Goal: Task Accomplishment & Management: Use online tool/utility

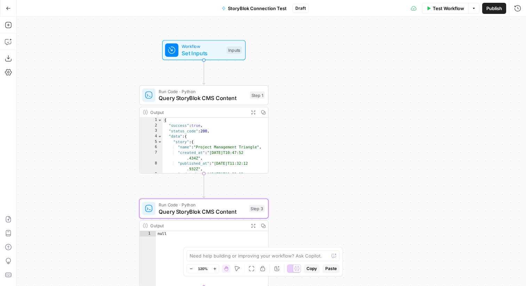
click at [8, 8] on icon "button" at bounding box center [8, 8] width 4 height 3
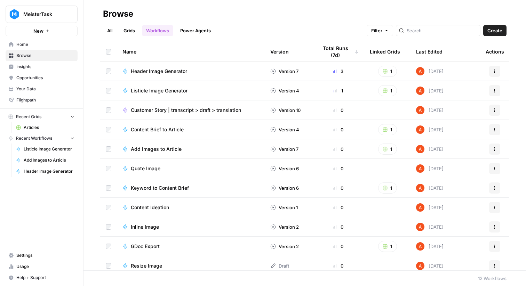
click at [26, 18] on button "MeisterTask" at bounding box center [42, 14] width 72 height 17
type input "ice"
click at [76, 51] on span "Ice Travel Group" at bounding box center [67, 52] width 92 height 7
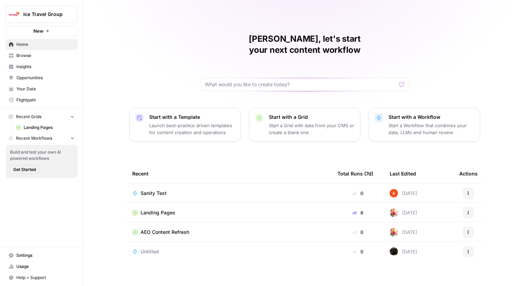
click at [167, 203] on td "Landing Pages" at bounding box center [229, 212] width 205 height 19
click at [169, 209] on span "Landing Pages" at bounding box center [157, 212] width 35 height 7
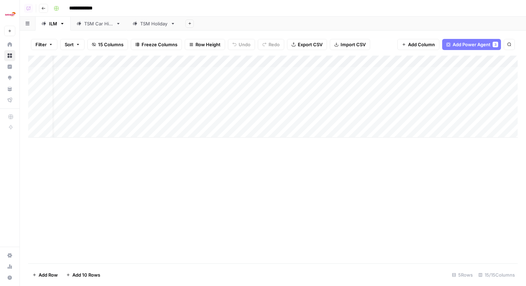
scroll to position [0, 15]
click at [109, 20] on div "TSM Car Hire" at bounding box center [98, 23] width 29 height 7
click at [135, 20] on div "TSM Holiday" at bounding box center [149, 23] width 35 height 7
click at [402, 73] on div "Add Column" at bounding box center [272, 103] width 489 height 94
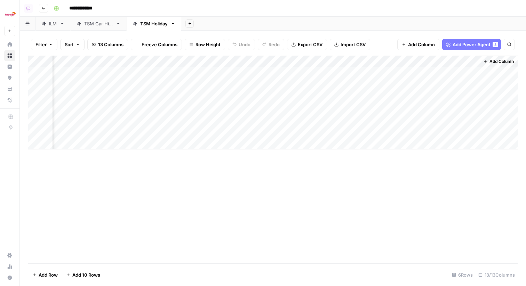
scroll to position [0, 548]
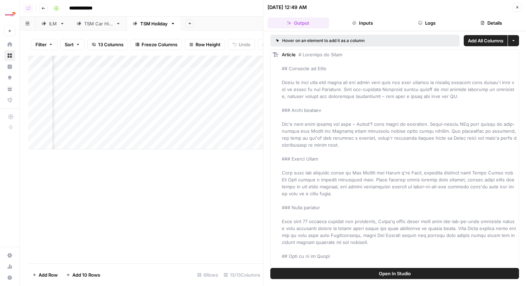
click at [453, 26] on button "Logs" at bounding box center [427, 22] width 62 height 11
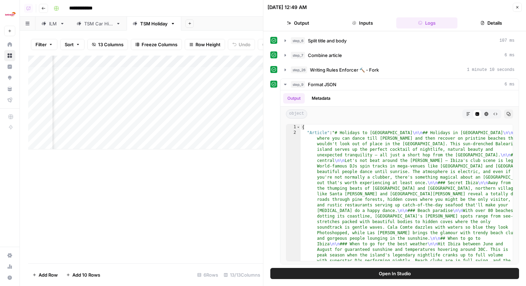
scroll to position [0, 0]
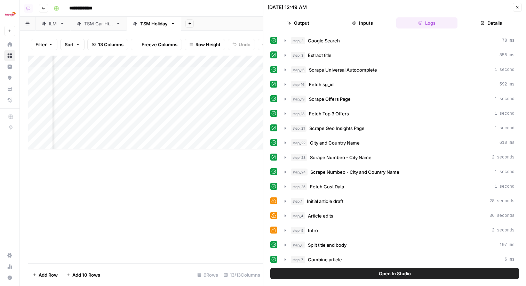
click at [472, 26] on button "Details" at bounding box center [491, 22] width 62 height 11
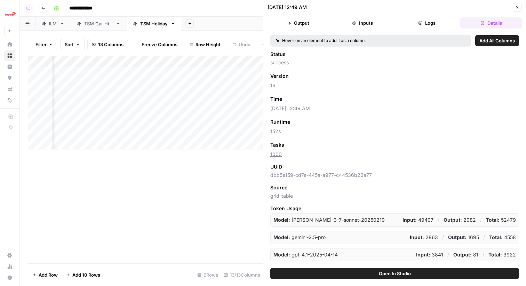
click at [520, 5] on button "Close" at bounding box center [516, 7] width 9 height 9
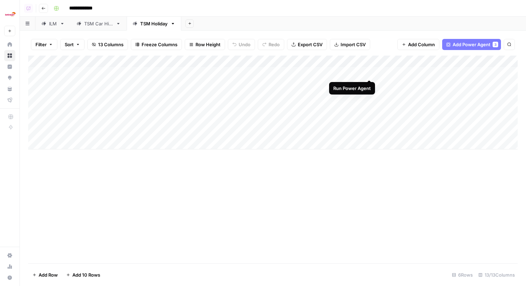
click at [368, 73] on div "Add Column" at bounding box center [272, 103] width 489 height 94
click at [109, 26] on div "TSM Car Hire" at bounding box center [98, 23] width 29 height 7
click at [169, 24] on link "TSM Holiday" at bounding box center [154, 24] width 55 height 14
click at [119, 30] on link "TSM Car Hire" at bounding box center [99, 24] width 56 height 14
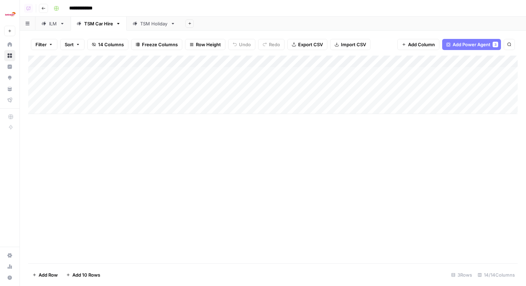
click at [140, 27] on link "TSM Holiday" at bounding box center [154, 24] width 55 height 14
click at [402, 73] on div "Add Column" at bounding box center [272, 103] width 489 height 94
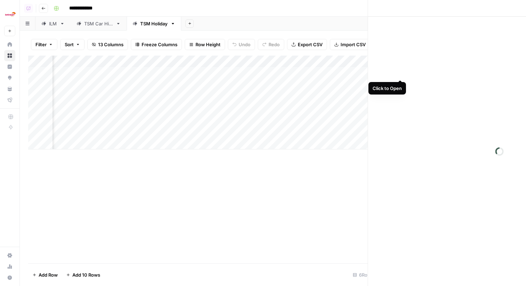
scroll to position [0, 547]
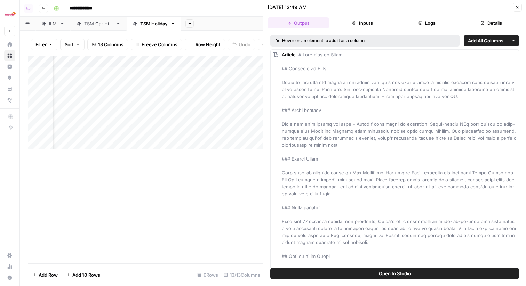
click at [516, 10] on button "Close" at bounding box center [516, 7] width 9 height 9
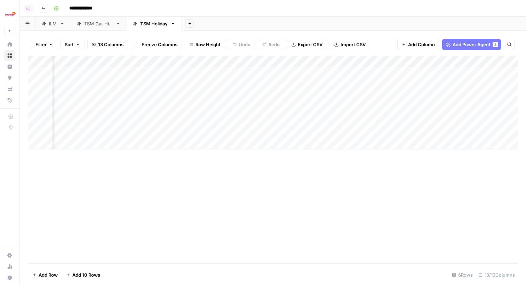
scroll to position [0, 550]
click at [409, 73] on div "Add Column" at bounding box center [272, 103] width 489 height 94
click at [252, 74] on div "Add Column" at bounding box center [272, 103] width 489 height 94
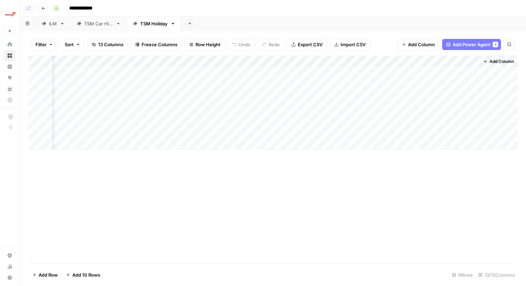
click at [473, 73] on div "Add Column" at bounding box center [272, 103] width 489 height 94
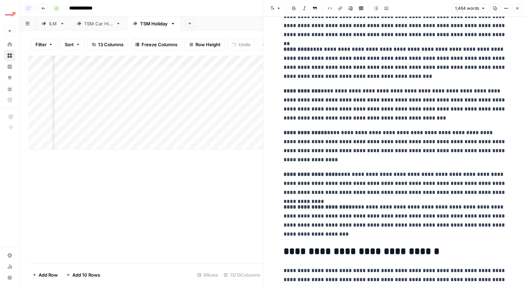
scroll to position [454, 0]
click at [514, 5] on button "Close" at bounding box center [516, 8] width 9 height 9
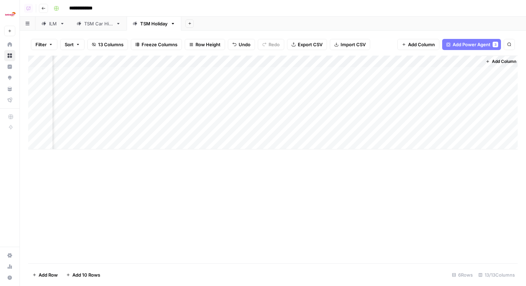
scroll to position [0, 542]
click at [417, 73] on div "Add Column" at bounding box center [272, 103] width 489 height 94
click at [473, 73] on div "Add Column" at bounding box center [272, 103] width 489 height 94
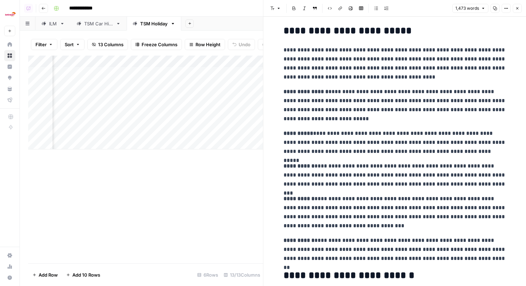
scroll to position [169, 0]
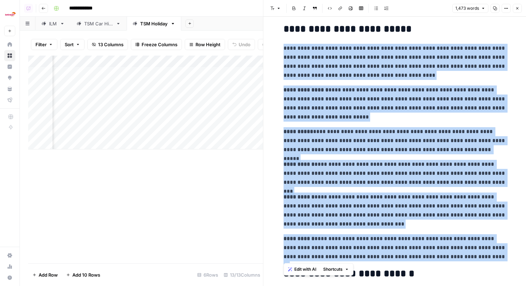
drag, startPoint x: 484, startPoint y: 255, endPoint x: 285, endPoint y: 49, distance: 286.4
copy div "**********"
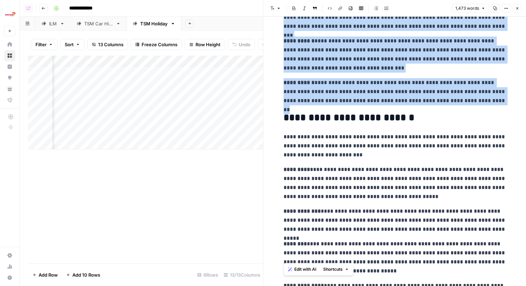
scroll to position [441, 0]
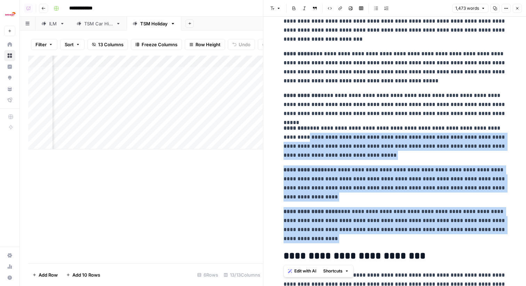
drag, startPoint x: 323, startPoint y: 245, endPoint x: 293, endPoint y: 136, distance: 112.9
click at [318, 198] on p "**********" at bounding box center [394, 183] width 222 height 36
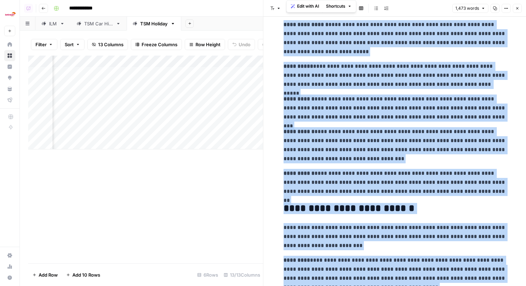
scroll to position [224, 0]
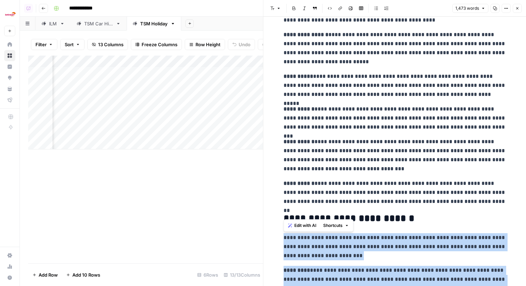
drag, startPoint x: 320, startPoint y: 237, endPoint x: 280, endPoint y: 234, distance: 40.1
copy div "**********"
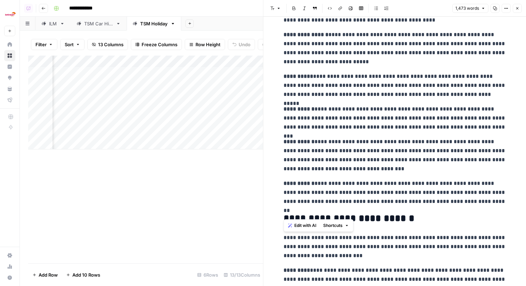
click at [461, 76] on p "**********" at bounding box center [394, 85] width 222 height 27
click at [520, 7] on button "Close" at bounding box center [516, 8] width 9 height 9
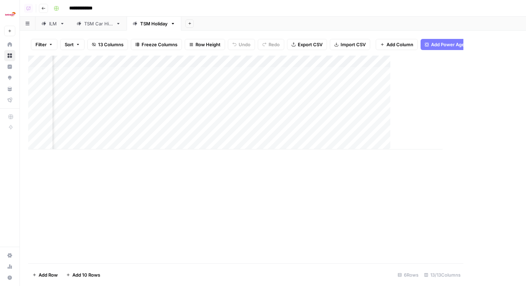
scroll to position [0, 542]
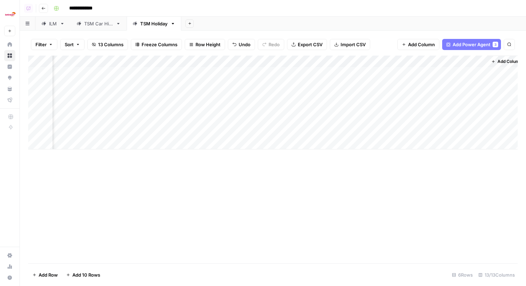
click at [379, 62] on div "Add Column" at bounding box center [272, 103] width 489 height 94
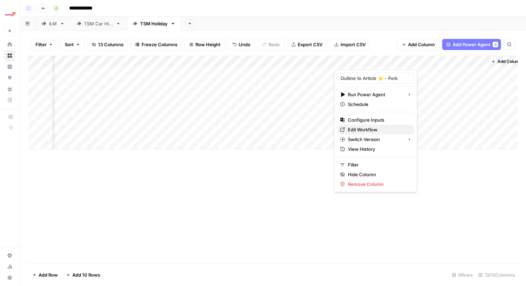
click at [365, 127] on span "Edit Workflow" at bounding box center [378, 129] width 61 height 7
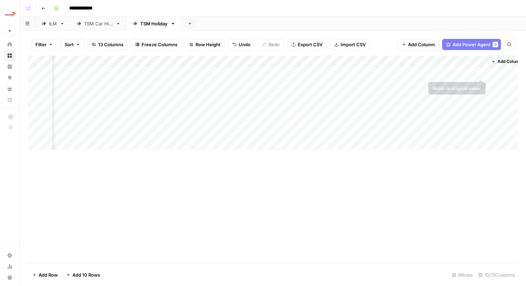
click at [479, 72] on div "Add Column" at bounding box center [272, 103] width 489 height 94
click at [481, 70] on div "Add Column" at bounding box center [272, 103] width 489 height 94
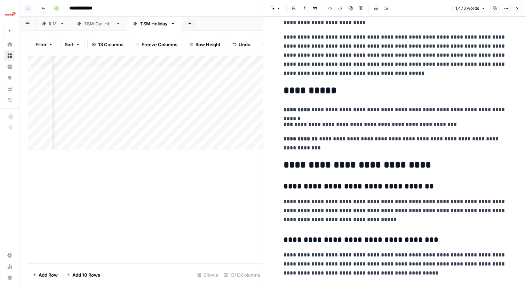
scroll to position [1226, 0]
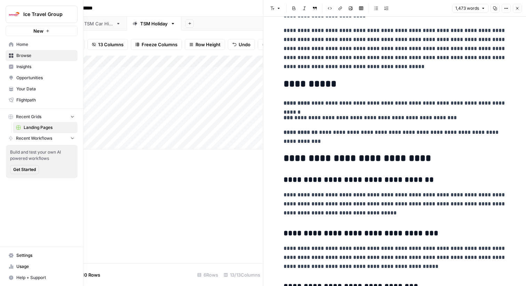
click at [46, 21] on button "Ice Travel Group" at bounding box center [42, 14] width 72 height 17
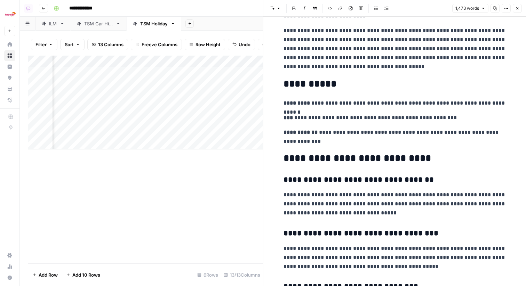
click at [148, 6] on div "**********" at bounding box center [285, 8] width 468 height 11
click at [60, 23] on icon at bounding box center [62, 23] width 5 height 5
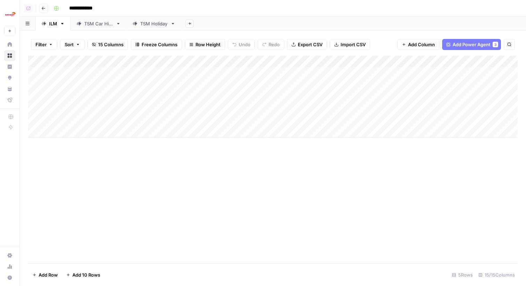
click at [194, 61] on div "Add Column" at bounding box center [272, 97] width 489 height 82
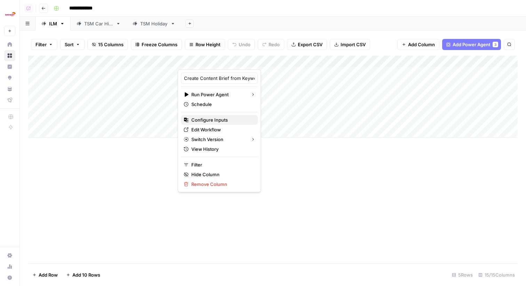
click at [219, 122] on span "Configure Inputs" at bounding box center [221, 119] width 61 height 7
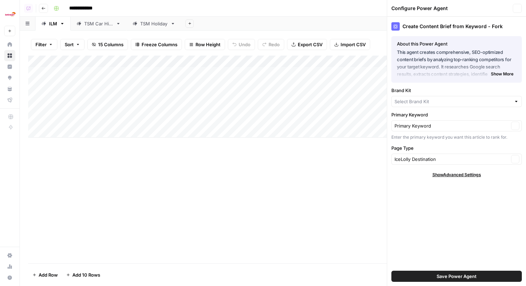
type input "IceLolly"
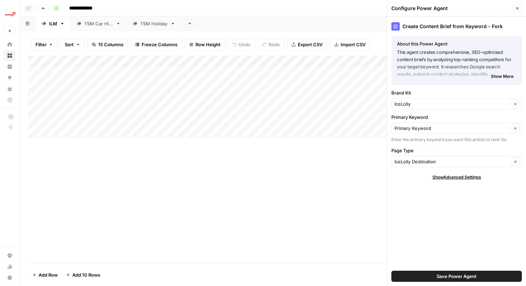
click at [211, 57] on div "Add Column" at bounding box center [272, 97] width 489 height 82
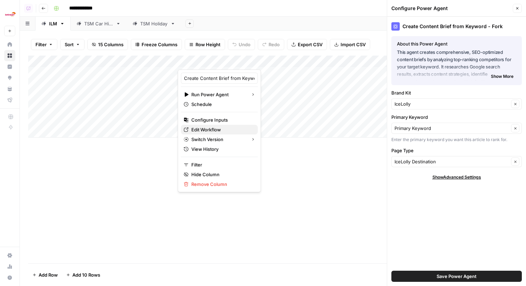
click at [209, 129] on span "Edit Workflow" at bounding box center [221, 129] width 61 height 7
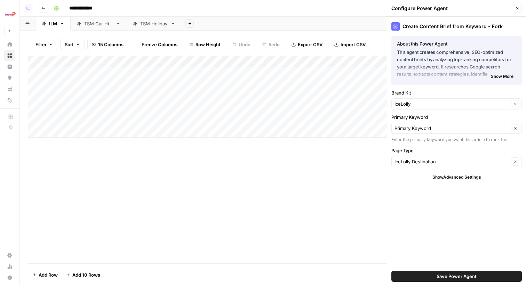
click at [161, 24] on div "TSM Holiday" at bounding box center [153, 23] width 27 height 7
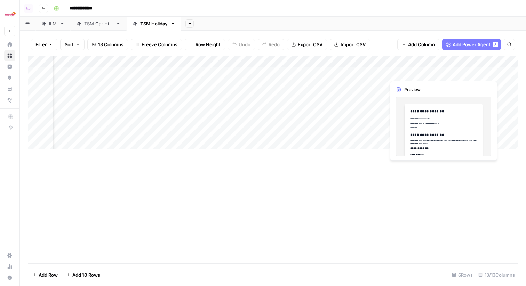
scroll to position [0, 511]
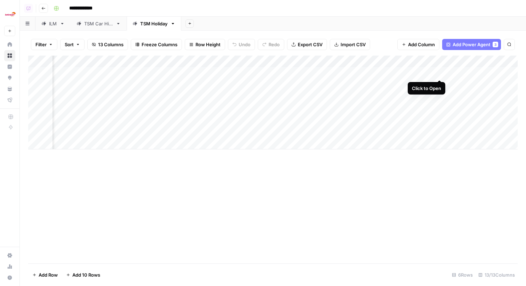
click at [439, 75] on div "Add Column" at bounding box center [272, 103] width 489 height 94
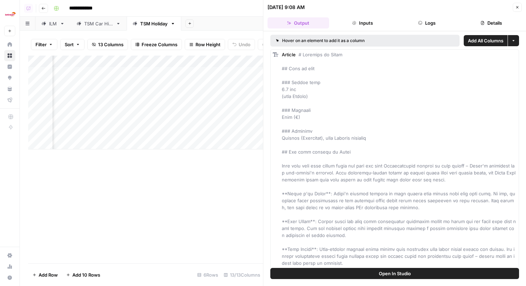
click at [427, 24] on button "Logs" at bounding box center [427, 22] width 62 height 11
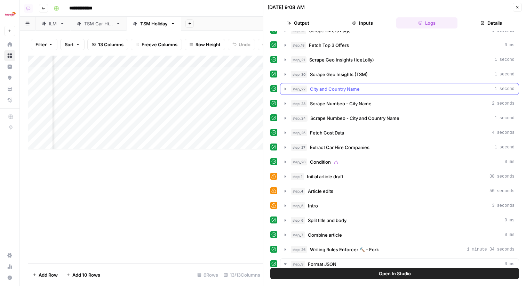
scroll to position [123, 0]
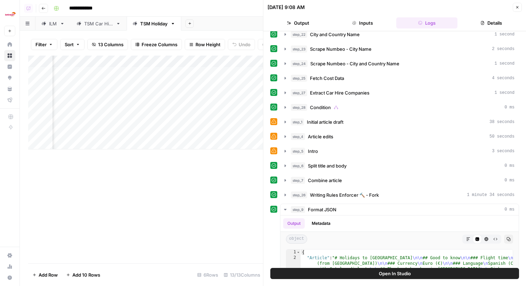
click at [344, 144] on div "step_2 Google Search 0 ms step_3 Extract title 0 ms step_15 Scrape Universal Au…" at bounding box center [394, 151] width 249 height 478
click at [349, 150] on div "step_5 Intro 3 seconds" at bounding box center [402, 151] width 223 height 7
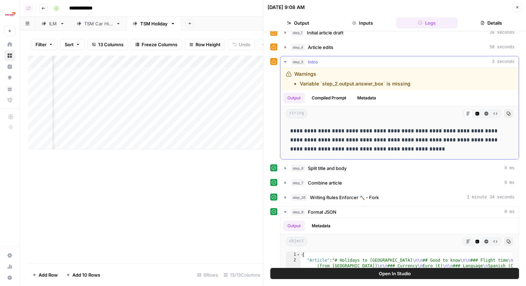
scroll to position [189, 0]
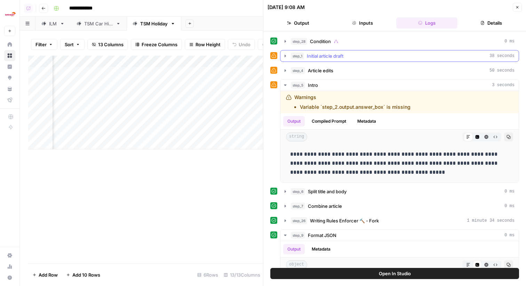
click at [345, 57] on div "step_1 Initial article draft 38 seconds" at bounding box center [402, 55] width 223 height 7
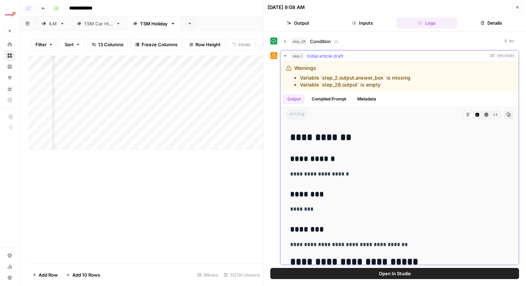
scroll to position [0, 0]
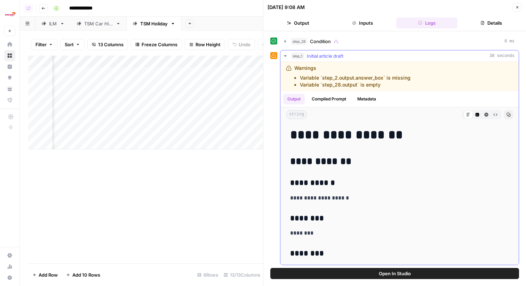
click at [343, 59] on span "Initial article draft" at bounding box center [325, 55] width 36 height 7
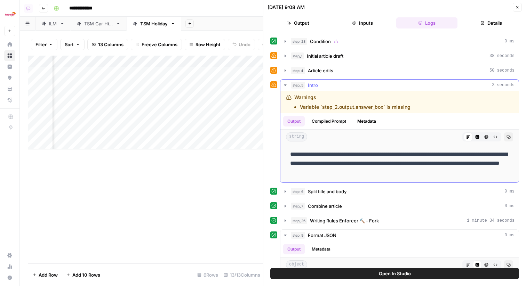
click at [347, 85] on div "step_5 Intro 3 seconds" at bounding box center [402, 85] width 223 height 7
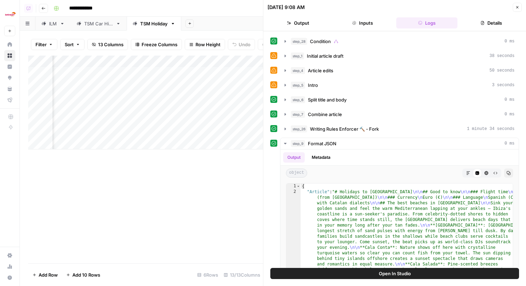
click at [519, 10] on button "Close" at bounding box center [516, 7] width 9 height 9
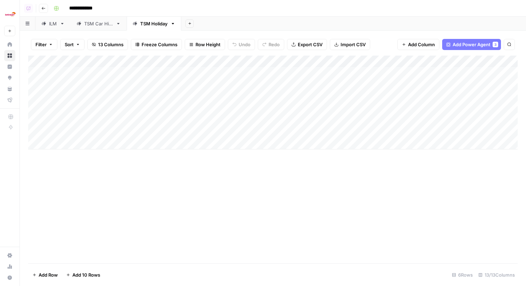
click at [132, 74] on div "Add Column" at bounding box center [272, 103] width 489 height 94
click at [165, 71] on div "Add Column" at bounding box center [272, 103] width 489 height 94
click at [376, 72] on div "Add Column" at bounding box center [272, 103] width 489 height 94
click at [372, 69] on div "Add Column" at bounding box center [272, 103] width 489 height 94
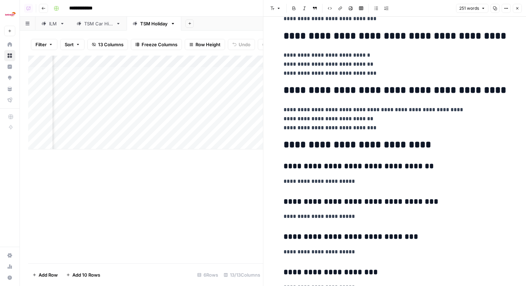
scroll to position [336, 0]
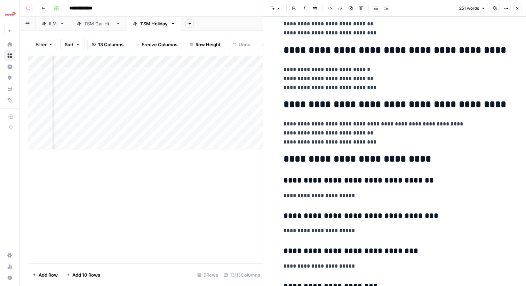
click at [518, 7] on icon "button" at bounding box center [517, 8] width 4 height 4
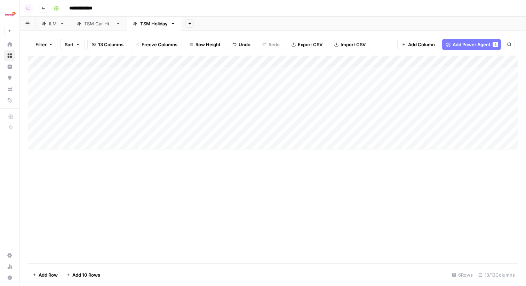
drag, startPoint x: 115, startPoint y: 72, endPoint x: 166, endPoint y: 73, distance: 50.4
click at [166, 73] on div "Add Column" at bounding box center [272, 103] width 489 height 94
drag, startPoint x: 130, startPoint y: 88, endPoint x: 192, endPoint y: 92, distance: 61.6
click at [192, 92] on div "Add Column" at bounding box center [272, 103] width 489 height 94
click at [187, 86] on div "Add Column" at bounding box center [272, 103] width 489 height 94
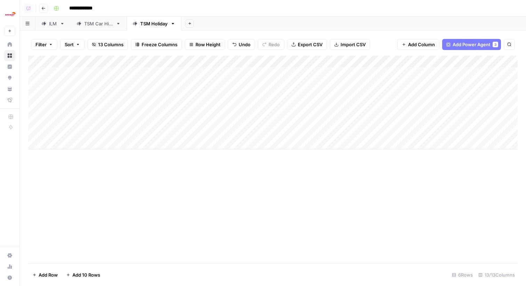
drag, startPoint x: 129, startPoint y: 84, endPoint x: 169, endPoint y: 83, distance: 39.6
click at [169, 83] on div "Add Column" at bounding box center [272, 103] width 489 height 94
drag, startPoint x: 193, startPoint y: 73, endPoint x: 400, endPoint y: 75, distance: 207.2
click at [400, 75] on div "Add Column" at bounding box center [272, 103] width 489 height 94
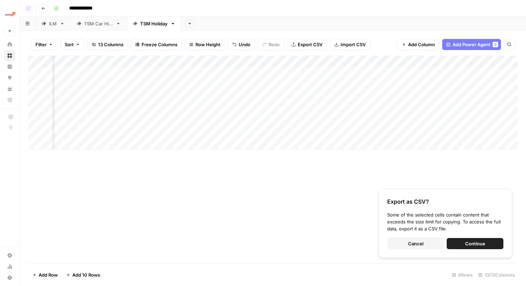
scroll to position [0, 331]
drag, startPoint x: 100, startPoint y: 86, endPoint x: 487, endPoint y: 87, distance: 386.5
click at [487, 87] on div "Add Column" at bounding box center [272, 103] width 489 height 94
click at [161, 83] on div "Add Column" at bounding box center [272, 103] width 489 height 94
click at [102, 85] on div "Add Column" at bounding box center [272, 103] width 489 height 94
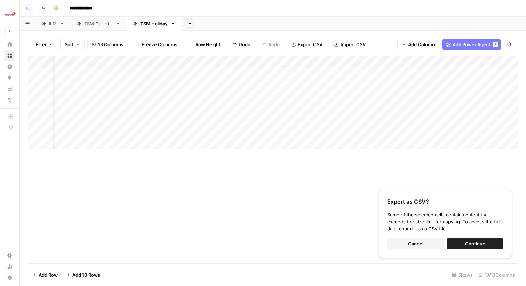
scroll to position [0, 550]
click at [471, 73] on div "Add Column" at bounding box center [272, 103] width 489 height 94
click at [408, 73] on div "Add Column" at bounding box center [272, 103] width 489 height 94
click at [355, 86] on div "Add Column" at bounding box center [272, 103] width 489 height 94
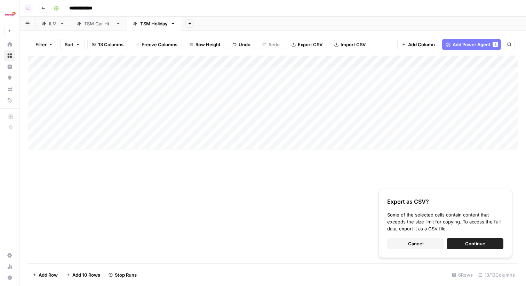
click at [424, 242] on button "Cancel" at bounding box center [415, 243] width 57 height 11
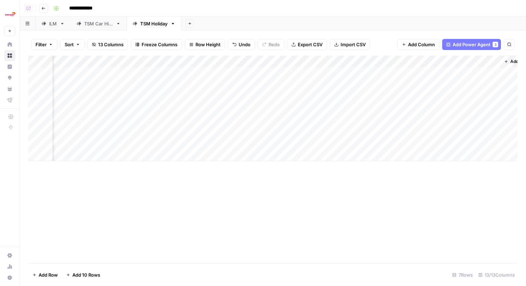
scroll to position [0, 550]
click at [398, 73] on div "Add Column" at bounding box center [272, 109] width 489 height 106
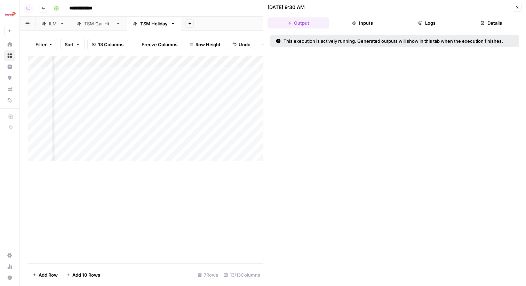
click at [429, 27] on button "Logs" at bounding box center [427, 22] width 62 height 11
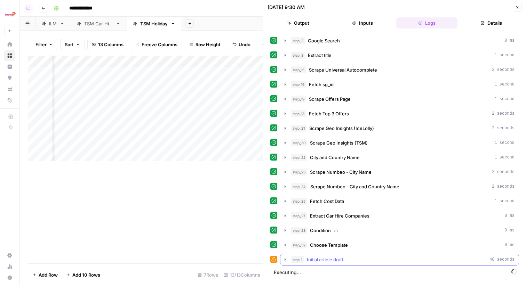
click at [367, 260] on div "step_1 Initial article draft 48 seconds" at bounding box center [402, 259] width 223 height 7
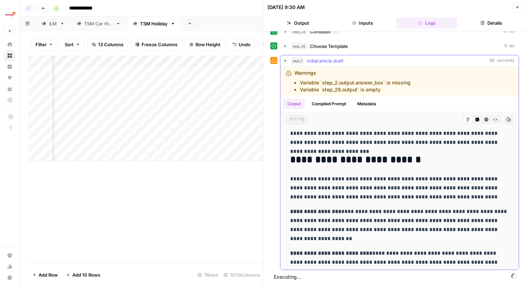
scroll to position [627, 0]
click at [425, 62] on div "step_1 Initial article draft 48 seconds" at bounding box center [402, 60] width 223 height 7
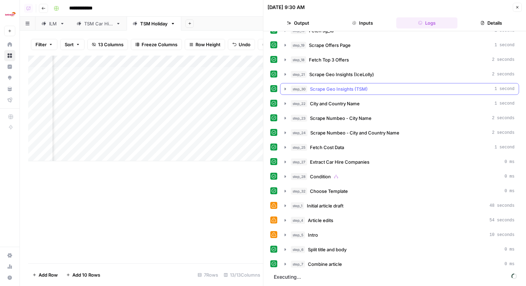
scroll to position [0, 0]
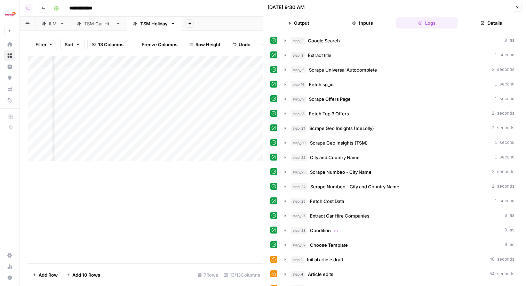
click at [518, 5] on icon "button" at bounding box center [517, 7] width 4 height 4
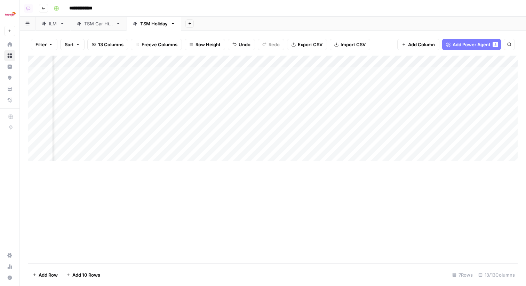
scroll to position [0, 200]
click at [232, 84] on div "Add Column" at bounding box center [272, 109] width 489 height 106
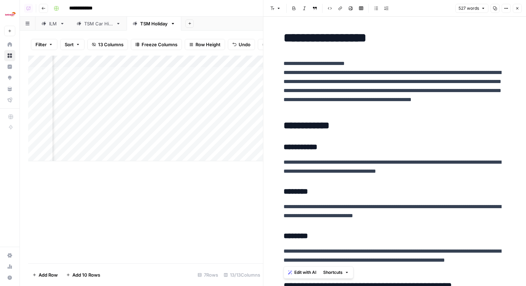
drag, startPoint x: 282, startPoint y: 127, endPoint x: 411, endPoint y: 264, distance: 189.3
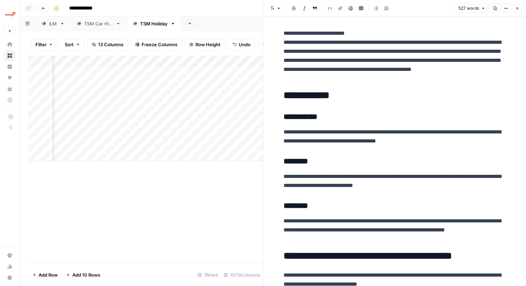
click at [324, 236] on p "**********" at bounding box center [394, 230] width 222 height 27
drag, startPoint x: 334, startPoint y: 237, endPoint x: 281, endPoint y: 94, distance: 152.3
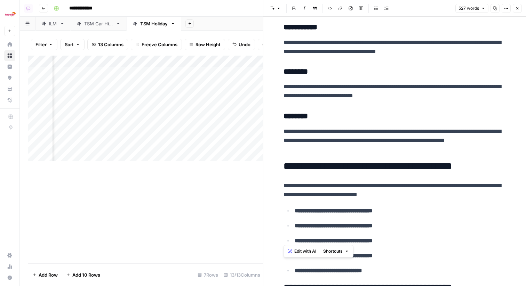
scroll to position [121, 0]
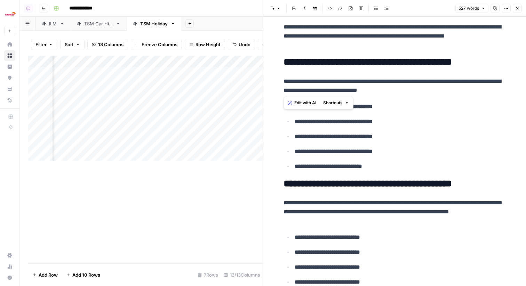
drag, startPoint x: 284, startPoint y: 64, endPoint x: 309, endPoint y: 191, distance: 130.1
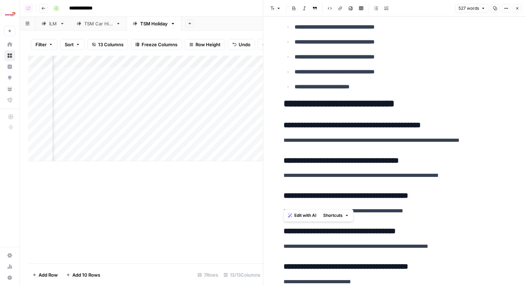
scroll to position [931, 0]
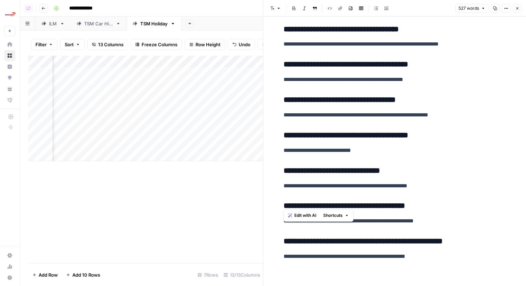
click at [518, 7] on icon "button" at bounding box center [517, 8] width 2 height 2
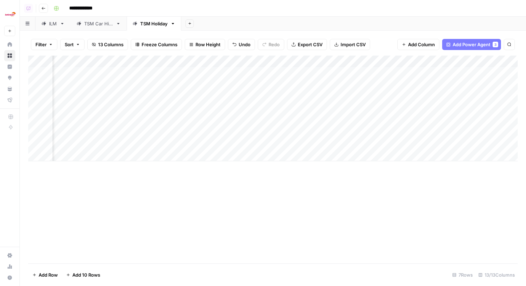
scroll to position [0, 550]
click at [399, 72] on div "Add Column" at bounding box center [272, 109] width 489 height 106
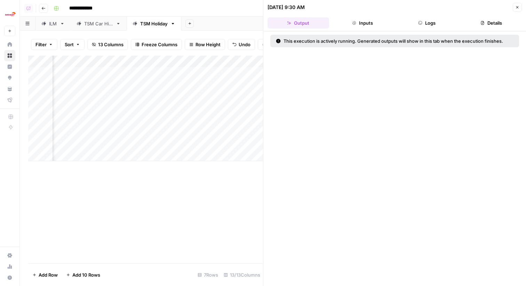
click at [452, 24] on button "Logs" at bounding box center [427, 22] width 62 height 11
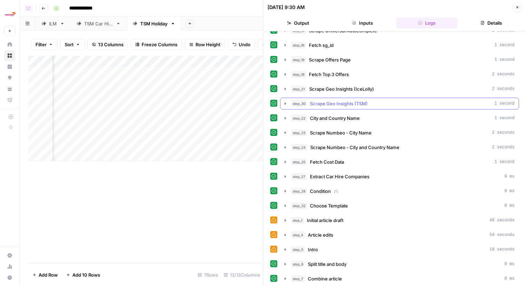
scroll to position [68, 0]
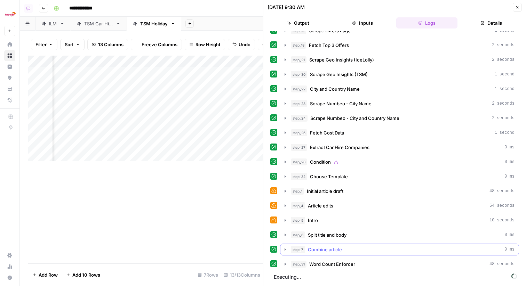
click at [351, 249] on div "step_7 Combine article 0 ms" at bounding box center [402, 249] width 223 height 7
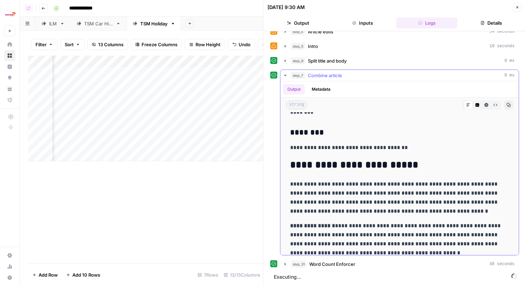
scroll to position [5, 0]
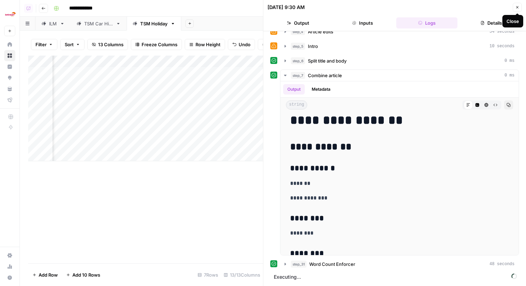
click at [516, 6] on icon "button" at bounding box center [517, 7] width 4 height 4
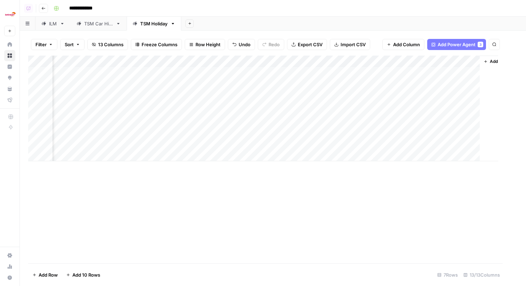
scroll to position [0, 542]
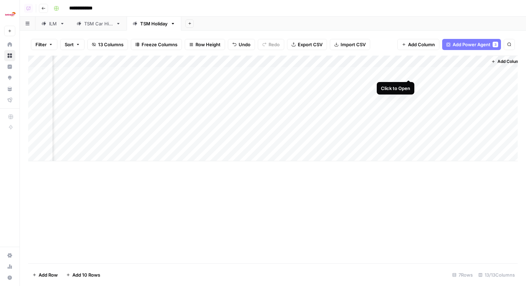
click at [410, 72] on div "Add Column" at bounding box center [272, 109] width 489 height 106
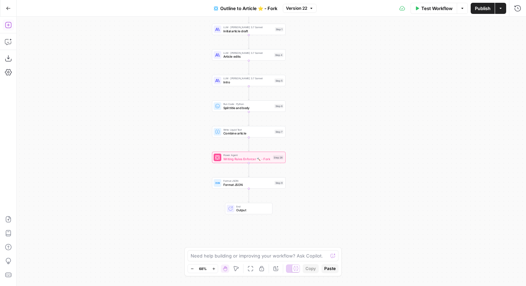
click at [8, 25] on icon "button" at bounding box center [8, 25] width 6 height 6
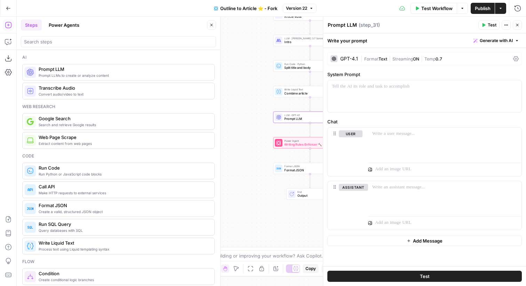
click at [337, 26] on textarea "Prompt LLM" at bounding box center [341, 25] width 29 height 7
type textarea "Word Count Enforcer"
click at [363, 197] on button "Delete" at bounding box center [353, 198] width 29 height 8
click at [213, 21] on button "Close" at bounding box center [211, 25] width 9 height 9
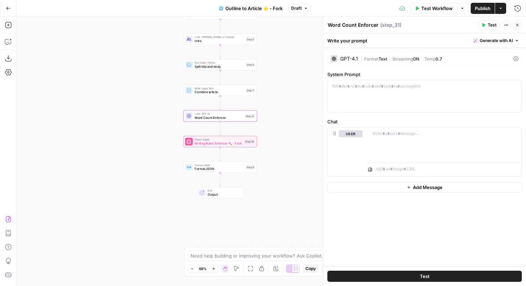
click at [11, 219] on icon "button" at bounding box center [8, 219] width 7 height 7
click at [10, 41] on icon "button" at bounding box center [8, 41] width 7 height 7
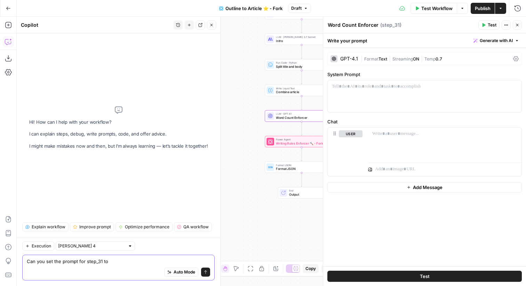
click at [137, 261] on textarea "Can you set the prompt for step_31 to" at bounding box center [118, 261] width 183 height 7
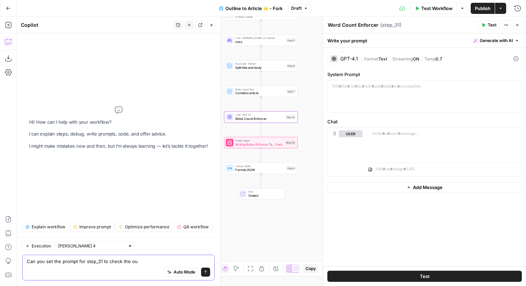
click at [103, 261] on textarea "Can you set the prompt for step_31 to check the ou" at bounding box center [118, 261] width 183 height 7
click at [202, 261] on textarea "Can you set the prompt for step_31 and make it a reasoning step, to check the ou" at bounding box center [118, 261] width 183 height 7
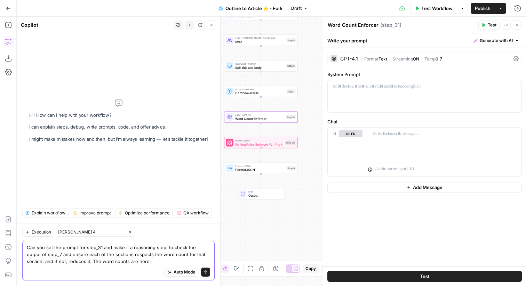
type textarea "Can you set the prompt for step_31 and make it a reasoning step, to check the o…"
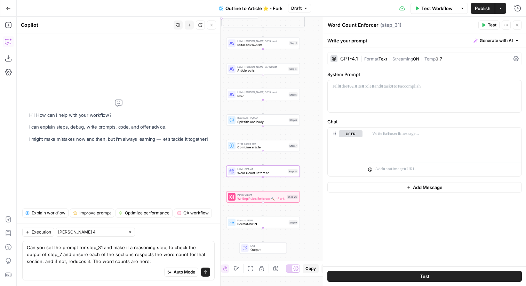
click at [290, 47] on div "LLM · Claude 3.7 Sonnet Initial article draft Step 1" at bounding box center [263, 43] width 70 height 8
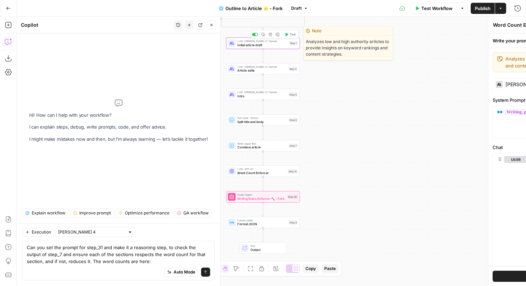
type textarea "Initial article draft"
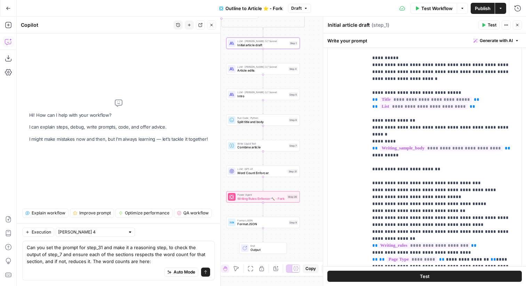
scroll to position [576, 0]
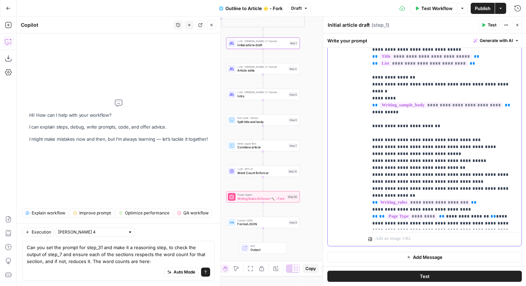
click at [403, 145] on p "**********" at bounding box center [444, 123] width 145 height 348
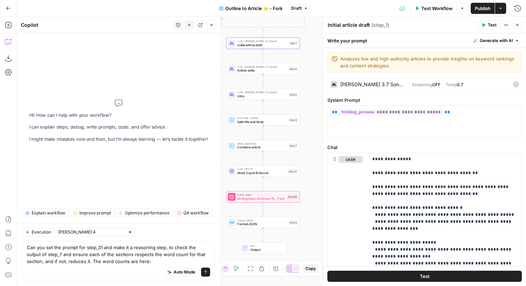
scroll to position [229, 0]
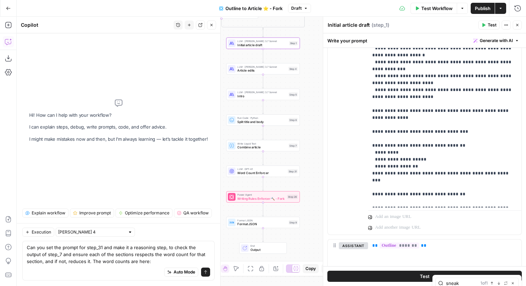
type input "sneak"
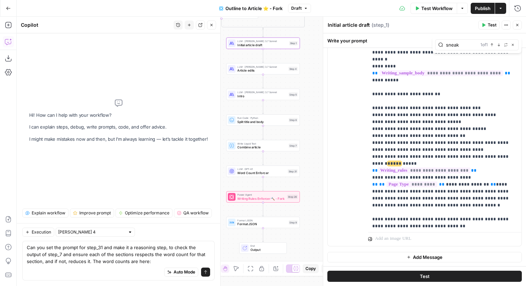
scroll to position [33, 0]
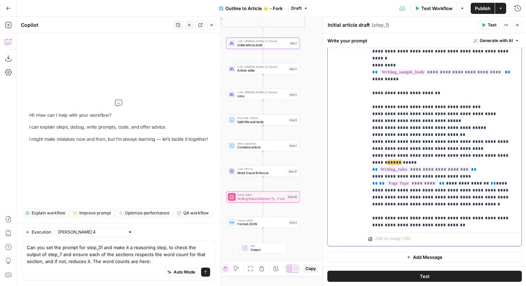
drag, startPoint x: 487, startPoint y: 169, endPoint x: 368, endPoint y: 168, distance: 119.2
click at [368, 168] on div "**********" at bounding box center [444, 87] width 153 height 283
copy p "**********"
click at [444, 136] on p "**********" at bounding box center [444, 90] width 145 height 348
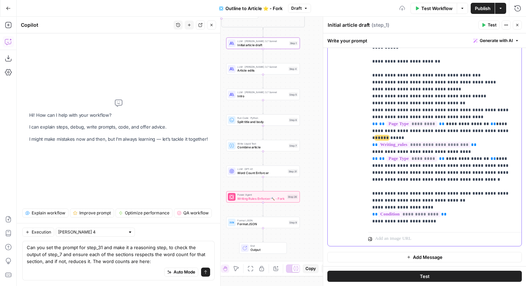
scroll to position [70, 0]
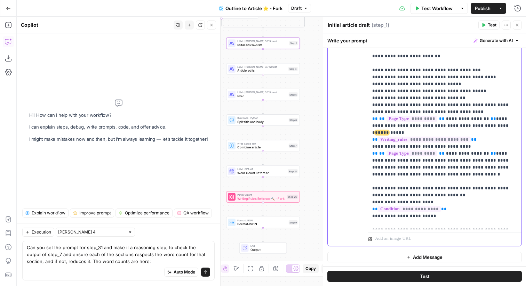
drag, startPoint x: 499, startPoint y: 224, endPoint x: 468, endPoint y: 226, distance: 31.7
click at [468, 226] on p "**********" at bounding box center [444, 53] width 145 height 348
copy p "** ***** **"
click at [510, 111] on p "**********" at bounding box center [444, 53] width 145 height 348
paste div
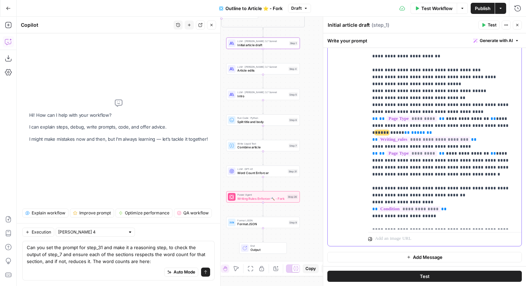
drag, startPoint x: 477, startPoint y: 105, endPoint x: 446, endPoint y: 107, distance: 31.0
click at [446, 116] on span "**********" at bounding box center [467, 118] width 43 height 5
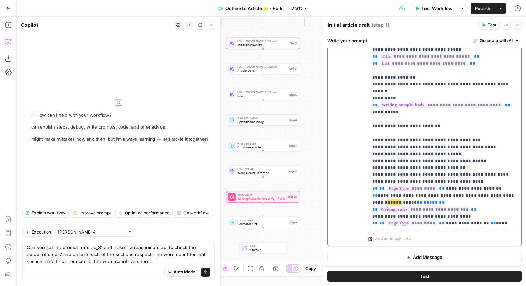
click at [445, 96] on p "**********" at bounding box center [444, 126] width 145 height 355
type input "sneak"
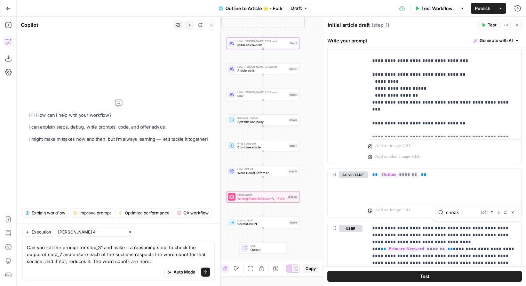
scroll to position [276, 0]
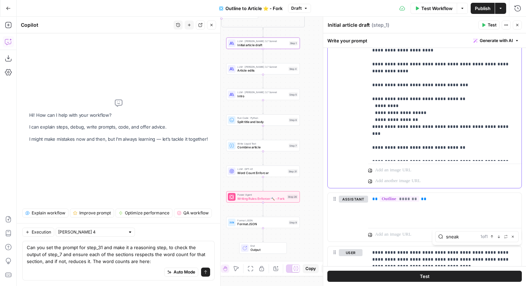
type input "sneak"
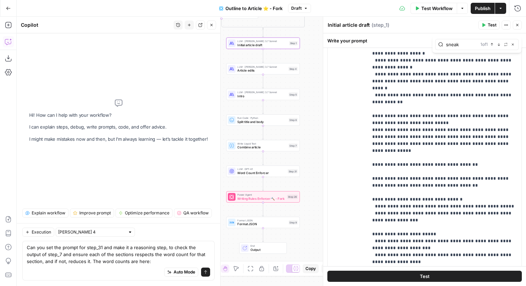
scroll to position [812, 0]
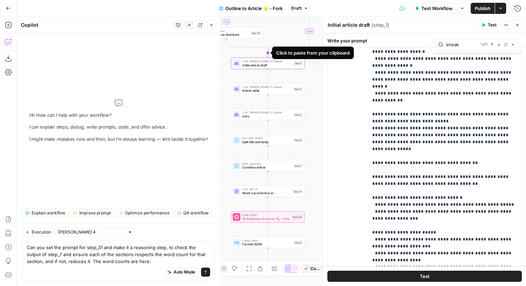
click at [268, 52] on icon "Edge from step_28-conditional-end to step_1" at bounding box center [267, 52] width 1 height 9
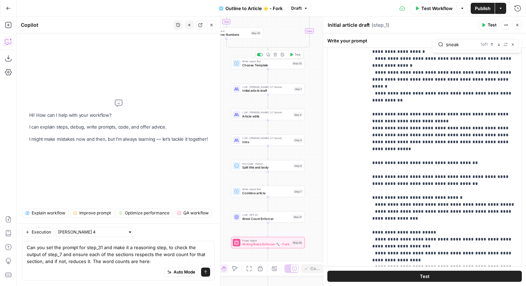
click at [277, 67] on span "Choose Template" at bounding box center [266, 65] width 48 height 5
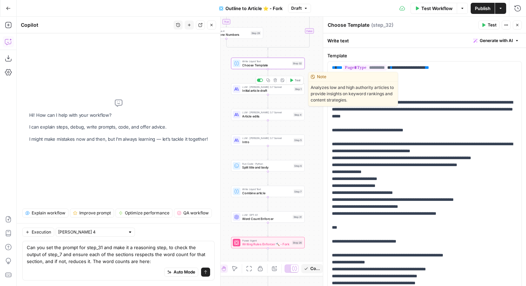
click at [282, 91] on span "Initial article draft" at bounding box center [267, 90] width 50 height 5
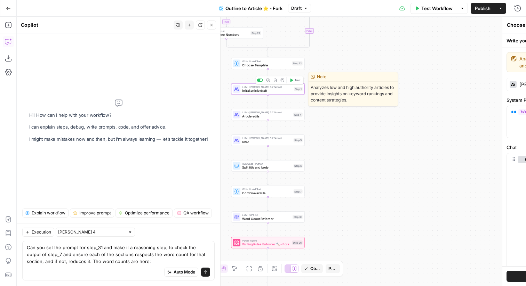
type textarea "Initial article draft"
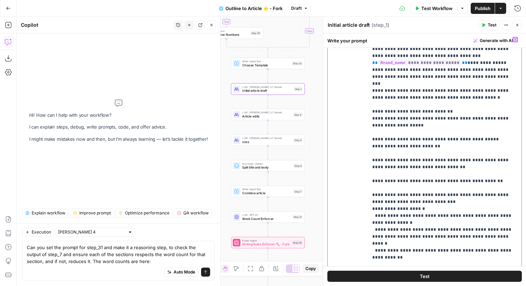
scroll to position [506, 0]
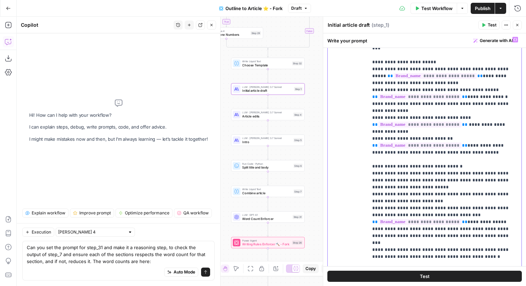
drag, startPoint x: 401, startPoint y: 190, endPoint x: 370, endPoint y: 269, distance: 84.5
click at [370, 269] on div "**********" at bounding box center [424, 159] width 203 height 253
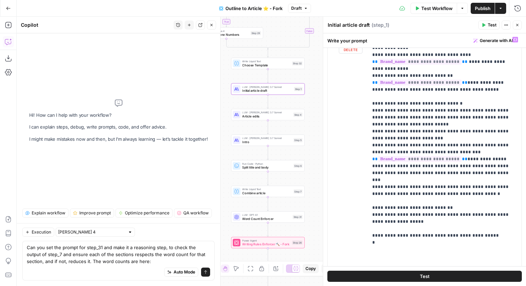
scroll to position [466, 0]
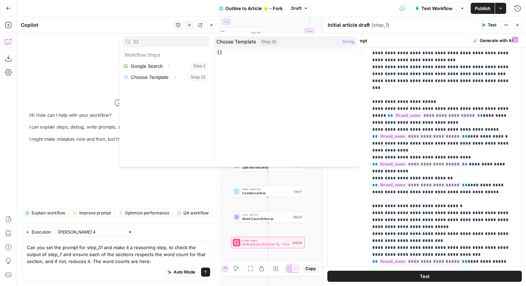
type input "32"
click at [174, 78] on icon "button" at bounding box center [174, 77] width 4 height 4
click at [160, 86] on button "Select variable Output" at bounding box center [169, 88] width 80 height 11
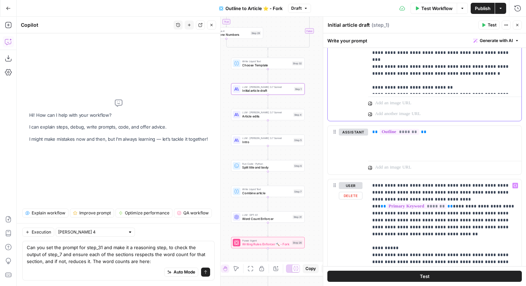
scroll to position [332, 0]
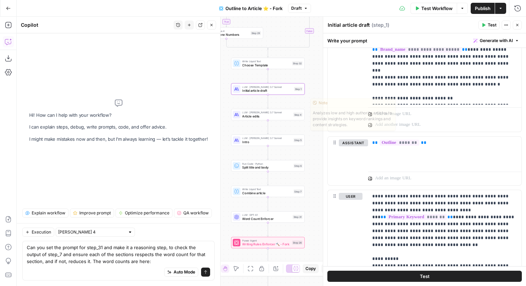
click at [297, 116] on div "Step 4" at bounding box center [297, 115] width 9 height 4
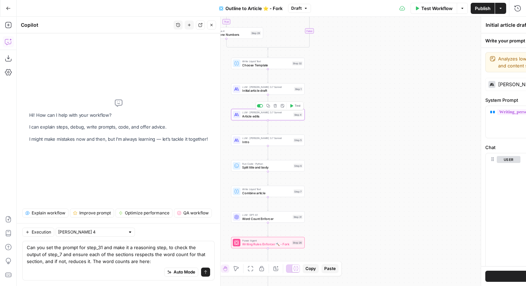
type textarea "Article edits"
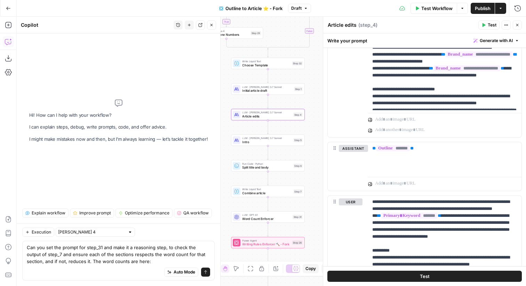
scroll to position [528, 0]
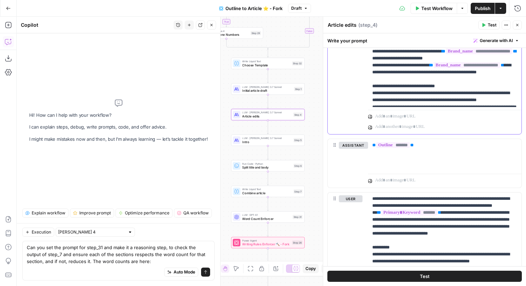
click at [444, 88] on p "**********" at bounding box center [444, 166] width 145 height 1210
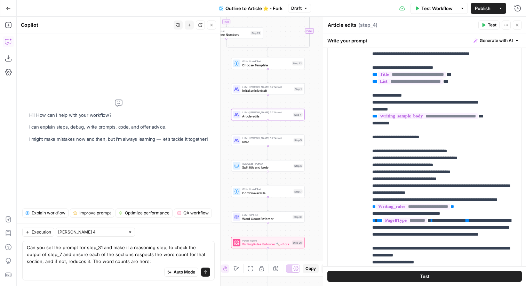
scroll to position [740, 0]
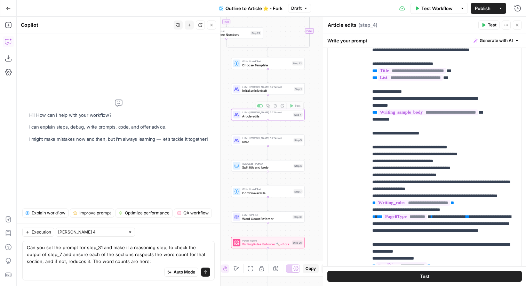
click at [293, 92] on div "LLM · Claude 3.7 Sonnet Initial article draft Step 1 Copy step Delete step Edit…" at bounding box center [268, 89] width 70 height 8
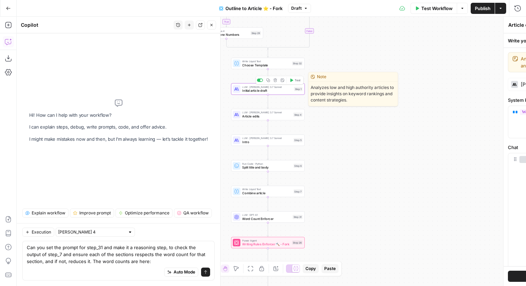
type textarea "Initial article draft"
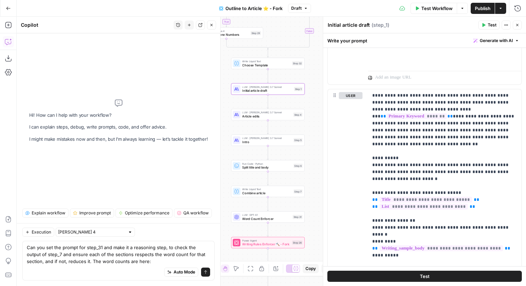
scroll to position [576, 0]
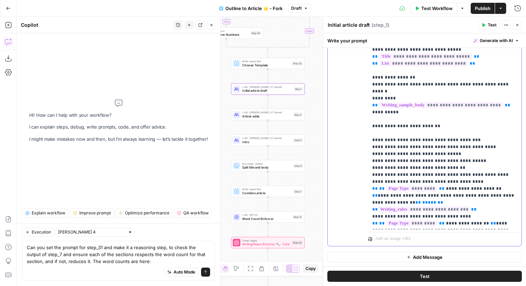
click at [402, 136] on p "**********" at bounding box center [444, 126] width 145 height 355
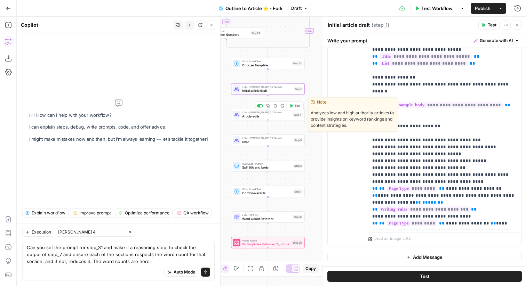
click at [301, 116] on div "Step 4" at bounding box center [297, 115] width 9 height 4
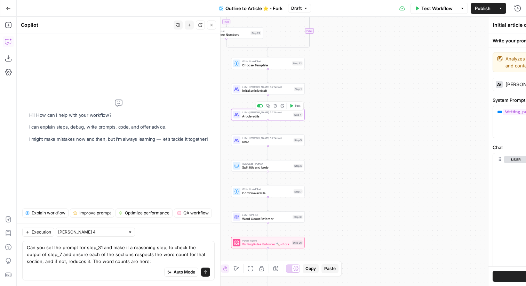
type textarea "Article edits"
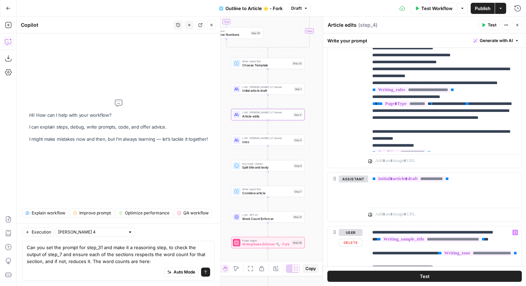
scroll to position [812, 0]
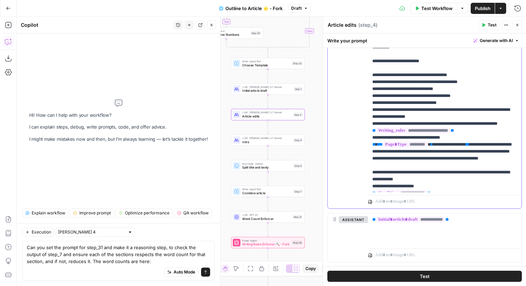
click at [445, 135] on p "**********" at bounding box center [444, 86] width 145 height 348
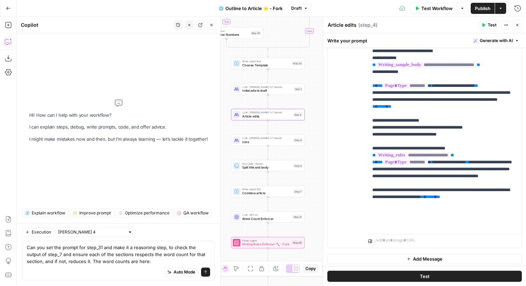
scroll to position [1071, 0]
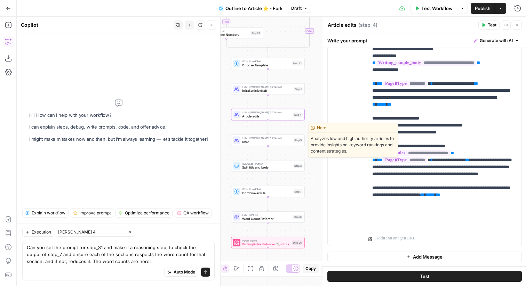
click at [252, 142] on span "Intro" at bounding box center [266, 141] width 49 height 5
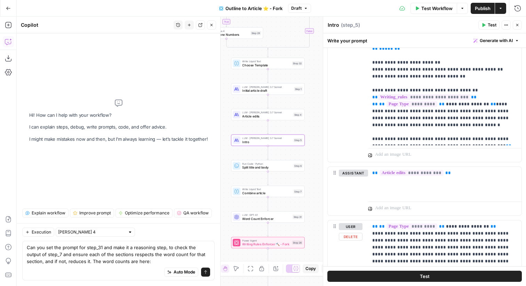
scroll to position [550, 0]
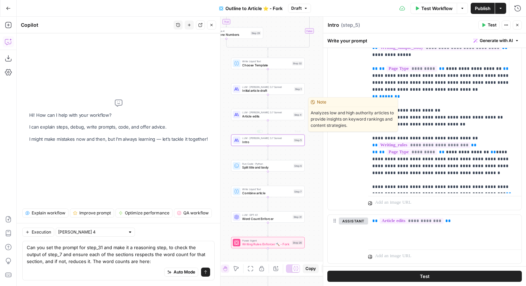
click at [291, 116] on span "Article edits" at bounding box center [266, 116] width 49 height 5
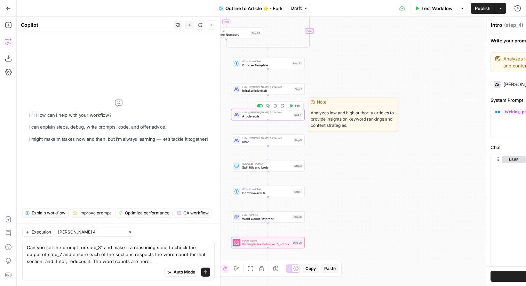
type textarea "Article edits"
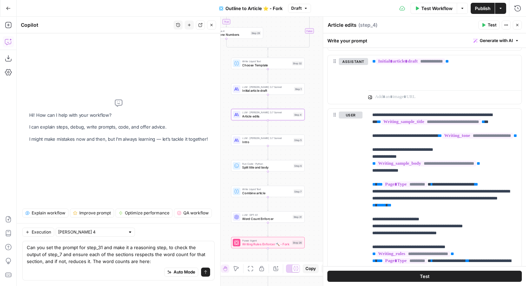
scroll to position [1071, 0]
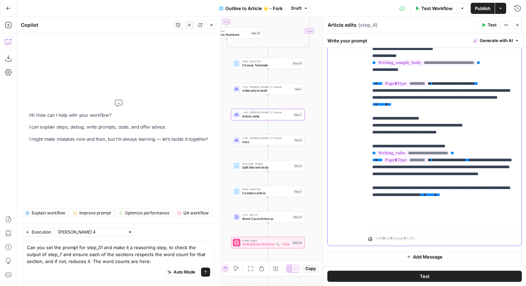
click at [416, 161] on p "**********" at bounding box center [444, 118] width 145 height 215
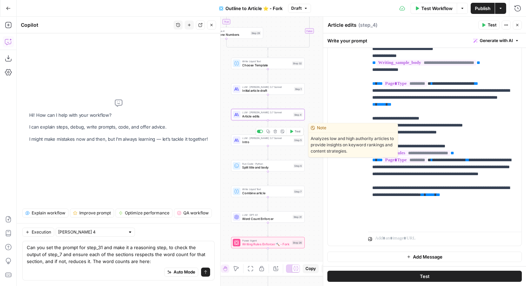
click at [259, 139] on span "Intro" at bounding box center [266, 141] width 49 height 5
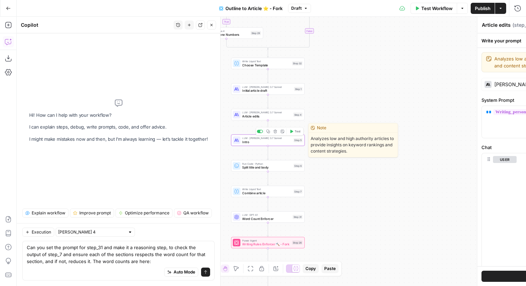
type textarea "Intro"
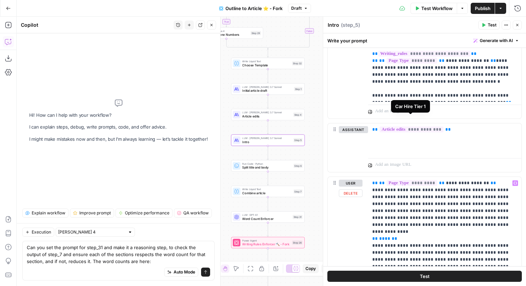
scroll to position [604, 0]
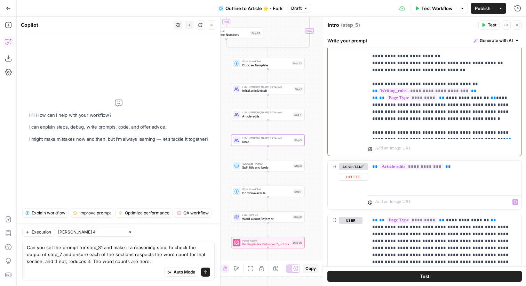
click at [446, 115] on p "**********" at bounding box center [444, 28] width 145 height 215
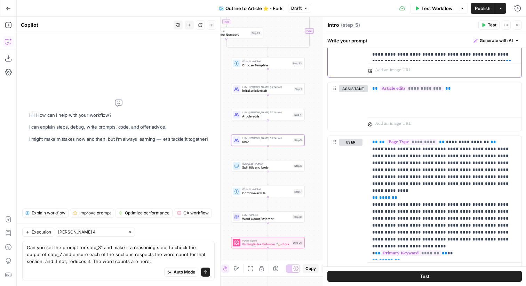
scroll to position [713, 0]
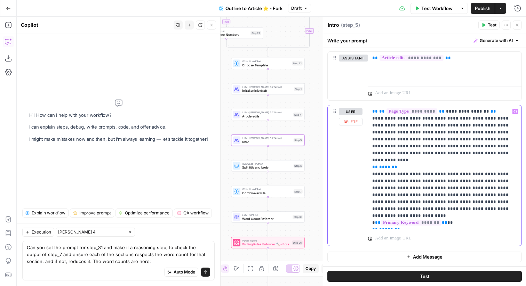
drag, startPoint x: 380, startPoint y: 110, endPoint x: 481, endPoint y: 114, distance: 101.2
click at [481, 114] on p "**********" at bounding box center [444, 167] width 145 height 118
copy p "**********"
click at [387, 165] on span "****" at bounding box center [384, 167] width 11 height 5
drag, startPoint x: 454, startPoint y: 161, endPoint x: 484, endPoint y: 163, distance: 29.6
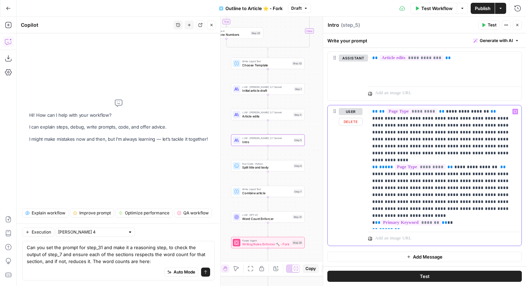
click at [484, 163] on p "**********" at bounding box center [444, 167] width 145 height 118
drag, startPoint x: 511, startPoint y: 161, endPoint x: 371, endPoint y: 160, distance: 139.7
click at [371, 160] on div "**********" at bounding box center [444, 167] width 153 height 124
copy p "**********"
click at [509, 200] on p "**********" at bounding box center [444, 167] width 145 height 118
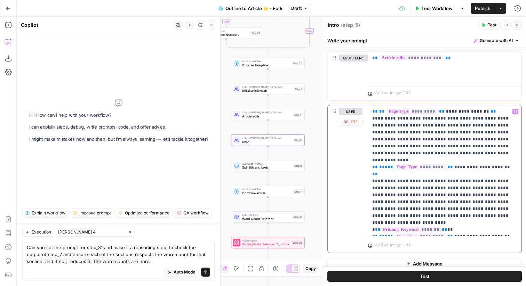
drag, startPoint x: 385, startPoint y: 211, endPoint x: 498, endPoint y: 211, distance: 112.3
click at [498, 211] on p "**********" at bounding box center [444, 170] width 145 height 125
click at [430, 211] on p "**********" at bounding box center [444, 170] width 145 height 125
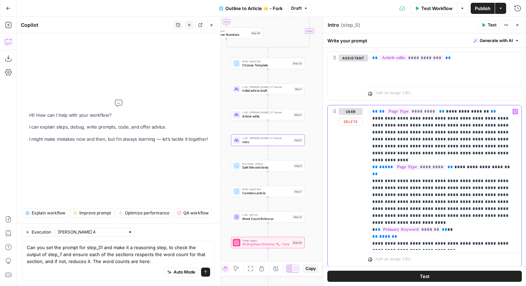
drag, startPoint x: 418, startPoint y: 222, endPoint x: 365, endPoint y: 217, distance: 53.1
click at [365, 217] on div "**********" at bounding box center [424, 185] width 194 height 161
drag, startPoint x: 401, startPoint y: 182, endPoint x: 462, endPoint y: 190, distance: 61.6
click at [462, 190] on p "**********" at bounding box center [444, 177] width 145 height 139
copy p "**********"
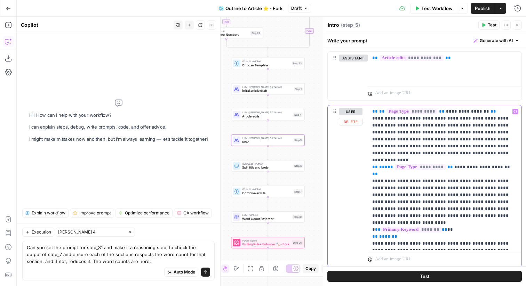
click at [515, 217] on p "**********" at bounding box center [444, 177] width 145 height 139
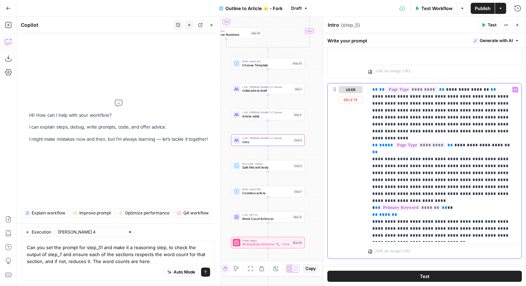
scroll to position [738, 0]
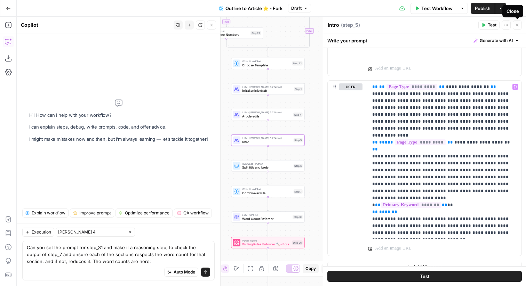
click at [516, 24] on icon "button" at bounding box center [517, 25] width 4 height 4
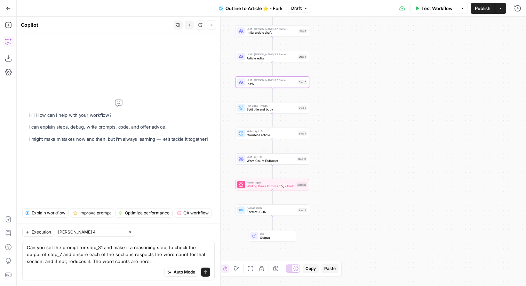
click at [292, 161] on span "Word Count Enforcer" at bounding box center [270, 160] width 48 height 5
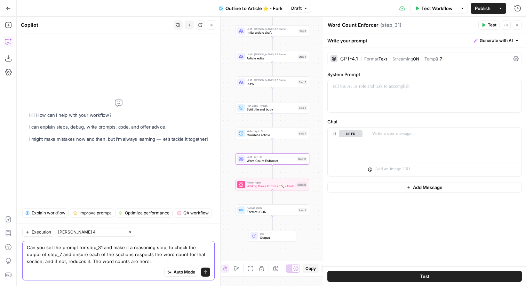
click at [141, 261] on textarea "Can you set the prompt for step_31 and make it a reasoning step, to check the o…" at bounding box center [118, 254] width 183 height 21
paste textarea "Intro (max 120 words) Destination Detail (5 sections, max 225 words each)"
type textarea "Can you set the prompt for step_31 and make it a reasoning step, to check the o…"
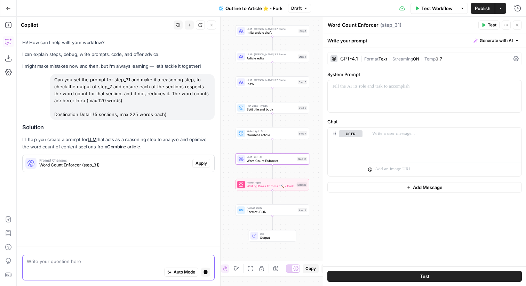
scroll to position [0, 0]
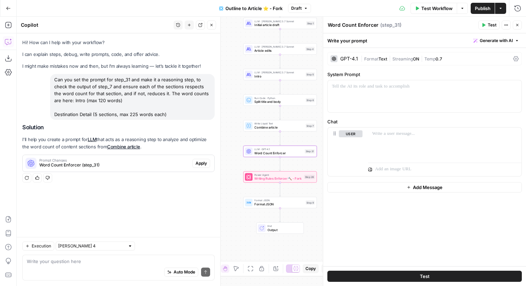
click at [205, 164] on span "Apply" at bounding box center [200, 163] width 11 height 6
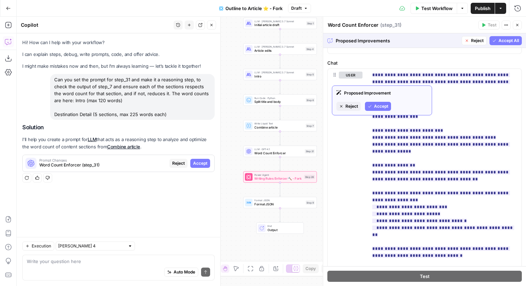
scroll to position [66, 0]
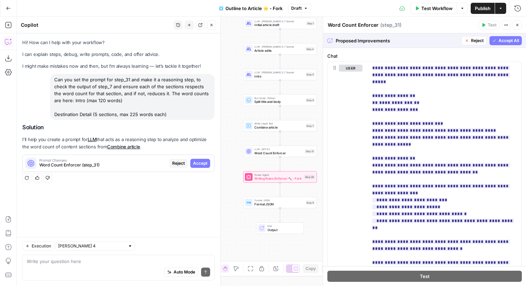
click at [512, 41] on span "Accept All" at bounding box center [508, 41] width 21 height 6
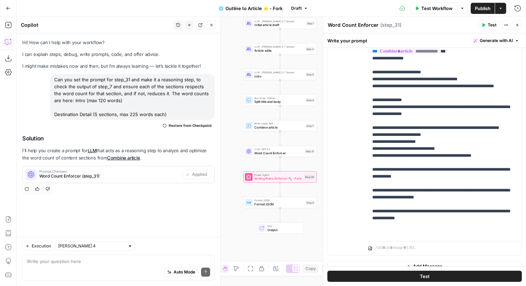
scroll to position [120, 0]
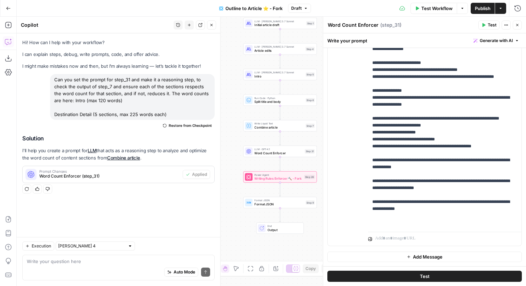
click at [489, 25] on span "Test" at bounding box center [491, 25] width 9 height 6
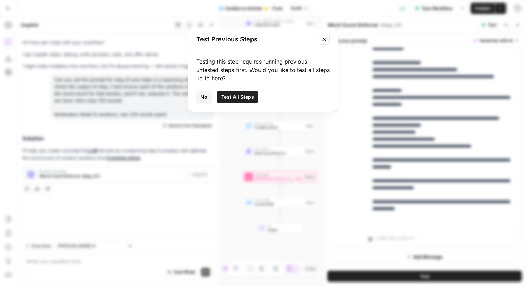
click at [204, 98] on span "No" at bounding box center [203, 96] width 7 height 7
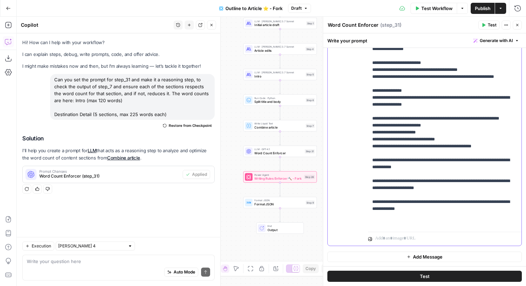
click at [443, 223] on p "**********" at bounding box center [444, 118] width 145 height 215
click at [399, 214] on p "**********" at bounding box center [444, 118] width 145 height 215
click at [395, 215] on p "**********" at bounding box center [444, 118] width 145 height 215
click at [447, 220] on p "**********" at bounding box center [444, 118] width 145 height 215
click at [276, 177] on span "Writing Rules Enforcer 🔨 - Fork" at bounding box center [278, 178] width 48 height 5
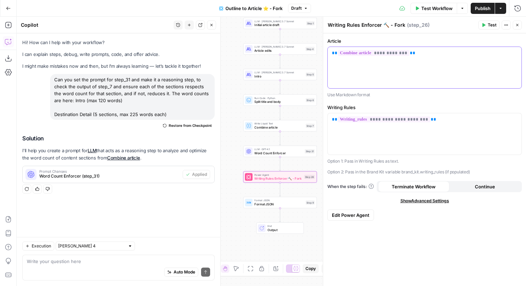
click at [425, 64] on div "**********" at bounding box center [424, 67] width 194 height 41
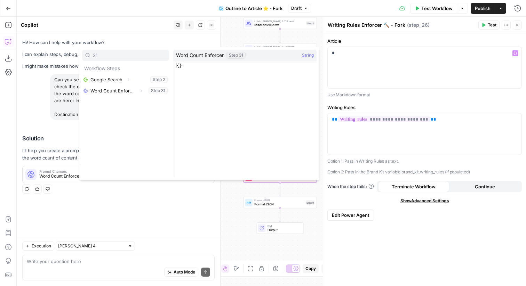
type input "31"
click at [140, 90] on icon "button" at bounding box center [141, 91] width 4 height 4
click at [128, 99] on button "Select variable Output" at bounding box center [129, 101] width 80 height 11
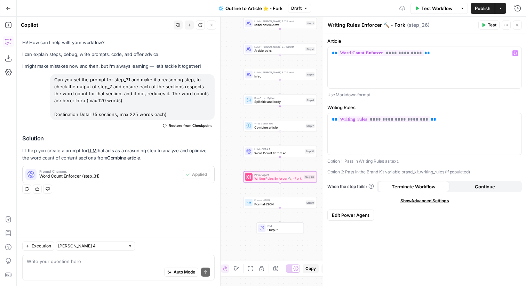
click at [519, 24] on icon "button" at bounding box center [517, 25] width 4 height 4
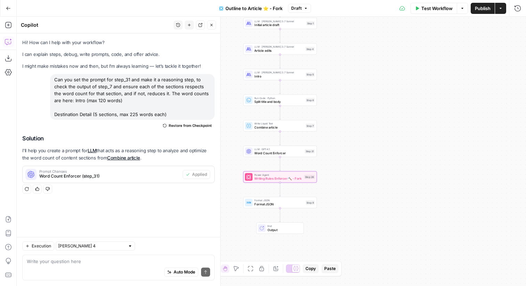
click at [484, 13] on button "Publish" at bounding box center [482, 8] width 24 height 11
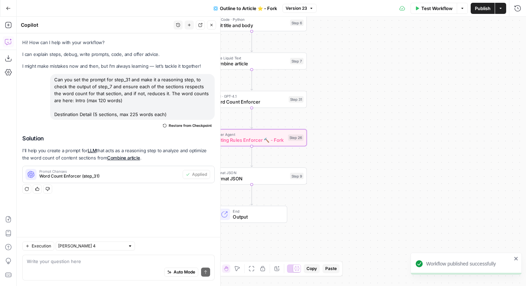
click at [291, 103] on div "LLM · GPT-4.1 Word Count Enforcer Step 31 Copy step Delete step Add Note Test" at bounding box center [251, 99] width 104 height 12
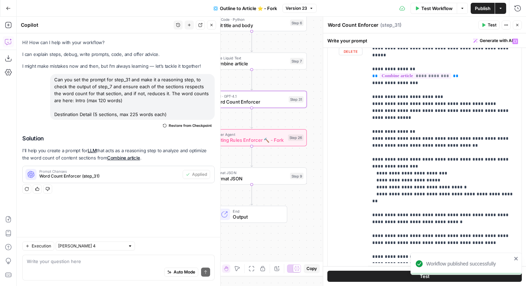
scroll to position [102, 0]
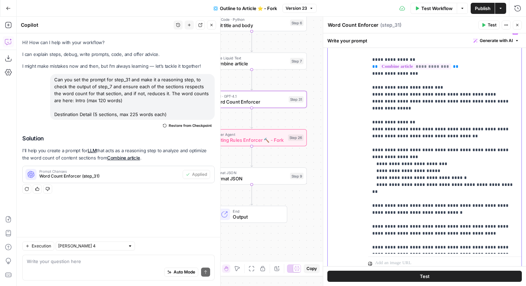
drag, startPoint x: 464, startPoint y: 96, endPoint x: 510, endPoint y: 99, distance: 46.0
click at [510, 99] on p "**********" at bounding box center [444, 140] width 145 height 222
click at [480, 98] on p "**********" at bounding box center [444, 140] width 145 height 222
click at [479, 94] on p "**********" at bounding box center [444, 140] width 145 height 222
click at [490, 95] on p "**********" at bounding box center [444, 140] width 145 height 222
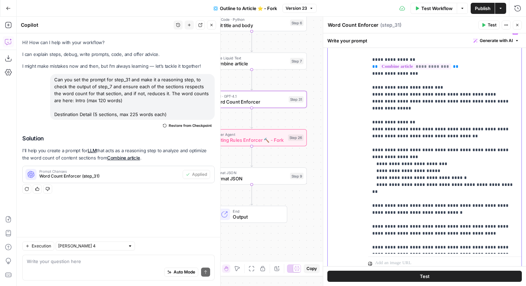
click at [490, 95] on p "**********" at bounding box center [444, 140] width 145 height 222
click at [508, 93] on p "**********" at bounding box center [444, 140] width 145 height 222
click at [439, 101] on p "**********" at bounding box center [444, 140] width 145 height 222
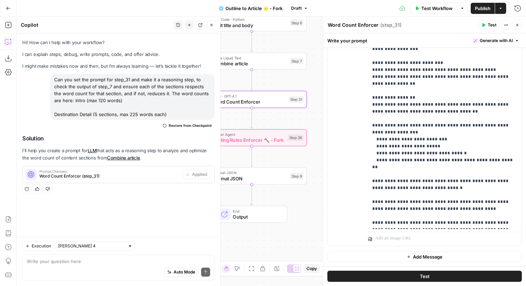
click at [489, 26] on span "Test" at bounding box center [491, 25] width 9 height 6
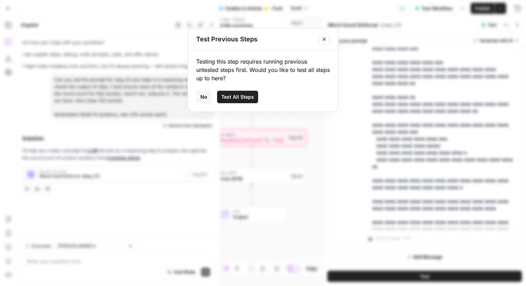
click at [201, 95] on span "No" at bounding box center [203, 96] width 7 height 7
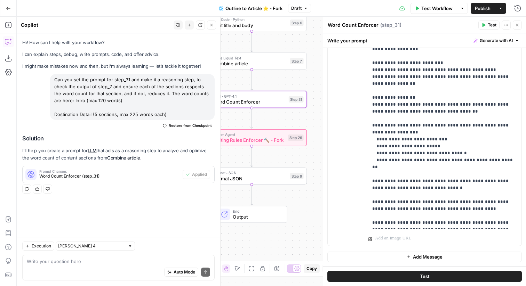
click at [470, 280] on button "Test" at bounding box center [424, 276] width 194 height 11
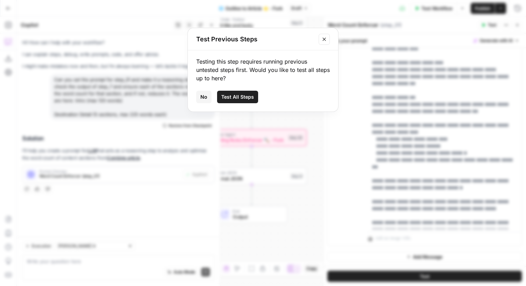
click at [245, 95] on span "Test All Steps" at bounding box center [237, 96] width 33 height 7
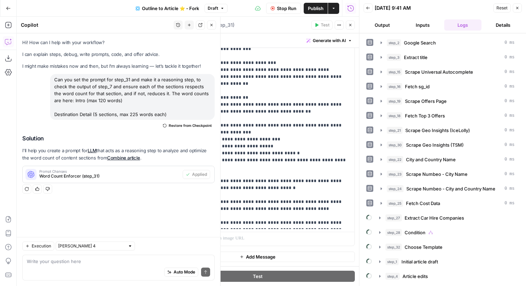
click at [347, 25] on button "Close" at bounding box center [349, 25] width 9 height 9
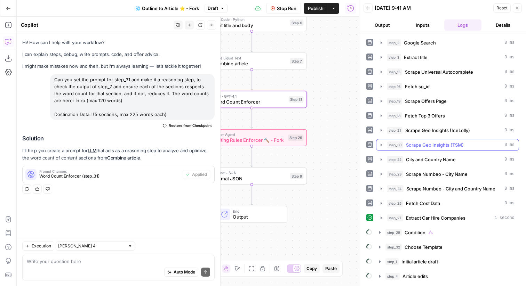
scroll to position [56, 0]
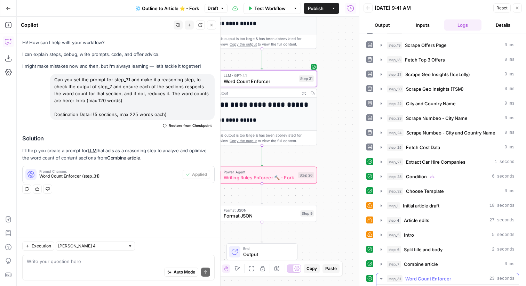
click at [505, 281] on span "23 seconds" at bounding box center [501, 279] width 25 height 6
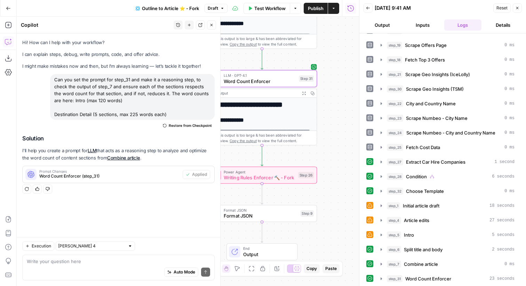
scroll to position [58, 0]
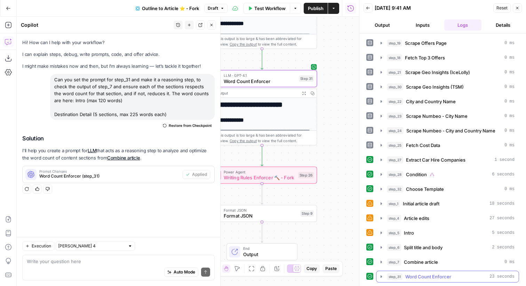
click at [467, 273] on button "step_31 Word Count Enforcer 23 seconds" at bounding box center [447, 276] width 142 height 11
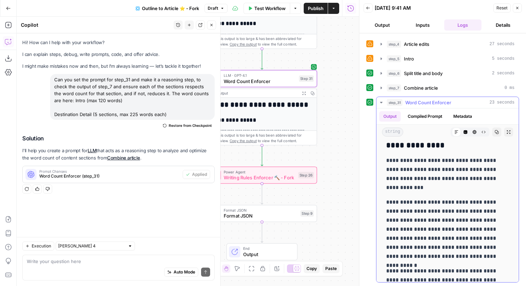
scroll to position [299, 0]
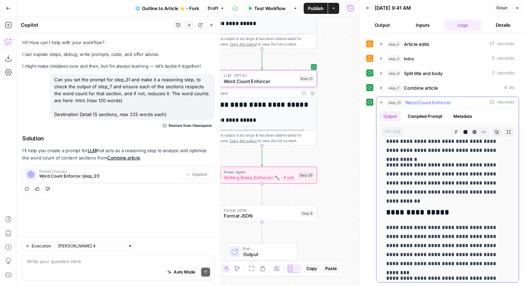
click at [430, 117] on button "Compiled Prompt" at bounding box center [424, 116] width 43 height 10
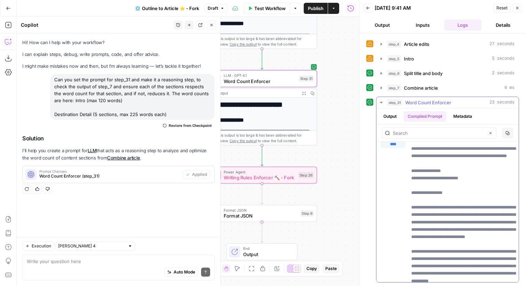
scroll to position [12, 0]
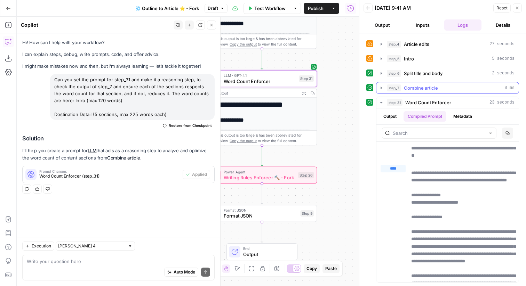
click at [432, 89] on span "Combine article" at bounding box center [421, 87] width 34 height 7
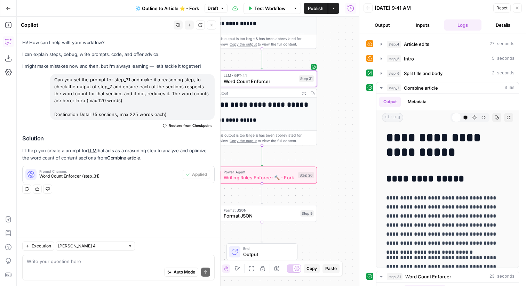
click at [428, 80] on div "**********" at bounding box center [442, 131] width 153 height 652
click at [426, 73] on span "Split title and body" at bounding box center [423, 73] width 39 height 7
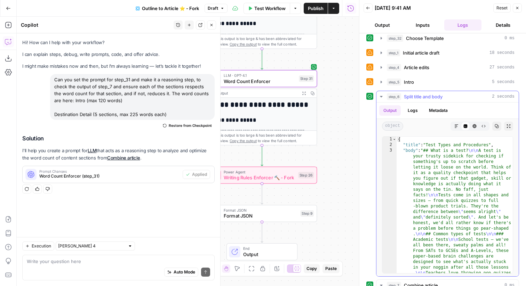
scroll to position [208, 0]
click at [425, 96] on span "Split title and body" at bounding box center [423, 97] width 39 height 7
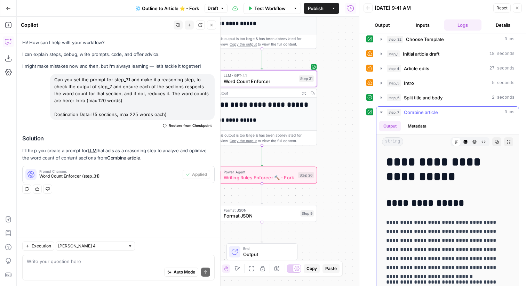
click at [440, 114] on div "step_7 Combine article 0 ms" at bounding box center [450, 112] width 128 height 7
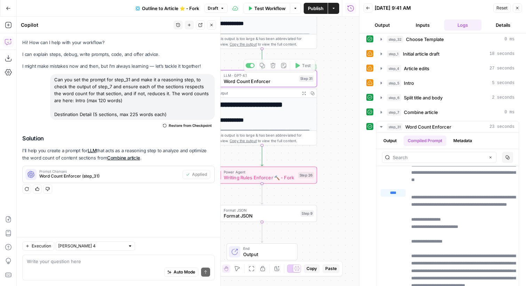
click at [328, 89] on div "true false Workflow Set Inputs Inputs Google Search Google Search Step 2 Output…" at bounding box center [188, 151] width 342 height 269
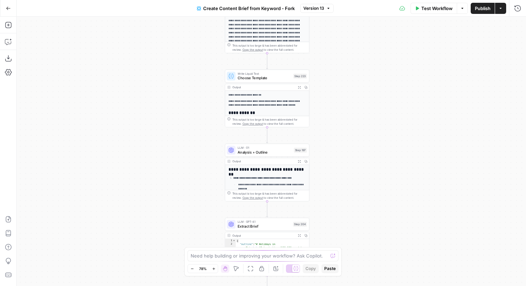
click at [280, 88] on div "Output" at bounding box center [263, 87] width 62 height 5
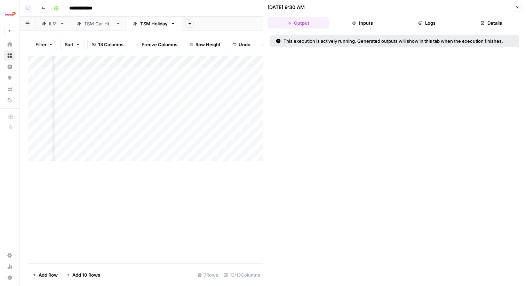
click at [514, 8] on button "Close" at bounding box center [516, 7] width 9 height 9
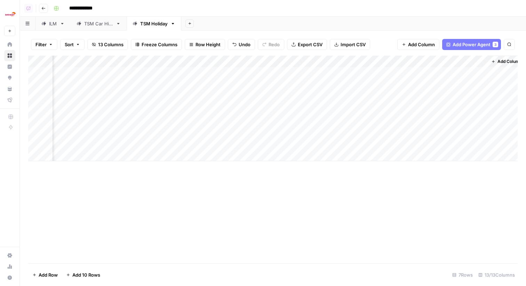
scroll to position [0, 550]
click at [401, 71] on div "Add Column" at bounding box center [272, 109] width 489 height 106
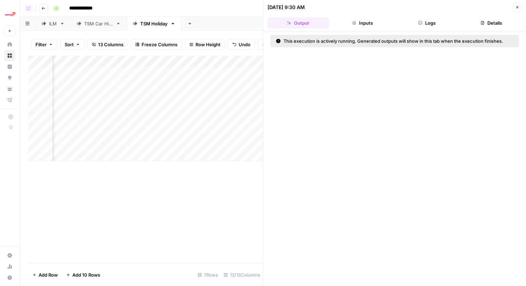
click at [433, 18] on button "Logs" at bounding box center [427, 22] width 62 height 11
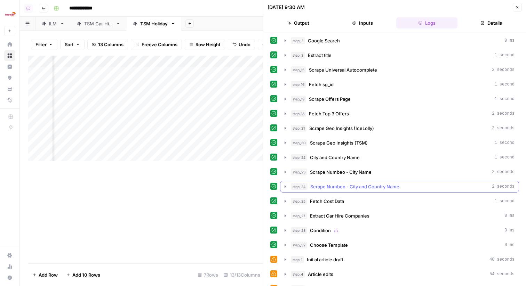
scroll to position [68, 0]
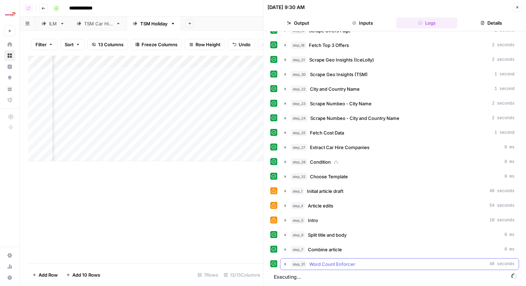
click at [338, 261] on span "Word Count Enforcer" at bounding box center [332, 264] width 46 height 7
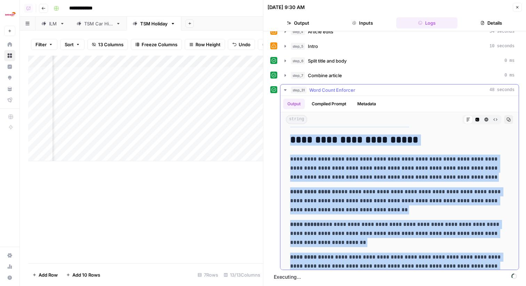
scroll to position [157, 0]
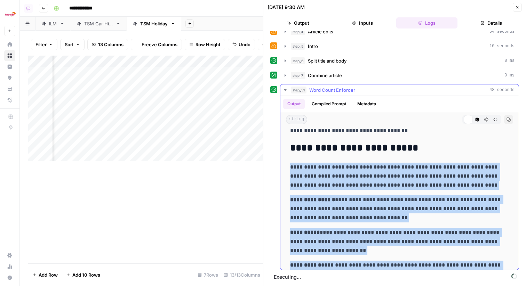
drag, startPoint x: 408, startPoint y: 246, endPoint x: 289, endPoint y: 169, distance: 141.7
copy div "**********"
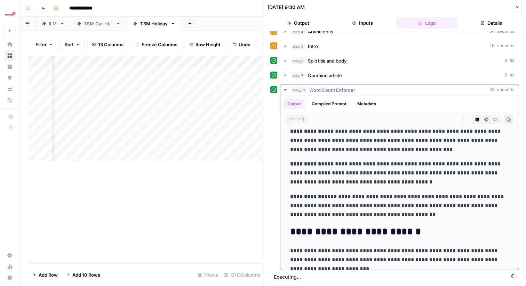
scroll to position [326, 0]
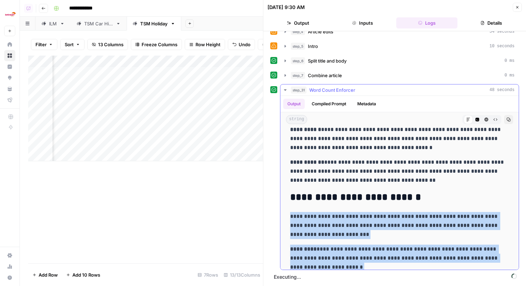
drag, startPoint x: 334, startPoint y: 217, endPoint x: 285, endPoint y: 217, distance: 49.0
copy div "**********"
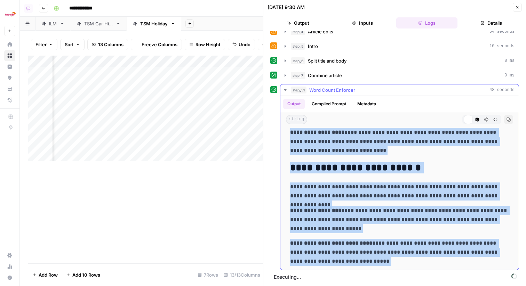
scroll to position [535, 0]
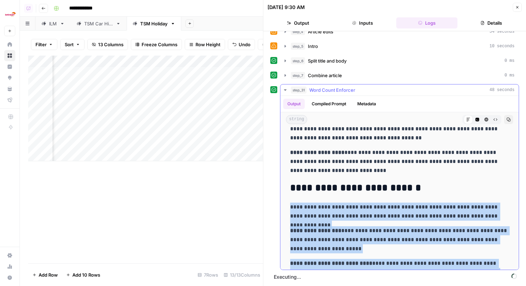
drag, startPoint x: 383, startPoint y: 212, endPoint x: 289, endPoint y: 203, distance: 95.0
copy div "**********"
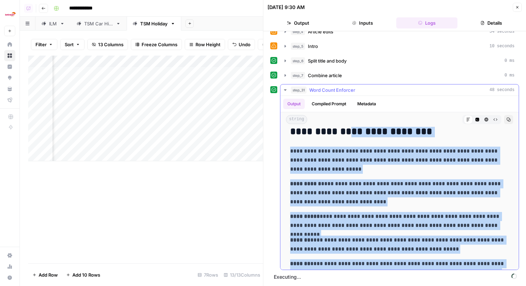
scroll to position [799, 0]
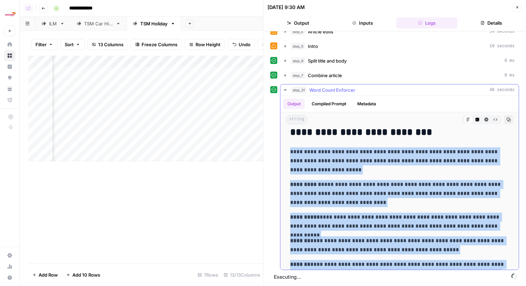
drag, startPoint x: 391, startPoint y: 208, endPoint x: 290, endPoint y: 148, distance: 117.6
click at [290, 148] on div "**********" at bounding box center [399, 131] width 227 height 1601
copy div "**********"
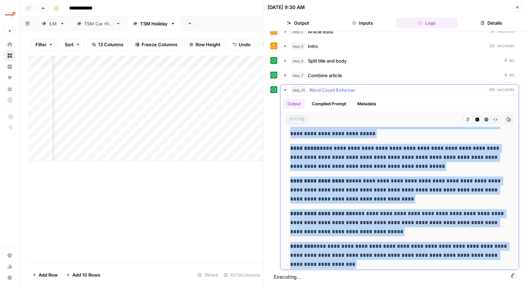
scroll to position [963, 0]
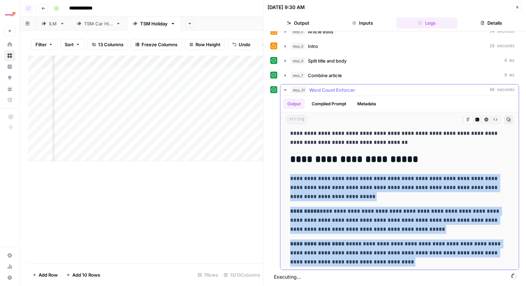
drag, startPoint x: 359, startPoint y: 231, endPoint x: 288, endPoint y: 175, distance: 90.6
copy div "**********"
click at [519, 5] on icon "button" at bounding box center [517, 7] width 4 height 4
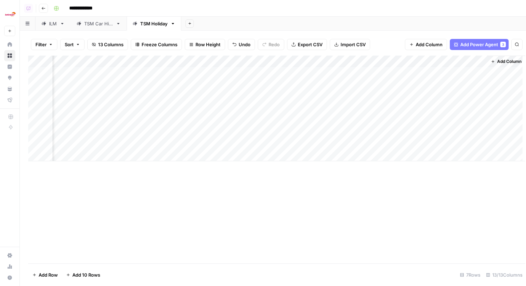
scroll to position [0, 542]
click at [363, 62] on div "Add Column" at bounding box center [272, 109] width 489 height 106
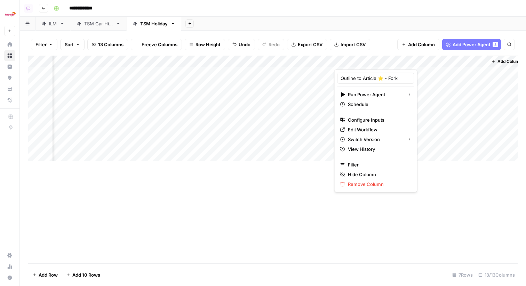
click at [386, 13] on div "**********" at bounding box center [285, 8] width 468 height 11
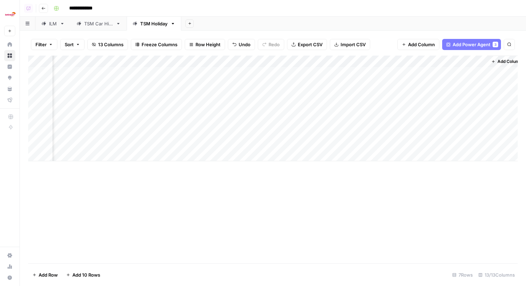
click at [375, 59] on div "Add Column" at bounding box center [272, 109] width 489 height 106
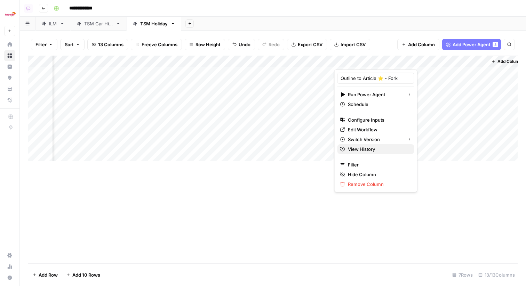
click at [365, 149] on span "View History" at bounding box center [378, 149] width 61 height 7
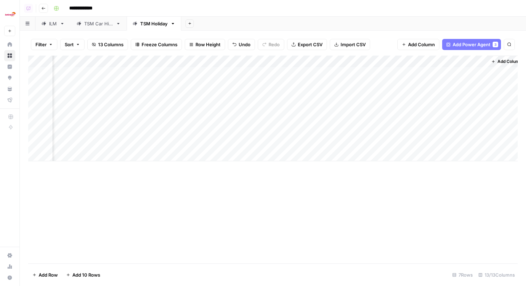
click at [109, 26] on div "TSM Car Hire" at bounding box center [98, 23] width 29 height 7
click at [472, 98] on div "Add Column" at bounding box center [272, 85] width 489 height 58
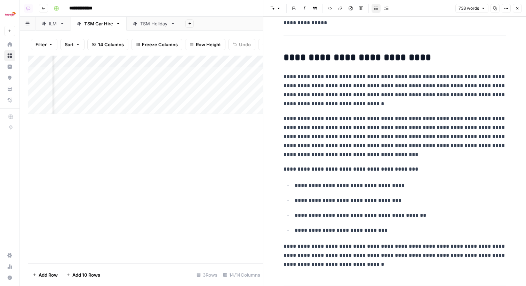
scroll to position [167, 0]
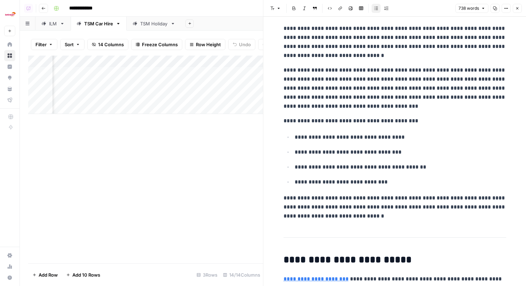
type input "if yo"
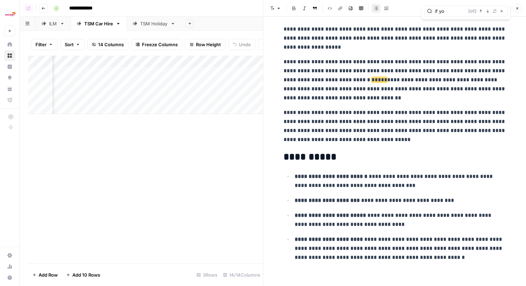
scroll to position [692, 0]
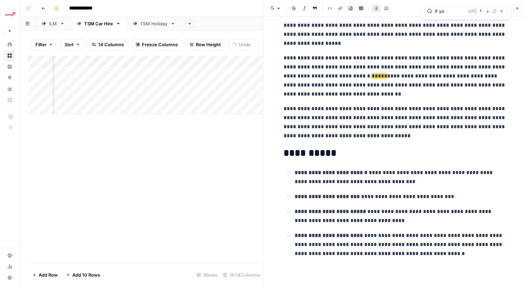
drag, startPoint x: 519, startPoint y: 9, endPoint x: 477, endPoint y: 44, distance: 54.2
click at [477, 44] on div "**********" at bounding box center [394, 143] width 263 height 286
click at [513, 8] on button "Close" at bounding box center [516, 8] width 9 height 9
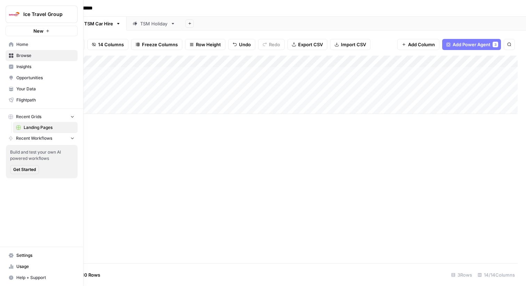
click at [19, 58] on span "Browse" at bounding box center [45, 55] width 58 height 6
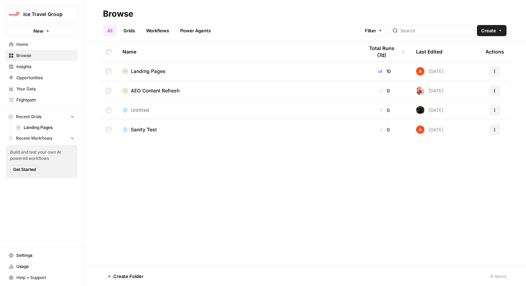
click at [45, 45] on span "Home" at bounding box center [45, 44] width 58 height 6
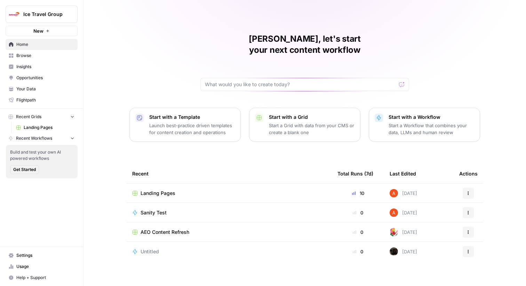
click at [43, 90] on span "Your Data" at bounding box center [45, 89] width 58 height 6
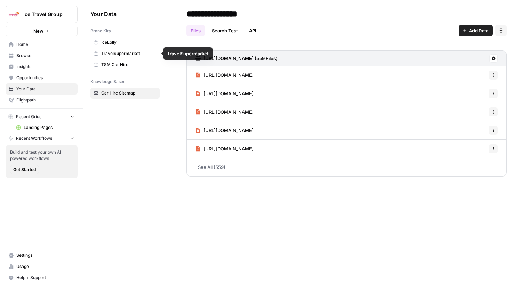
click at [130, 66] on span "TSM Car Hire" at bounding box center [128, 65] width 55 height 6
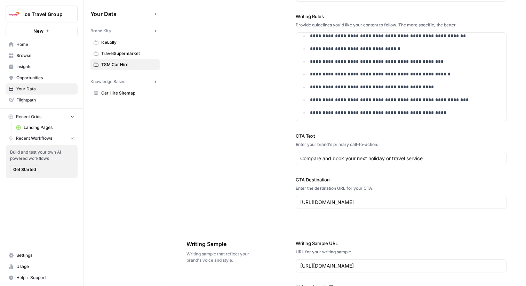
scroll to position [55, 0]
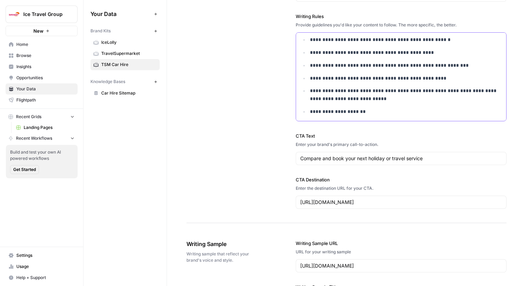
click at [385, 113] on p "**********" at bounding box center [406, 112] width 192 height 8
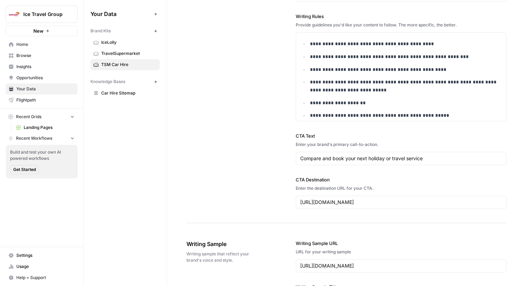
click at [55, 40] on link "Home" at bounding box center [42, 44] width 72 height 11
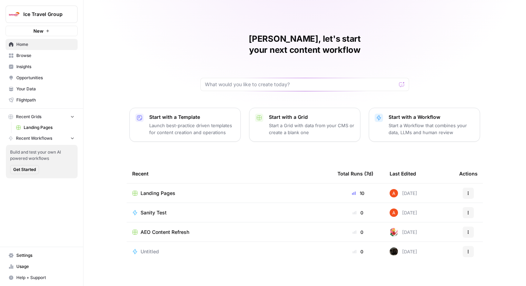
click at [165, 190] on span "Landing Pages" at bounding box center [157, 193] width 35 height 7
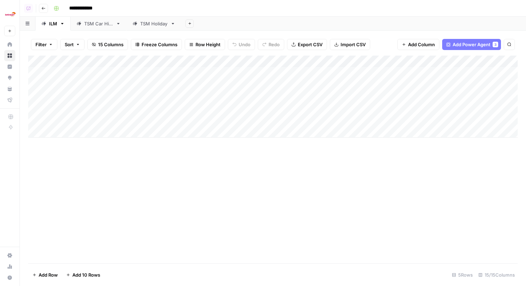
click at [95, 22] on div "TSM Car Hire" at bounding box center [98, 23] width 29 height 7
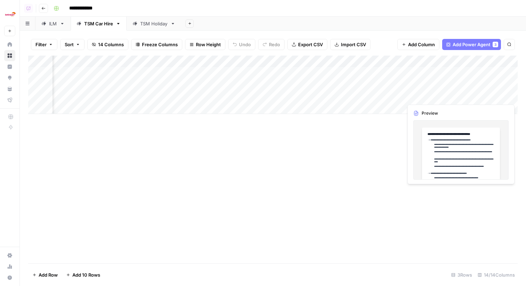
scroll to position [0, 488]
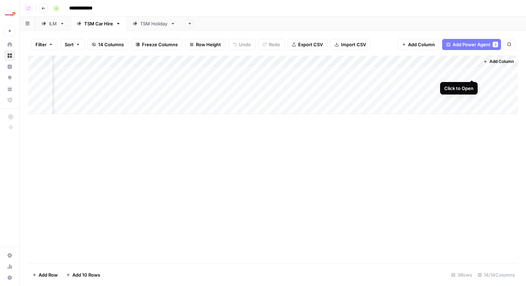
click at [474, 73] on div "Add Column" at bounding box center [272, 85] width 489 height 58
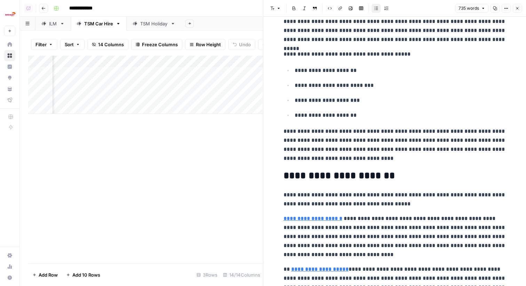
scroll to position [132, 0]
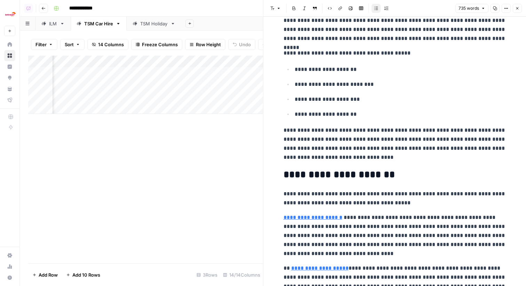
click at [517, 5] on button "Close" at bounding box center [516, 8] width 9 height 9
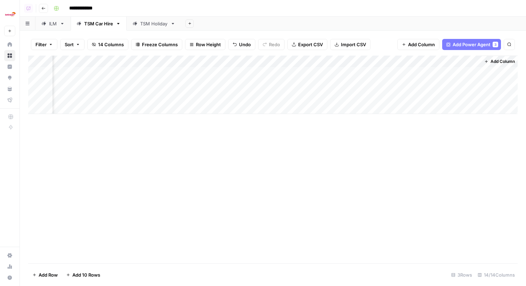
scroll to position [0, 479]
click at [409, 73] on div "Add Column" at bounding box center [272, 85] width 489 height 58
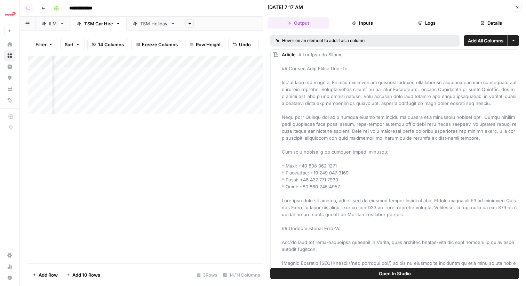
click at [412, 24] on button "Logs" at bounding box center [427, 22] width 62 height 11
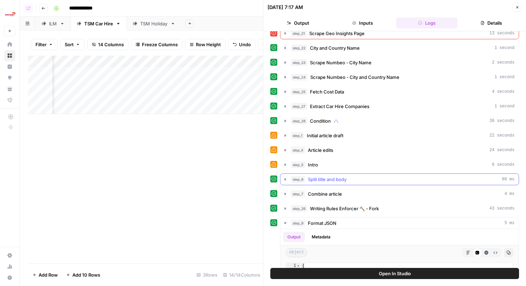
scroll to position [92, 0]
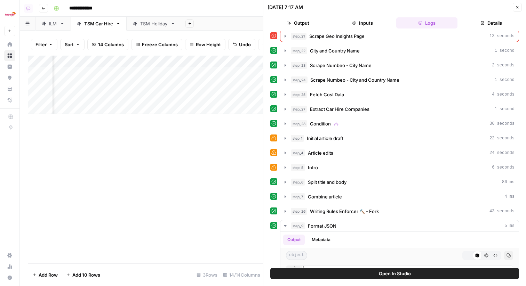
click at [513, 9] on button "Close" at bounding box center [516, 7] width 9 height 9
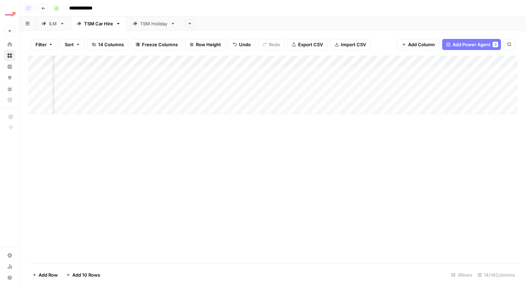
scroll to position [0, 393]
click at [149, 25] on div "TSM Holiday" at bounding box center [153, 23] width 27 height 7
click at [104, 24] on div "TSM Car Hire" at bounding box center [98, 23] width 29 height 7
click at [154, 23] on div "TSM Holiday" at bounding box center [153, 23] width 27 height 7
click at [94, 25] on div "TSM Car Hire" at bounding box center [98, 23] width 29 height 7
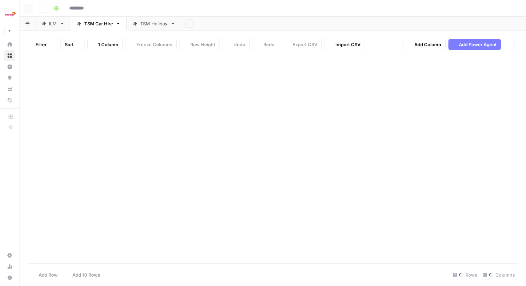
type input "**********"
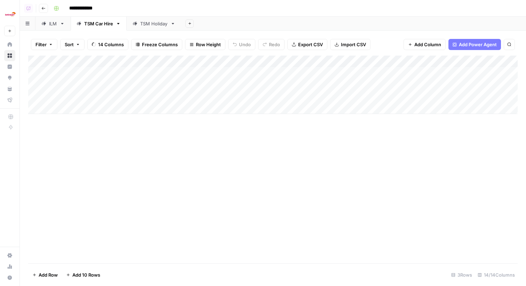
click at [137, 24] on icon at bounding box center [134, 23] width 5 height 5
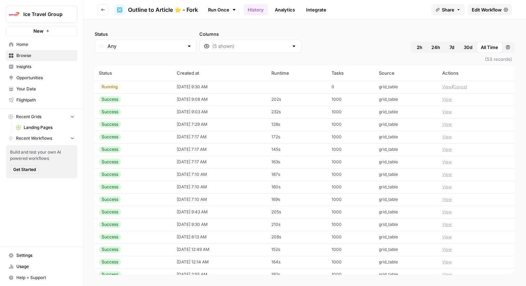
click at [218, 96] on td "[DATE] 9:08 AM" at bounding box center [219, 99] width 95 height 13
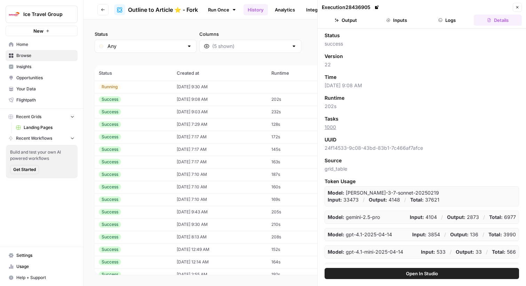
click at [445, 275] on button "Open In Studio" at bounding box center [421, 273] width 194 height 11
click at [278, 34] on div "Status Any Columns 2h 24h 7d 30d All Time Custom range" at bounding box center [305, 42] width 420 height 22
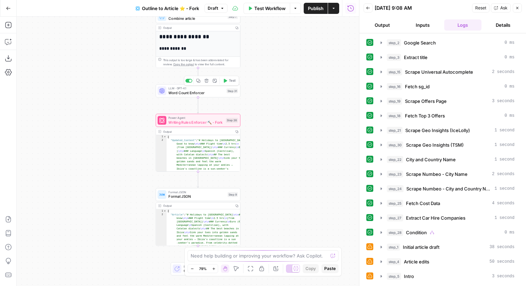
click at [229, 82] on span "Test" at bounding box center [232, 80] width 7 height 5
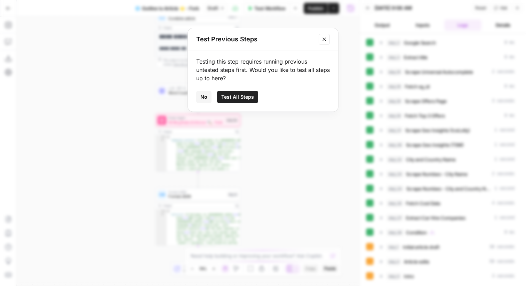
click at [239, 94] on span "Test All Steps" at bounding box center [237, 96] width 33 height 7
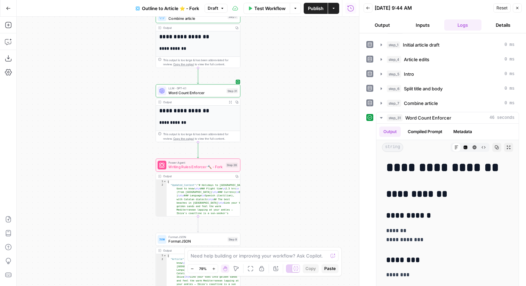
scroll to position [232, 0]
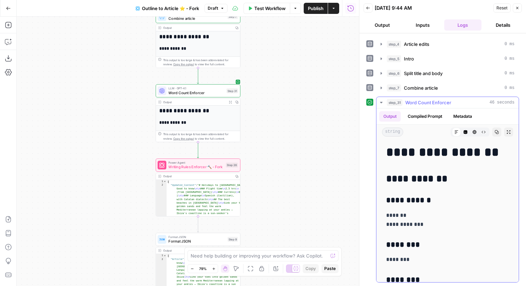
click at [420, 116] on button "Compiled Prompt" at bounding box center [424, 116] width 43 height 10
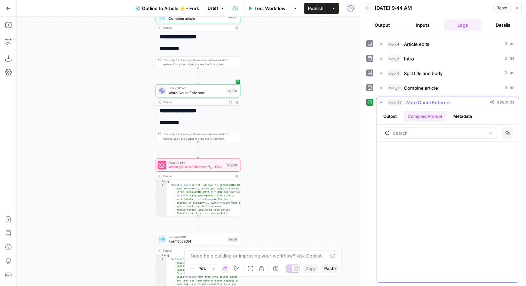
scroll to position [2052, 0]
click at [390, 114] on button "Output" at bounding box center [390, 116] width 22 height 10
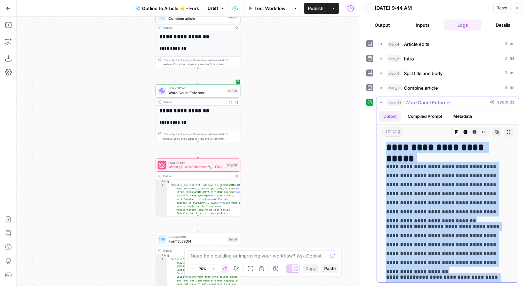
scroll to position [164, 0]
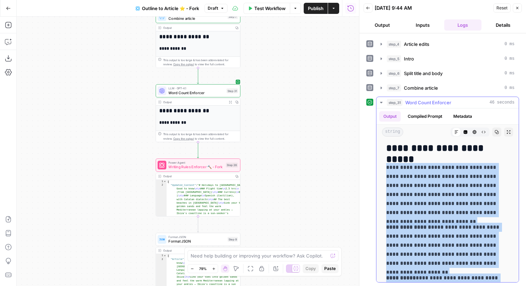
drag, startPoint x: 422, startPoint y: 242, endPoint x: 383, endPoint y: 158, distance: 92.7
copy div "**********"
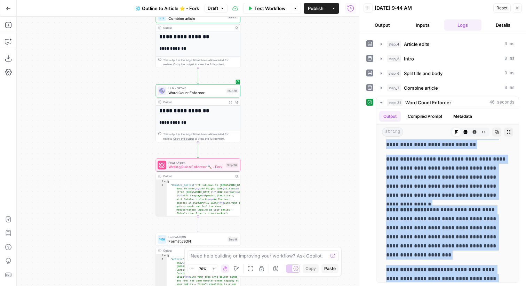
scroll to position [746, 0]
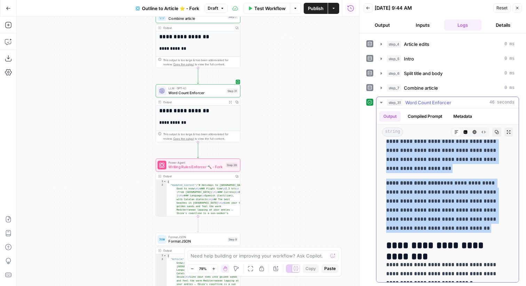
drag, startPoint x: 385, startPoint y: 166, endPoint x: 442, endPoint y: 237, distance: 90.5
copy div "**********"
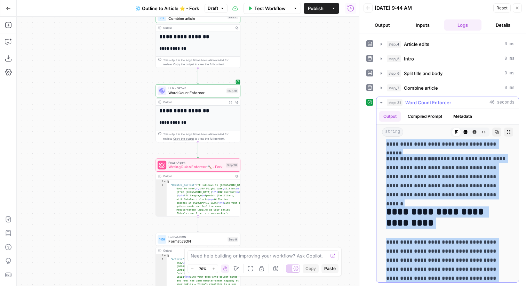
scroll to position [1108, 0]
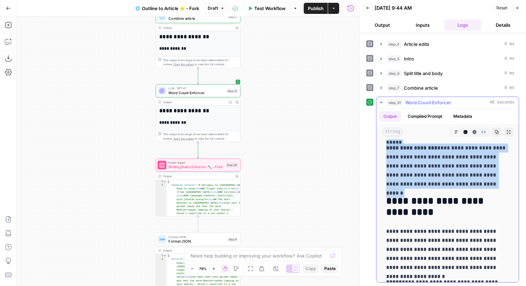
drag, startPoint x: 385, startPoint y: 175, endPoint x: 475, endPoint y: 190, distance: 91.3
click at [475, 190] on div "**********" at bounding box center [447, 246] width 131 height 2424
copy div "**********"
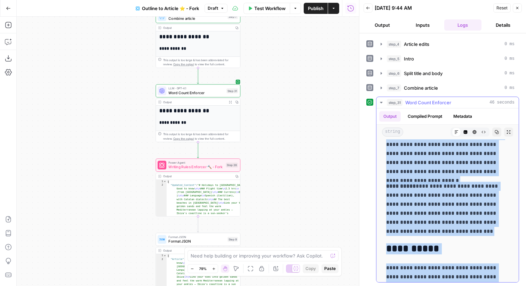
scroll to position [1423, 0]
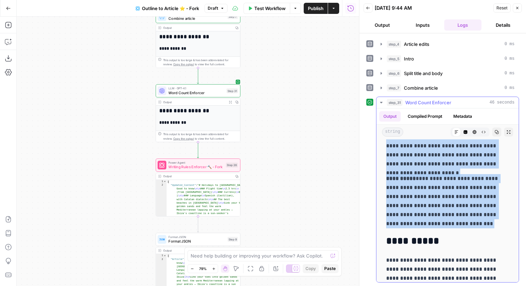
drag, startPoint x: 385, startPoint y: 158, endPoint x: 475, endPoint y: 230, distance: 115.5
copy div "**********"
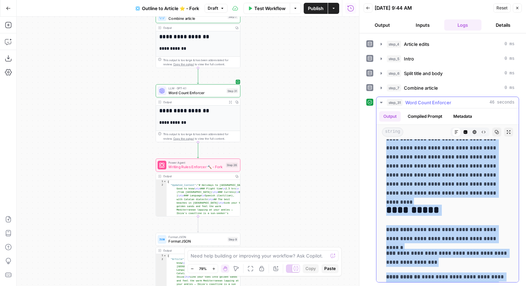
scroll to position [1656, 0]
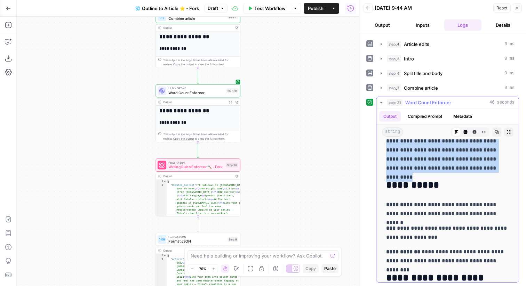
drag, startPoint x: 385, startPoint y: 153, endPoint x: 466, endPoint y: 171, distance: 82.7
copy div "**********"
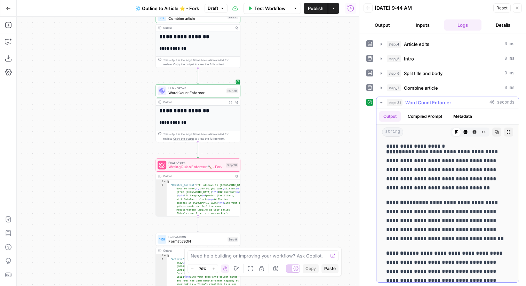
scroll to position [1055, 0]
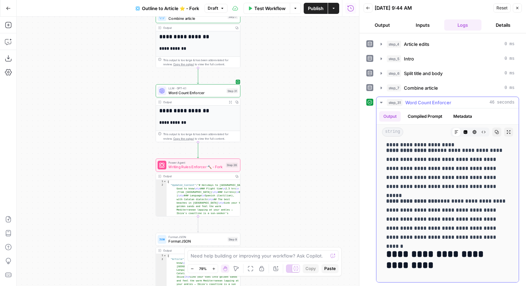
click at [421, 103] on span "Word Count Enforcer" at bounding box center [428, 102] width 46 height 7
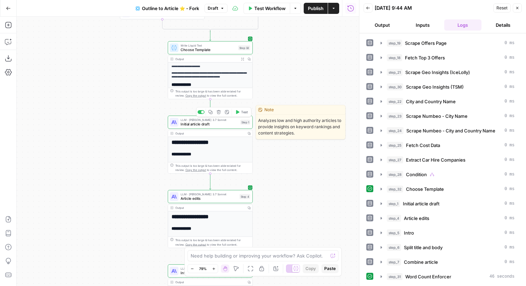
click at [227, 125] on span "Initial article draft" at bounding box center [208, 124] width 57 height 6
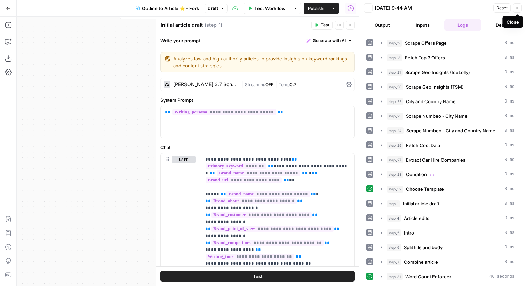
click at [518, 5] on button "Close" at bounding box center [516, 7] width 9 height 9
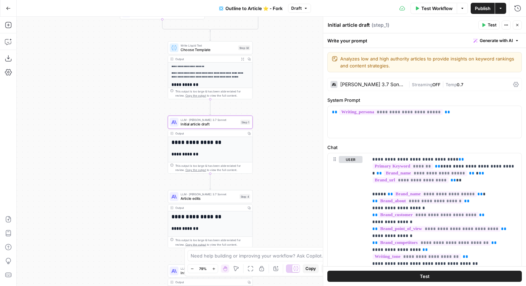
click at [366, 84] on div "Claude 3.7 Sonnet" at bounding box center [372, 84] width 65 height 5
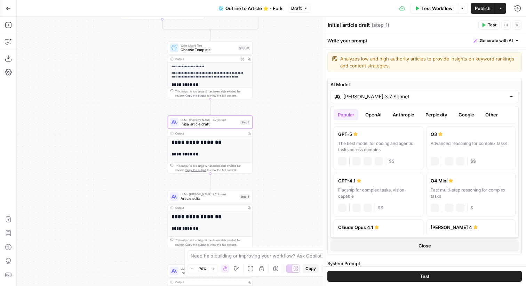
click at [418, 93] on input "Claude 3.7 Sonnet" at bounding box center [424, 96] width 162 height 7
click at [400, 112] on button "Anthropic" at bounding box center [403, 114] width 30 height 11
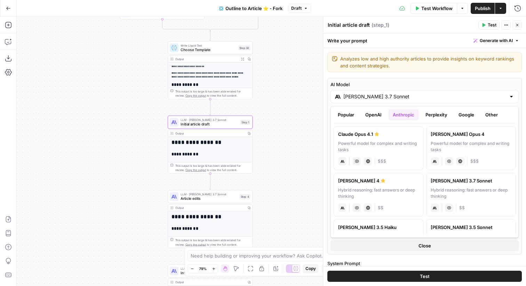
click at [402, 137] on div "Claude Opus 4.1" at bounding box center [378, 134] width 81 height 7
type input "Claude Opus 4.1"
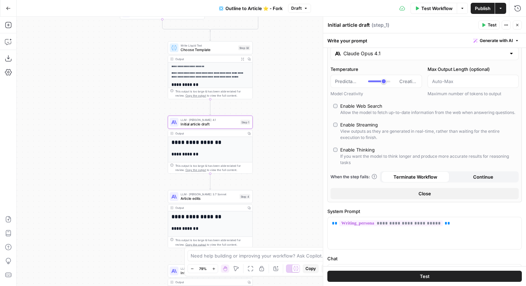
scroll to position [66, 0]
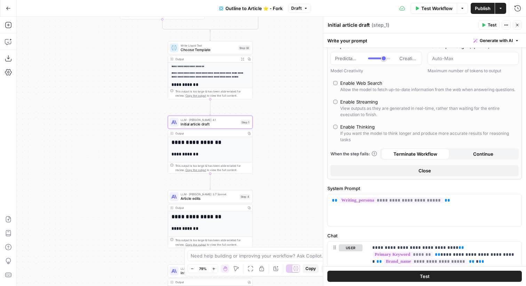
click at [421, 174] on span "Close" at bounding box center [424, 170] width 13 height 7
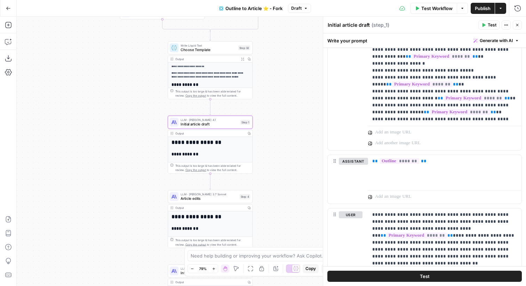
scroll to position [576, 0]
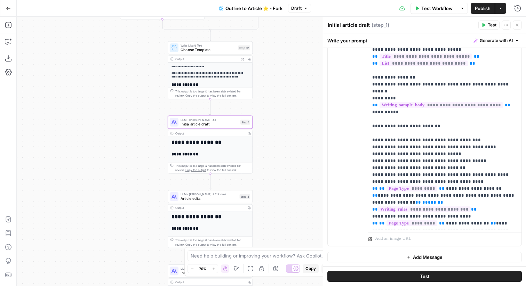
click at [439, 274] on button "Test" at bounding box center [424, 276] width 194 height 11
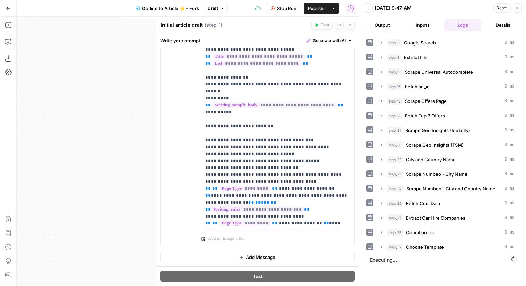
click at [347, 27] on button "Close" at bounding box center [349, 25] width 9 height 9
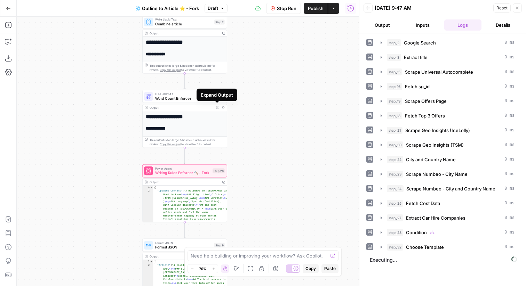
click at [218, 107] on button "Expand Output" at bounding box center [216, 107] width 7 height 7
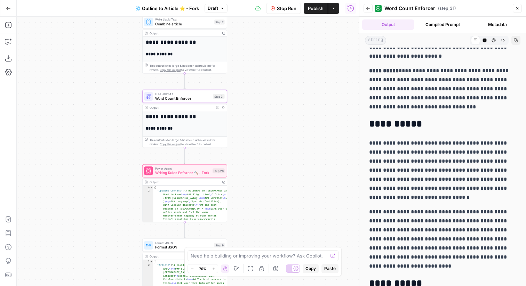
scroll to position [1264, 0]
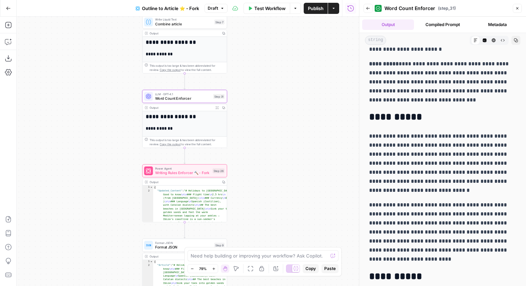
click at [516, 8] on icon "button" at bounding box center [517, 8] width 4 height 4
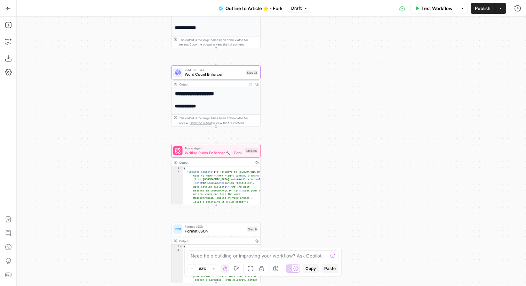
click at [228, 77] on span "Word Count Enforcer" at bounding box center [214, 75] width 59 height 6
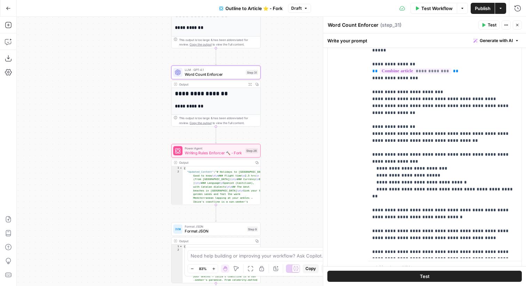
scroll to position [127, 0]
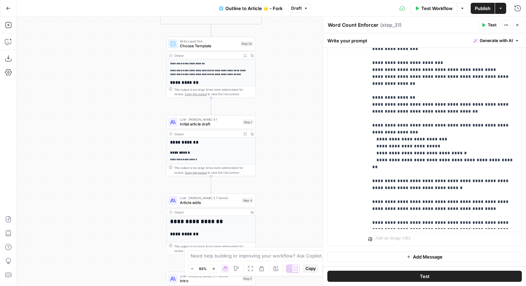
click at [233, 126] on span "Initial article draft" at bounding box center [210, 124] width 60 height 6
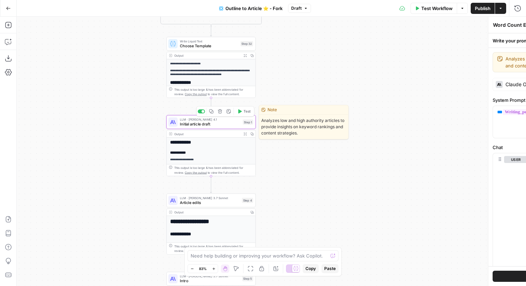
type textarea "Initial article draft"
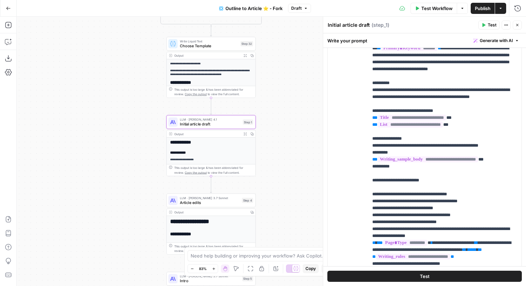
scroll to position [576, 0]
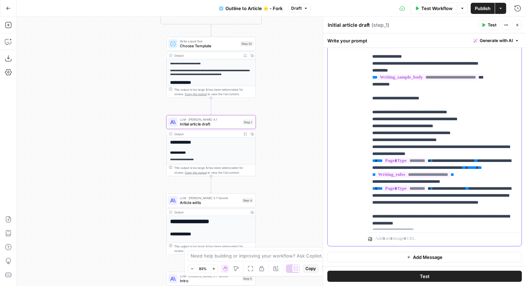
click at [435, 131] on p "**********" at bounding box center [444, 126] width 145 height 355
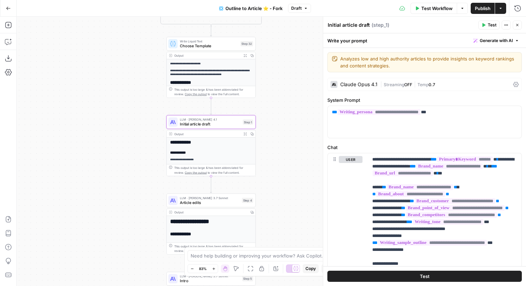
scroll to position [229, 0]
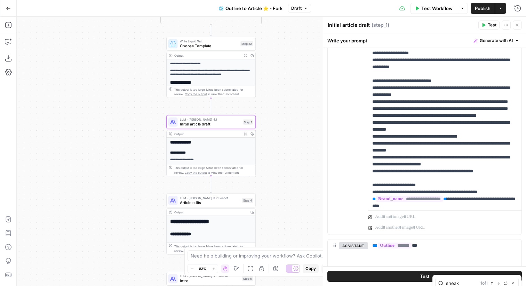
type input "sneak"
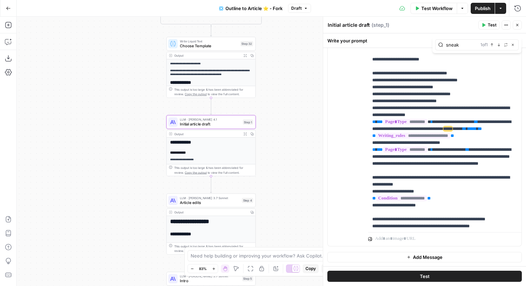
scroll to position [38, 0]
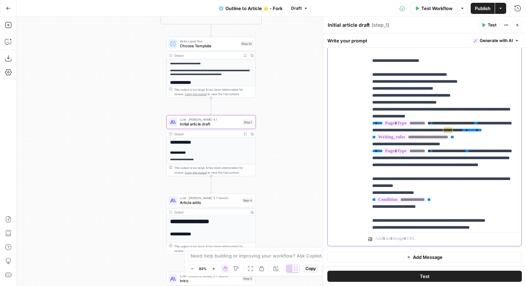
drag, startPoint x: 499, startPoint y: 139, endPoint x: 368, endPoint y: 137, distance: 131.0
click at [368, 137] on div "**********" at bounding box center [444, 87] width 153 height 283
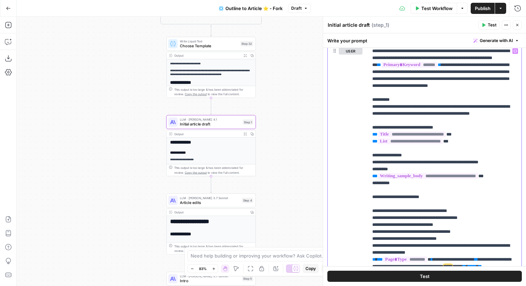
scroll to position [485, 0]
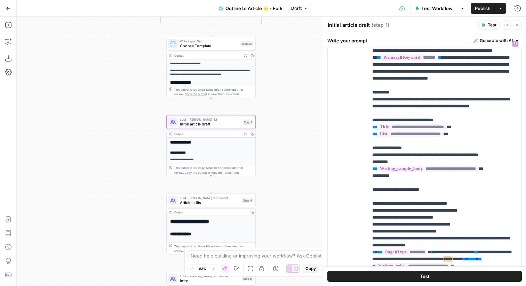
click at [520, 24] on button "Close" at bounding box center [516, 25] width 9 height 9
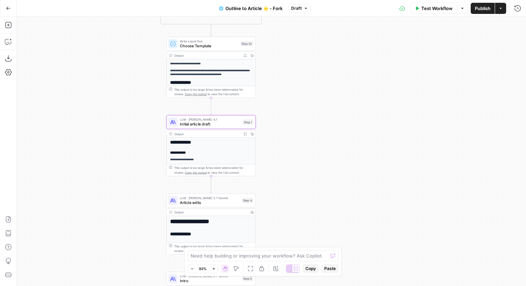
click at [11, 7] on button "Go Back" at bounding box center [8, 8] width 13 height 13
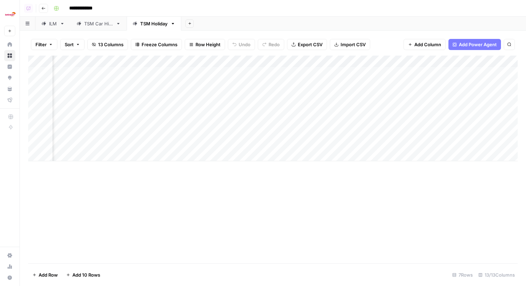
scroll to position [0, 550]
click at [399, 70] on div "Add Column" at bounding box center [272, 109] width 489 height 106
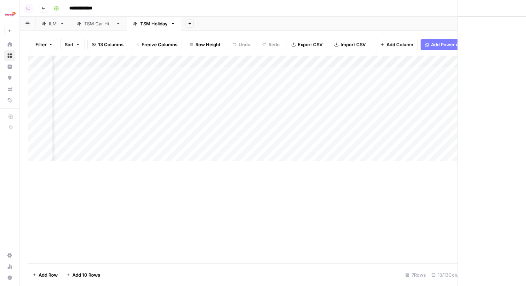
scroll to position [0, 545]
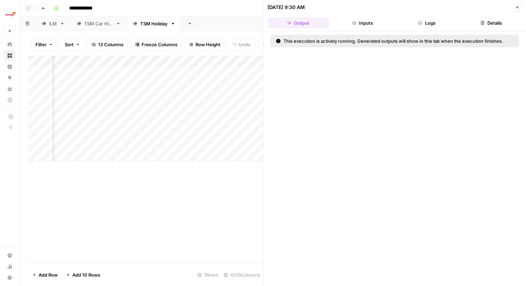
click at [413, 26] on button "Logs" at bounding box center [427, 22] width 62 height 11
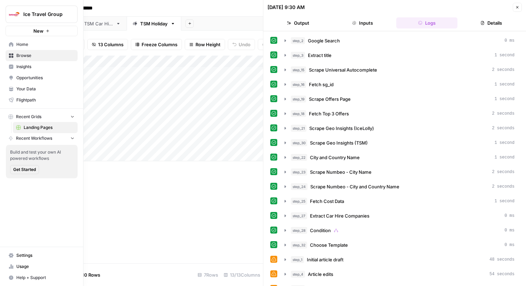
click at [14, 44] on link "Home" at bounding box center [42, 44] width 72 height 11
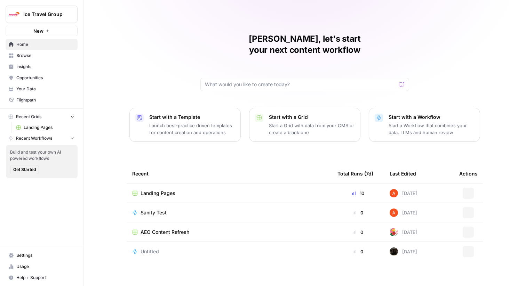
click at [24, 17] on span "Ice Travel Group" at bounding box center [44, 14] width 42 height 7
type input "meis"
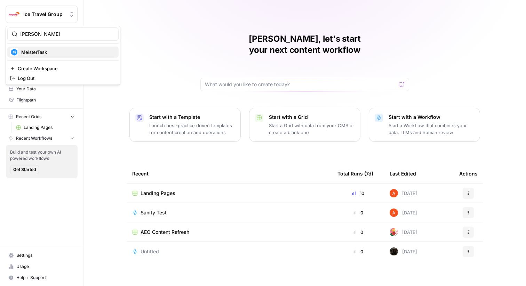
click at [29, 51] on span "MeisterTask" at bounding box center [67, 52] width 92 height 7
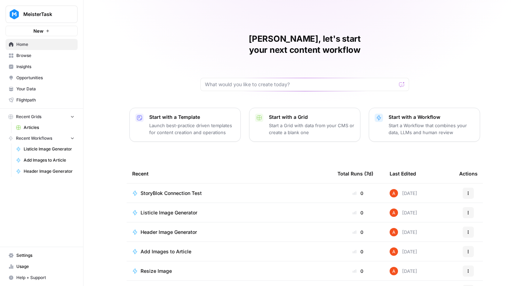
click at [164, 190] on span "StoryBlok Connection Test" at bounding box center [170, 193] width 61 height 7
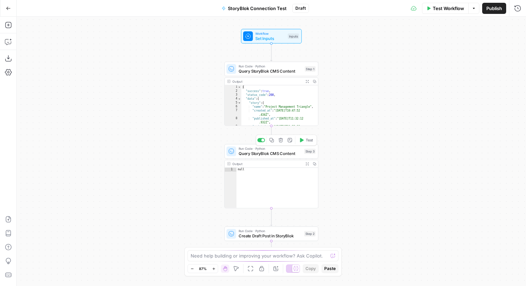
click at [285, 152] on span "Query StoryBlok CMS Content" at bounding box center [269, 153] width 63 height 6
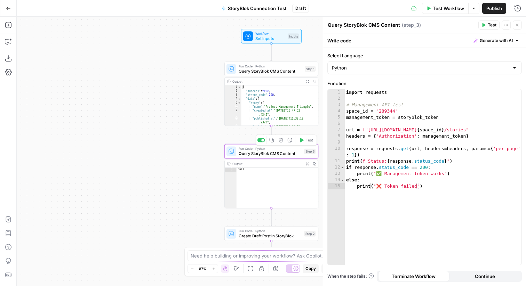
click at [306, 141] on span "Test" at bounding box center [309, 140] width 7 height 6
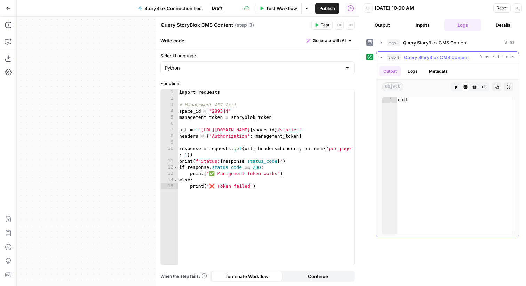
click at [412, 69] on button "Logs" at bounding box center [412, 71] width 18 height 10
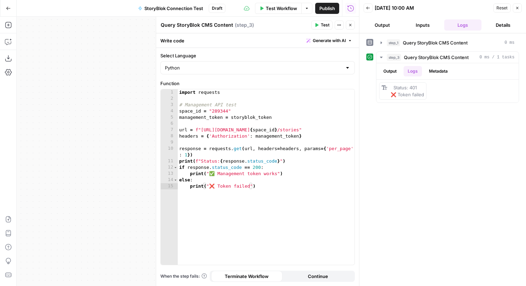
click at [350, 27] on button "Close" at bounding box center [349, 25] width 9 height 9
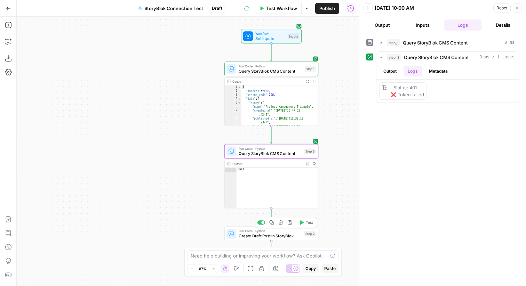
click at [263, 221] on div at bounding box center [262, 222] width 3 height 3
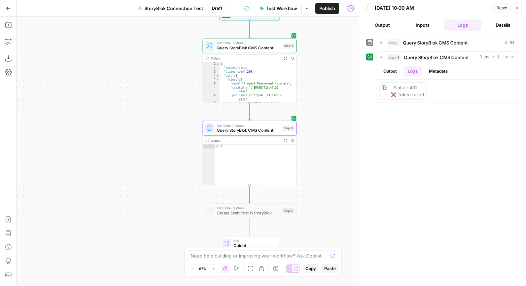
click at [286, 6] on span "Test Workflow" at bounding box center [281, 8] width 31 height 7
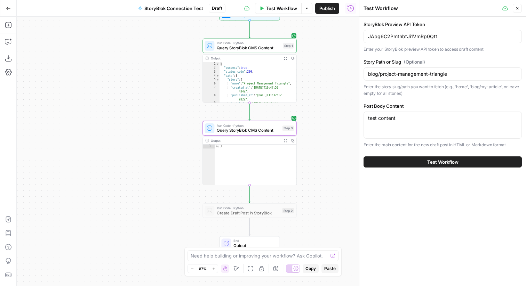
click at [417, 160] on button "Test Workflow" at bounding box center [442, 161] width 158 height 11
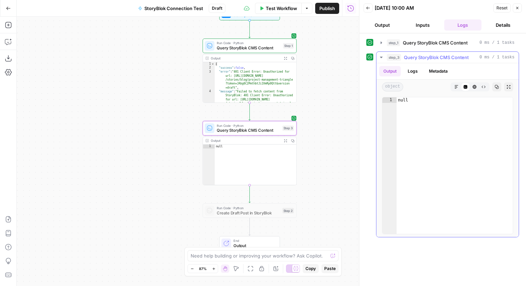
click at [412, 67] on button "Logs" at bounding box center [412, 71] width 18 height 10
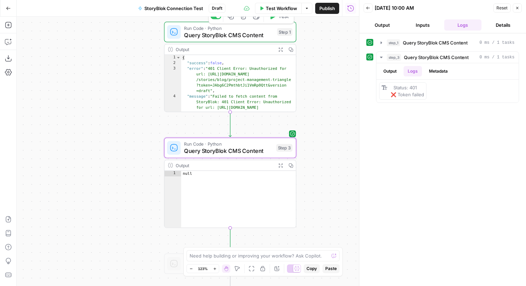
click at [257, 40] on div "Run Code · Python Query StoryBlok CMS Content Step 1 Copy step Delete step Add …" at bounding box center [230, 32] width 132 height 21
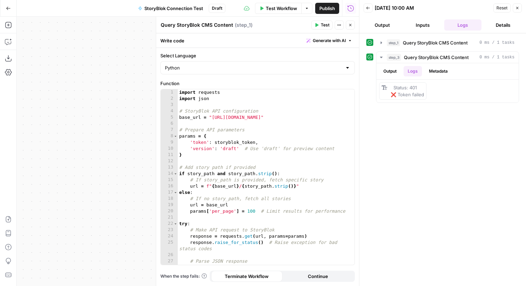
click at [351, 27] on button "Close" at bounding box center [349, 25] width 9 height 9
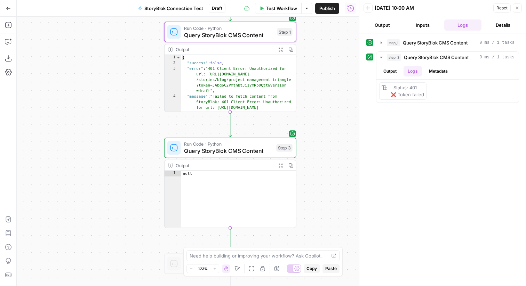
click at [284, 6] on span "Test Workflow" at bounding box center [281, 8] width 31 height 7
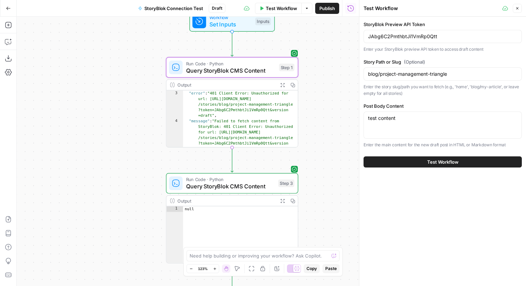
scroll to position [16, 0]
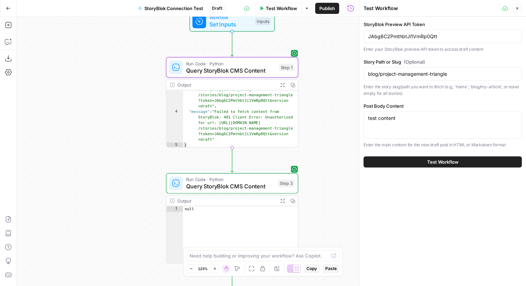
click at [262, 65] on span "Run Code · Python" at bounding box center [230, 63] width 89 height 7
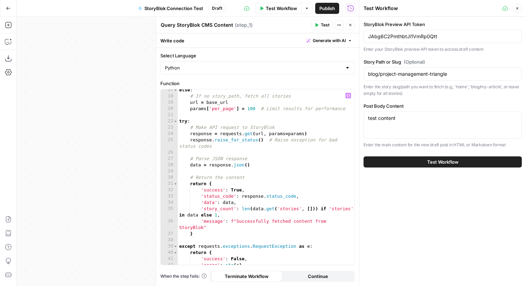
scroll to position [103, 0]
click at [9, 8] on icon "button" at bounding box center [8, 8] width 5 height 5
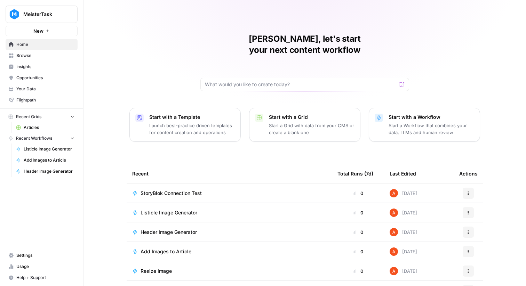
click at [197, 190] on span "StoryBlok Connection Test" at bounding box center [170, 193] width 61 height 7
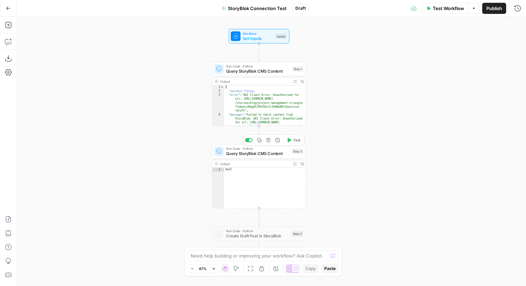
click at [288, 150] on span "Query StoryBlok CMS Content" at bounding box center [257, 153] width 63 height 6
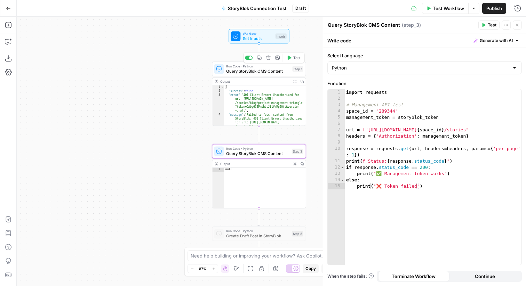
click at [244, 75] on div "Run Code · Python Query StoryBlok CMS Content Step 1 Copy step Delete step Add …" at bounding box center [259, 69] width 94 height 15
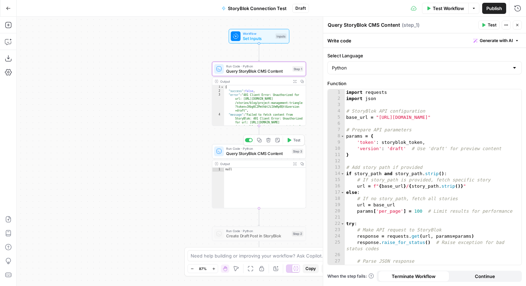
click at [263, 153] on span "Query StoryBlok CMS Content" at bounding box center [257, 153] width 63 height 6
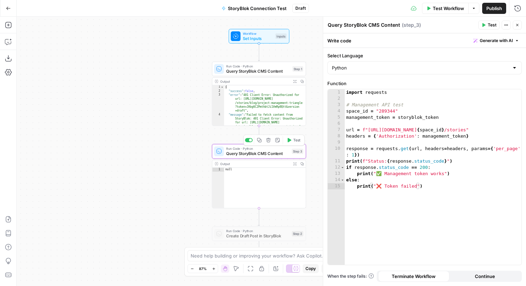
click at [290, 141] on icon "button" at bounding box center [288, 140] width 5 height 5
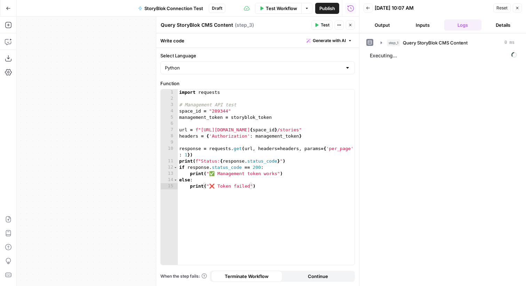
click at [349, 22] on button "Close" at bounding box center [349, 25] width 9 height 9
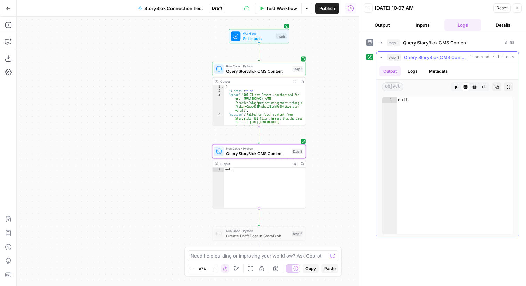
click at [412, 72] on button "Logs" at bounding box center [412, 71] width 18 height 10
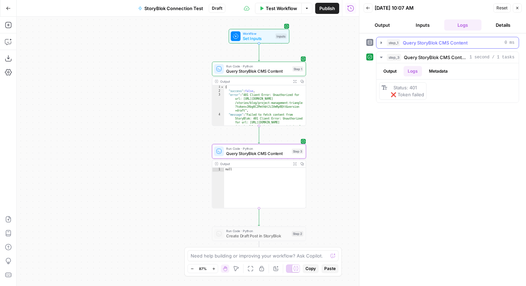
click at [417, 45] on span "Query StoryBlok CMS Content" at bounding box center [434, 42] width 65 height 7
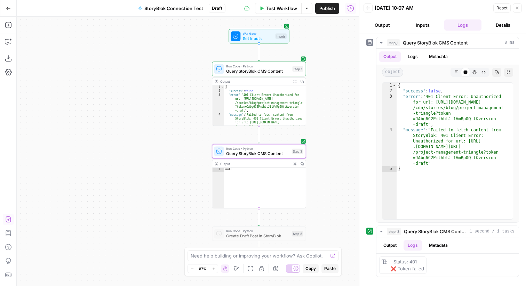
click at [13, 218] on button "Import JSON" at bounding box center [8, 219] width 11 height 11
click at [6, 41] on icon "button" at bounding box center [8, 41] width 7 height 7
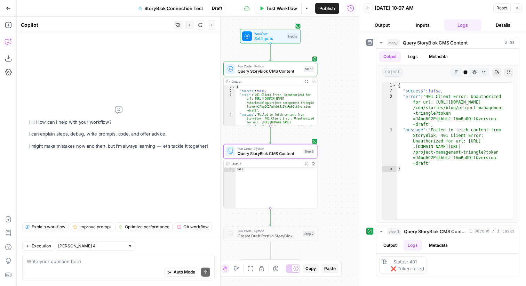
click at [96, 257] on div "Write your question here Auto Mode Send" at bounding box center [118, 268] width 192 height 26
type textarea "Can you write a script to check"
click at [7, 27] on icon "button" at bounding box center [8, 25] width 7 height 7
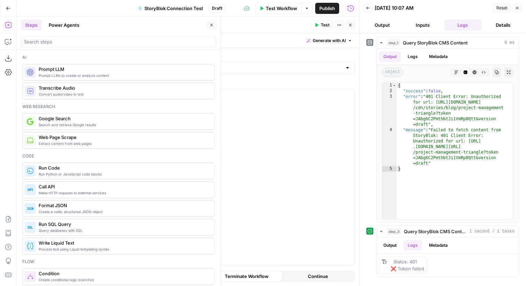
click at [318, 117] on div at bounding box center [264, 183] width 179 height 188
paste textarea "**********"
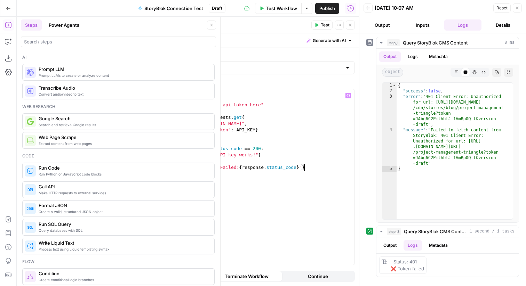
click at [286, 9] on span "Test Workflow" at bounding box center [281, 8] width 31 height 7
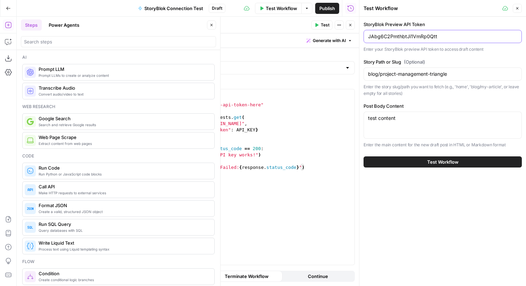
click at [410, 38] on input "JAbg6C2PmthbtJi1VmRp0Qtt" at bounding box center [442, 36] width 149 height 7
click at [296, 115] on div "import requests API_KEY = "your-api-token-here" response = requests . get ( "ht…" at bounding box center [266, 183] width 177 height 188
drag, startPoint x: 260, startPoint y: 105, endPoint x: 208, endPoint y: 106, distance: 51.8
click at [208, 106] on div "import requests API_KEY = "your-api-token-here" response = requests . get ( "ht…" at bounding box center [266, 183] width 177 height 188
paste textarea "*****"
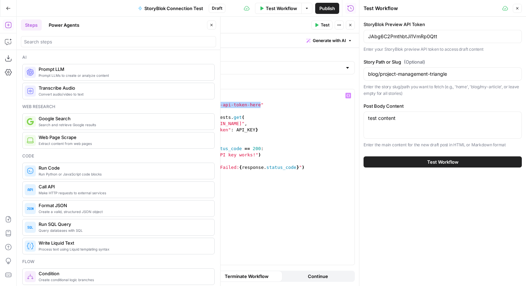
type textarea "**********"
click at [323, 25] on span "Test" at bounding box center [324, 25] width 9 height 6
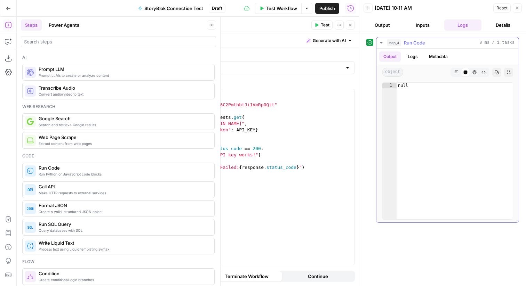
click at [414, 59] on button "Logs" at bounding box center [412, 56] width 18 height 10
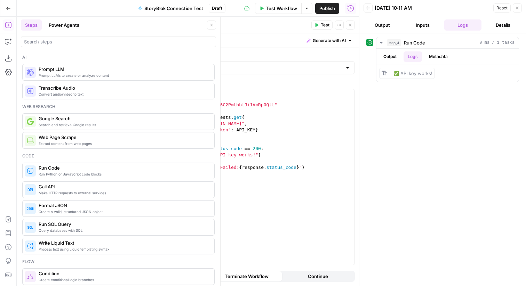
click at [249, 130] on div "import requests API_KEY = "JAbg6C2PmthbtJi1VmRp0Qtt" response = requests . get …" at bounding box center [266, 183] width 177 height 188
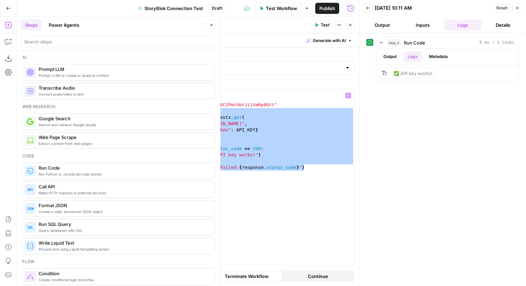
drag, startPoint x: 315, startPoint y: 166, endPoint x: 160, endPoint y: 113, distance: 164.5
click at [160, 113] on div "**********" at bounding box center [257, 167] width 203 height 238
paste textarea "**********"
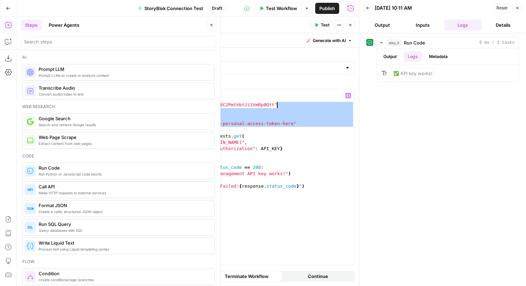
drag, startPoint x: 245, startPoint y: 127, endPoint x: 281, endPoint y: 102, distance: 44.3
click at [281, 102] on div "import requests API_KEY = "JAbg6C2PmthbtJi1VmRp0Qtt" import requests API_KEY = …" at bounding box center [266, 183] width 177 height 188
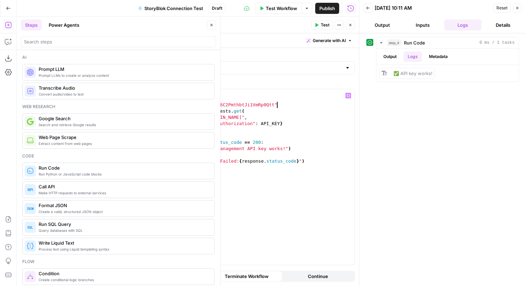
click at [319, 23] on button "Test" at bounding box center [321, 25] width 21 height 9
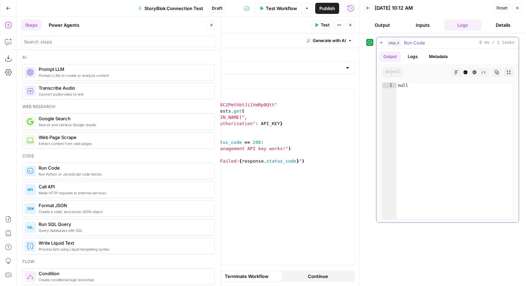
click at [413, 54] on button "Logs" at bounding box center [412, 56] width 18 height 10
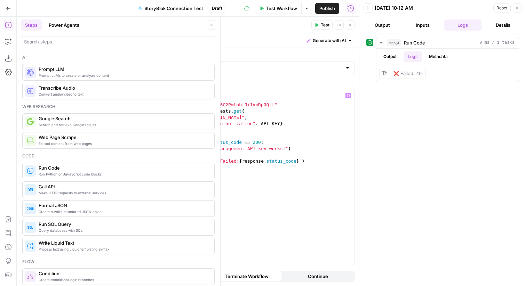
click at [268, 152] on div "import requests API_KEY = "JAbg6C2PmthbtJi1VmRp0Qtt" response = requests . get …" at bounding box center [266, 183] width 177 height 188
click at [288, 107] on div "import requests API_KEY = "JAbg6C2PmthbtJi1VmRp0Qtt" response = requests . get …" at bounding box center [266, 183] width 177 height 188
type textarea "**********"
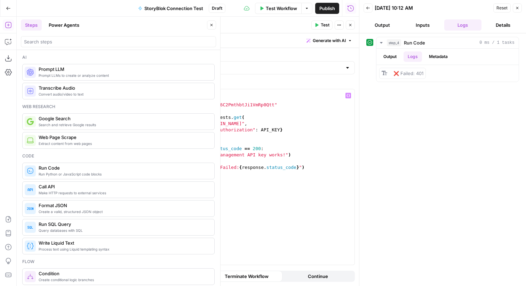
click at [518, 6] on icon "button" at bounding box center [517, 8] width 4 height 4
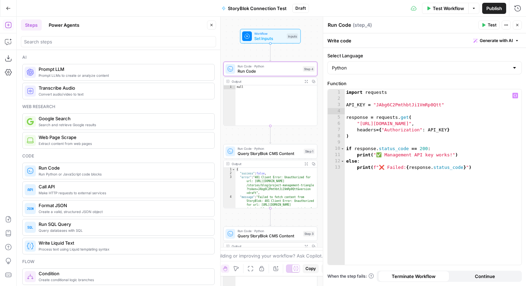
click at [388, 105] on div "import requests API_KEY = "JAbg6C2PmthbtJi1VmRp0Qtt" response = requests . get …" at bounding box center [432, 183] width 177 height 188
paste textarea "**********"
click at [490, 24] on span "Test" at bounding box center [491, 25] width 9 height 6
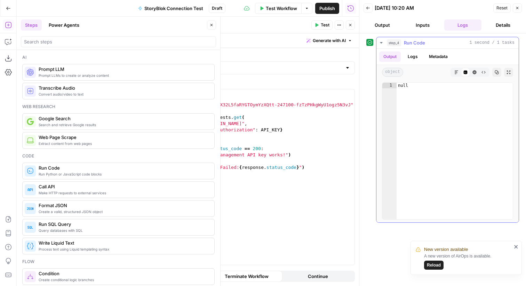
click at [416, 55] on button "Logs" at bounding box center [412, 56] width 18 height 10
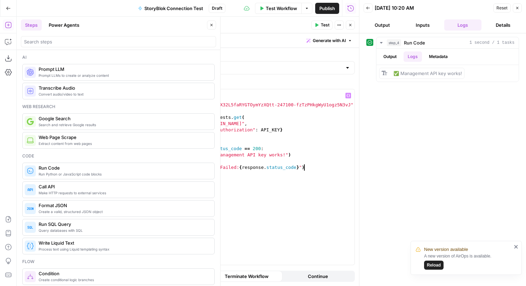
click at [266, 180] on div "import requests API_KEY = "eVMyX32L5faRYGTOymYzXQtt-247100-fzTzPHkgWyU1ogz5N3vJ…" at bounding box center [266, 183] width 177 height 188
type textarea "**********"
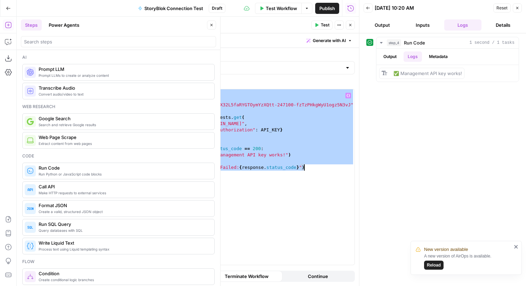
click at [7, 3] on button "Go Back" at bounding box center [8, 8] width 13 height 13
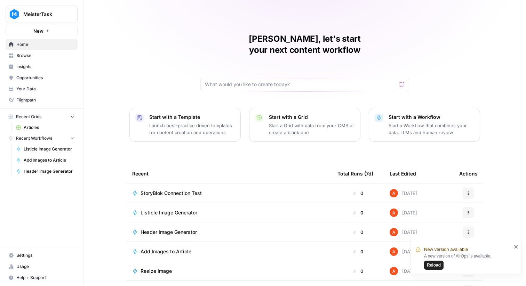
click at [35, 98] on span "Flightpath" at bounding box center [45, 100] width 58 height 6
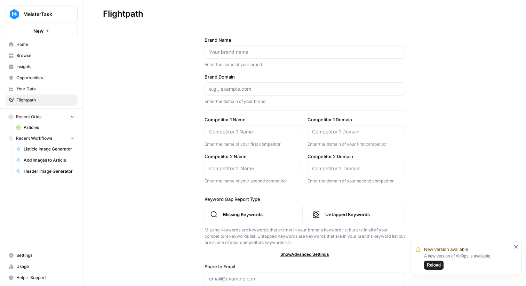
click at [33, 92] on span "Your Data" at bounding box center [45, 89] width 58 height 6
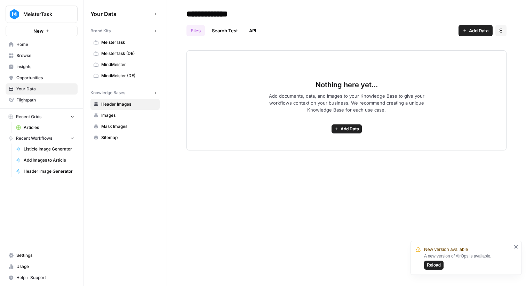
click at [26, 255] on span "Settings" at bounding box center [45, 255] width 58 height 6
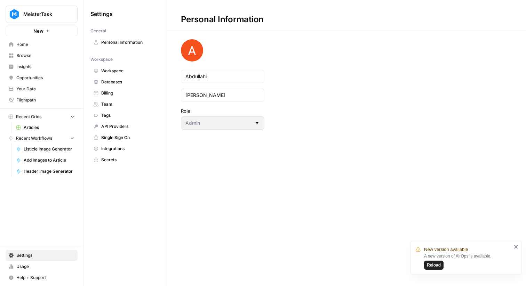
click at [119, 158] on span "Secrets" at bounding box center [128, 160] width 55 height 6
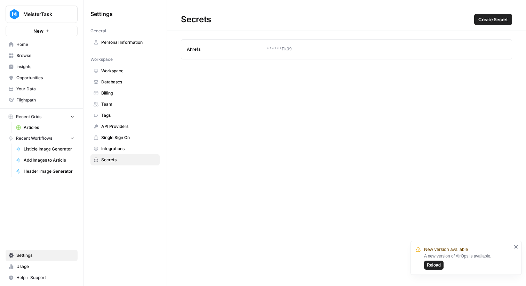
click at [480, 18] on span "Create Secret" at bounding box center [493, 19] width 30 height 7
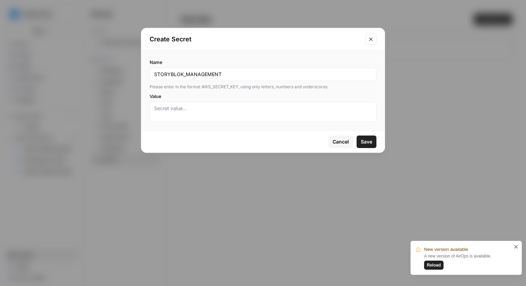
type input "STORYBLOK_MANAGEMENT"
click at [229, 111] on textarea "Value" at bounding box center [263, 112] width 218 height 14
paste textarea "eVMyX32L5faRYGTOymYzXQtt-247100-fzTzPHkgWyU1ogz5N3vJ this is the key"
type textarea "eVMyX32L5faRYGTOymYzXQtt-247100-fzTzPHkgWyU1ogz5N3vJ this is the key"
paste textarea "eVMyX32L5faRYGTOymYzXQtt-247100-fzTzPHkgWyU1ogz5N3vJ this is the key"
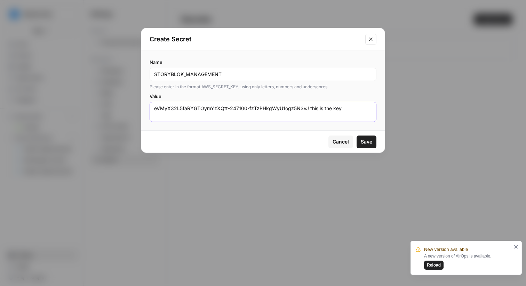
drag, startPoint x: 305, startPoint y: 108, endPoint x: 359, endPoint y: 108, distance: 53.9
click at [359, 108] on textarea "eVMyX32L5faRYGTOymYzXQtt-247100-fzTzPHkgWyU1ogz5N3vJ this is the key" at bounding box center [263, 112] width 218 height 14
type textarea "eVMyX32L5faRYGTOymYzXQtt-247100-fzTzPHkgWyU1ogz5N3vJ"
click at [364, 140] on span "Save" at bounding box center [365, 141] width 11 height 7
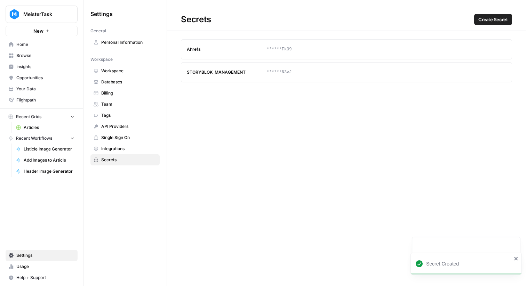
click at [40, 46] on span "Home" at bounding box center [45, 44] width 58 height 6
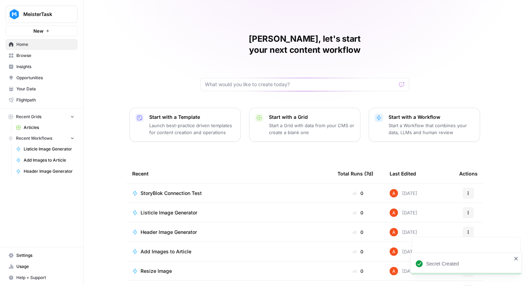
click at [187, 190] on span "StoryBlok Connection Test" at bounding box center [170, 193] width 61 height 7
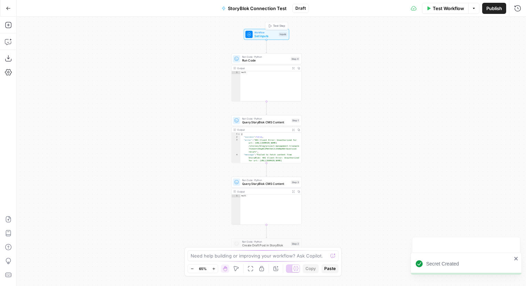
click at [268, 57] on span "Run Code · Python" at bounding box center [265, 56] width 47 height 3
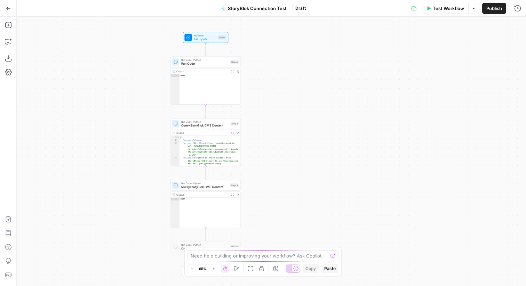
click at [209, 66] on div "Run Code · Python Run Code Step 4 Copy step Delete step Add Note Test" at bounding box center [205, 62] width 70 height 11
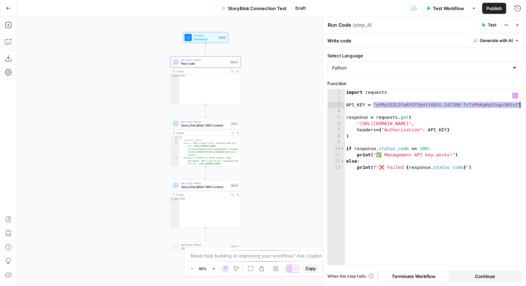
drag, startPoint x: 373, startPoint y: 105, endPoint x: 520, endPoint y: 107, distance: 146.3
click at [520, 107] on div "import requests API_KEY = "eVMyX32L5faRYGTOymYzXQtt-247100-fzTzPHkgWyU1ogz5N3vJ…" at bounding box center [432, 183] width 177 height 188
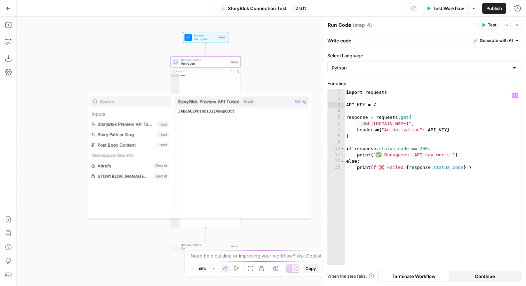
scroll to position [0, 2]
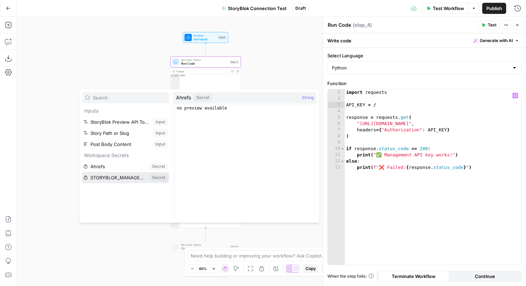
click at [135, 176] on button "Select variable STORYBLOK_MANAGEMENT" at bounding box center [125, 177] width 87 height 11
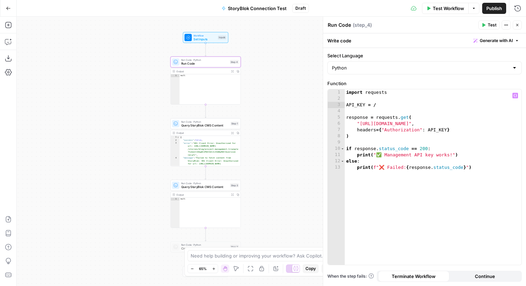
type textarea "**********"
click at [491, 25] on span "Test" at bounding box center [491, 25] width 9 height 6
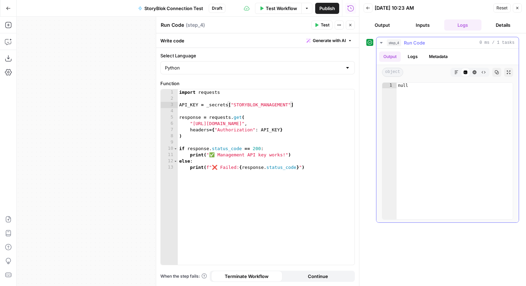
click at [410, 57] on button "Logs" at bounding box center [412, 56] width 18 height 10
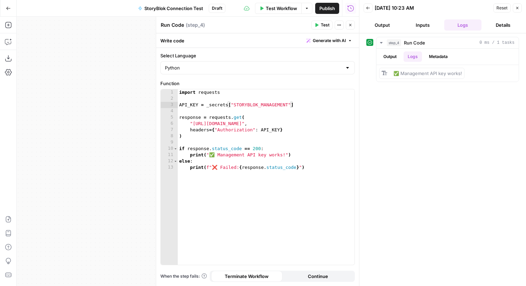
click at [353, 26] on button "Close" at bounding box center [349, 25] width 9 height 9
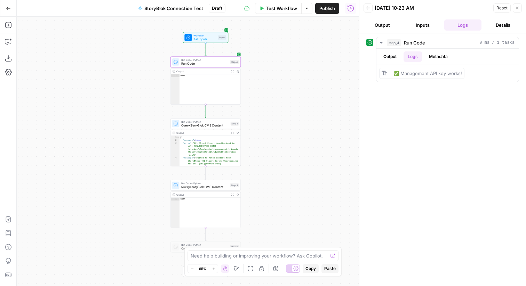
click at [189, 63] on span "Run Code" at bounding box center [204, 63] width 47 height 5
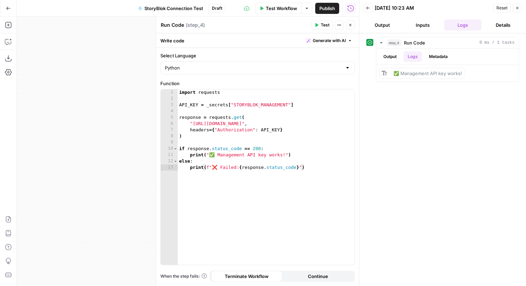
click at [179, 28] on textarea "Run Code" at bounding box center [172, 25] width 23 height 7
click at [185, 6] on span "StoryBlok Connection Test" at bounding box center [173, 8] width 59 height 7
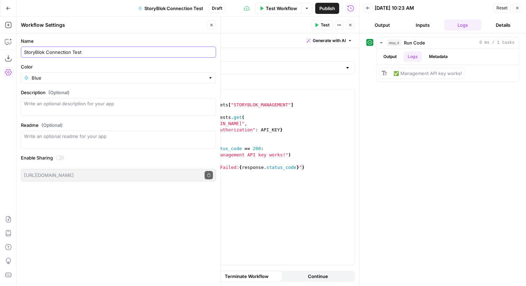
drag, startPoint x: 97, startPoint y: 50, endPoint x: 46, endPoint y: 50, distance: 50.7
click at [46, 50] on input "StoryBlok Connection Test" at bounding box center [118, 52] width 189 height 7
type input "StoryBlok"
click at [214, 23] on button "Close" at bounding box center [211, 25] width 9 height 9
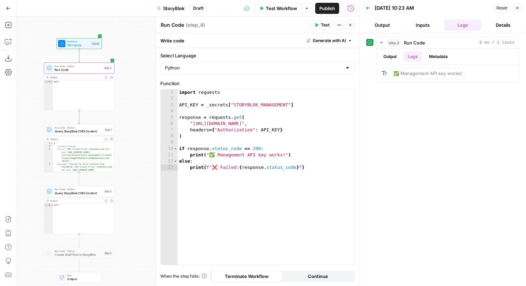
click at [370, 8] on button "Back" at bounding box center [367, 7] width 9 height 9
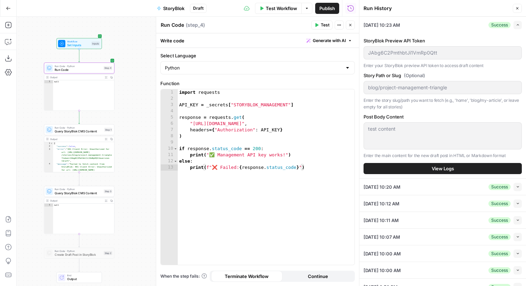
click at [517, 5] on button "Close" at bounding box center [516, 8] width 9 height 9
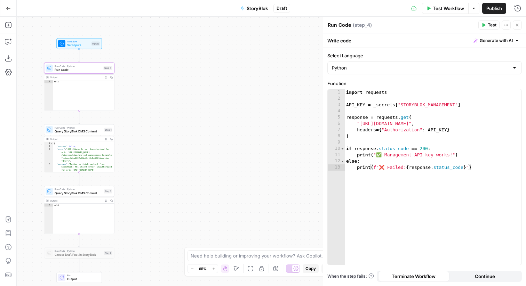
click at [517, 25] on icon "button" at bounding box center [517, 25] width 4 height 4
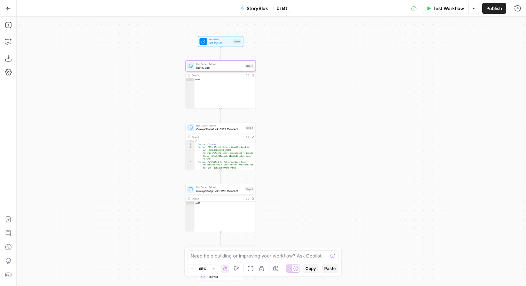
click at [252, 90] on div "null" at bounding box center [224, 96] width 61 height 36
type textarea "****"
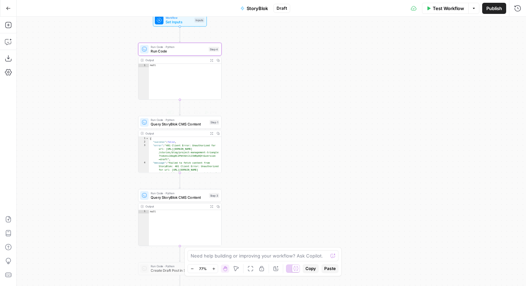
click at [191, 124] on span "Query StoryBlok CMS Content" at bounding box center [178, 124] width 57 height 5
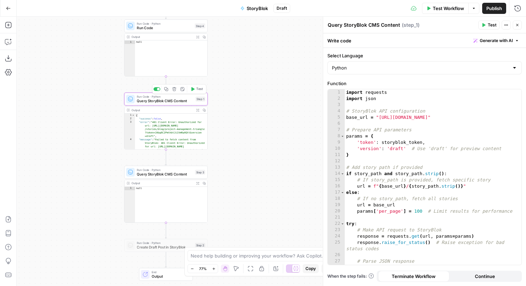
click at [155, 91] on div "Copy step Delete step Add Note Test" at bounding box center [179, 89] width 54 height 10
click at [155, 90] on div at bounding box center [156, 89] width 7 height 4
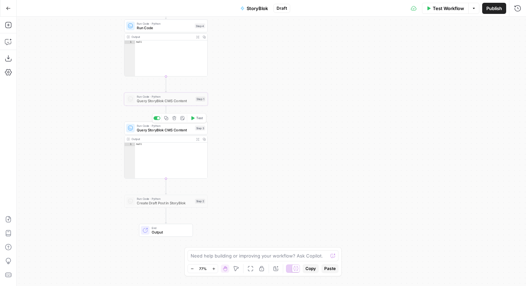
click at [156, 119] on div at bounding box center [156, 118] width 7 height 4
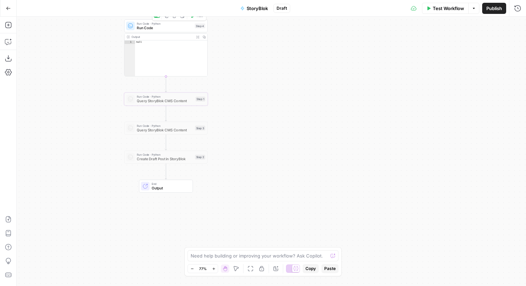
click at [160, 29] on span "Run Code" at bounding box center [165, 27] width 56 height 5
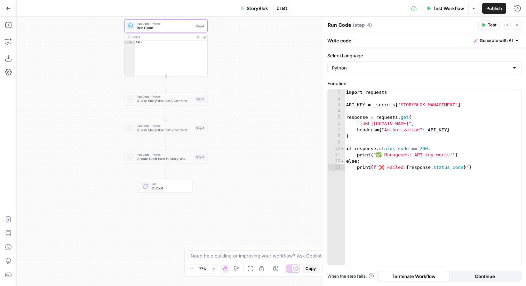
click at [344, 27] on textarea "Run Code" at bounding box center [338, 25] width 23 height 7
type textarea "Check Management Key"
click at [495, 25] on span "Test" at bounding box center [491, 25] width 9 height 6
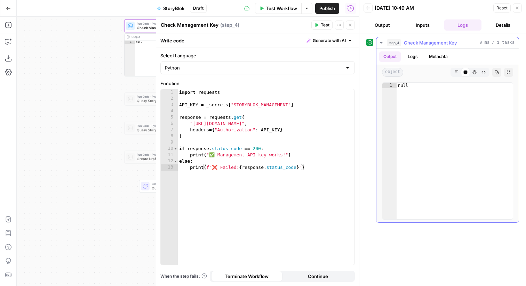
click at [411, 59] on button "Logs" at bounding box center [412, 56] width 18 height 10
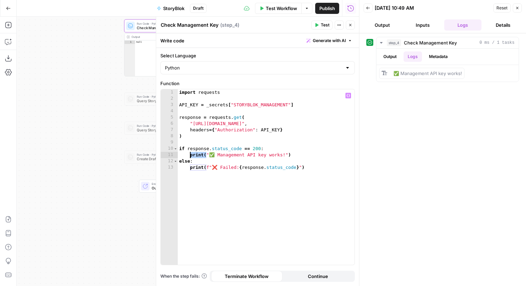
drag, startPoint x: 206, startPoint y: 153, endPoint x: 190, endPoint y: 153, distance: 16.3
click at [190, 153] on div "import requests API_KEY = _secrets [ "STORYBLOK_MANAGEMENT" ] response = reques…" at bounding box center [266, 183] width 177 height 188
drag, startPoint x: 209, startPoint y: 157, endPoint x: 191, endPoint y: 157, distance: 18.1
click at [191, 157] on div "import requests API_KEY = _secrets [ "STORYBLOK_MANAGEMENT" ] response = reques…" at bounding box center [266, 183] width 177 height 188
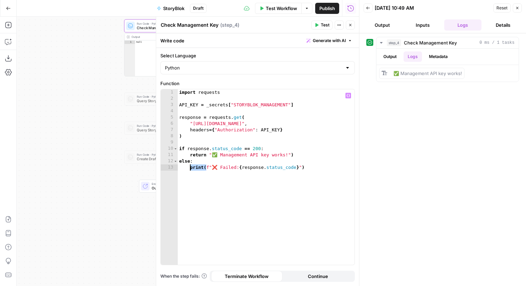
drag, startPoint x: 206, startPoint y: 169, endPoint x: 189, endPoint y: 169, distance: 17.0
click at [189, 169] on div "import requests API_KEY = _secrets [ "STORYBLOK_MANAGEMENT" ] response = reques…" at bounding box center [266, 183] width 177 height 188
drag, startPoint x: 209, startPoint y: 168, endPoint x: 190, endPoint y: 169, distance: 19.1
click at [190, 169] on div "import requests API_KEY = _secrets [ "STORYBLOK_MANAGEMENT" ] response = reques…" at bounding box center [266, 183] width 177 height 188
paste textarea
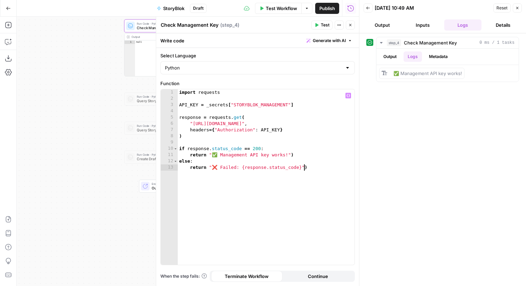
click at [317, 168] on div "import requests API_KEY = _secrets [ "STORYBLOK_MANAGEMENT" ] response = reques…" at bounding box center [266, 183] width 177 height 188
click at [204, 163] on div "import requests API_KEY = _secrets [ "STORYBLOK_MANAGEMENT" ] response = reques…" at bounding box center [266, 183] width 177 height 188
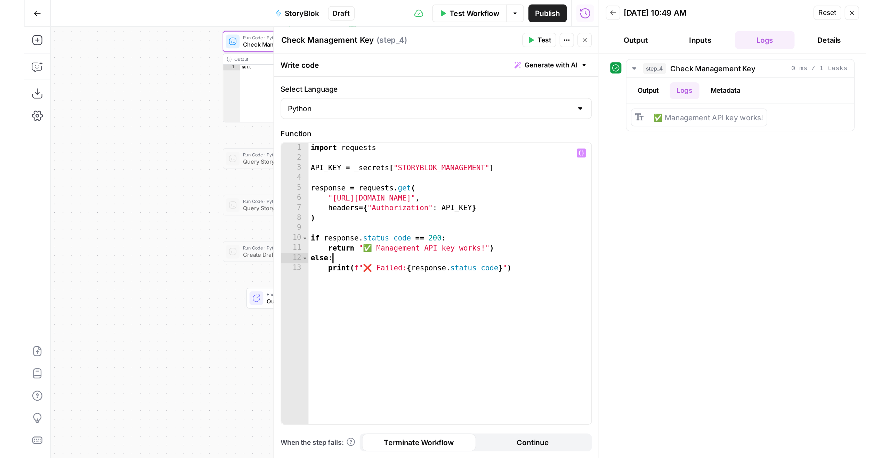
scroll to position [0, 1]
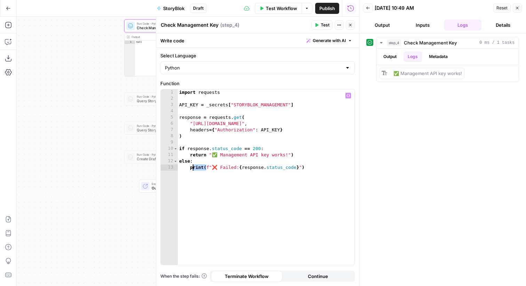
drag, startPoint x: 205, startPoint y: 167, endPoint x: 189, endPoint y: 167, distance: 15.6
click at [189, 167] on div "import requests API_KEY = _secrets [ "STORYBLOK_MANAGEMENT" ] response = reques…" at bounding box center [266, 183] width 177 height 188
paste textarea "*"
click at [330, 166] on div "import requests API_KEY = _secrets [ "STORYBLOK_MANAGEMENT" ] response = reques…" at bounding box center [266, 183] width 177 height 188
type textarea "**********"
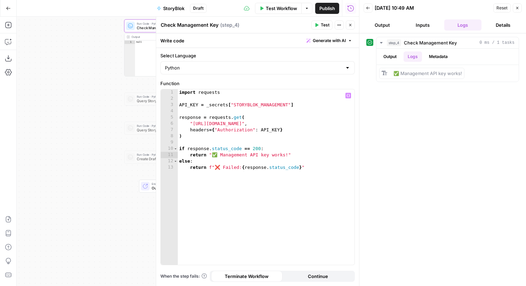
click at [318, 25] on icon "button" at bounding box center [316, 25] width 4 height 4
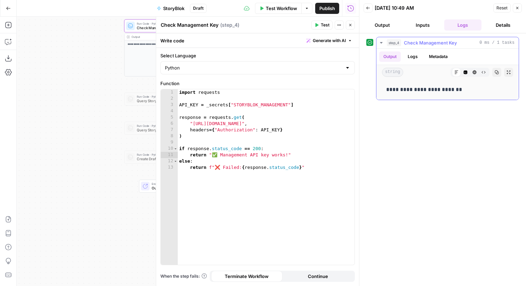
click at [413, 55] on button "Logs" at bounding box center [412, 56] width 18 height 10
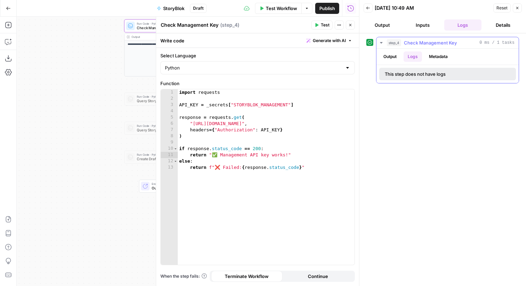
click at [383, 41] on icon "button" at bounding box center [381, 43] width 6 height 6
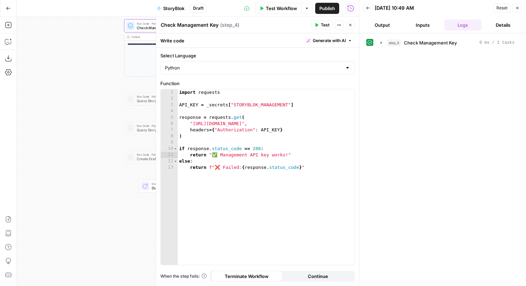
click at [519, 8] on button "Close" at bounding box center [516, 7] width 9 height 9
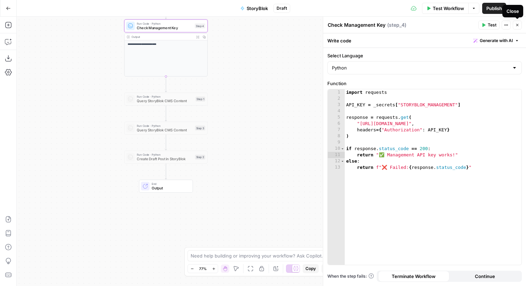
click at [519, 23] on button "Close" at bounding box center [516, 25] width 9 height 9
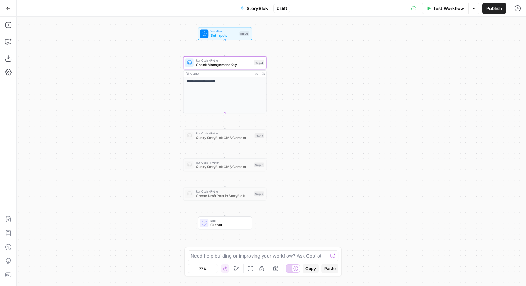
click at [247, 64] on span "Check Management Key" at bounding box center [224, 64] width 56 height 5
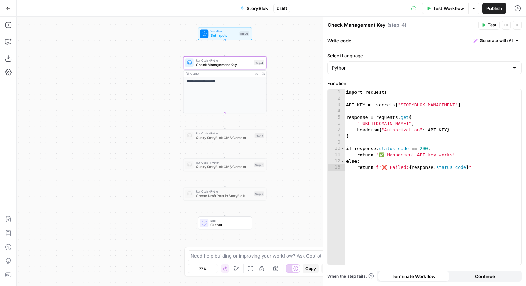
click at [353, 24] on textarea "Check Management Key" at bounding box center [356, 25] width 58 height 7
type textarea "Check Management Key Authorization"
click at [515, 23] on icon "button" at bounding box center [517, 25] width 4 height 4
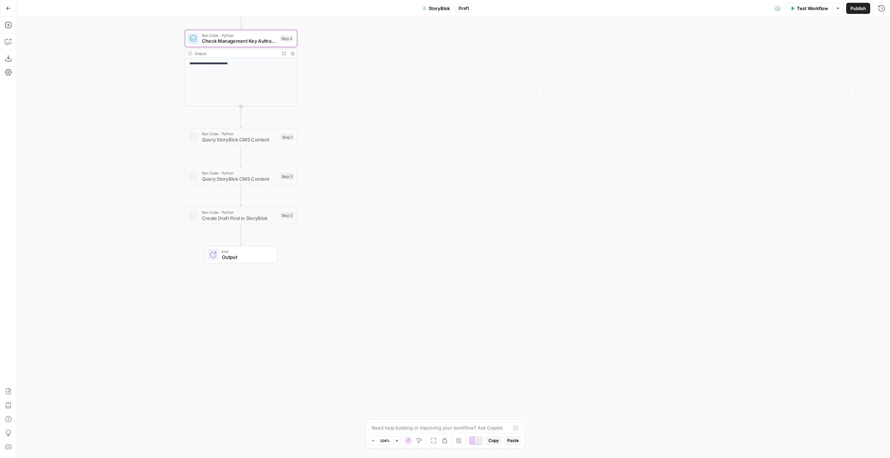
click at [6, 10] on icon "button" at bounding box center [8, 8] width 5 height 5
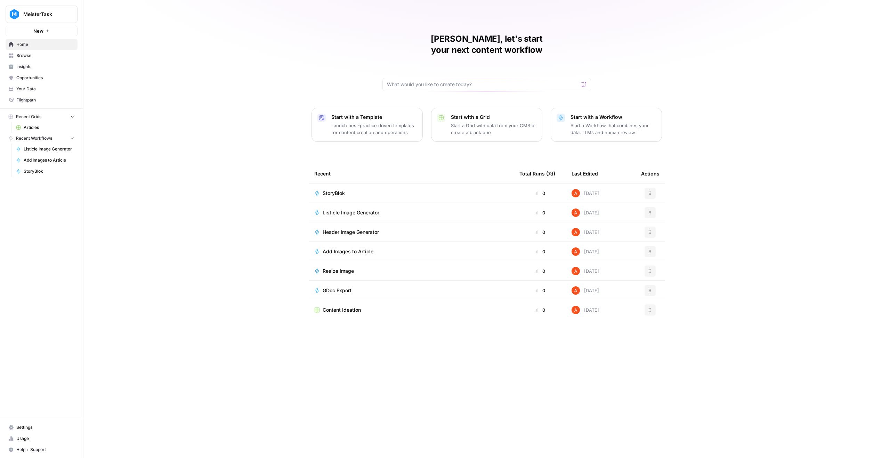
click at [49, 18] on button "MeisterTask" at bounding box center [42, 14] width 72 height 17
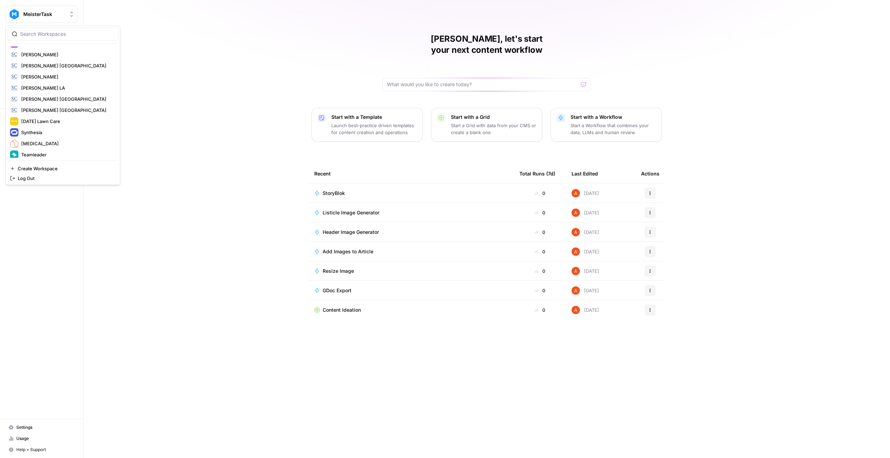
scroll to position [510, 0]
click at [109, 36] on input "search" at bounding box center [67, 34] width 94 height 7
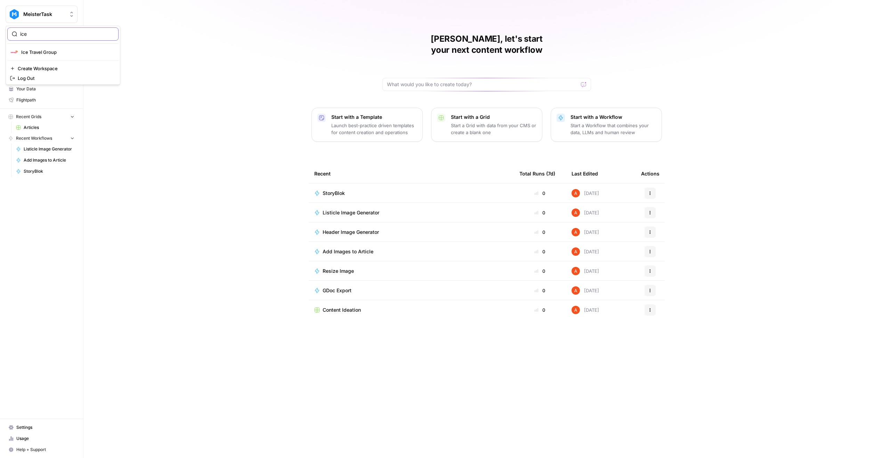
type input "ice"
click at [26, 48] on div "Ice Travel Group" at bounding box center [63, 52] width 106 height 8
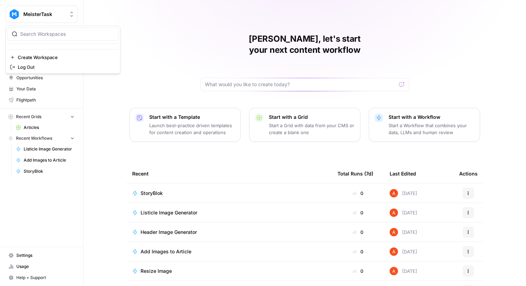
click at [51, 14] on span "MeisterTask" at bounding box center [44, 14] width 42 height 7
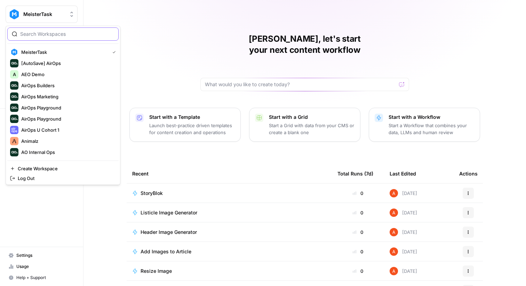
click at [49, 34] on input "search" at bounding box center [67, 34] width 94 height 7
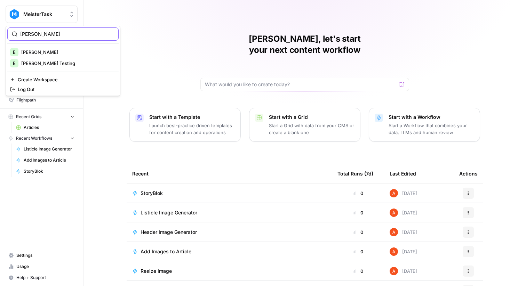
type input "[PERSON_NAME]"
click at [49, 51] on span "[PERSON_NAME]" at bounding box center [67, 52] width 92 height 7
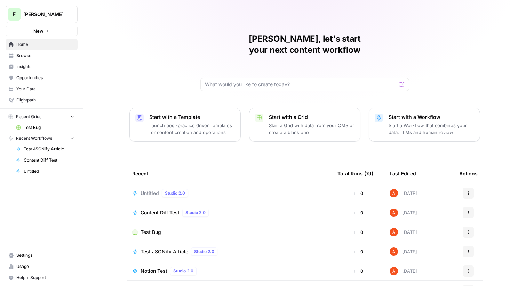
click at [50, 57] on span "Browse" at bounding box center [45, 55] width 58 height 6
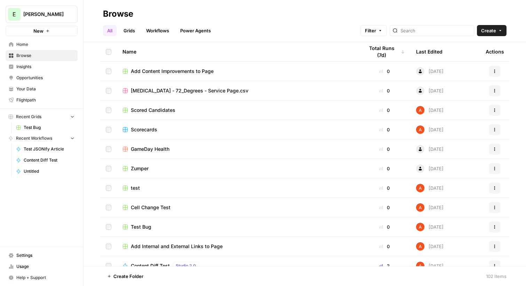
click at [160, 31] on link "Workflows" at bounding box center [157, 30] width 31 height 11
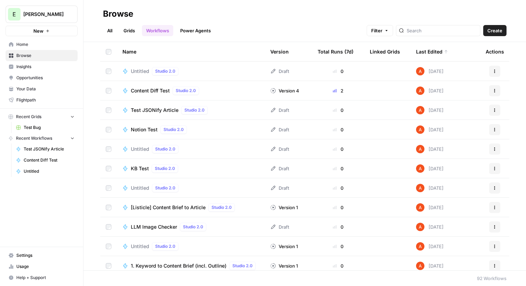
click at [238, 65] on td "Untitled Studio 2.0" at bounding box center [191, 71] width 148 height 19
click at [151, 73] on div "Untitled Studio 2.0" at bounding box center [156, 71] width 50 height 8
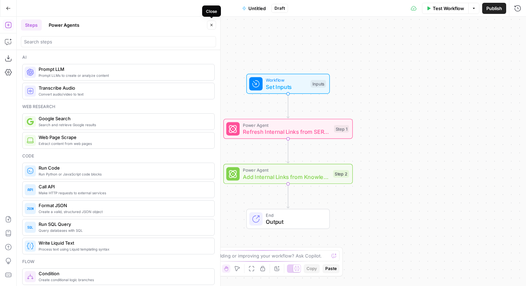
click at [210, 27] on button "Close" at bounding box center [211, 25] width 9 height 9
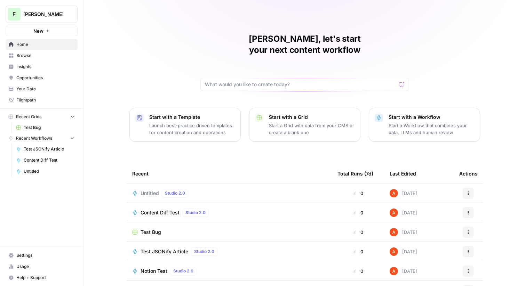
click at [490, 207] on div "[PERSON_NAME], let's start your next content workflow Start with a Template Lau…" at bounding box center [304, 165] width 442 height 331
click at [72, 16] on icon "Workspace: Elmi" at bounding box center [71, 14] width 3 height 5
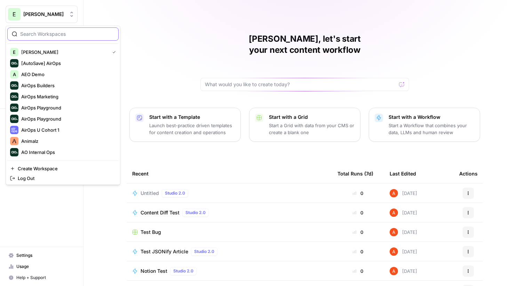
click at [61, 33] on input "search" at bounding box center [67, 34] width 94 height 7
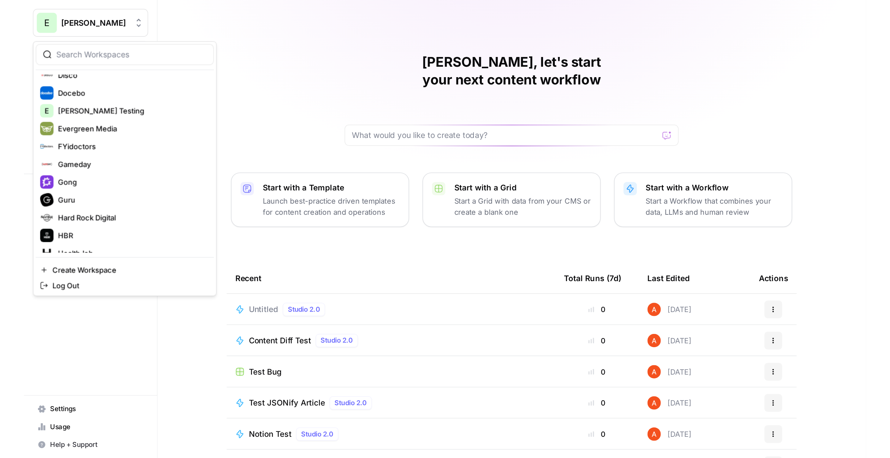
scroll to position [219, 0]
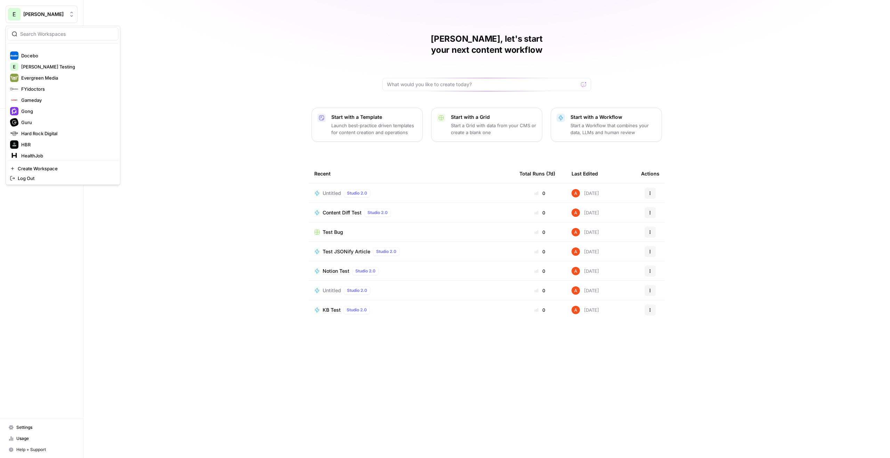
click at [40, 30] on div at bounding box center [62, 33] width 111 height 13
type input "myh"
click at [38, 50] on span "MyHealthTeam" at bounding box center [67, 52] width 92 height 7
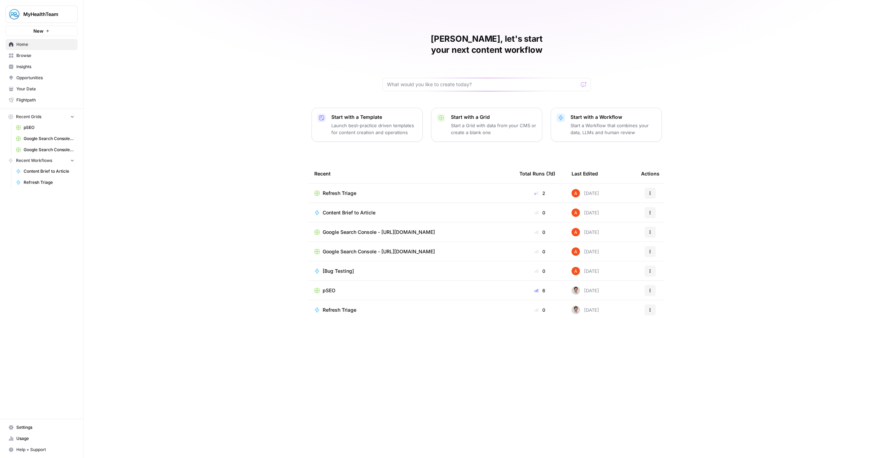
click at [40, 89] on span "Your Data" at bounding box center [45, 89] width 58 height 6
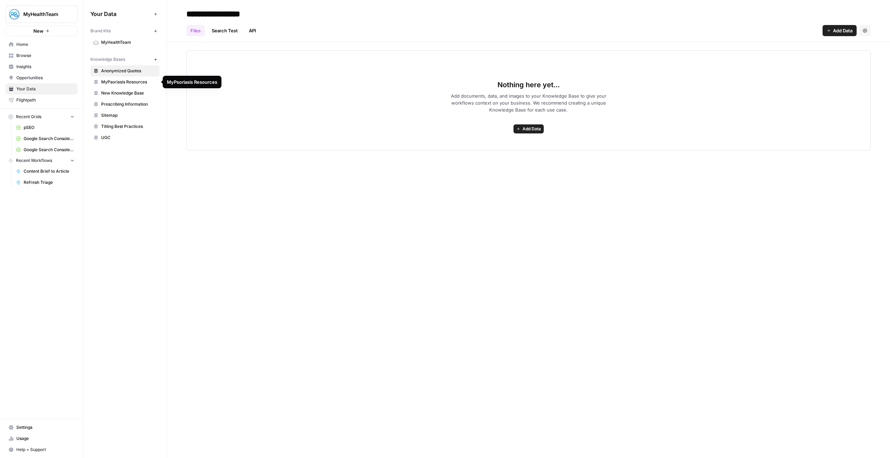
click at [143, 80] on span "MyPsoriasis Resources" at bounding box center [128, 82] width 55 height 6
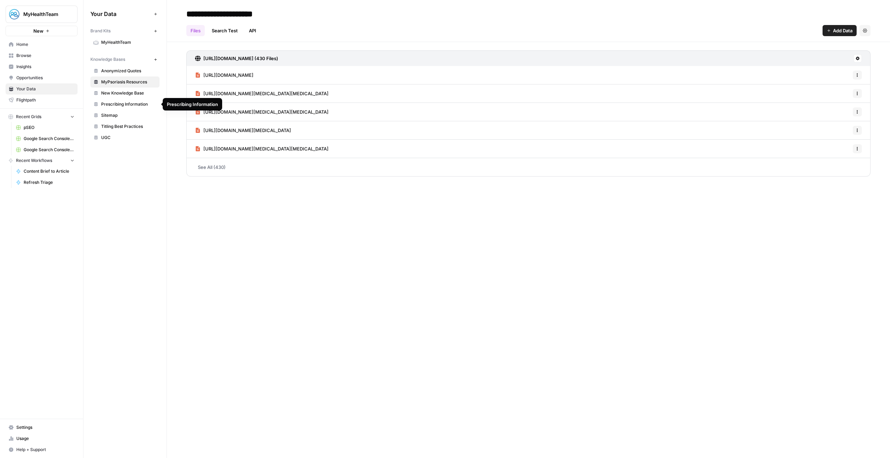
click at [143, 101] on span "Prescribing Information" at bounding box center [128, 104] width 55 height 6
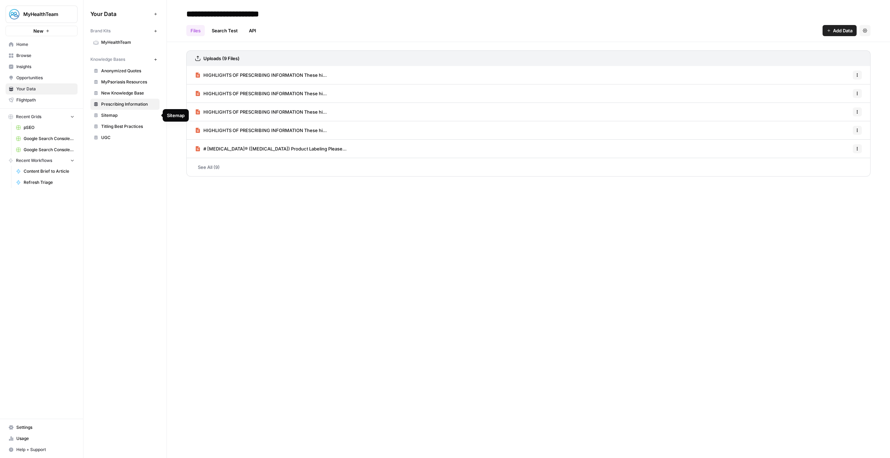
click at [141, 115] on span "Sitemap" at bounding box center [128, 115] width 55 height 6
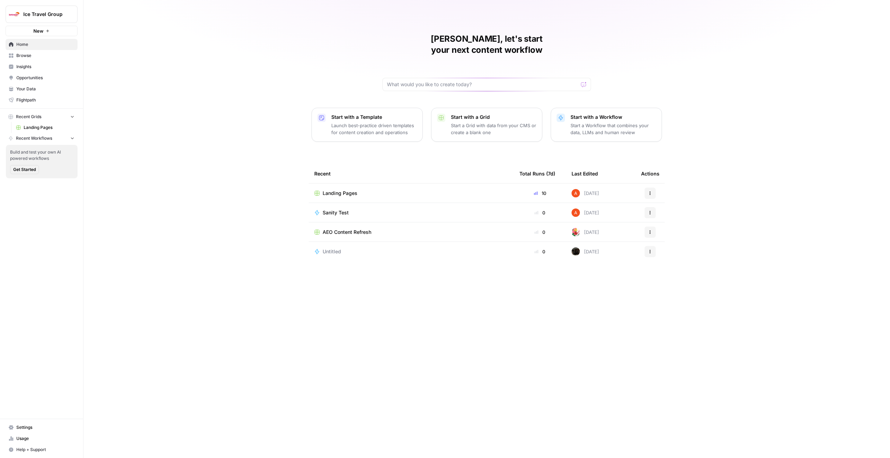
click at [345, 190] on span "Landing Pages" at bounding box center [340, 193] width 35 height 7
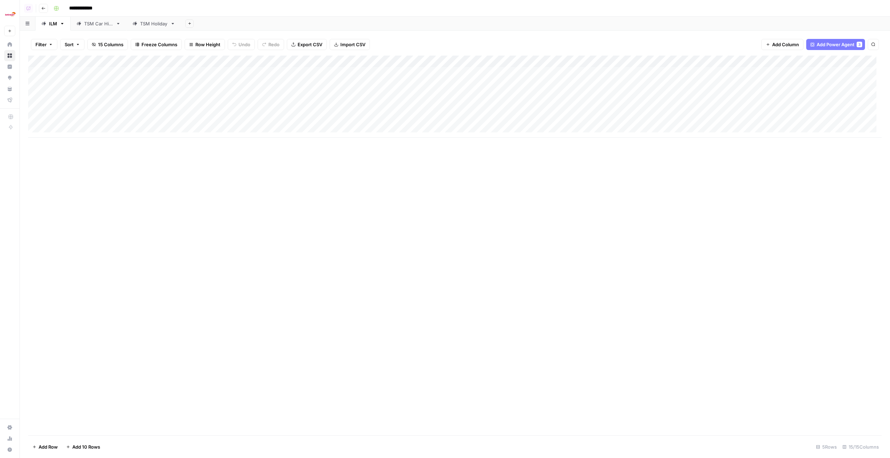
click at [102, 29] on link "TSM Car Hire" at bounding box center [99, 24] width 56 height 14
click at [823, 97] on div "Add Column" at bounding box center [454, 91] width 853 height 70
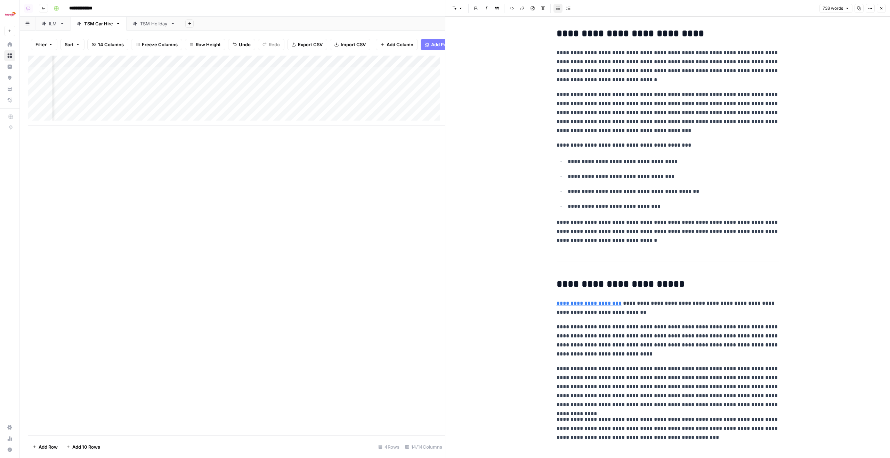
scroll to position [150, 0]
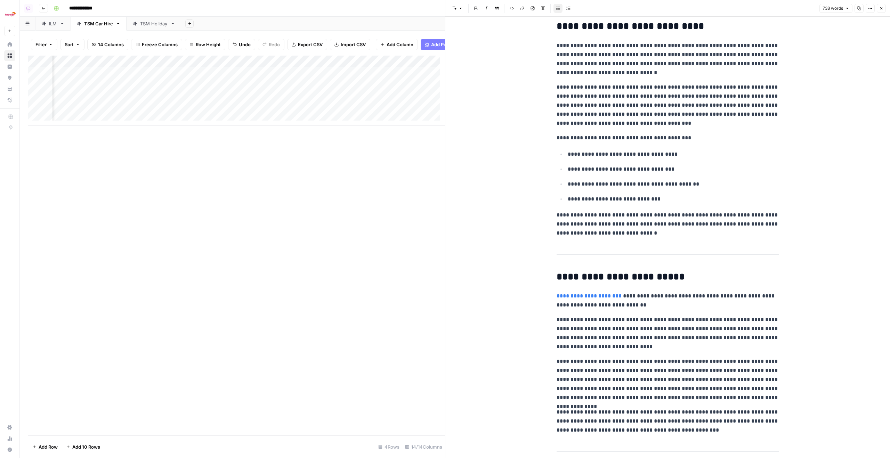
click at [157, 20] on div "TSM Holiday" at bounding box center [153, 23] width 27 height 7
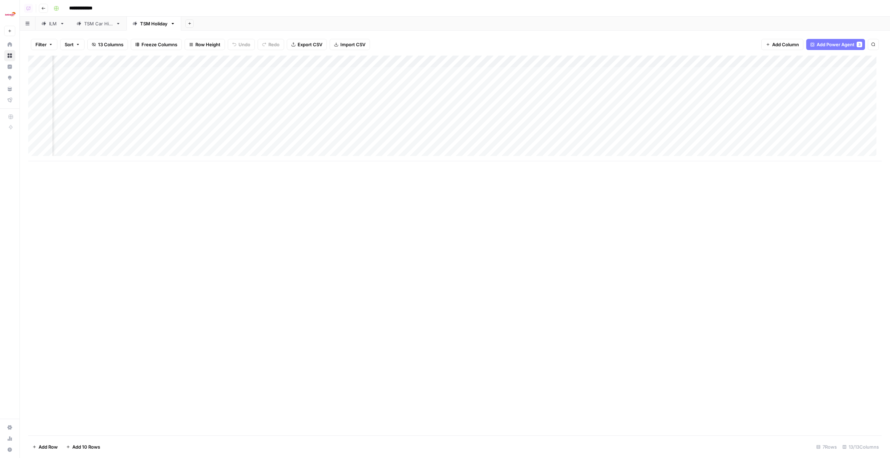
scroll to position [0, 191]
click at [734, 59] on div "Add Column" at bounding box center [454, 109] width 853 height 106
click at [830, 72] on div "Add Column" at bounding box center [454, 109] width 853 height 106
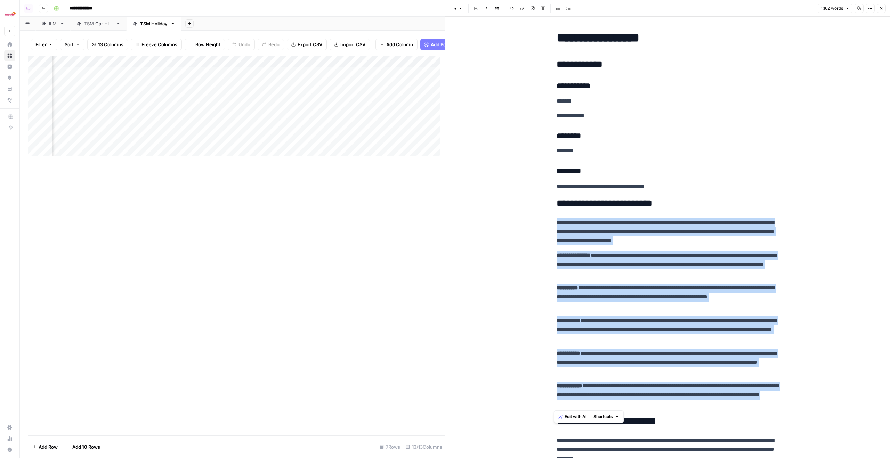
drag, startPoint x: 648, startPoint y: 404, endPoint x: 497, endPoint y: 214, distance: 243.1
copy div "**********"
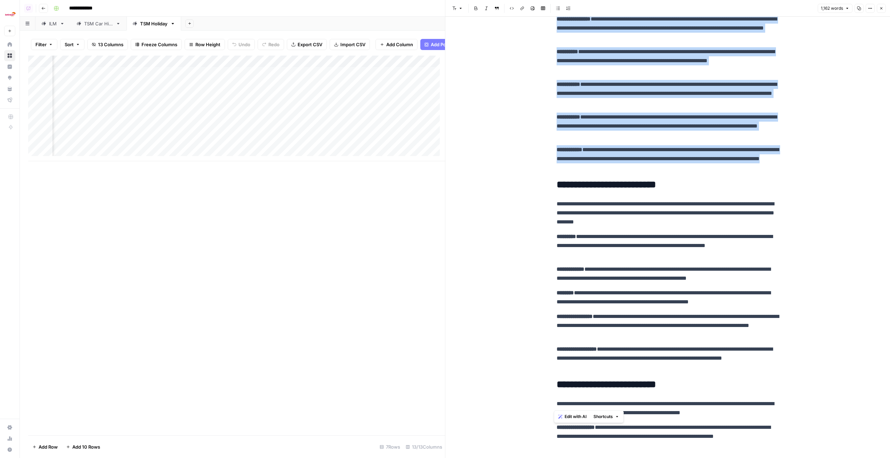
scroll to position [272, 0]
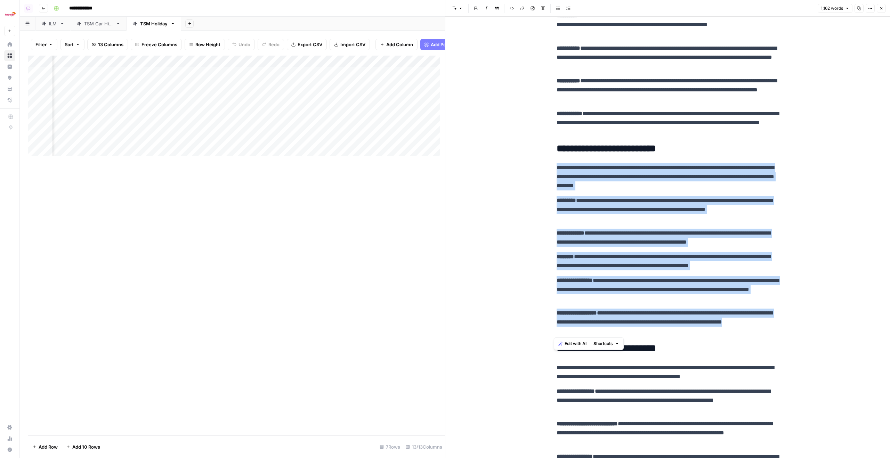
drag, startPoint x: 646, startPoint y: 333, endPoint x: 530, endPoint y: 168, distance: 201.7
copy div "**********"
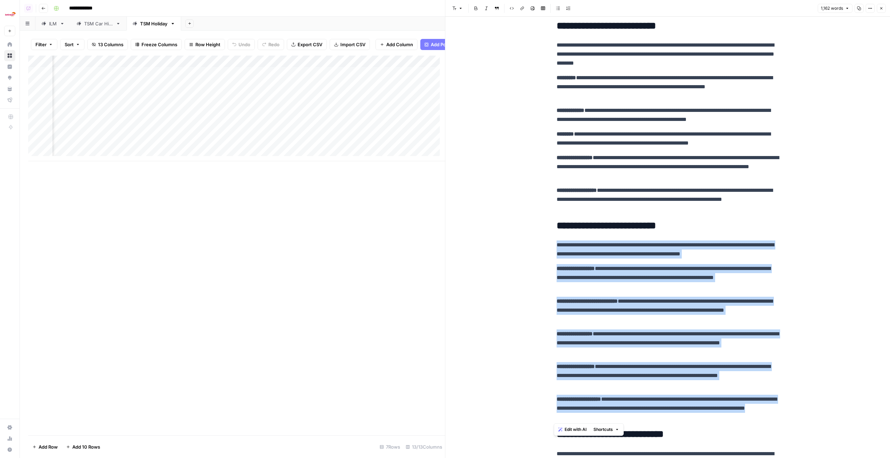
drag, startPoint x: 642, startPoint y: 415, endPoint x: 551, endPoint y: 245, distance: 192.3
click at [552, 245] on div "**********" at bounding box center [667, 429] width 231 height 1593
copy div "**********"
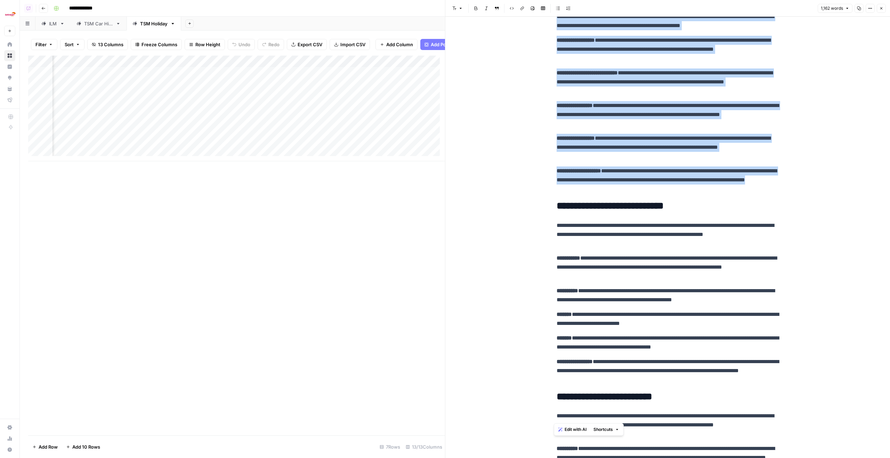
scroll to position [679, 0]
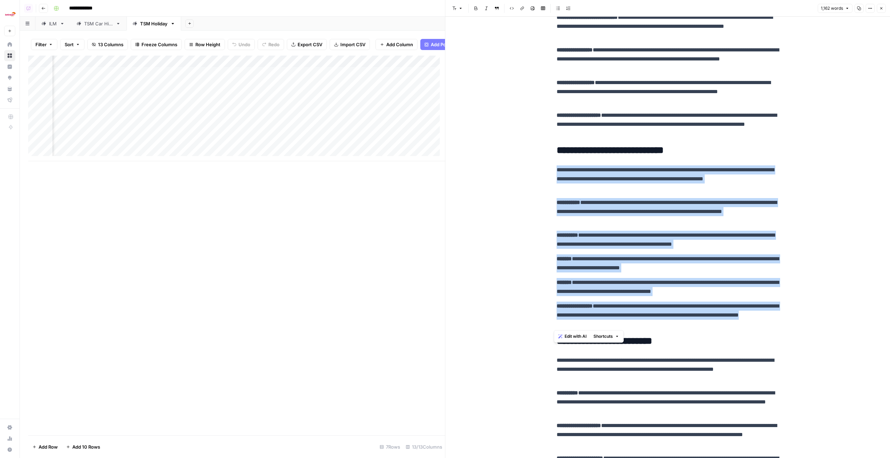
drag, startPoint x: 648, startPoint y: 322, endPoint x: 537, endPoint y: 168, distance: 190.1
click at [537, 168] on div "**********" at bounding box center [667, 151] width 445 height 1626
copy div "**********"
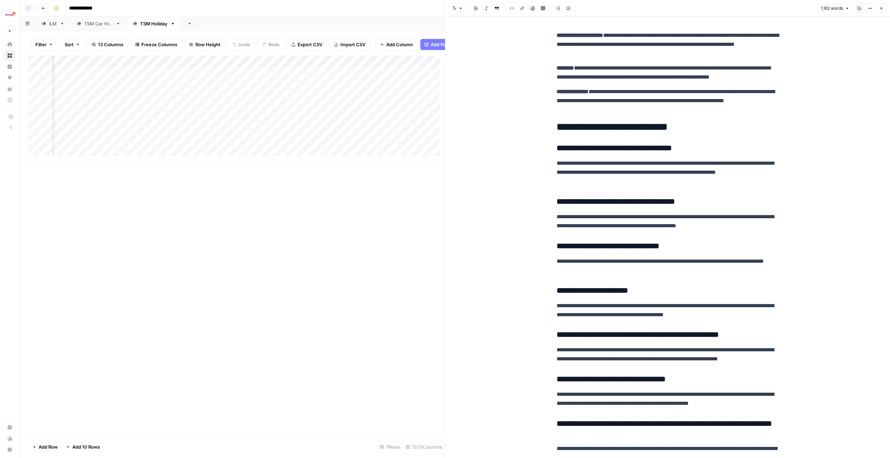
click at [677, 152] on h3 "**********" at bounding box center [667, 149] width 222 height 10
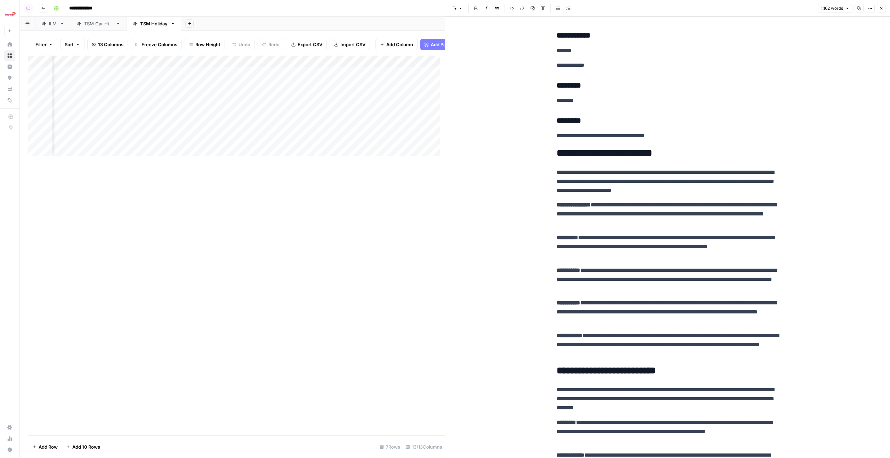
scroll to position [0, 0]
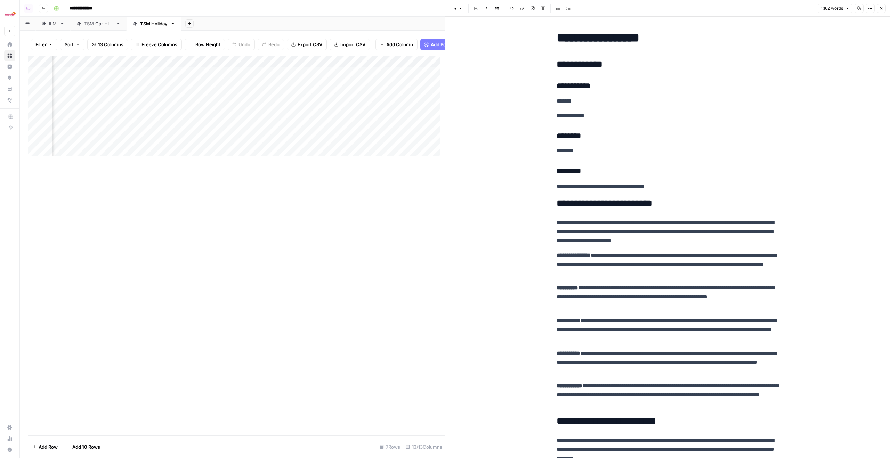
click at [878, 7] on button "Close" at bounding box center [881, 8] width 9 height 9
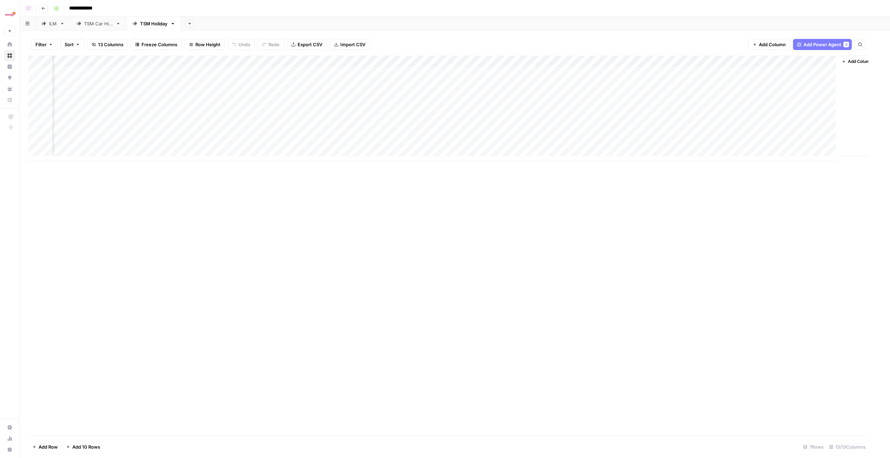
scroll to position [0, 183]
click at [764, 71] on div "Add Column" at bounding box center [454, 109] width 853 height 106
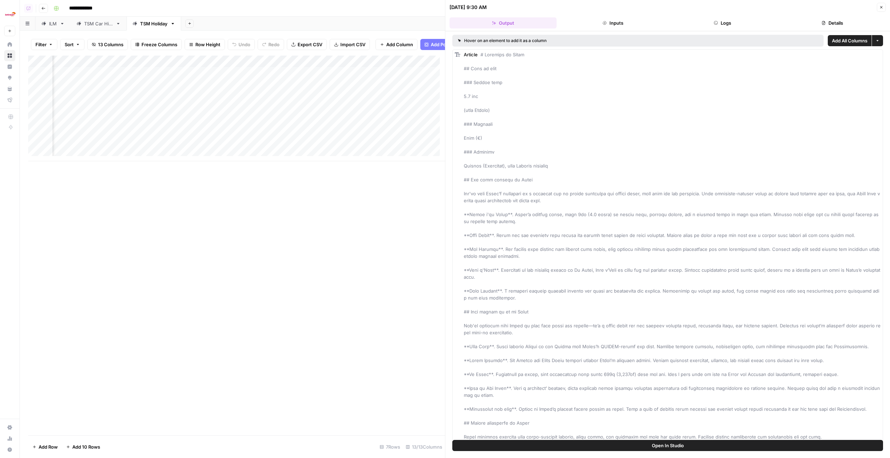
click at [729, 26] on button "Logs" at bounding box center [722, 22] width 107 height 11
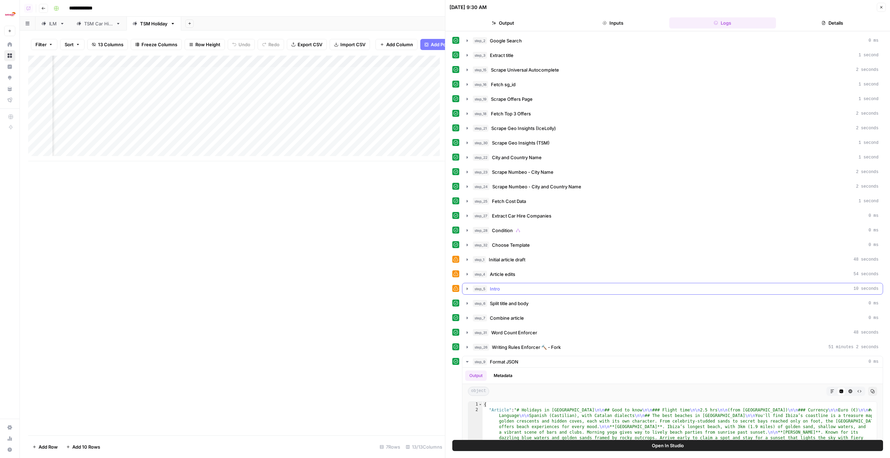
click at [530, 287] on div "step_5 Intro 10 seconds" at bounding box center [676, 288] width 406 height 7
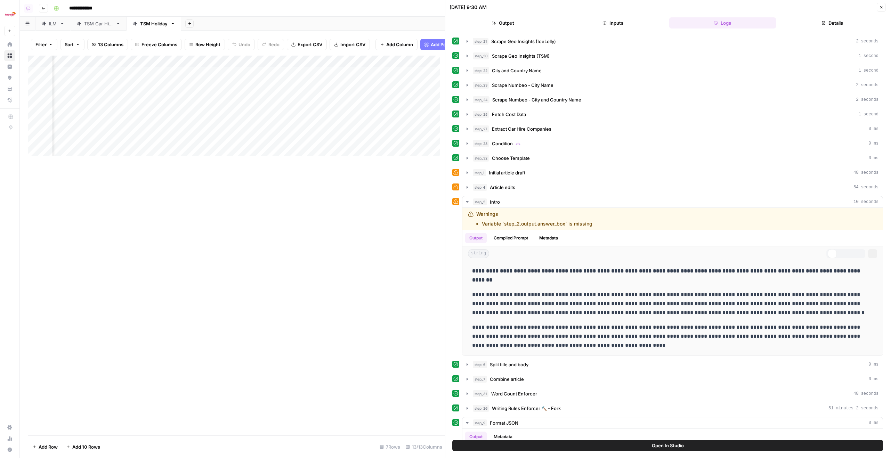
scroll to position [144, 0]
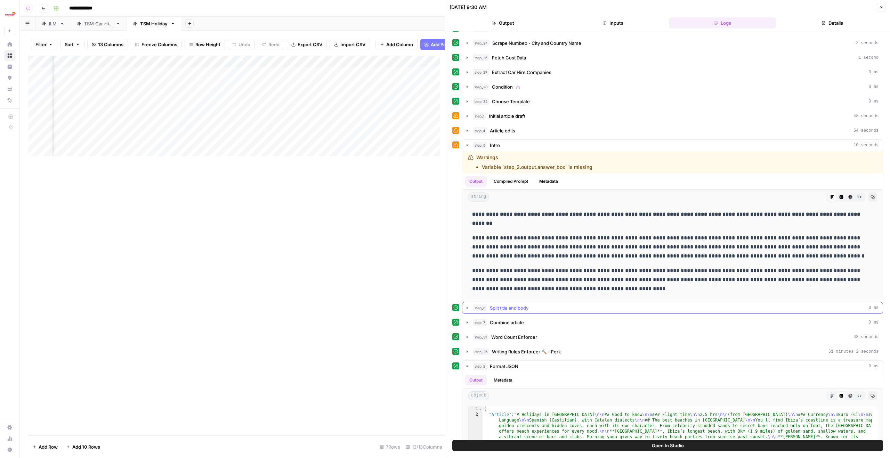
click at [531, 304] on div "step_6 Split title and body 0 ms" at bounding box center [676, 307] width 406 height 7
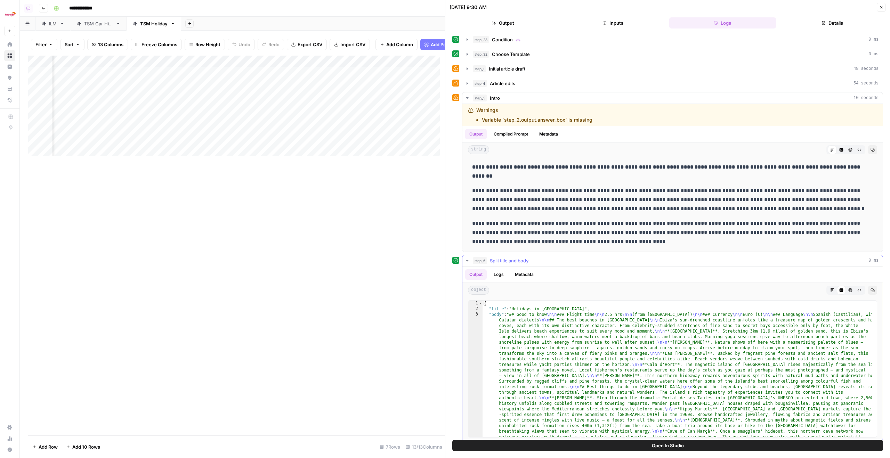
scroll to position [323, 0]
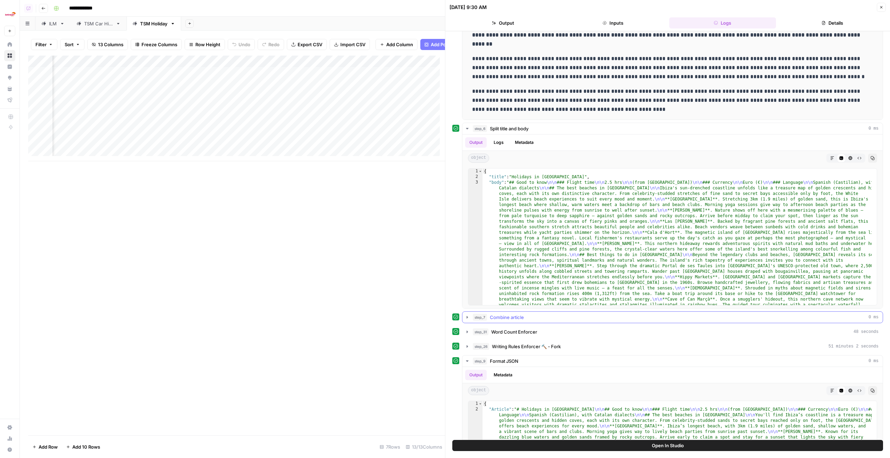
click at [539, 314] on div "step_7 Combine article 0 ms" at bounding box center [676, 317] width 406 height 7
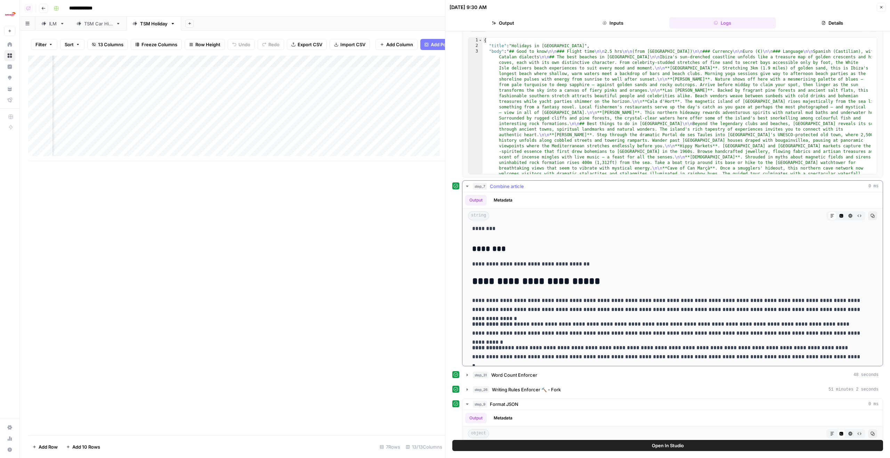
scroll to position [0, 0]
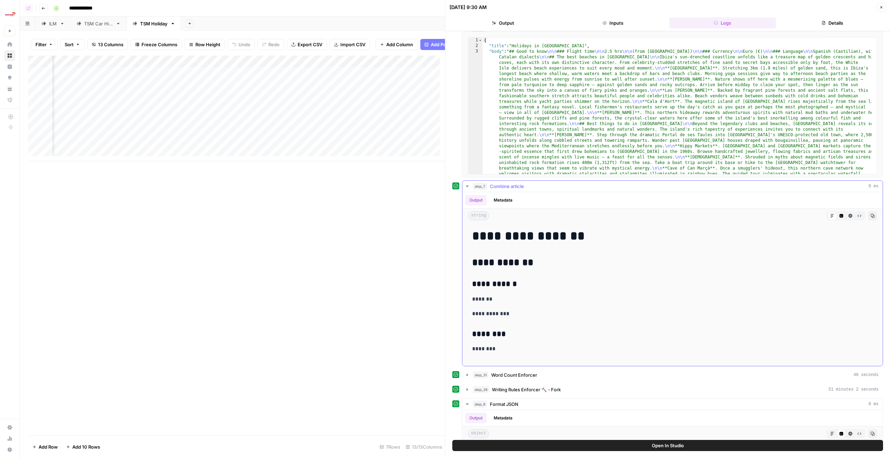
click at [855, 211] on button "Raw Output" at bounding box center [859, 215] width 9 height 9
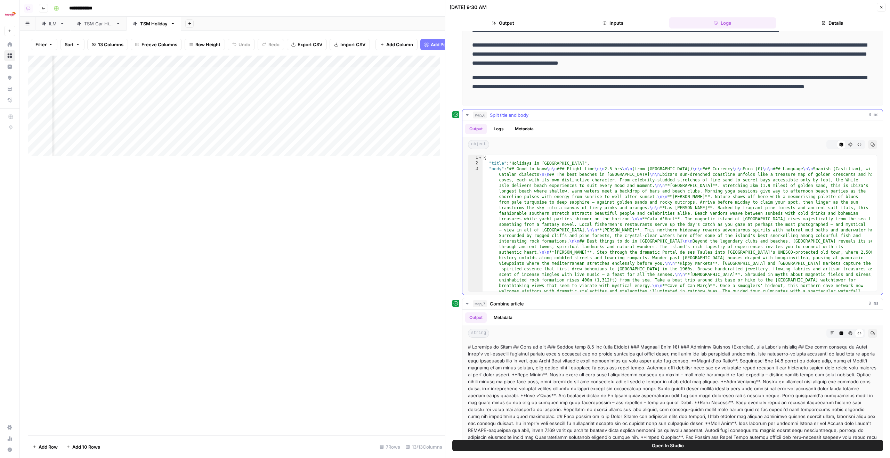
scroll to position [299, 0]
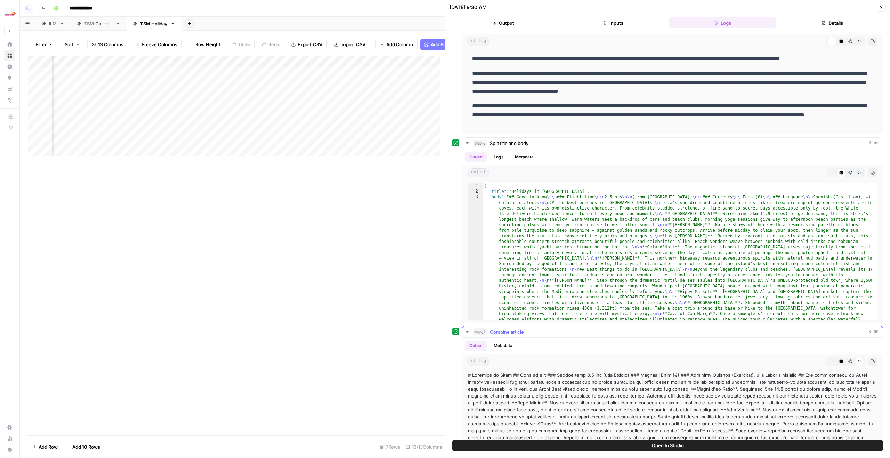
drag, startPoint x: 554, startPoint y: 336, endPoint x: 556, endPoint y: 333, distance: 4.0
click at [554, 336] on button "step_7 Combine article 0 ms" at bounding box center [672, 331] width 420 height 11
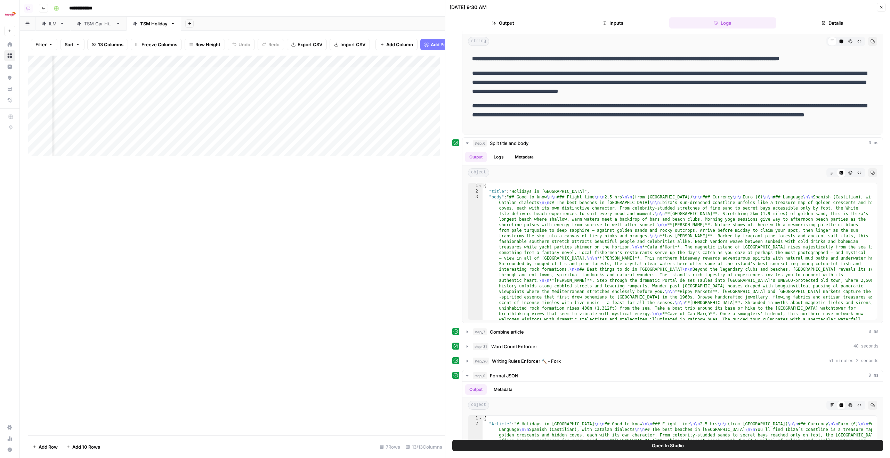
click at [880, 8] on icon "button" at bounding box center [881, 7] width 4 height 4
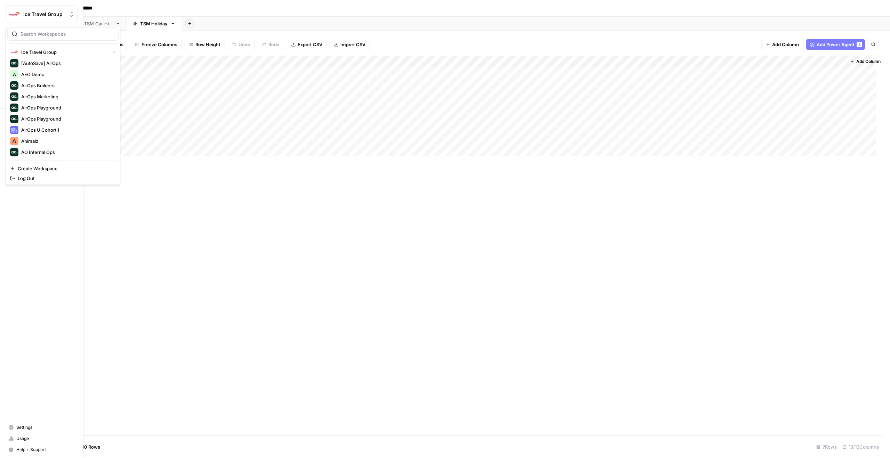
click at [16, 21] on button "Ice Travel Group" at bounding box center [42, 14] width 72 height 17
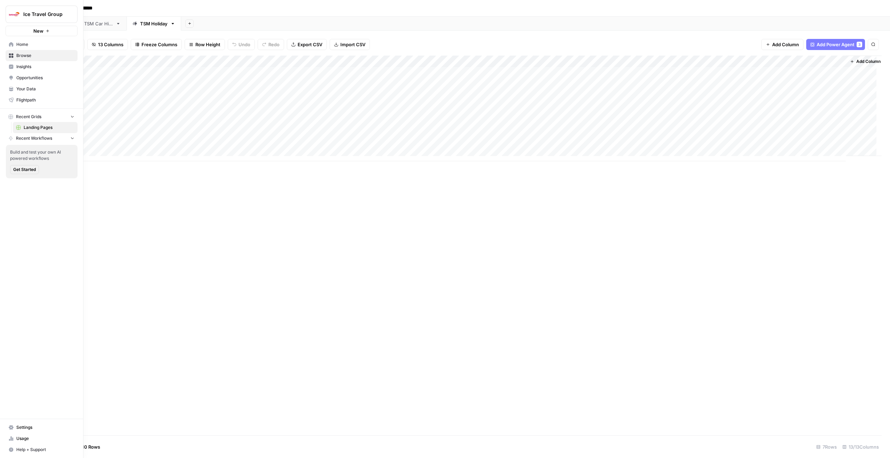
click at [17, 15] on img "Workspace: Ice Travel Group" at bounding box center [14, 14] width 13 height 13
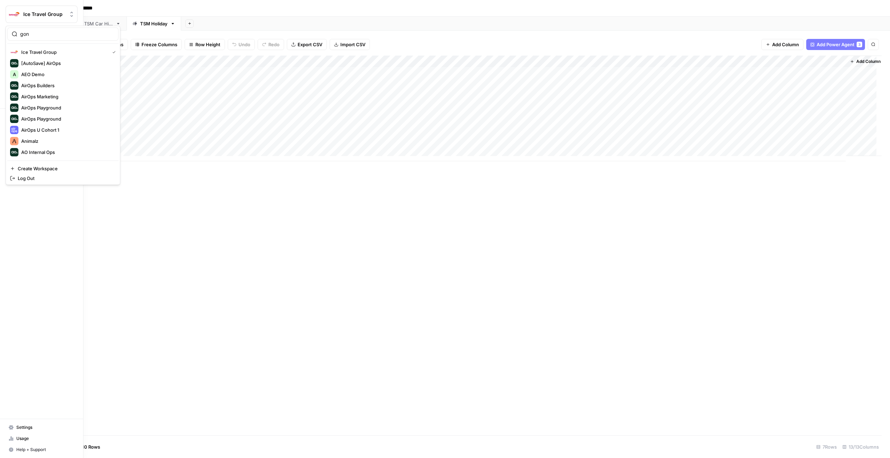
type input "gong"
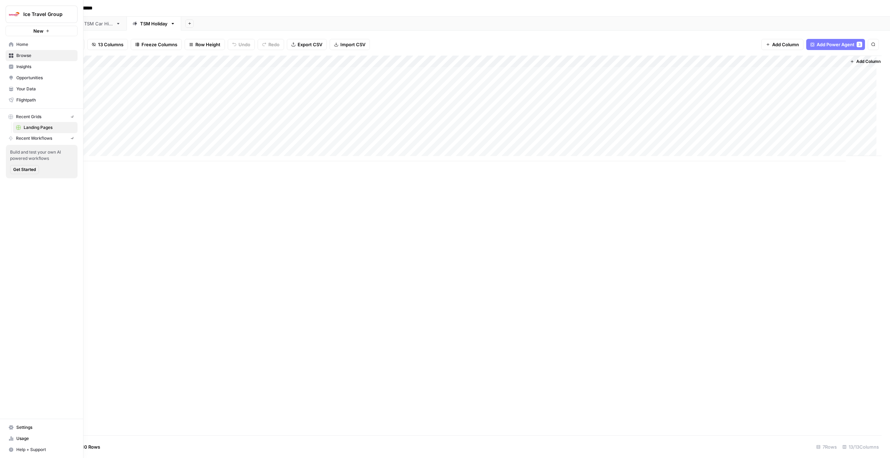
click at [14, 19] on img "Workspace: Ice Travel Group" at bounding box center [14, 14] width 13 height 13
type input "go"
click at [32, 55] on span "Gong" at bounding box center [67, 52] width 92 height 7
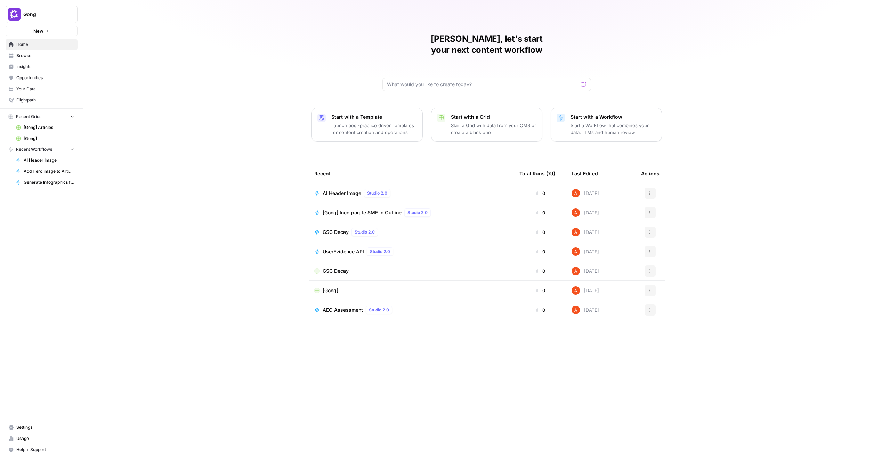
click at [47, 58] on span "Browse" at bounding box center [45, 55] width 58 height 6
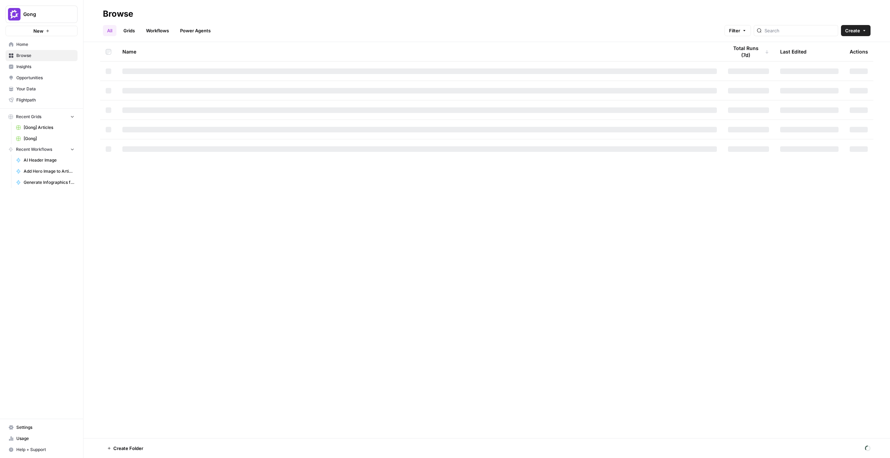
click at [130, 34] on link "Grids" at bounding box center [129, 30] width 20 height 11
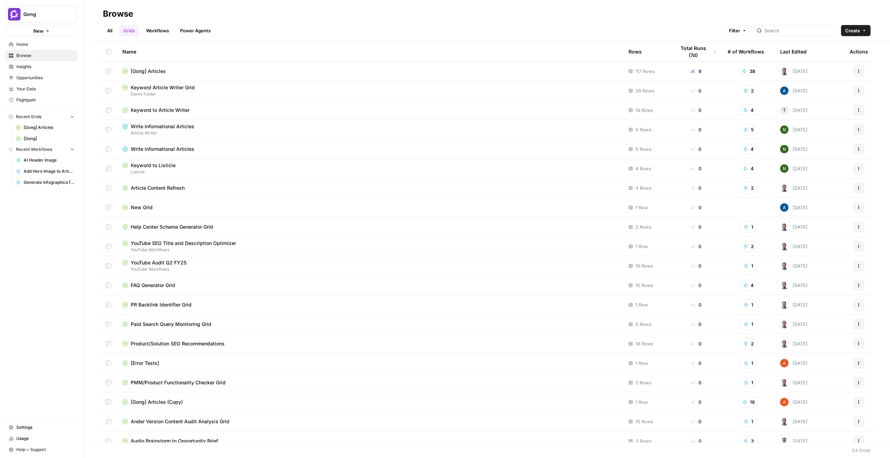
click at [140, 68] on span "[Gong] Articles" at bounding box center [148, 71] width 35 height 7
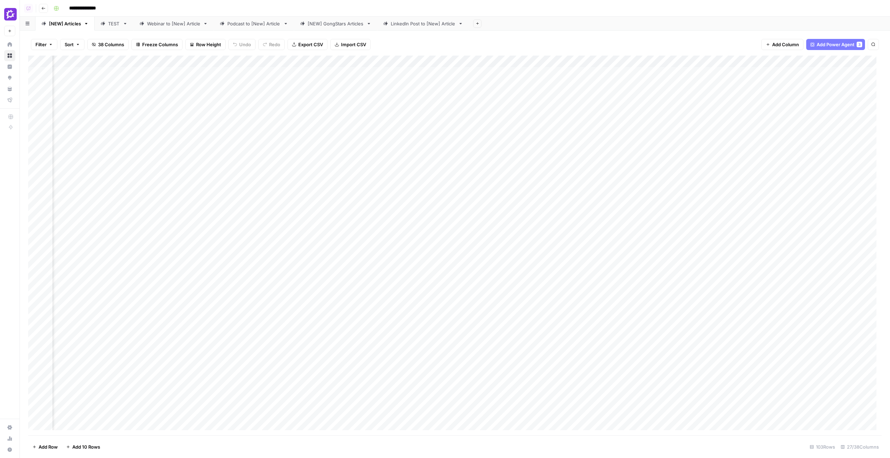
scroll to position [0, 676]
click at [407, 255] on div "Add Column" at bounding box center [454, 246] width 853 height 380
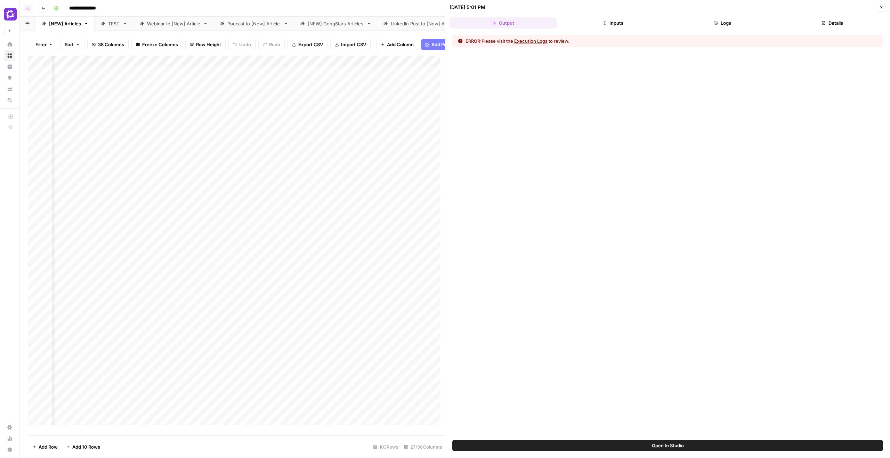
click at [741, 22] on button "Logs" at bounding box center [722, 22] width 107 height 11
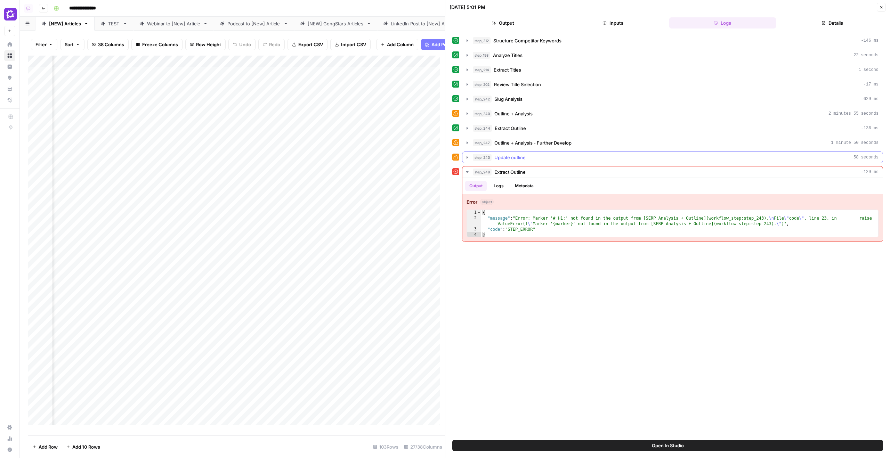
click at [537, 157] on div "step_243 Update outline 58 seconds" at bounding box center [676, 157] width 406 height 7
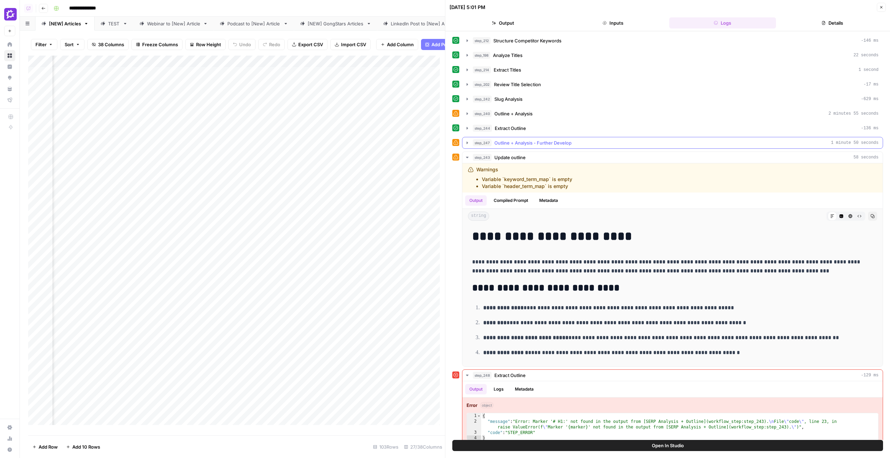
click at [537, 145] on span "Outline + Analysis - Further Develop" at bounding box center [532, 142] width 77 height 7
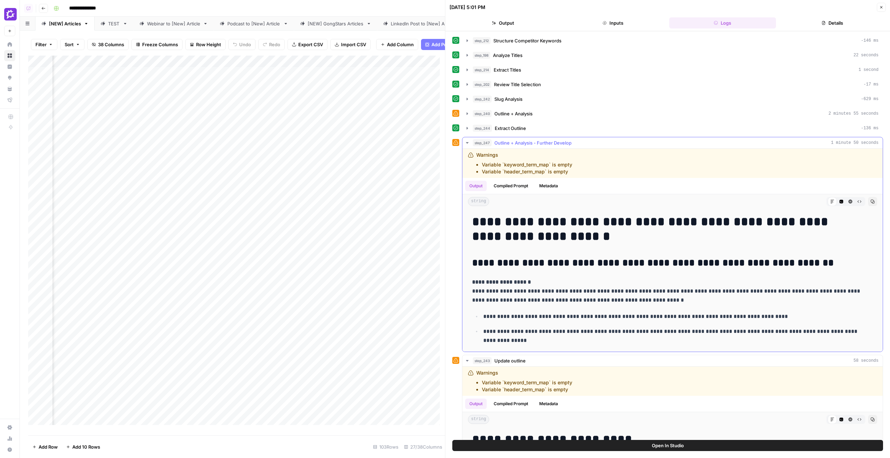
click at [538, 145] on span "Outline + Analysis - Further Develop" at bounding box center [532, 142] width 77 height 7
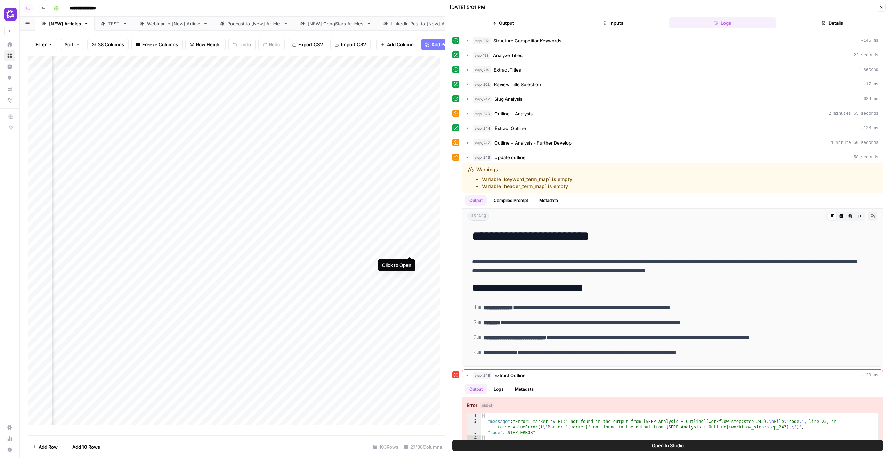
click at [407, 229] on div "Add Column" at bounding box center [236, 243] width 417 height 375
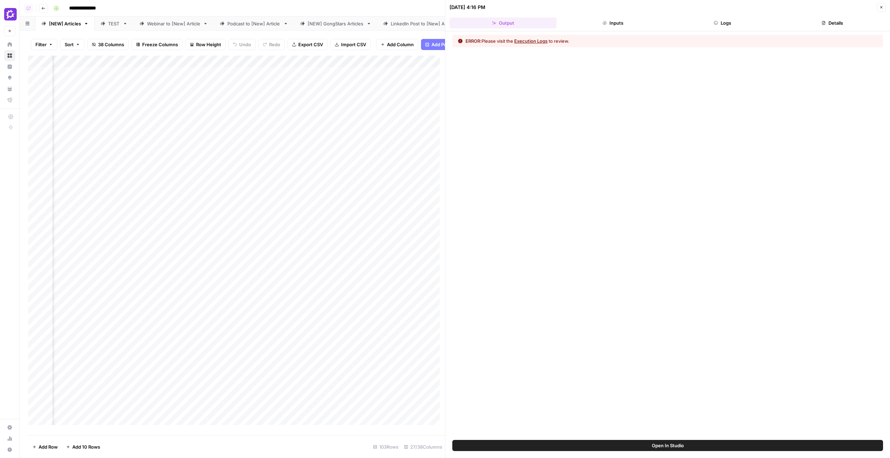
click at [746, 24] on button "Logs" at bounding box center [722, 22] width 107 height 11
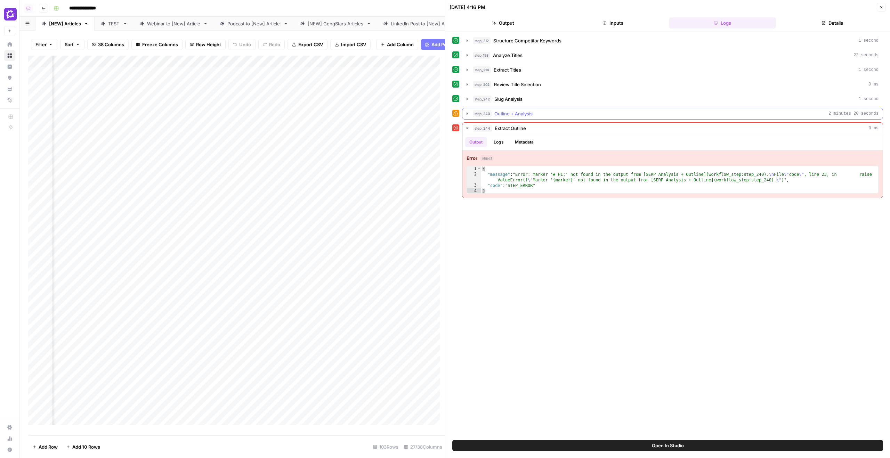
click at [528, 116] on span "Outline + Analysis" at bounding box center [513, 113] width 38 height 7
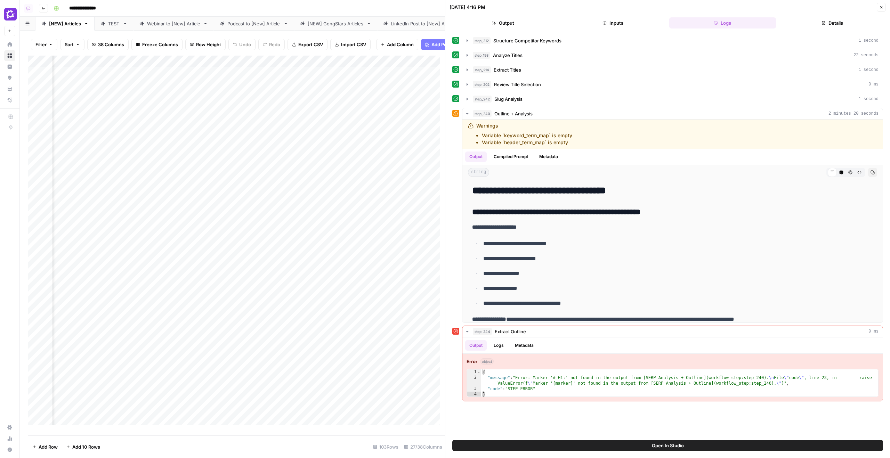
click at [398, 64] on div "Add Column" at bounding box center [236, 243] width 417 height 375
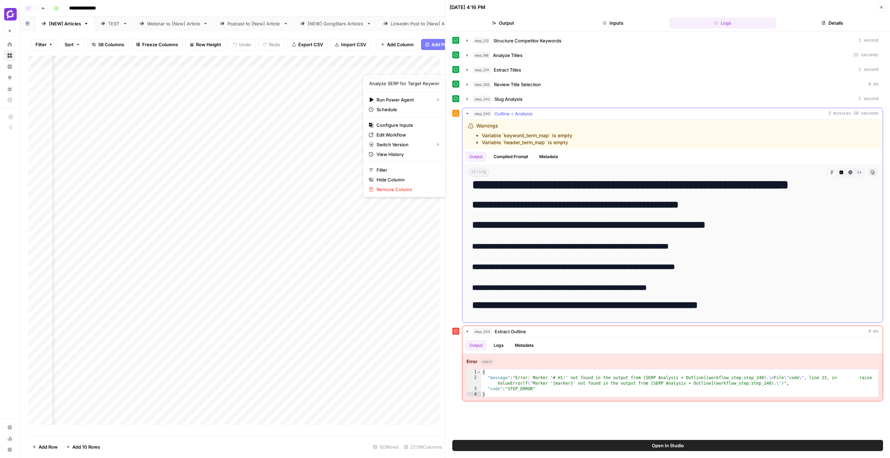
scroll to position [1853, 0]
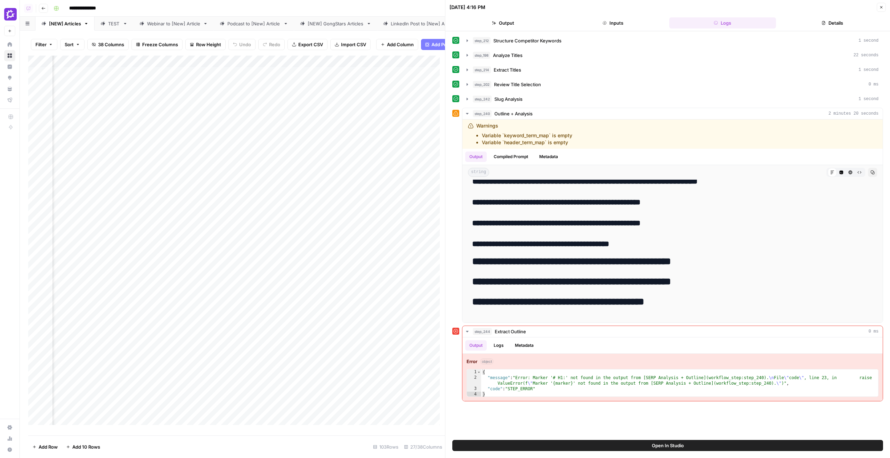
click at [883, 3] on button "Close" at bounding box center [881, 7] width 9 height 9
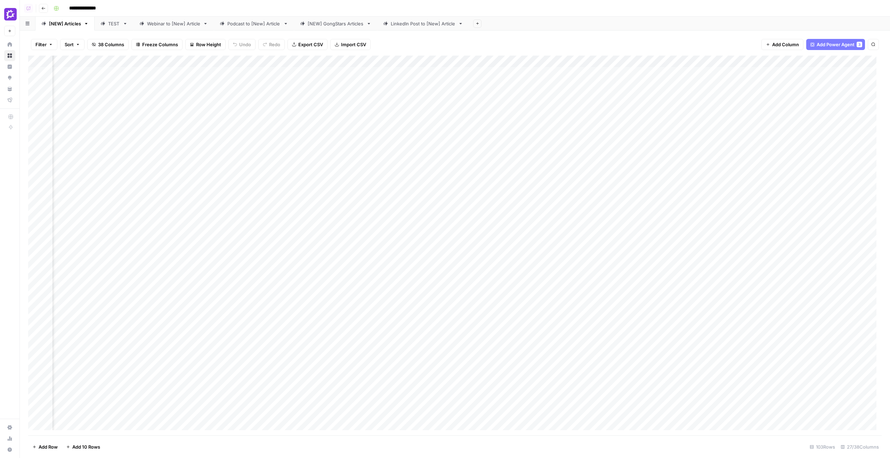
click at [382, 60] on div "Add Column" at bounding box center [454, 246] width 853 height 380
click at [386, 127] on span "Edit Workflow" at bounding box center [406, 129] width 61 height 7
drag, startPoint x: 408, startPoint y: 255, endPoint x: 413, endPoint y: 250, distance: 7.1
click at [408, 255] on div "Add Column" at bounding box center [454, 246] width 853 height 380
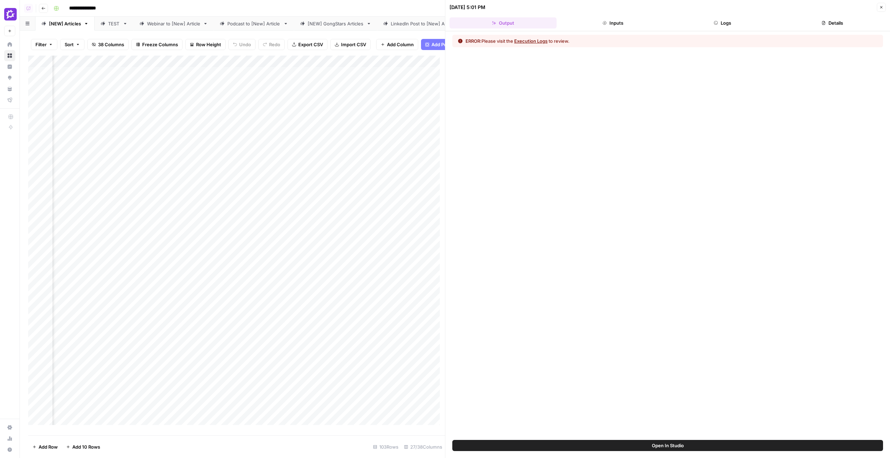
click at [748, 16] on header "08/27/25 at 5:01 PM Close Output Inputs Logs Details" at bounding box center [667, 15] width 445 height 31
click at [743, 22] on button "Logs" at bounding box center [722, 22] width 107 height 11
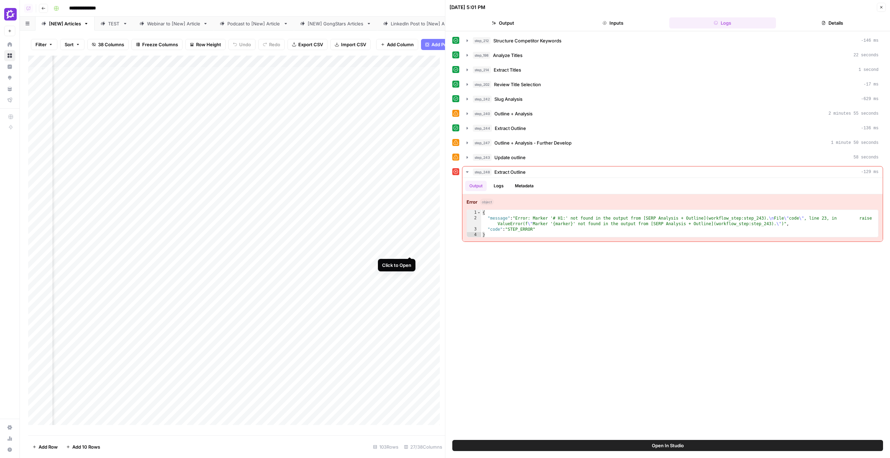
click at [410, 229] on div "Add Column" at bounding box center [236, 243] width 417 height 375
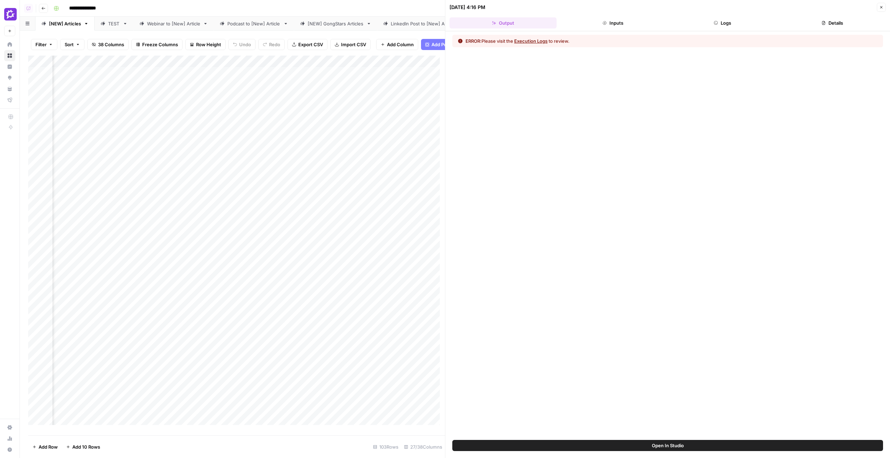
click at [833, 19] on button "Details" at bounding box center [832, 22] width 107 height 11
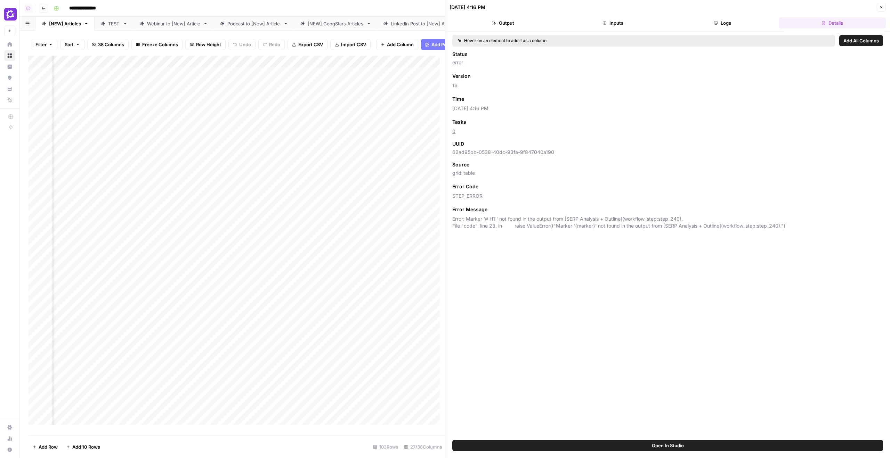
click at [735, 29] on header "09/03/25 at 4:16 PM Close Output Inputs Logs Details" at bounding box center [667, 15] width 445 height 31
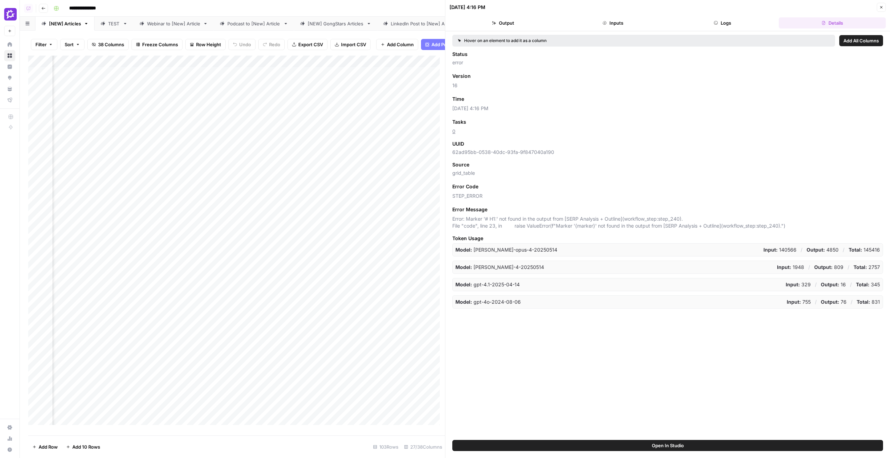
click at [732, 22] on button "Logs" at bounding box center [722, 22] width 107 height 11
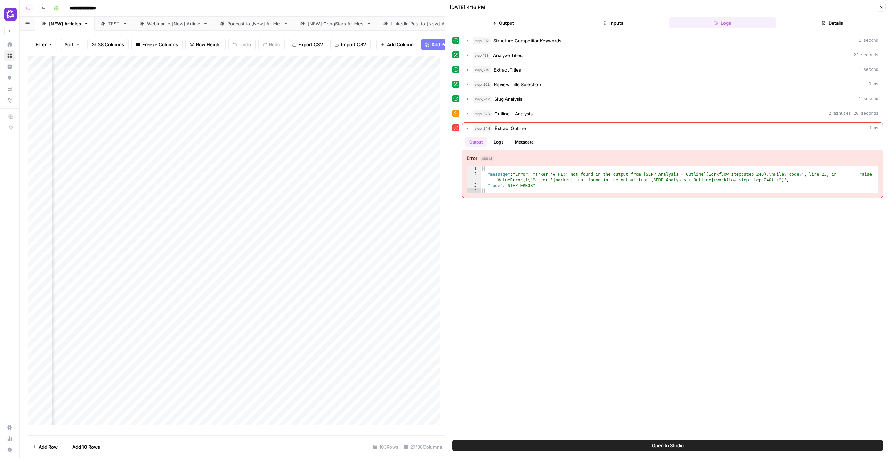
click at [603, 443] on button "Open In Studio" at bounding box center [667, 445] width 431 height 11
click at [411, 261] on div "Add Column" at bounding box center [236, 243] width 417 height 375
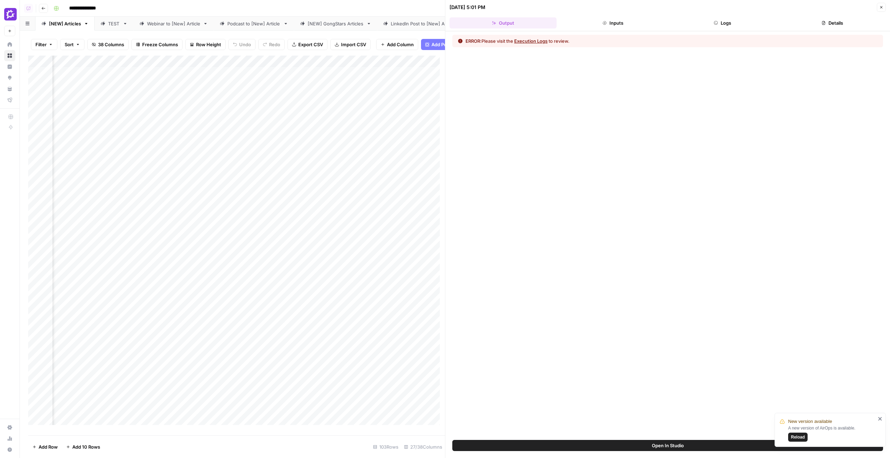
click at [716, 21] on icon "button" at bounding box center [715, 22] width 3 height 3
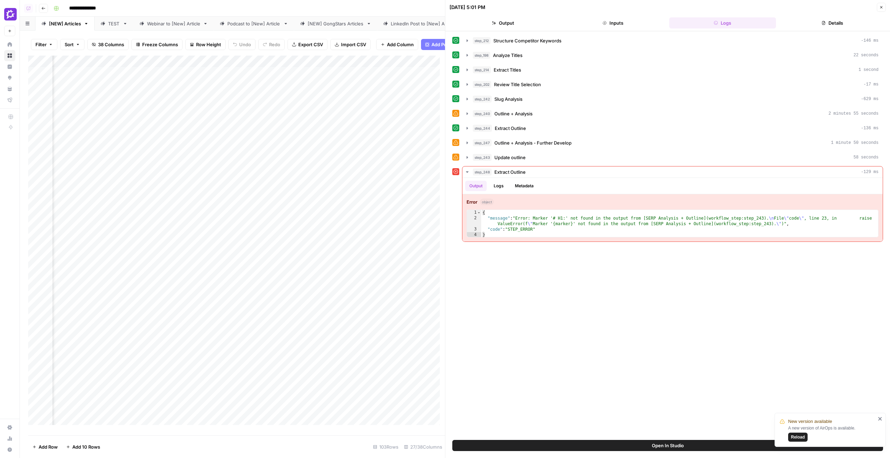
click at [554, 150] on div "step_212 Structure Competitor Keywords -146 ms step_198 Analyze Titles 22 secon…" at bounding box center [667, 138] width 431 height 207
click at [554, 151] on div "step_212 Structure Competitor Keywords -146 ms step_198 Analyze Titles 22 secon…" at bounding box center [667, 138] width 431 height 207
click at [555, 152] on button "step_243 Update outline 58 seconds" at bounding box center [672, 157] width 420 height 11
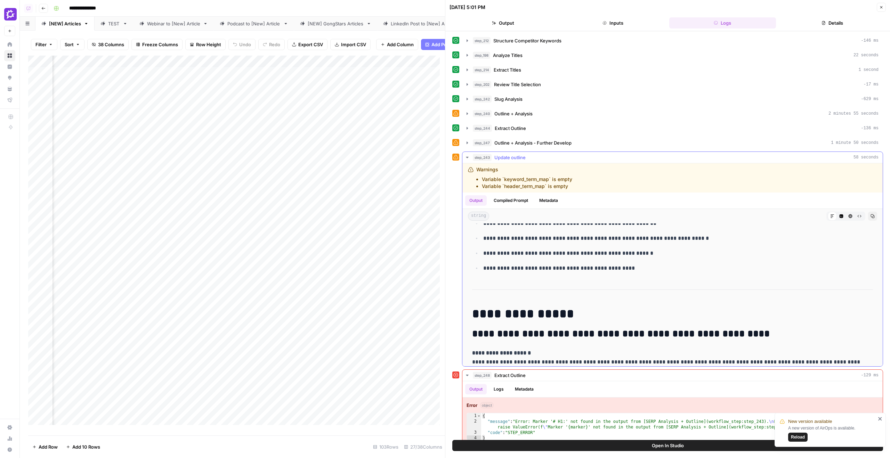
scroll to position [177, 0]
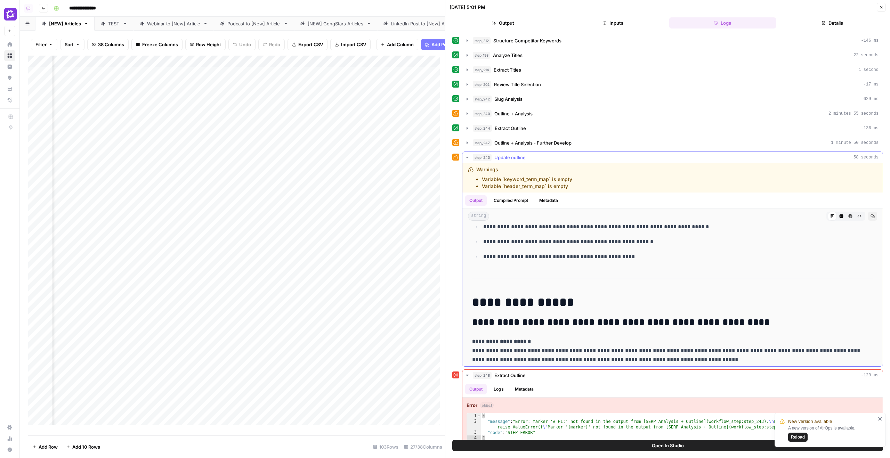
drag, startPoint x: 573, startPoint y: 299, endPoint x: 467, endPoint y: 302, distance: 106.1
copy h1 "**********"
click at [883, 8] on button "Close" at bounding box center [881, 7] width 9 height 9
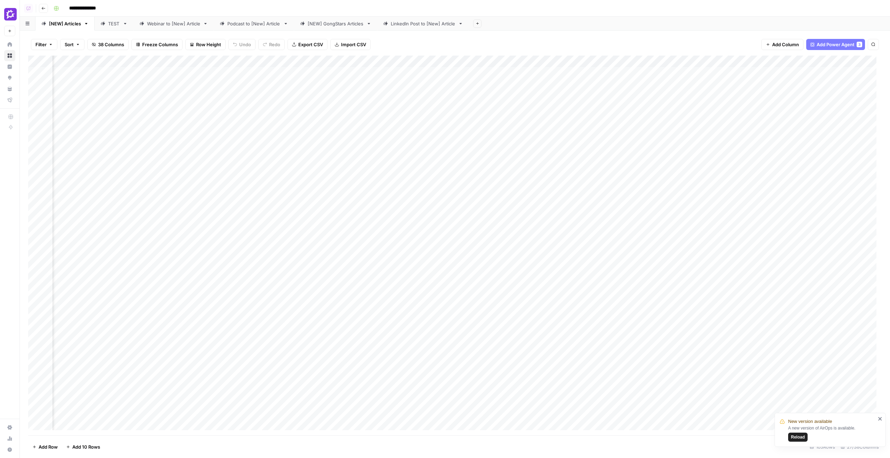
click at [408, 256] on div "Add Column" at bounding box center [454, 246] width 853 height 380
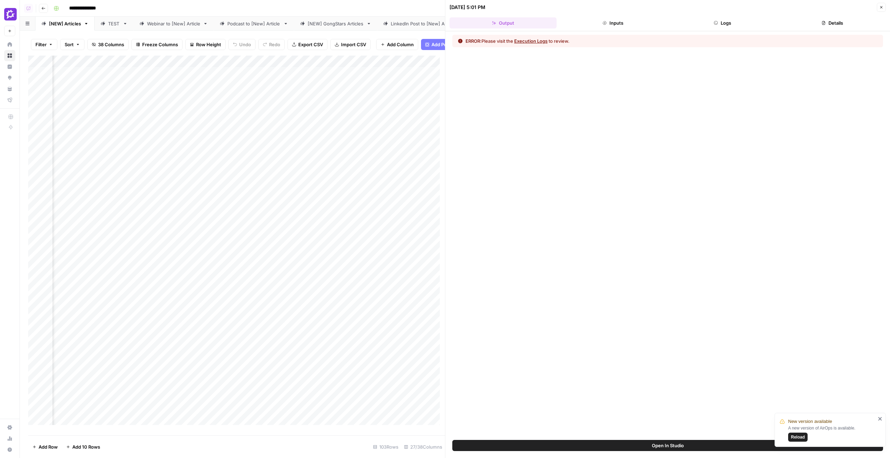
click at [742, 442] on button "Open In Studio" at bounding box center [667, 445] width 431 height 11
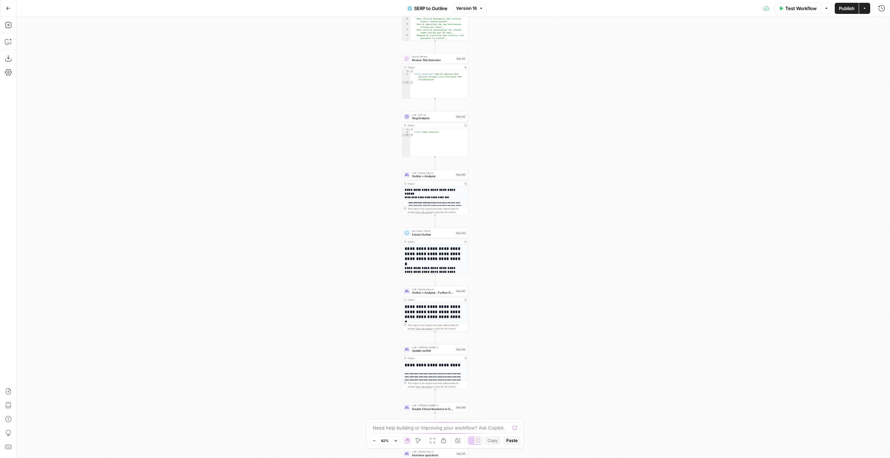
drag, startPoint x: 505, startPoint y: 136, endPoint x: 507, endPoint y: 54, distance: 82.4
click at [507, 54] on div "**********" at bounding box center [453, 237] width 873 height 441
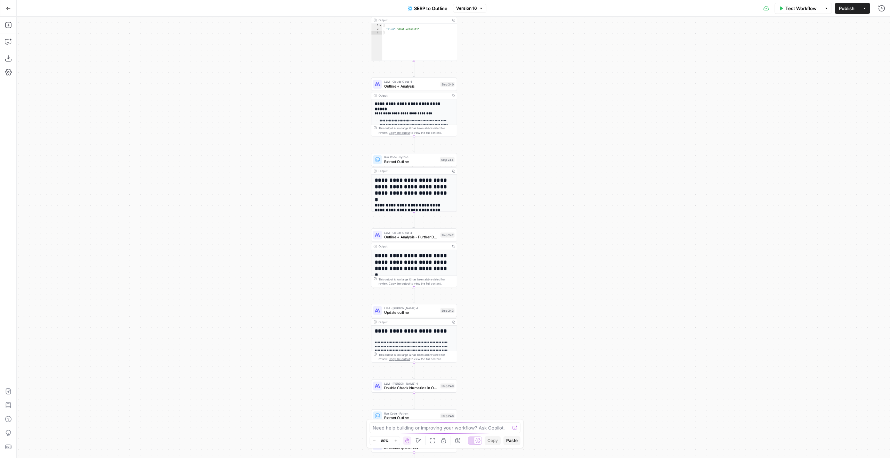
drag, startPoint x: 508, startPoint y: 218, endPoint x: 512, endPoint y: 136, distance: 81.4
click at [512, 136] on div "**********" at bounding box center [453, 237] width 873 height 441
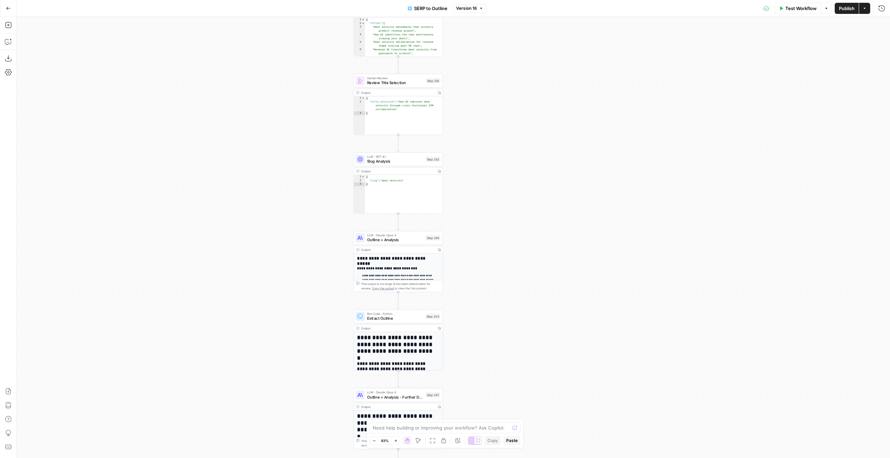
drag, startPoint x: 506, startPoint y: 145, endPoint x: 490, endPoint y: 270, distance: 125.7
click at [491, 271] on div "**********" at bounding box center [453, 237] width 873 height 441
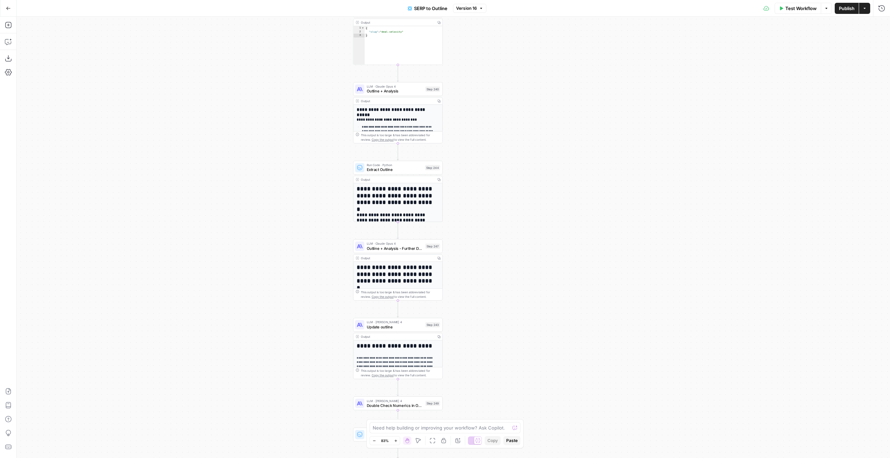
drag, startPoint x: 486, startPoint y: 250, endPoint x: 483, endPoint y: 77, distance: 173.1
click at [483, 78] on div "**********" at bounding box center [453, 237] width 873 height 441
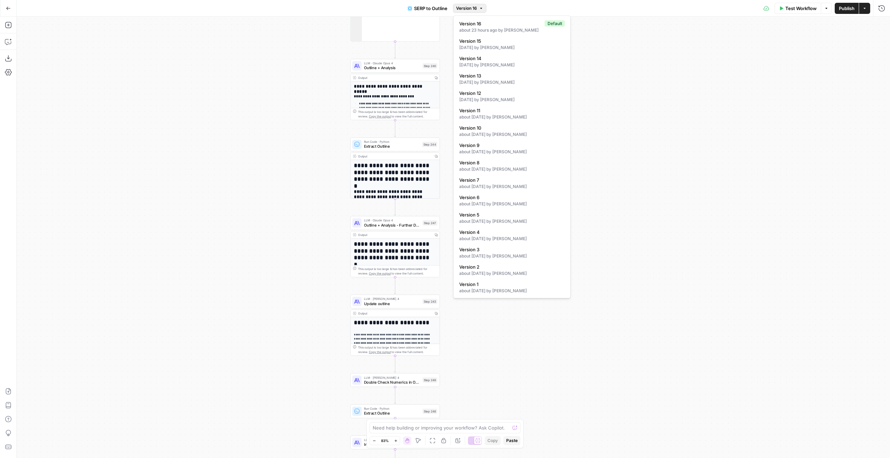
click at [473, 6] on span "Version 16" at bounding box center [466, 8] width 21 height 6
click at [504, 41] on span "Version 15" at bounding box center [510, 41] width 103 height 7
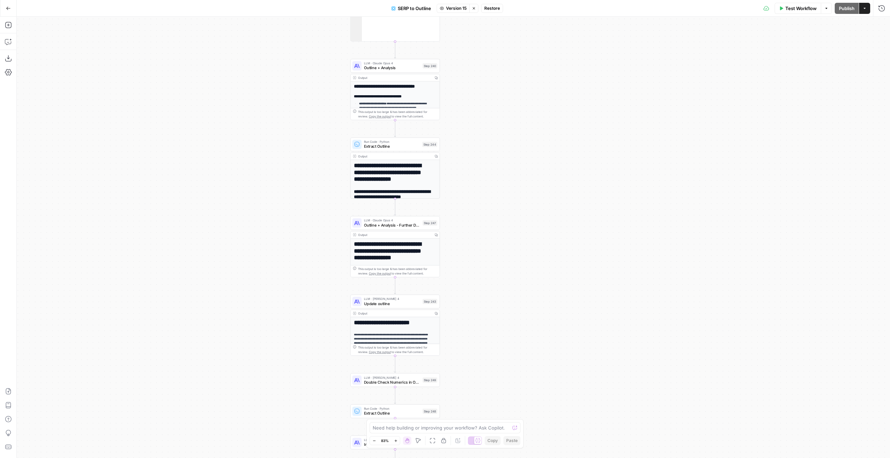
click at [475, 8] on icon "button" at bounding box center [474, 8] width 4 height 4
click at [466, 11] on span "Version 16" at bounding box center [466, 8] width 21 height 6
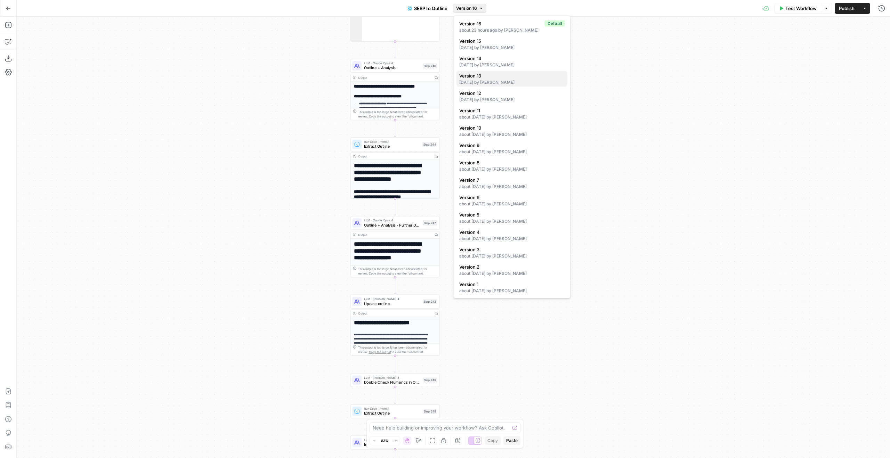
click at [495, 78] on span "Version 13" at bounding box center [510, 75] width 103 height 7
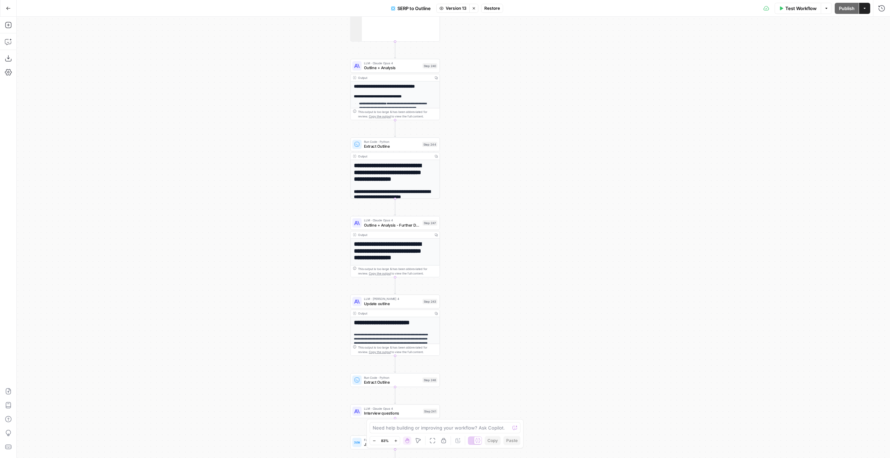
click at [475, 12] on button "Stop viewing" at bounding box center [473, 8] width 9 height 9
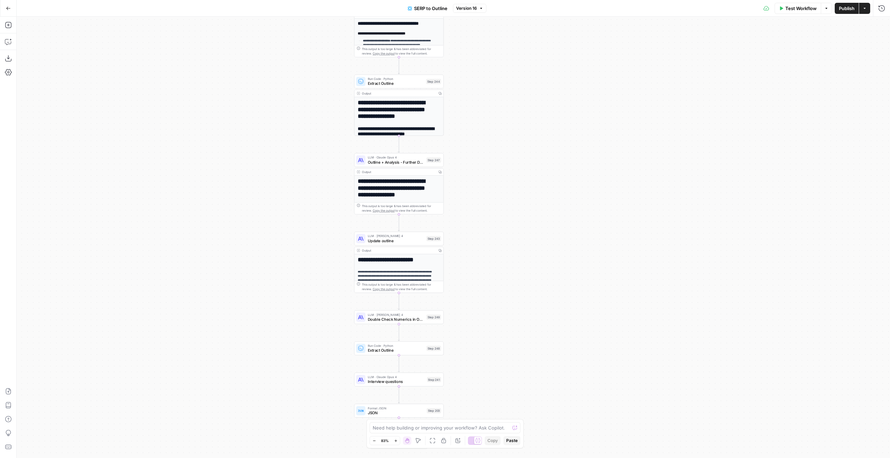
drag, startPoint x: 491, startPoint y: 158, endPoint x: 499, endPoint y: 64, distance: 94.6
click at [499, 64] on div "**********" at bounding box center [453, 237] width 873 height 441
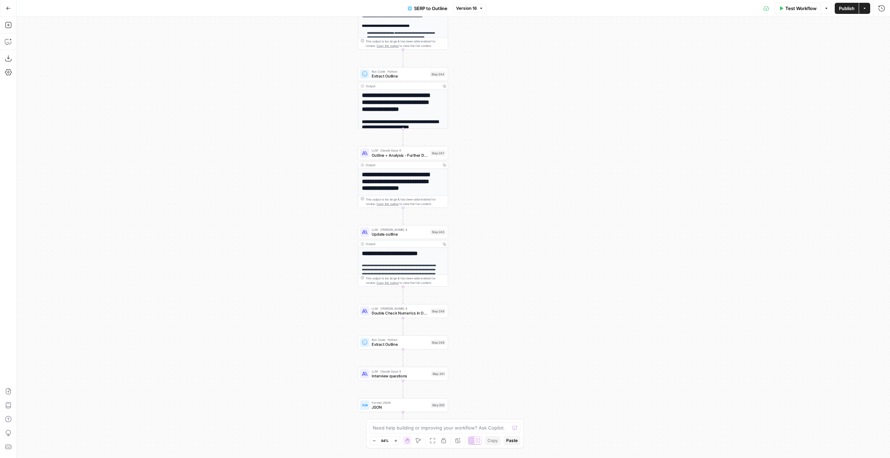
drag, startPoint x: 515, startPoint y: 91, endPoint x: 525, endPoint y: 223, distance: 132.1
click at [525, 223] on div "**********" at bounding box center [453, 237] width 873 height 441
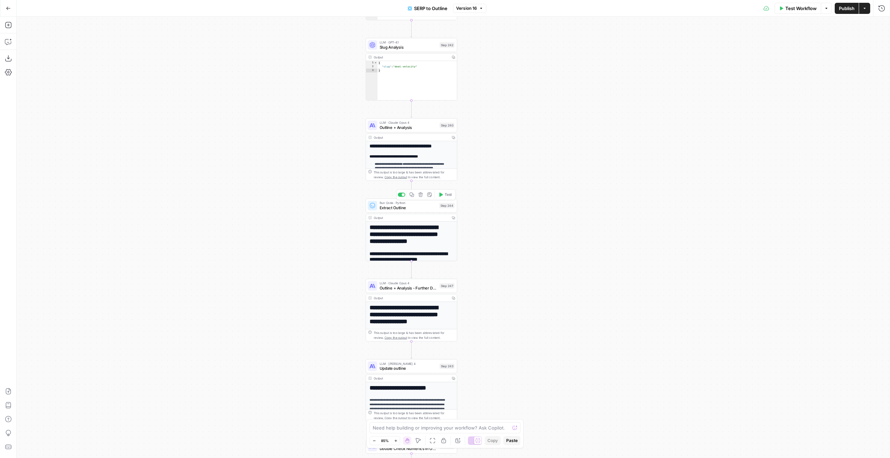
click at [432, 210] on span "Extract Outline" at bounding box center [408, 208] width 57 height 6
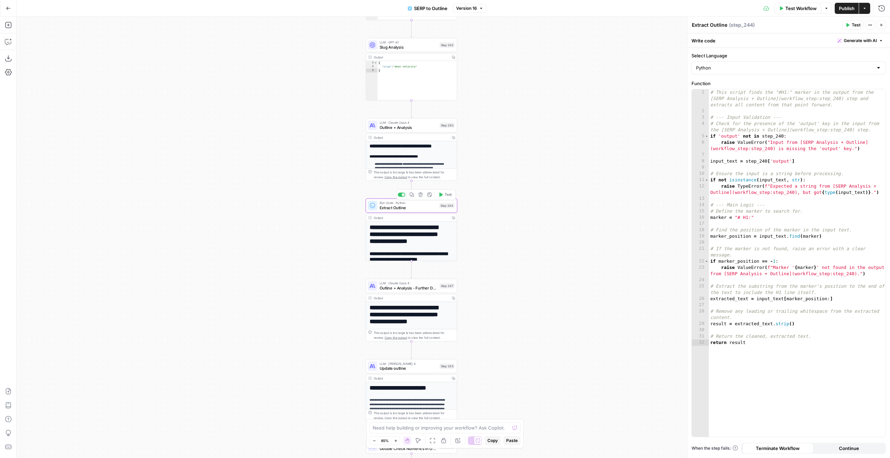
click at [409, 207] on span "Extract Outline" at bounding box center [408, 208] width 57 height 6
click at [423, 127] on span "Outline + Analysis" at bounding box center [409, 127] width 58 height 6
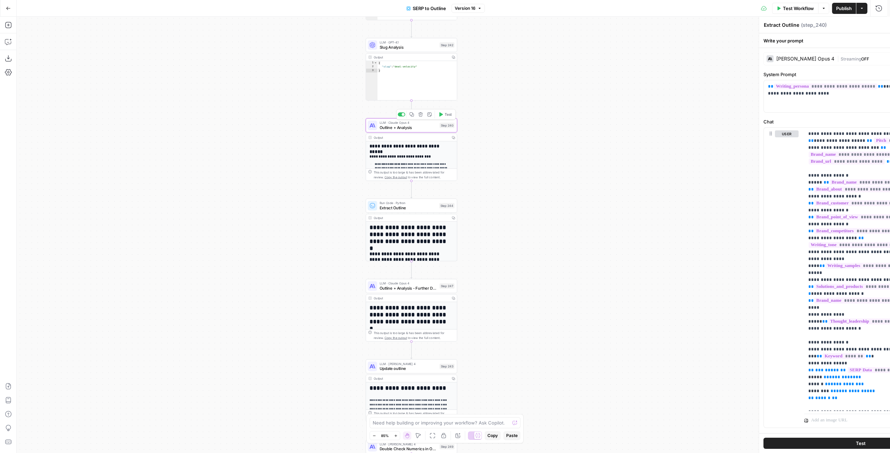
type textarea "Outline + Analysis"
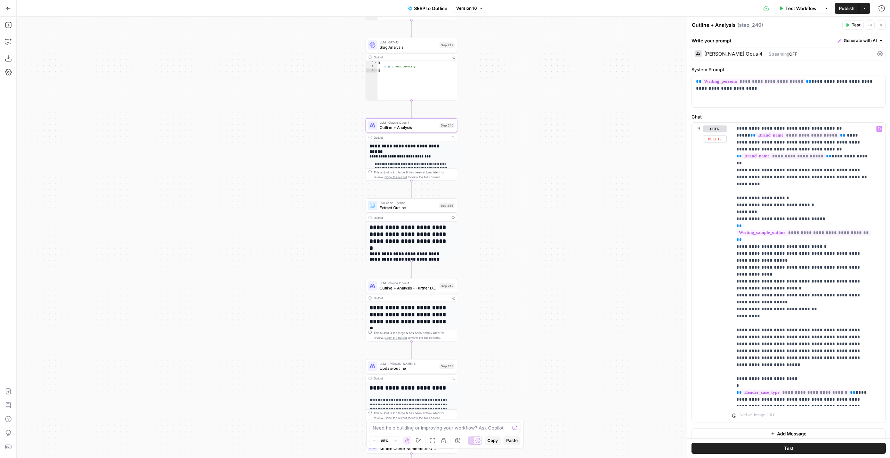
scroll to position [9, 0]
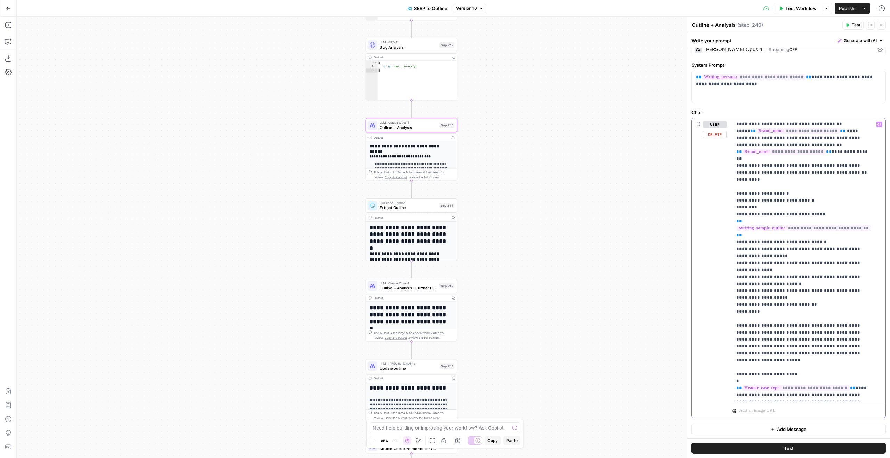
drag, startPoint x: 790, startPoint y: 392, endPoint x: 787, endPoint y: 394, distance: 4.2
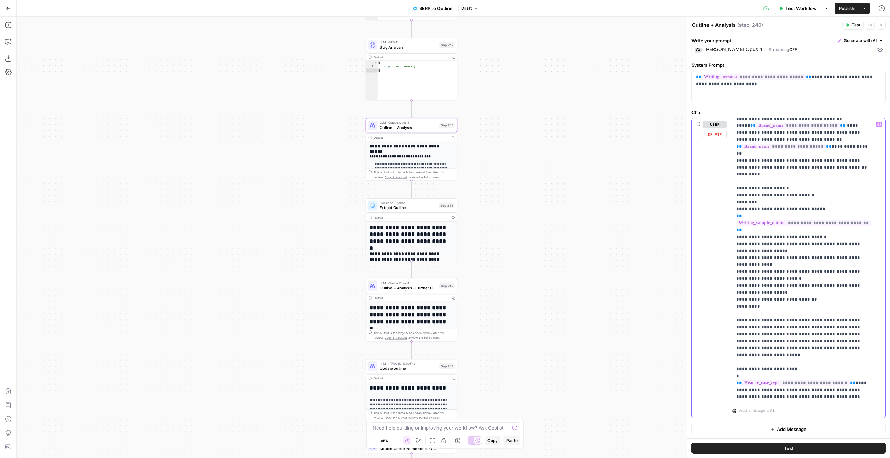
scroll to position [1217, 0]
drag, startPoint x: 840, startPoint y: 396, endPoint x: 708, endPoint y: 395, distance: 132.1
click at [708, 395] on div "**********" at bounding box center [789, 268] width 194 height 300
copy p "**********"
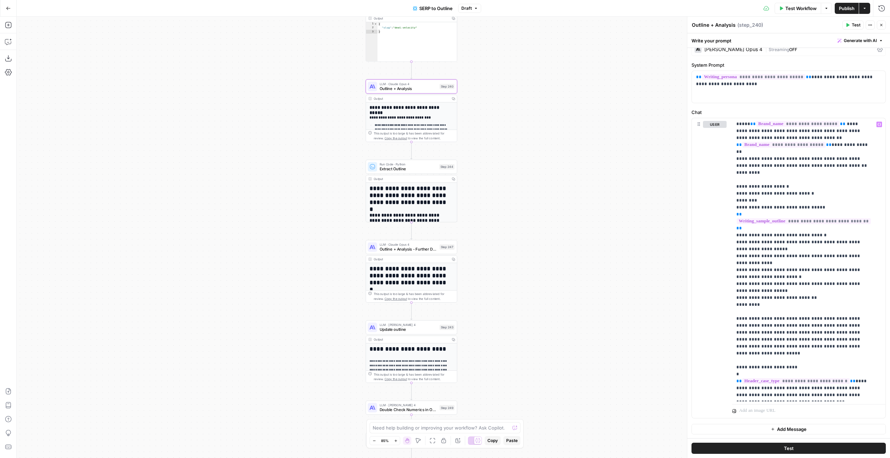
click at [441, 332] on div "LLM · [PERSON_NAME] 4 Update outline Step 243 Copy step Delete step Add Note Te…" at bounding box center [411, 328] width 87 height 10
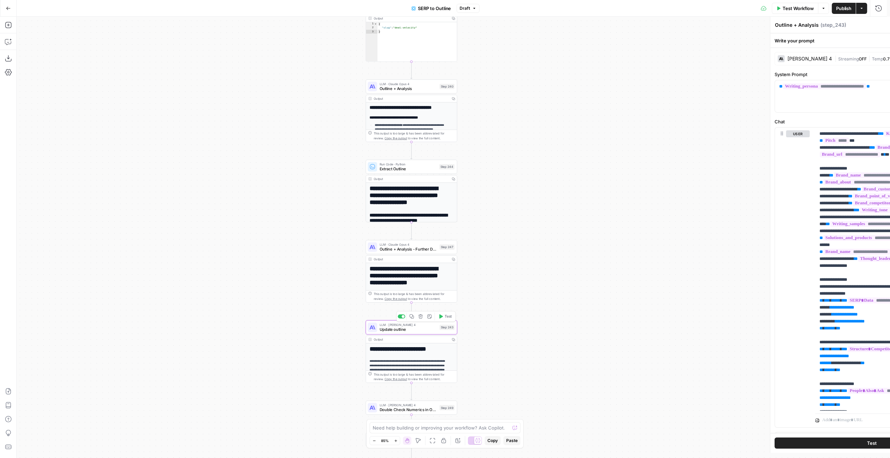
type textarea "Update outline"
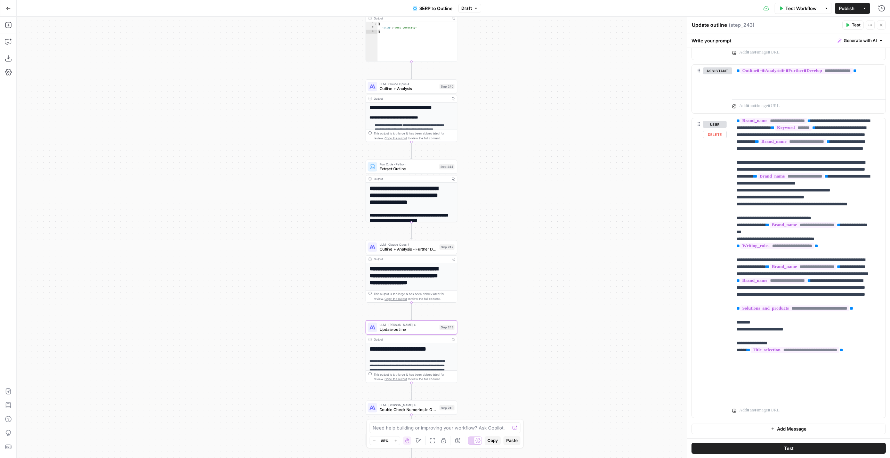
scroll to position [21, 0]
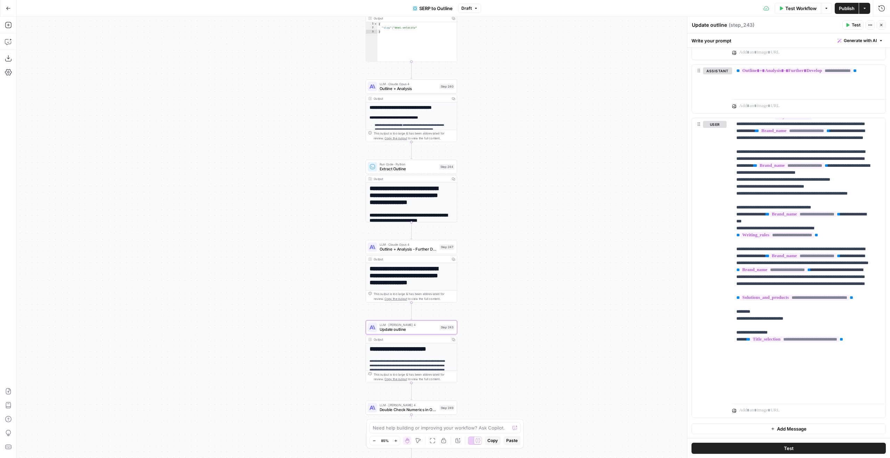
click at [880, 27] on button "Close" at bounding box center [881, 25] width 9 height 9
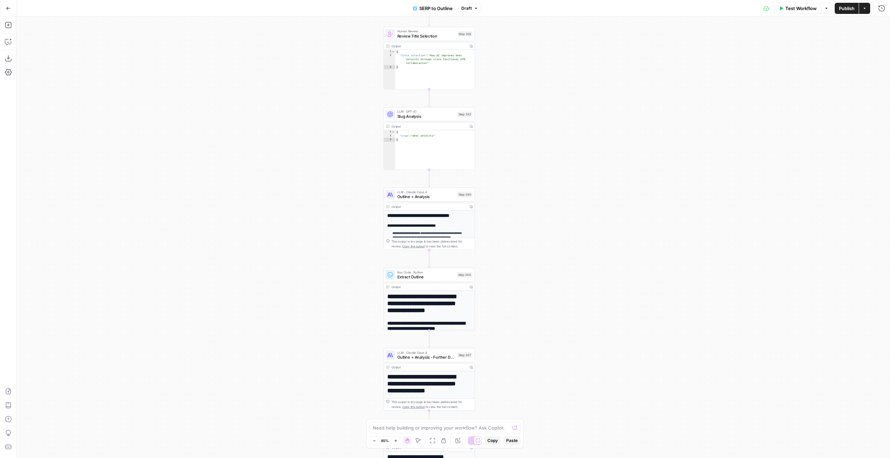
drag, startPoint x: 516, startPoint y: 97, endPoint x: 541, endPoint y: 193, distance: 99.4
click at [541, 193] on div "**********" at bounding box center [453, 237] width 873 height 441
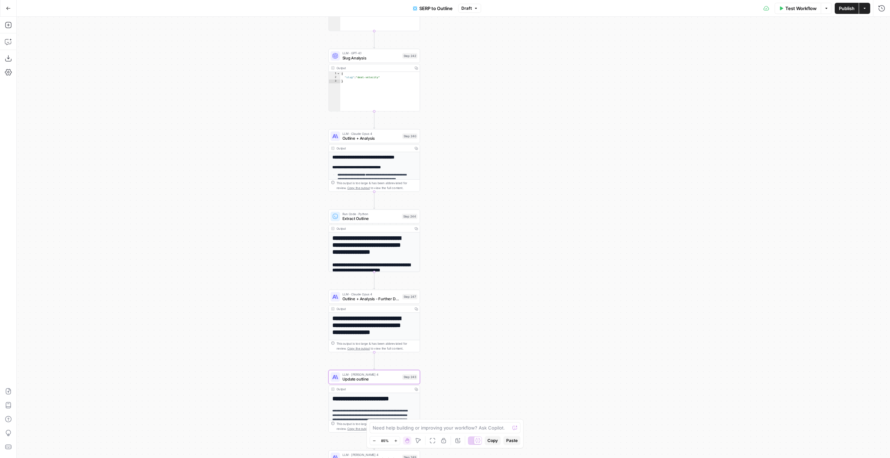
drag, startPoint x: 550, startPoint y: 254, endPoint x: 486, endPoint y: 135, distance: 135.3
click at [486, 135] on div "**********" at bounding box center [453, 237] width 873 height 441
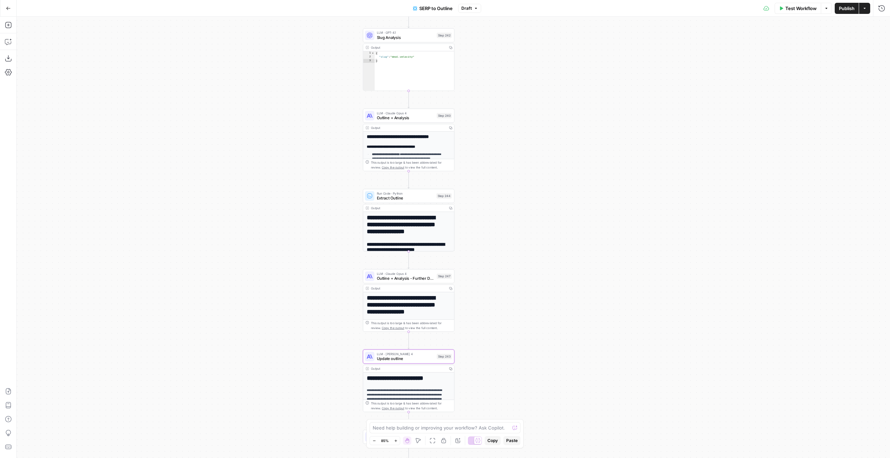
drag, startPoint x: 497, startPoint y: 187, endPoint x: 521, endPoint y: 170, distance: 29.9
click at [521, 170] on div "**********" at bounding box center [453, 237] width 873 height 441
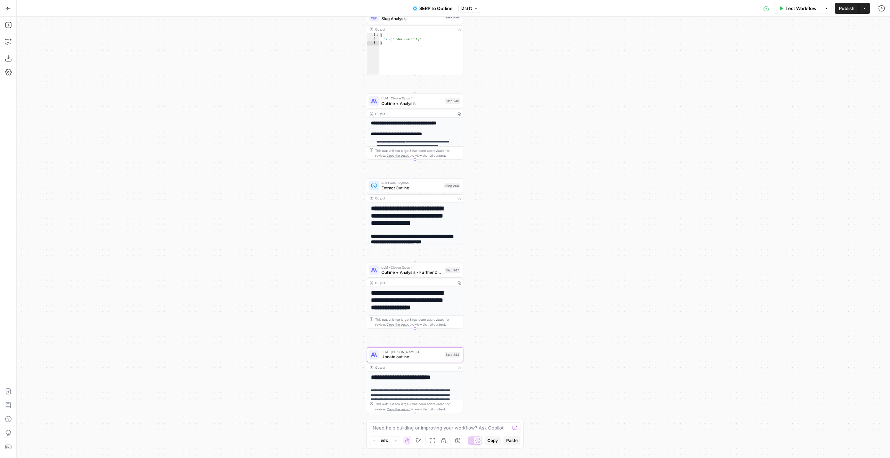
drag, startPoint x: 514, startPoint y: 198, endPoint x: 576, endPoint y: 70, distance: 142.4
click at [576, 77] on div "**********" at bounding box center [453, 237] width 873 height 441
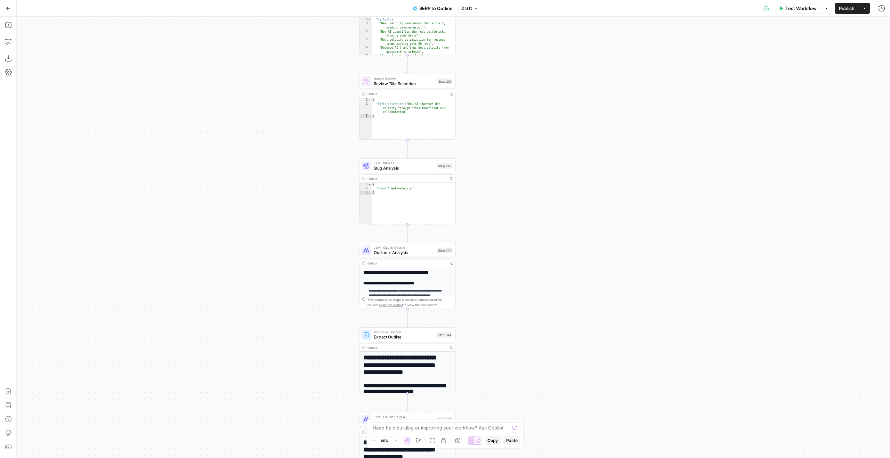
drag, startPoint x: 589, startPoint y: 112, endPoint x: 525, endPoint y: 256, distance: 157.6
click at [525, 256] on div "**********" at bounding box center [453, 237] width 873 height 441
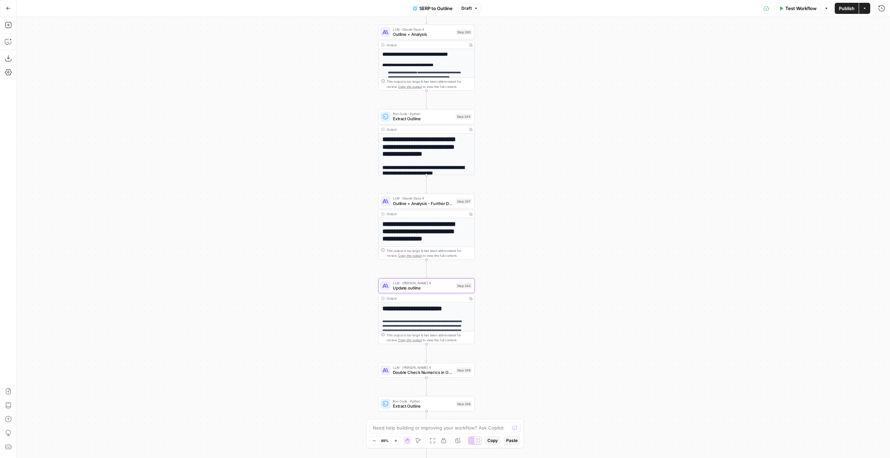
drag, startPoint x: 540, startPoint y: 285, endPoint x: 561, endPoint y: 65, distance: 220.6
click at [561, 65] on div "**********" at bounding box center [453, 237] width 873 height 441
click at [8, 25] on icon "button" at bounding box center [8, 25] width 6 height 6
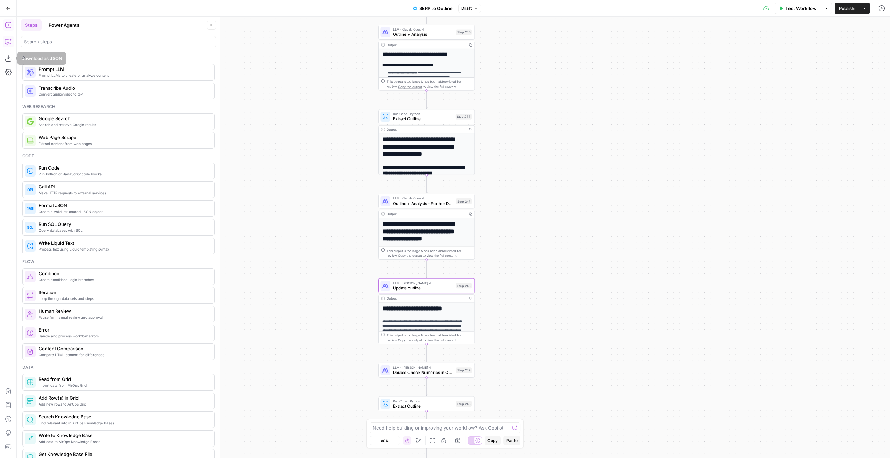
click at [9, 41] on icon "button" at bounding box center [8, 41] width 7 height 7
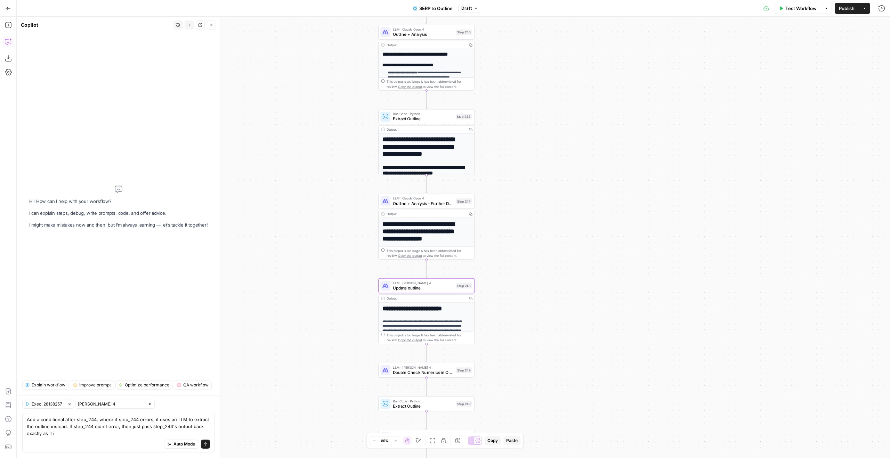
type textarea "Add a conditional after step_244, where if step_244 errors, it uses an LLM to e…"
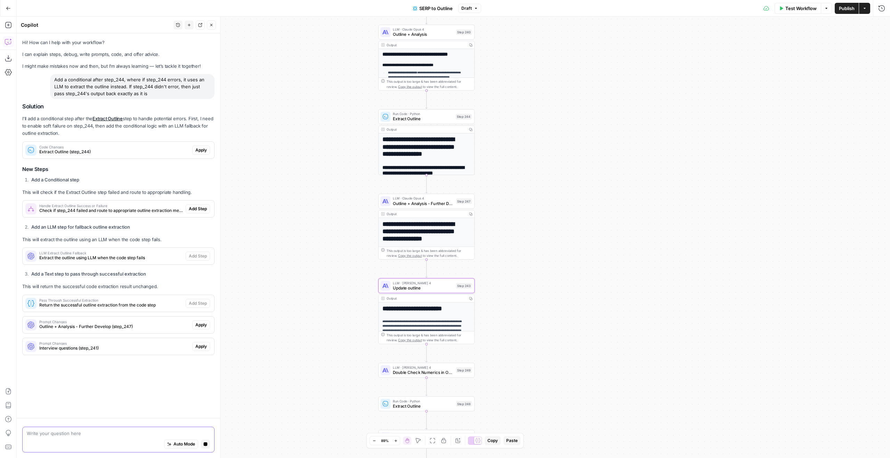
scroll to position [0, 0]
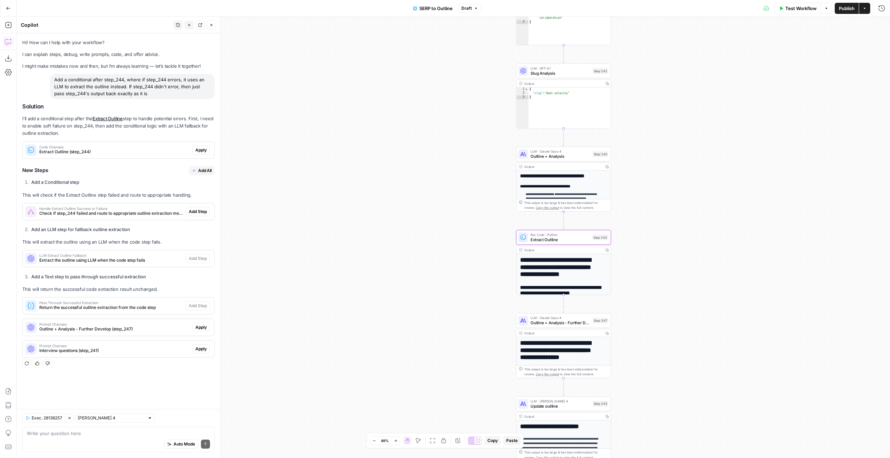
click at [200, 150] on span "Apply" at bounding box center [200, 150] width 11 height 6
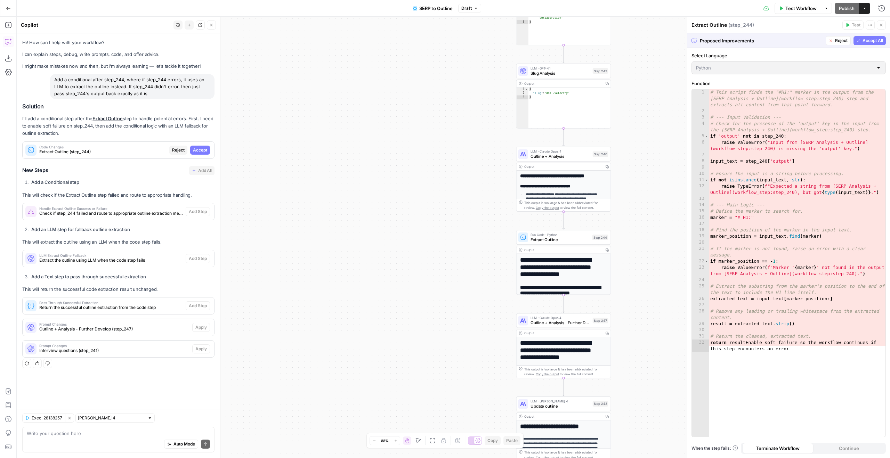
click at [834, 40] on button "Reject" at bounding box center [837, 40] width 25 height 9
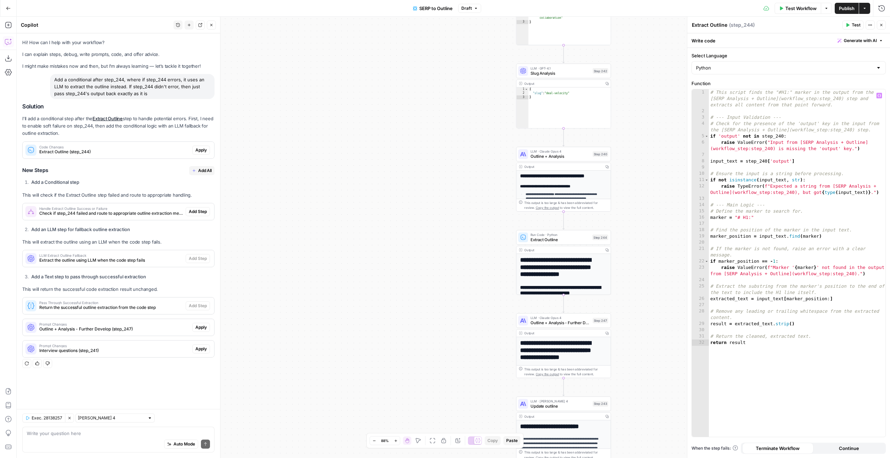
click at [835, 453] on button "Continue" at bounding box center [848, 448] width 71 height 11
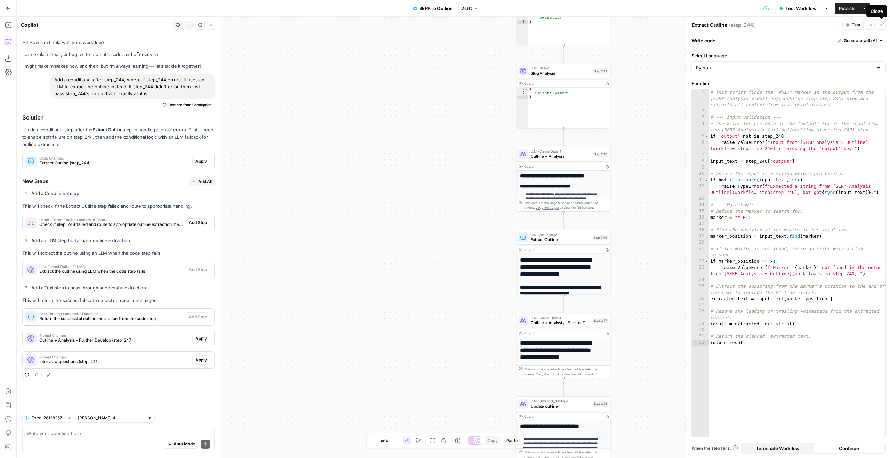
click at [882, 22] on button "Close" at bounding box center [881, 25] width 9 height 9
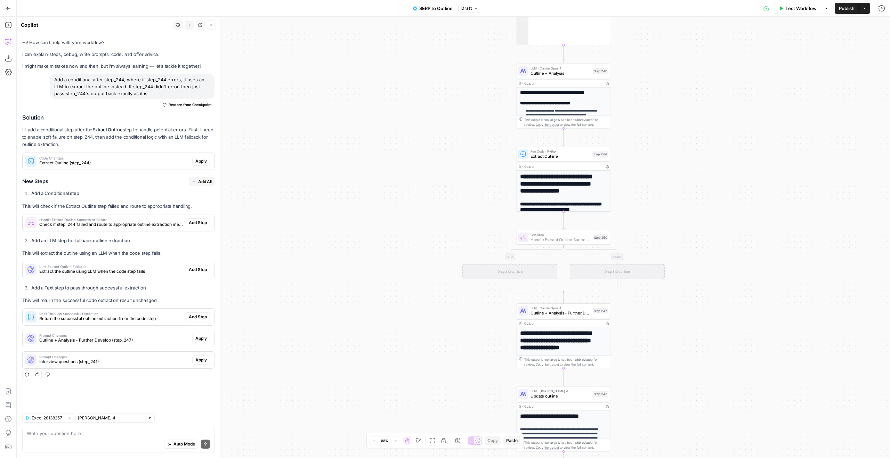
click at [194, 221] on span "Add Step" at bounding box center [198, 223] width 18 height 6
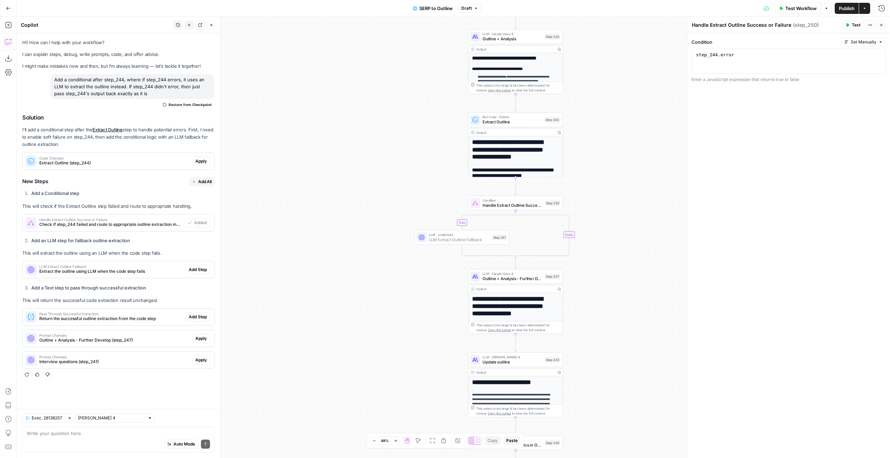
click at [198, 271] on span "Add Step" at bounding box center [198, 270] width 18 height 6
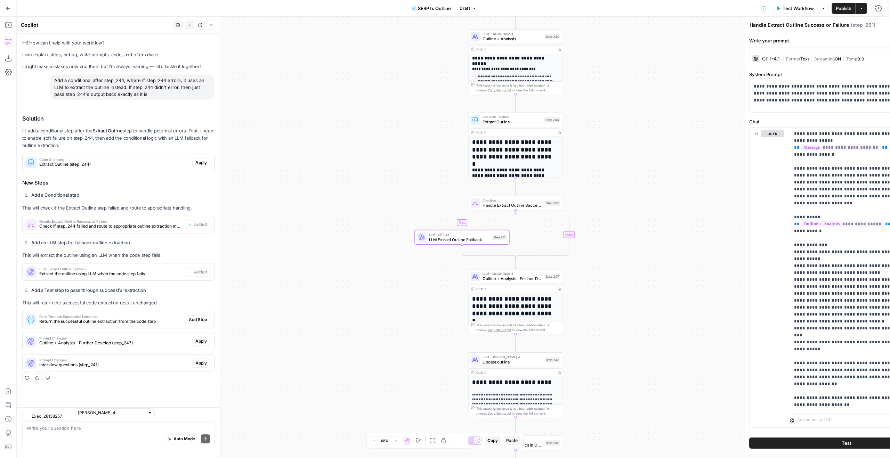
type textarea "LLM Extract Outline Fallback"
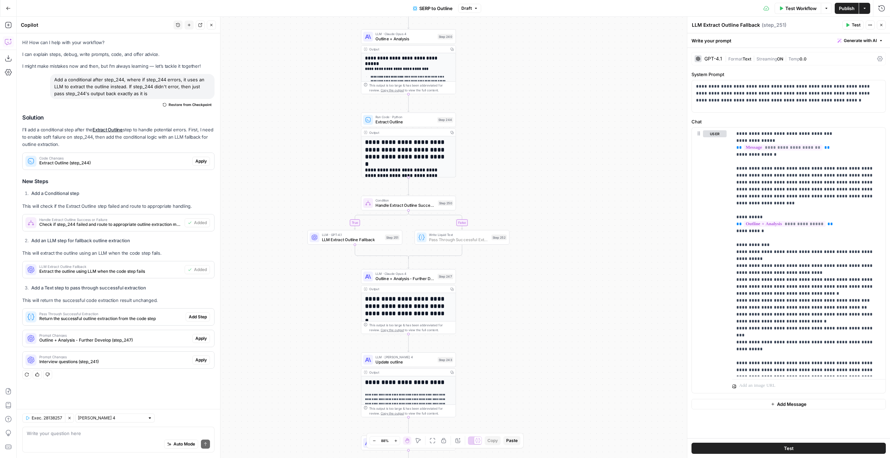
click at [203, 313] on button "Add Step" at bounding box center [198, 316] width 24 height 9
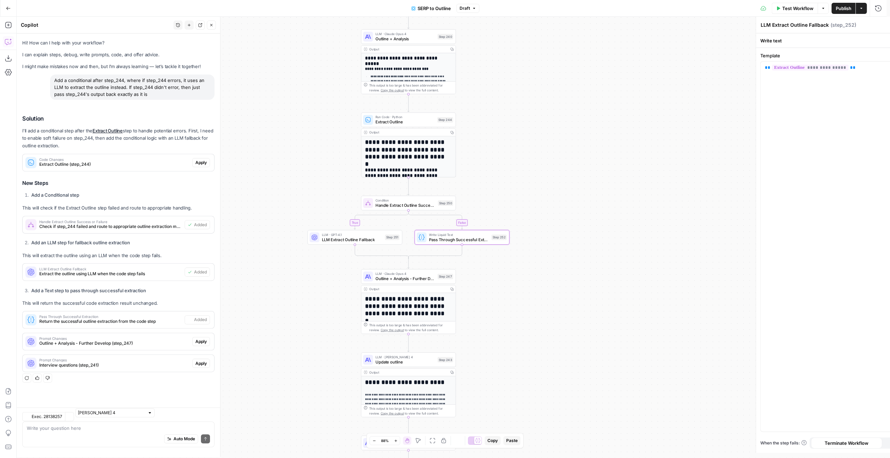
type textarea "Pass Through Successful Extraction"
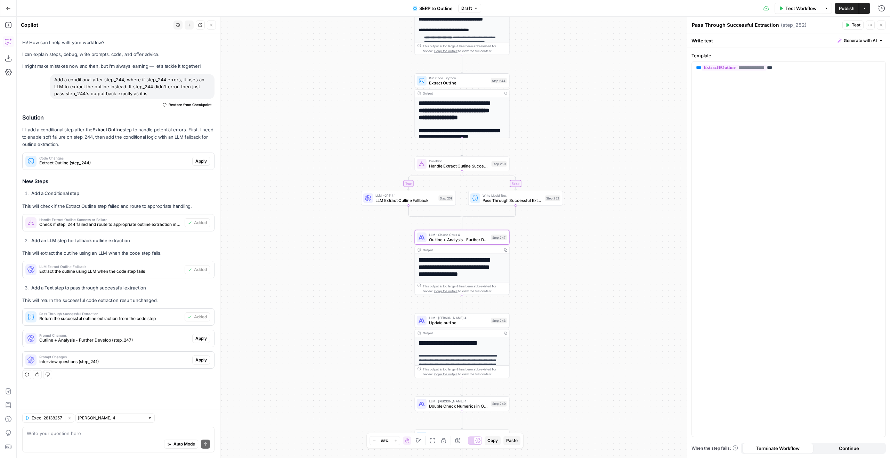
click at [199, 335] on span "Apply" at bounding box center [200, 338] width 11 height 6
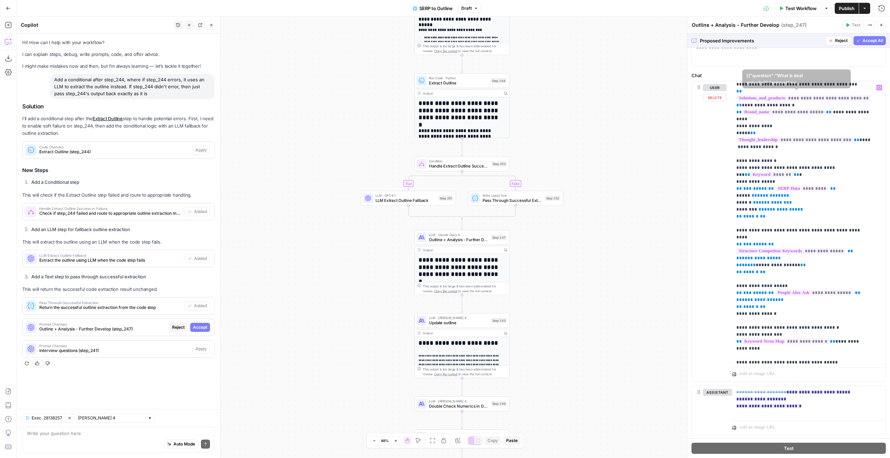
scroll to position [226, 0]
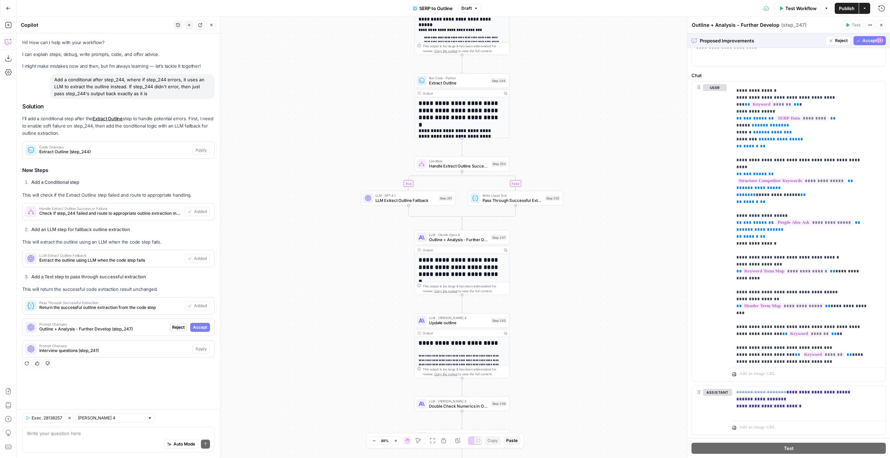
click at [835, 41] on span "Reject" at bounding box center [841, 41] width 13 height 6
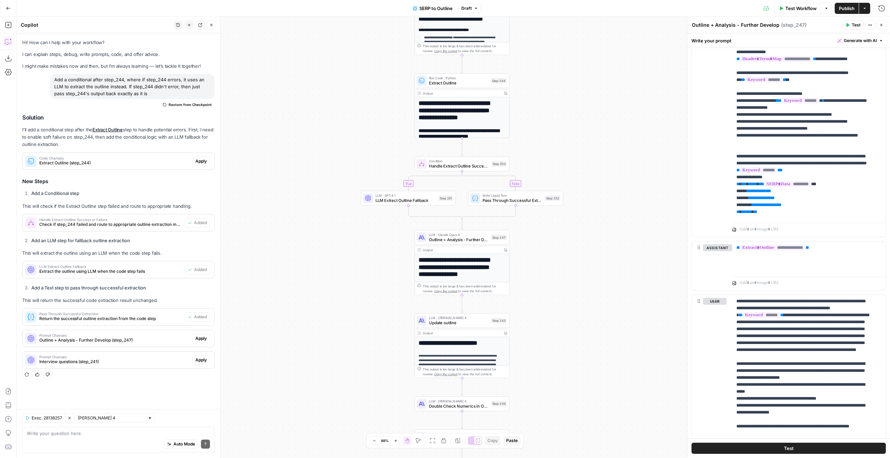
scroll to position [328, 0]
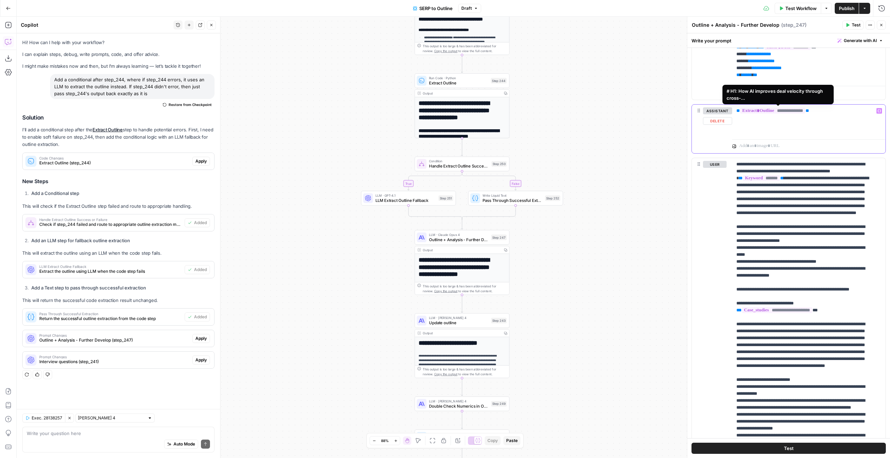
click at [798, 110] on span "**********" at bounding box center [772, 111] width 65 height 6
click at [818, 121] on div "**********" at bounding box center [808, 121] width 153 height 32
click at [881, 27] on button "Close" at bounding box center [881, 25] width 9 height 9
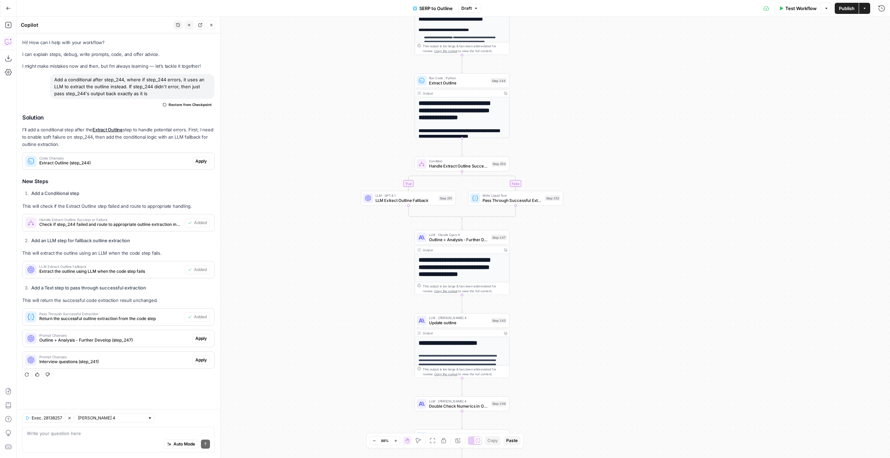
click at [849, 13] on button "Publish" at bounding box center [847, 8] width 24 height 11
click at [214, 27] on button "Close" at bounding box center [211, 25] width 9 height 9
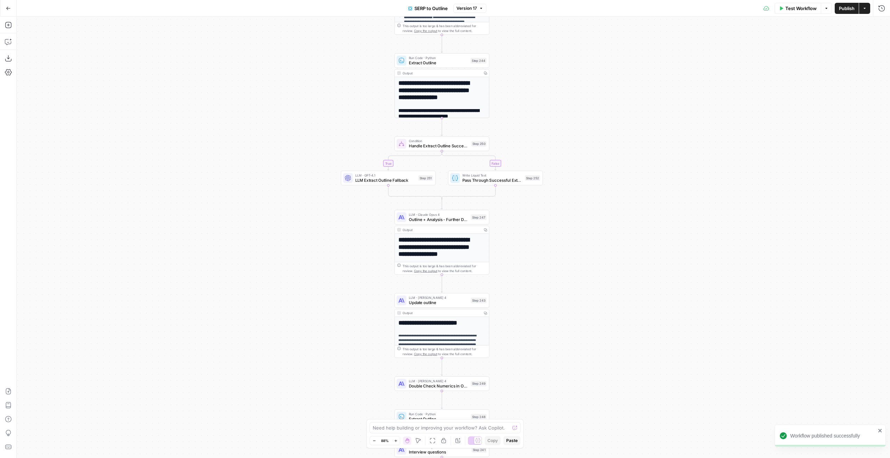
drag, startPoint x: 280, startPoint y: 179, endPoint x: 228, endPoint y: 94, distance: 99.3
click at [228, 94] on div "**********" at bounding box center [453, 237] width 873 height 441
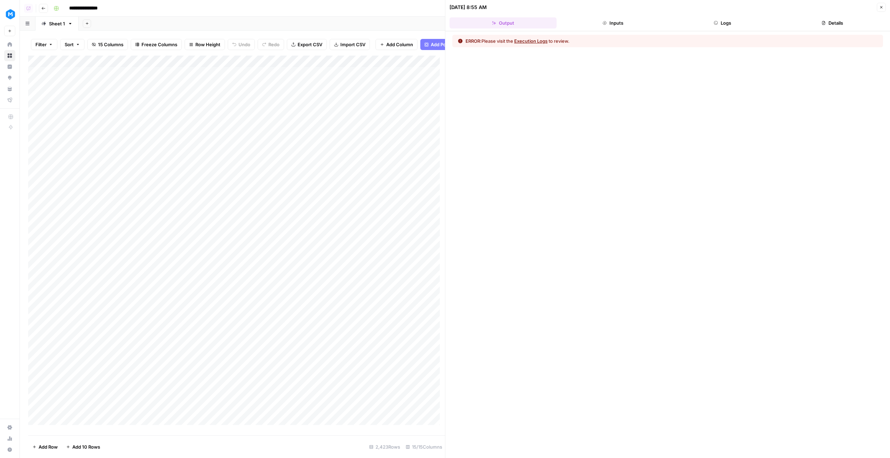
click at [730, 23] on button "Logs" at bounding box center [722, 22] width 107 height 11
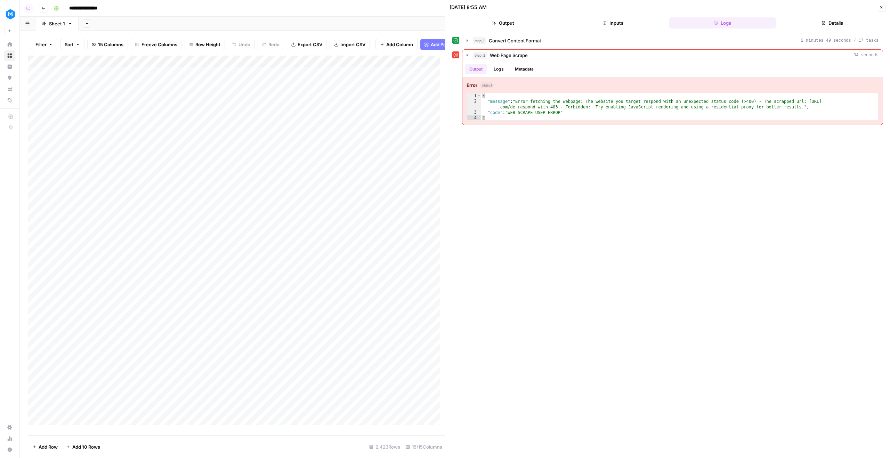
click at [200, 68] on div "Add Column" at bounding box center [236, 243] width 417 height 375
click at [696, 316] on div "step_1 Convert Content Format 2 minutes 49 seconds / 17 tasks step_2 Web Page S…" at bounding box center [667, 245] width 431 height 420
click at [507, 24] on button "Output" at bounding box center [502, 22] width 107 height 11
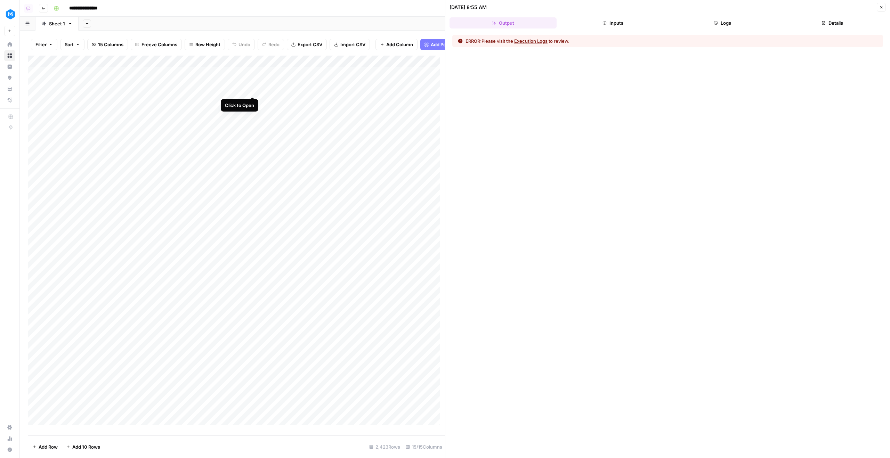
click at [250, 88] on div "Add Column" at bounding box center [236, 243] width 417 height 375
click at [846, 18] on button "Details" at bounding box center [832, 22] width 107 height 11
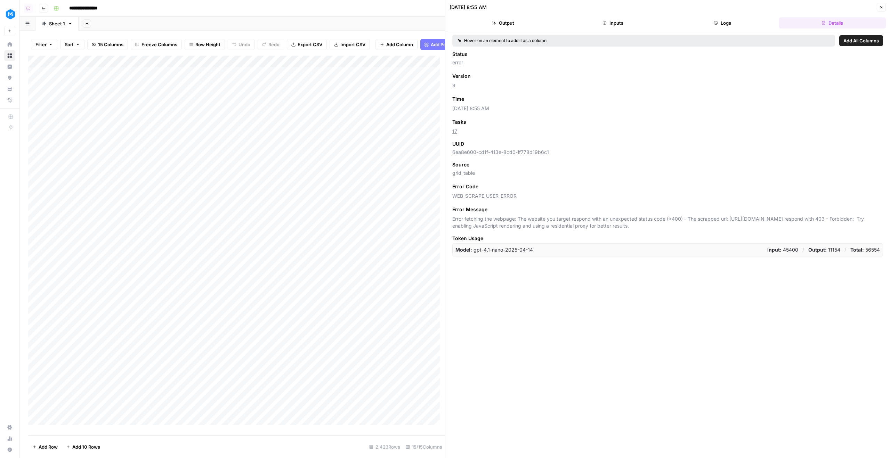
click at [762, 25] on button "Logs" at bounding box center [722, 22] width 107 height 11
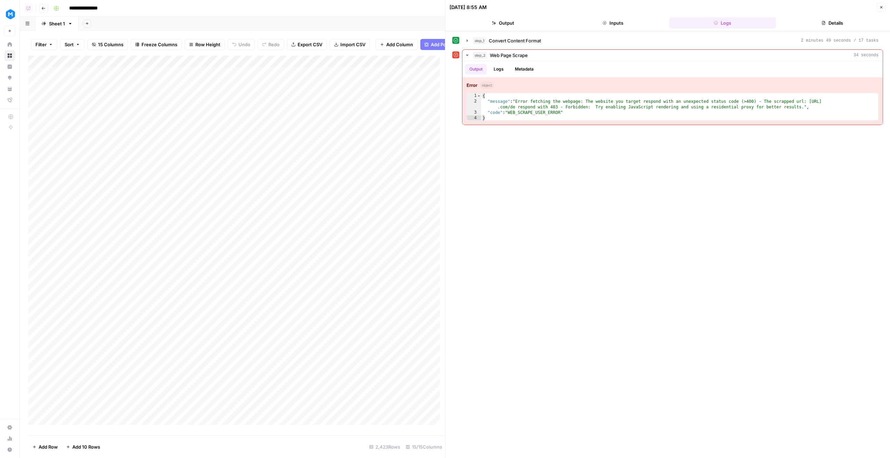
click at [652, 25] on button "Inputs" at bounding box center [612, 22] width 107 height 11
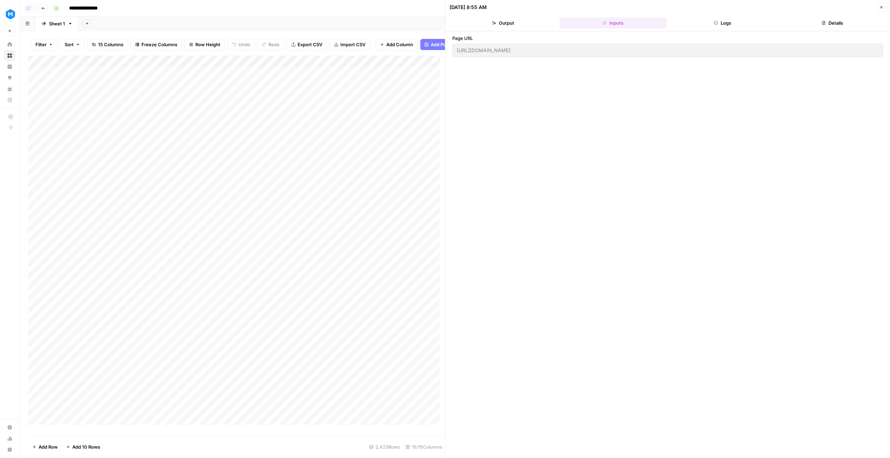
click at [223, 70] on div "Add Column" at bounding box center [236, 243] width 417 height 375
click at [236, 137] on span "Fork Power Agent" at bounding box center [227, 134] width 61 height 7
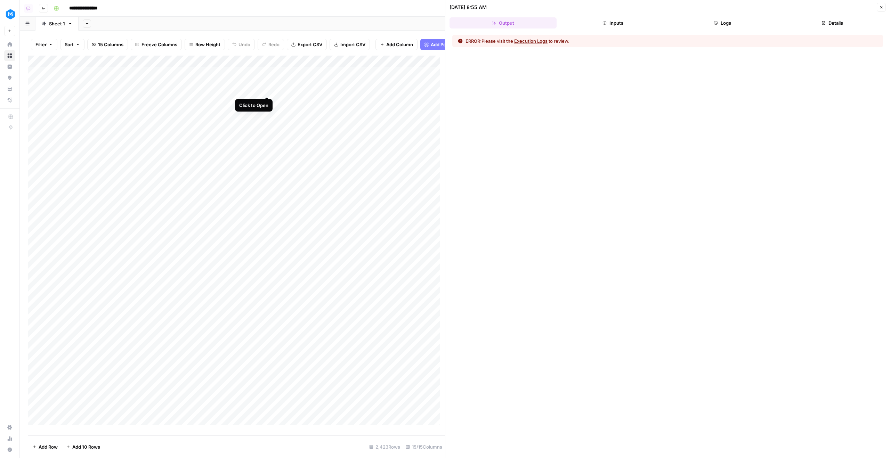
click at [266, 90] on div "Add Column" at bounding box center [236, 243] width 417 height 375
click at [727, 21] on button "Logs" at bounding box center [722, 22] width 107 height 11
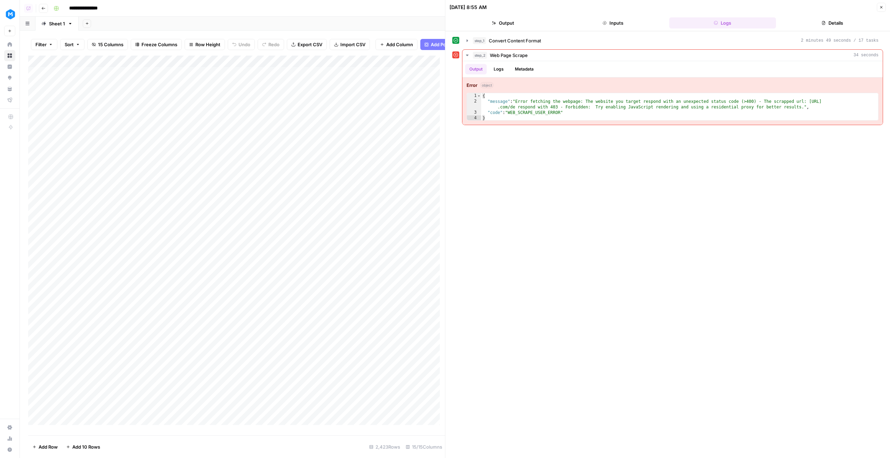
click at [235, 70] on div "Add Column" at bounding box center [236, 243] width 417 height 375
click at [233, 130] on link "Edit Workflow" at bounding box center [224, 135] width 77 height 10
click at [264, 88] on div "Add Column" at bounding box center [236, 243] width 417 height 375
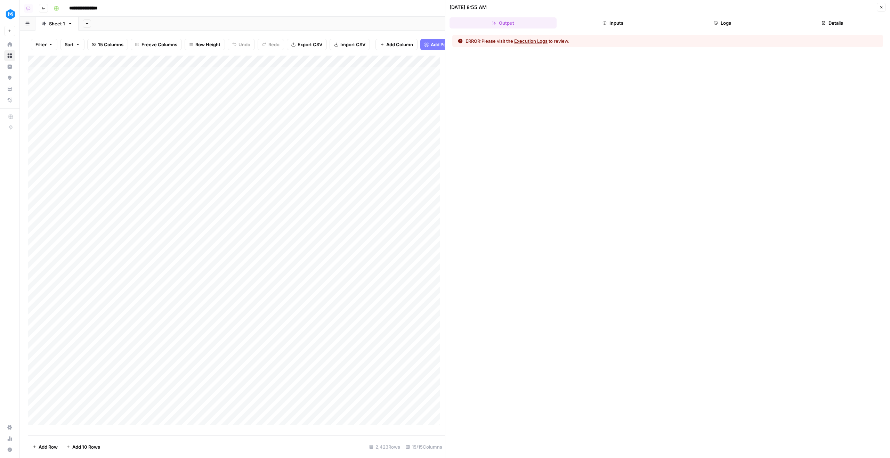
click at [265, 91] on div "Add Column" at bounding box center [236, 243] width 417 height 375
click at [264, 89] on div "Add Column" at bounding box center [236, 243] width 417 height 375
click at [246, 70] on div "Add Column" at bounding box center [236, 243] width 417 height 375
click at [237, 132] on span "Edit Workflow" at bounding box center [227, 134] width 61 height 7
click at [140, 92] on div "Add Column" at bounding box center [236, 243] width 417 height 375
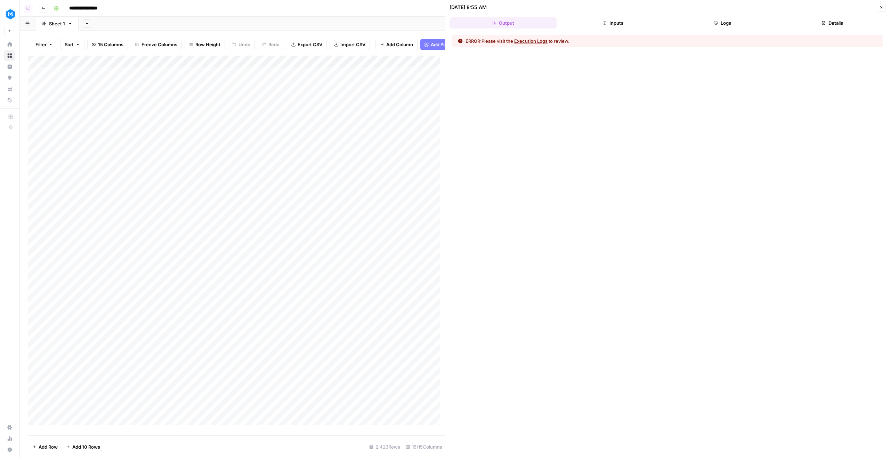
click at [743, 29] on header "[DATE] 8:55 AM Close Output Inputs Logs Details" at bounding box center [667, 15] width 445 height 31
click at [745, 24] on button "Logs" at bounding box center [722, 22] width 107 height 11
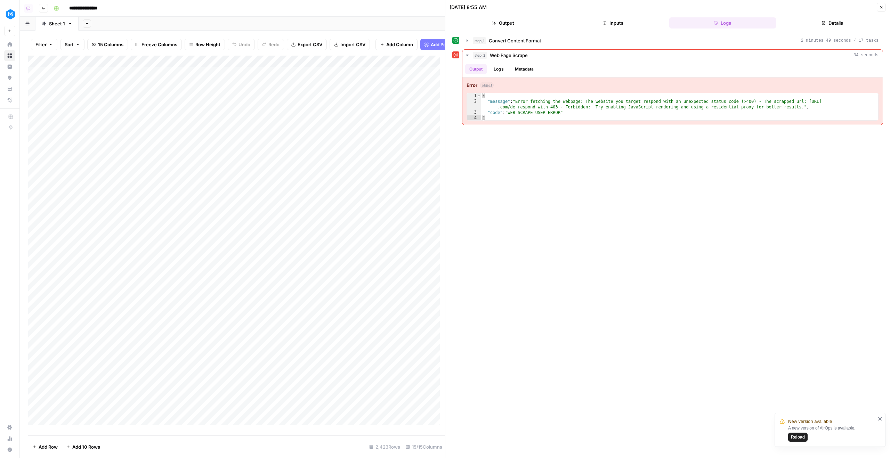
click at [795, 437] on span "Reload" at bounding box center [798, 437] width 14 height 6
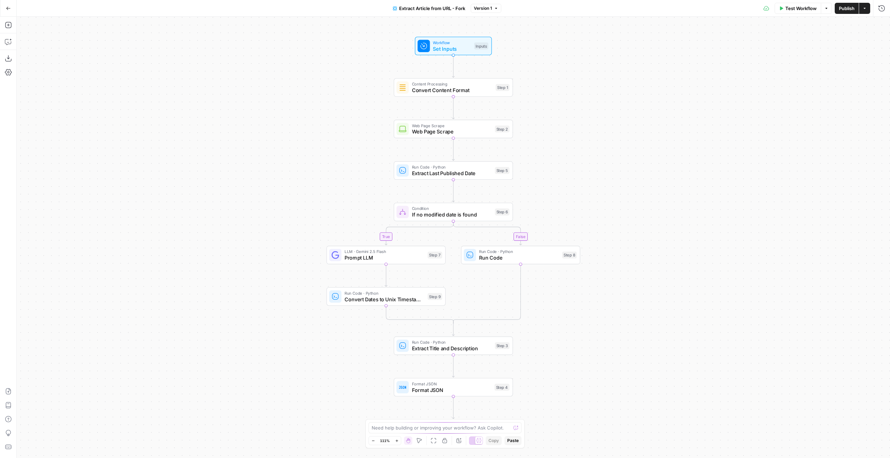
click at [807, 10] on span "Test Workflow" at bounding box center [800, 8] width 31 height 7
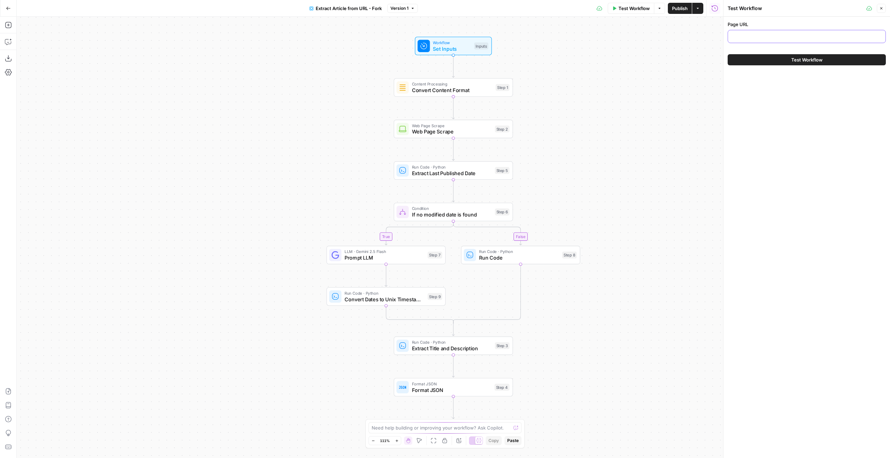
click at [778, 39] on input "Page URL" at bounding box center [806, 36] width 149 height 7
paste input "[URL][DOMAIN_NAME]"
type input "[URL][DOMAIN_NAME]"
click at [783, 59] on button "Test Workflow" at bounding box center [806, 59] width 158 height 11
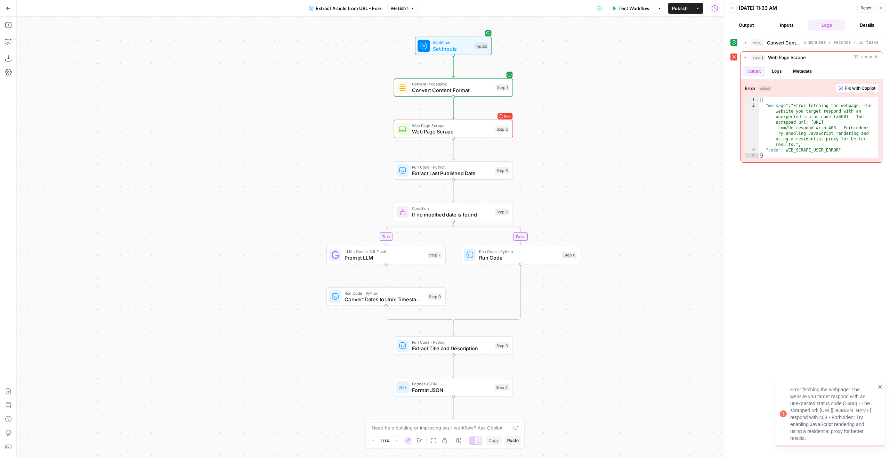
click at [490, 129] on span "Web Page Scrape" at bounding box center [452, 132] width 80 height 8
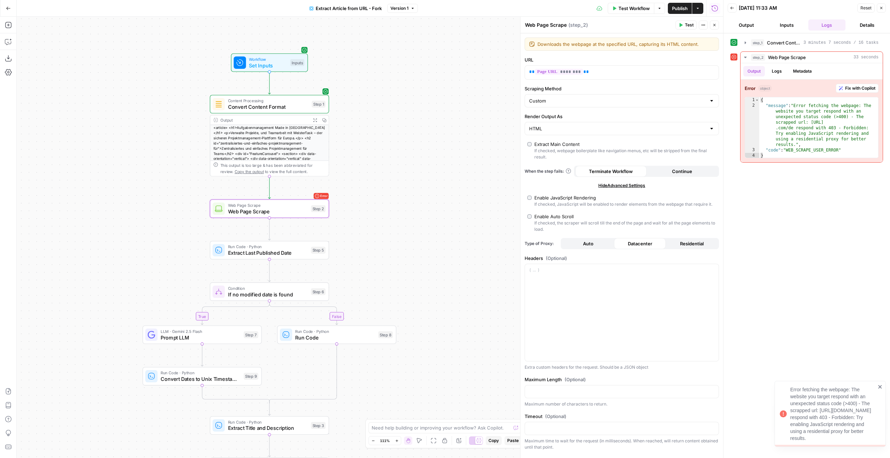
drag, startPoint x: 258, startPoint y: 169, endPoint x: 82, endPoint y: 182, distance: 176.0
click at [74, 186] on div "true false Workflow Set Inputs Inputs Content Processing Convert Content Format…" at bounding box center [370, 237] width 706 height 441
click at [692, 245] on button "Residential" at bounding box center [692, 243] width 52 height 11
click at [685, 21] on button "Test" at bounding box center [685, 25] width 21 height 9
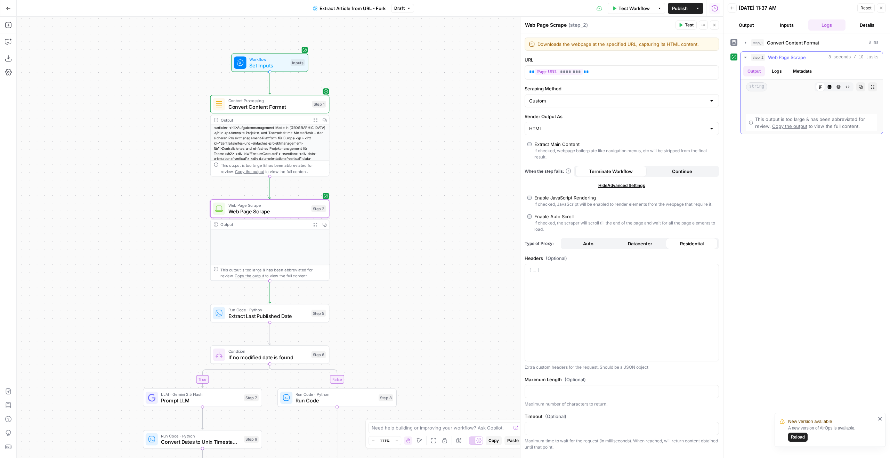
click at [792, 72] on button "Metadata" at bounding box center [802, 71] width 27 height 10
click at [774, 72] on button "Logs" at bounding box center [776, 71] width 18 height 10
click at [765, 72] on ul "Output Logs Metadata" at bounding box center [779, 71] width 73 height 10
click at [752, 72] on button "Output" at bounding box center [754, 71] width 22 height 10
click at [856, 87] on button "Copy" at bounding box center [860, 86] width 9 height 9
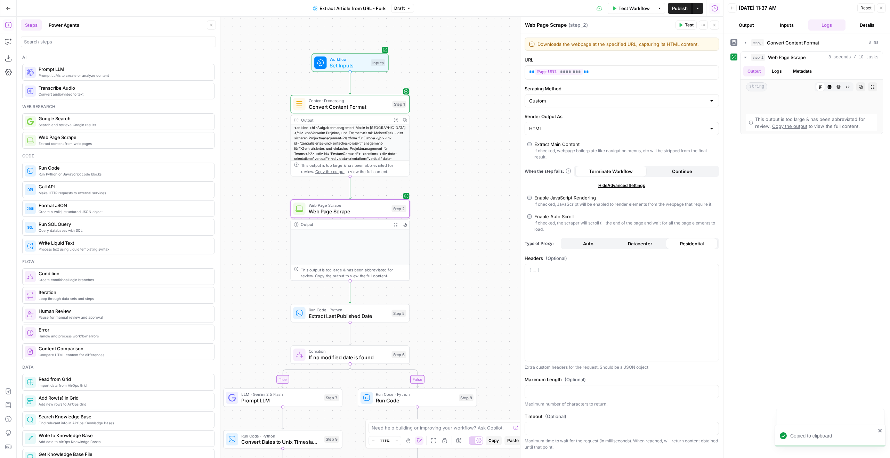
click at [549, 150] on div "If checked, webpage boilerplate like navigation menus, etc will be stripped fro…" at bounding box center [625, 154] width 182 height 13
click at [677, 23] on button "Test" at bounding box center [685, 25] width 21 height 9
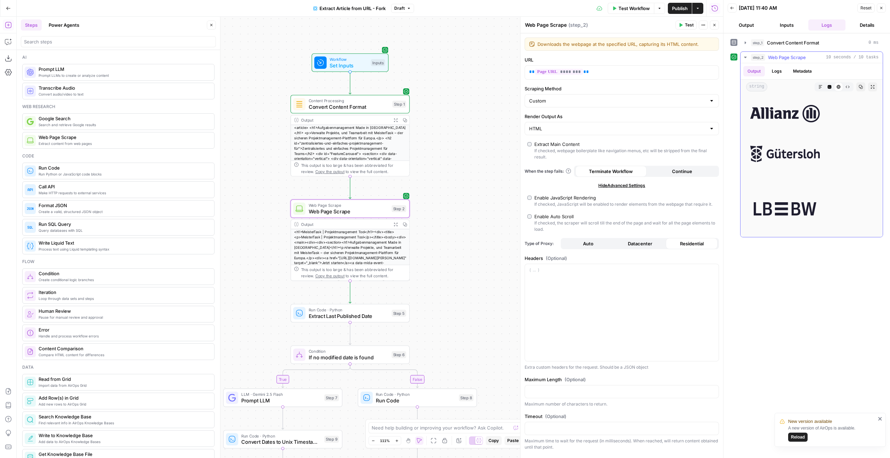
scroll to position [841, 0]
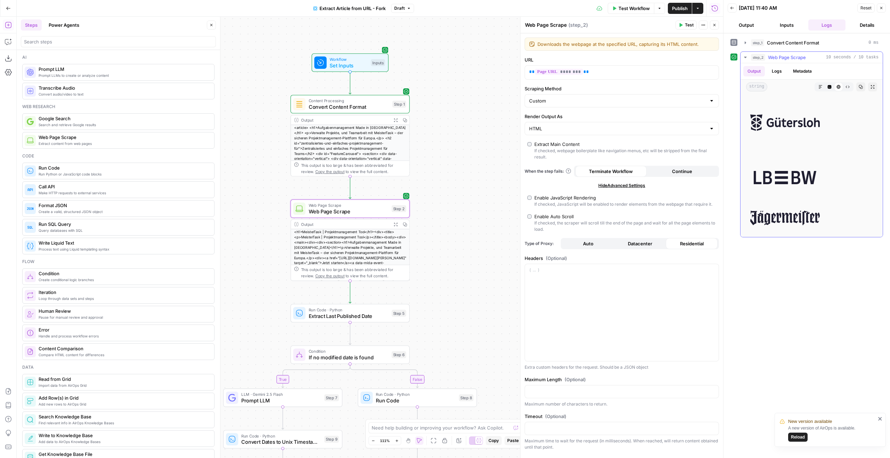
click at [859, 87] on icon "button" at bounding box center [861, 87] width 4 height 4
click at [717, 26] on button "Close" at bounding box center [714, 25] width 9 height 9
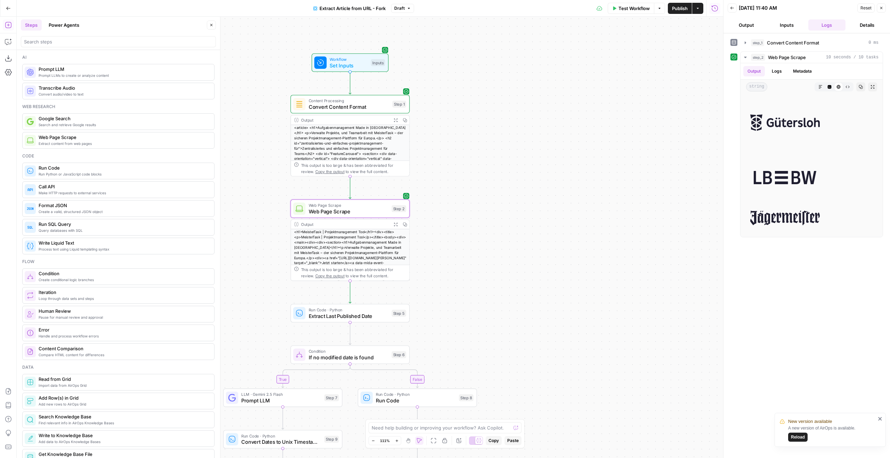
click at [885, 10] on button "Close" at bounding box center [881, 7] width 9 height 9
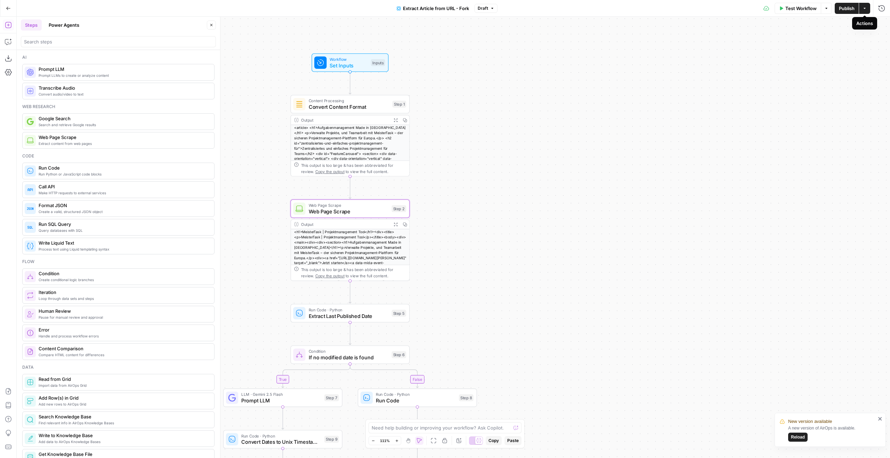
click at [845, 12] on button "Publish" at bounding box center [847, 8] width 24 height 11
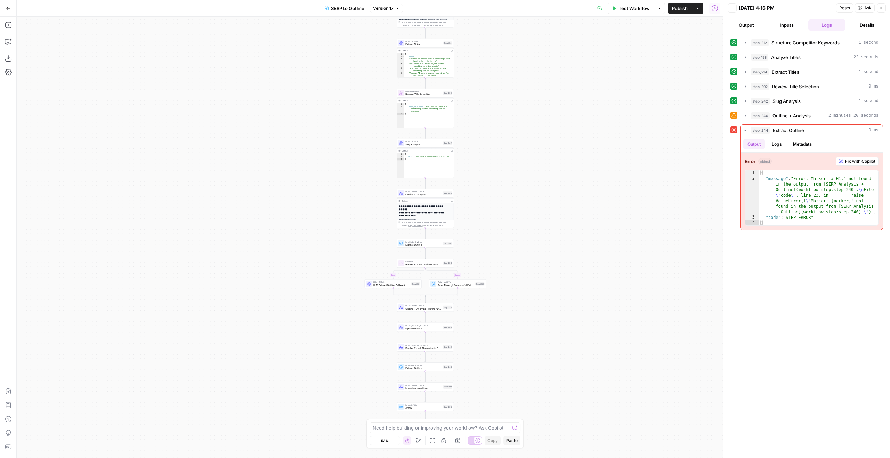
drag, startPoint x: 449, startPoint y: 138, endPoint x: 501, endPoint y: 209, distance: 87.8
click at [512, 216] on div "**********" at bounding box center [370, 237] width 706 height 441
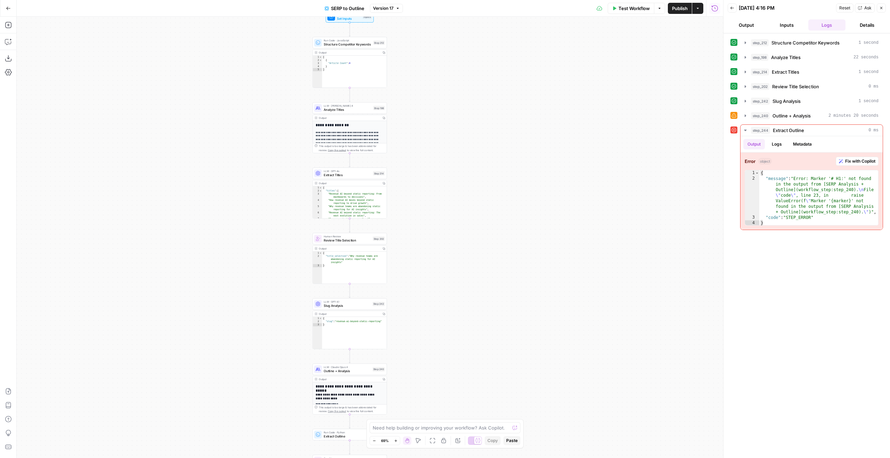
drag, startPoint x: 491, startPoint y: 96, endPoint x: 437, endPoint y: 241, distance: 155.2
click at [437, 241] on div "**********" at bounding box center [370, 237] width 706 height 441
click at [396, 8] on icon "button" at bounding box center [398, 8] width 4 height 4
click at [419, 3] on div "Test Workflow Options Publish Actions Run History" at bounding box center [563, 8] width 320 height 16
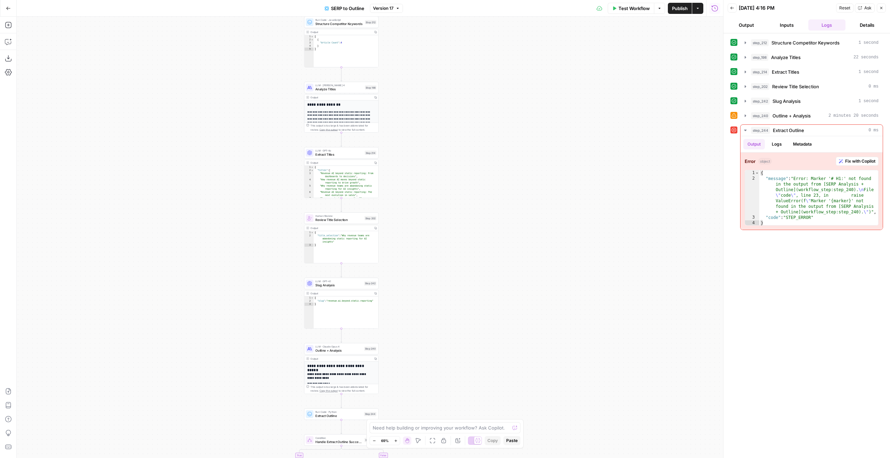
drag, startPoint x: 410, startPoint y: 77, endPoint x: 409, endPoint y: 9, distance: 68.1
click at [404, 22] on div "**********" at bounding box center [370, 237] width 706 height 441
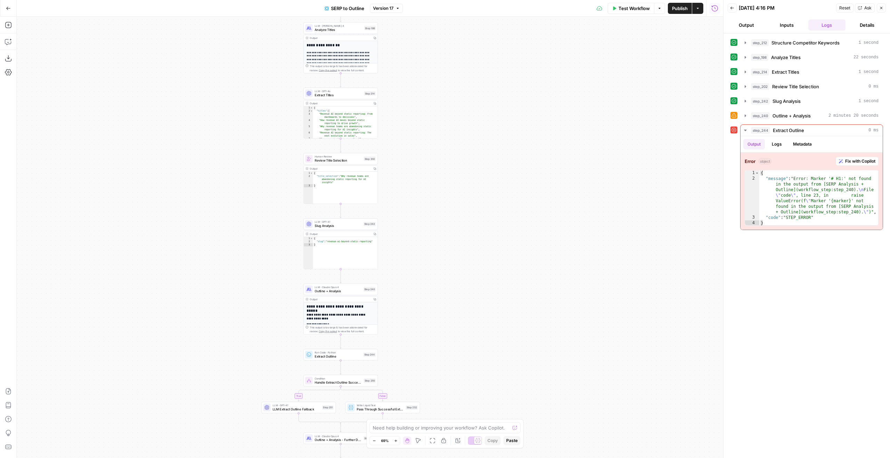
drag, startPoint x: 416, startPoint y: 160, endPoint x: 411, endPoint y: 61, distance: 98.9
click at [411, 61] on div "**********" at bounding box center [370, 237] width 706 height 441
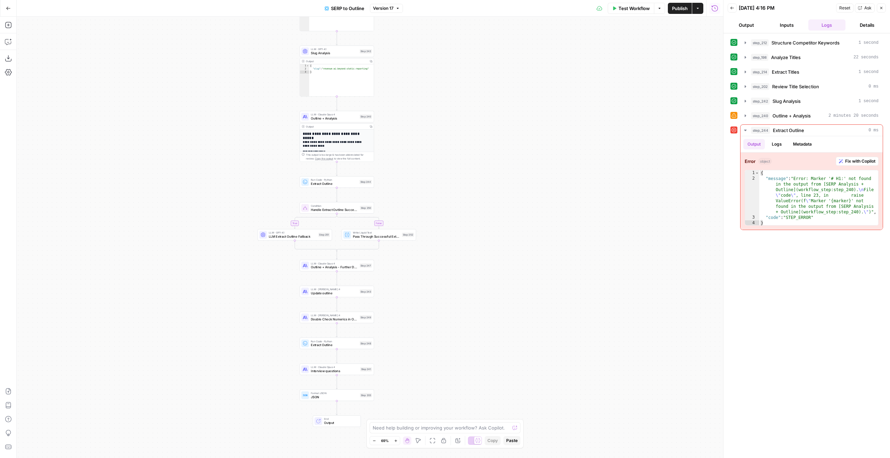
drag, startPoint x: 415, startPoint y: 164, endPoint x: 414, endPoint y: 61, distance: 103.6
click at [414, 61] on div "**********" at bounding box center [370, 237] width 706 height 441
click at [368, 173] on span "Test" at bounding box center [367, 173] width 6 height 4
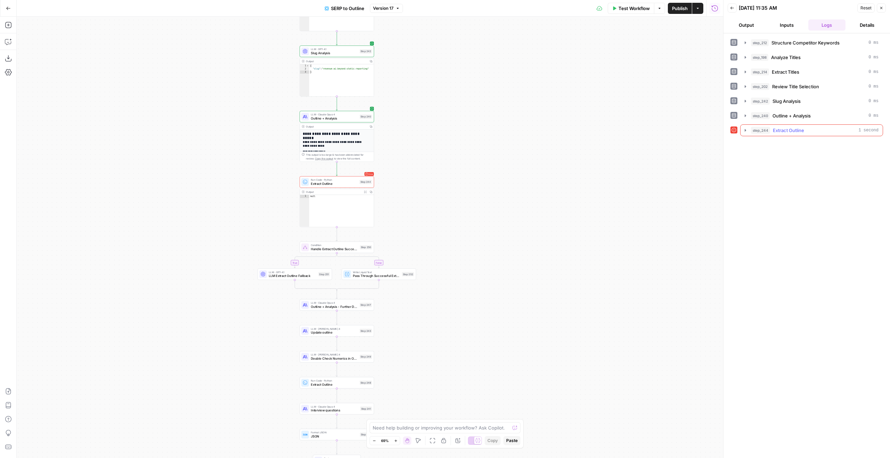
click at [832, 130] on div "step_244 Extract Outline 1 second" at bounding box center [815, 130] width 128 height 7
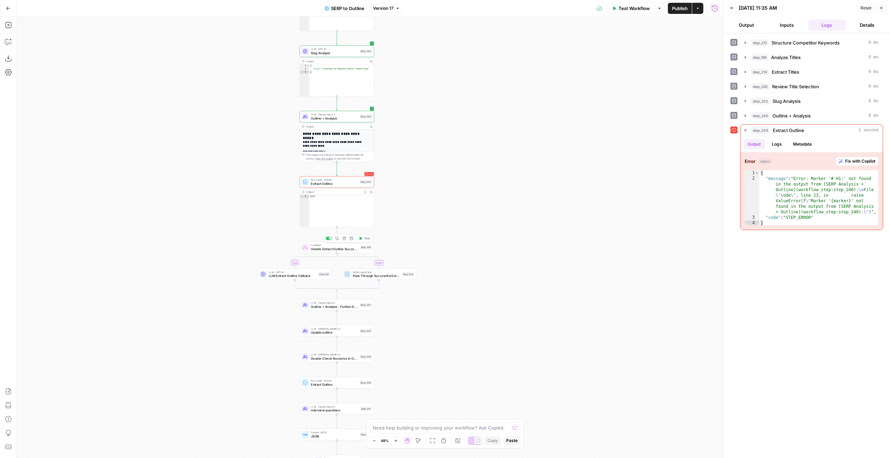
click at [364, 241] on button "Test" at bounding box center [364, 238] width 15 height 6
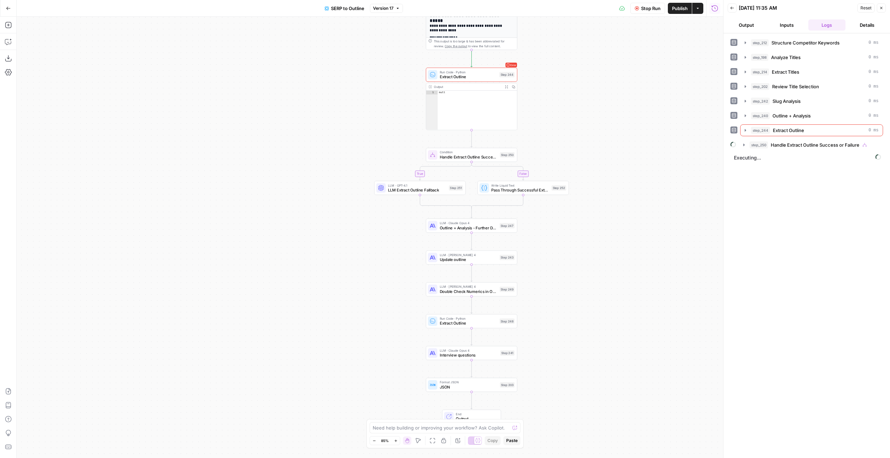
drag, startPoint x: 444, startPoint y: 229, endPoint x: 651, endPoint y: 133, distance: 227.8
click at [584, 136] on div "**********" at bounding box center [370, 237] width 706 height 441
click at [815, 146] on span "Handle Extract Outline Success or Failure" at bounding box center [815, 144] width 89 height 7
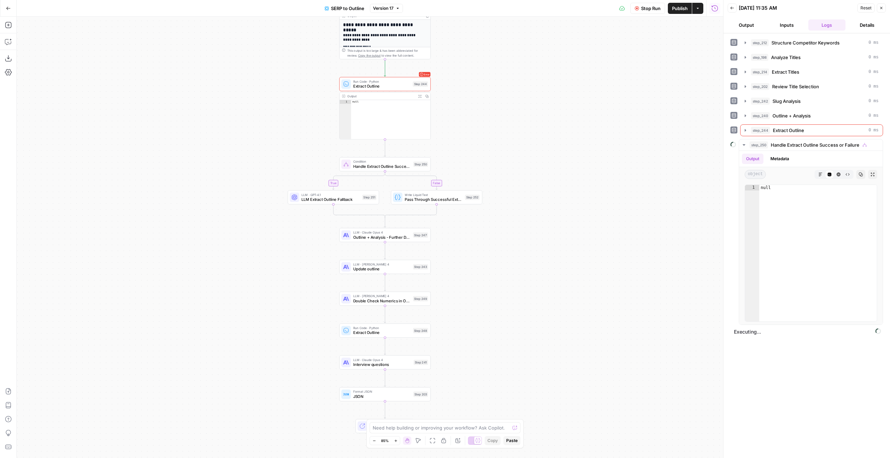
drag, startPoint x: 636, startPoint y: 122, endPoint x: 550, endPoint y: 131, distance: 86.7
click at [550, 131] on div "**********" at bounding box center [370, 237] width 706 height 441
click at [793, 140] on button "step_250 Handle Extract Outline Success or Failure" at bounding box center [811, 144] width 144 height 11
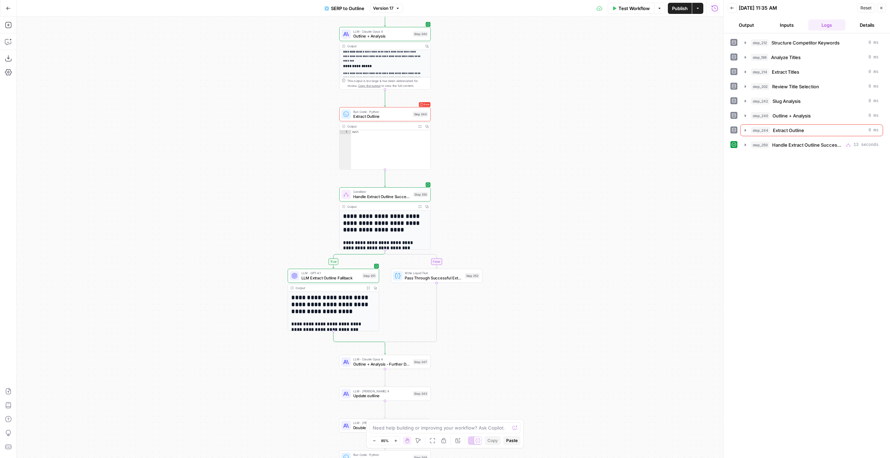
scroll to position [179, 0]
click at [425, 46] on icon "button" at bounding box center [426, 45] width 3 height 3
click at [327, 280] on span "LLM Extract Outline Fallback" at bounding box center [330, 278] width 58 height 6
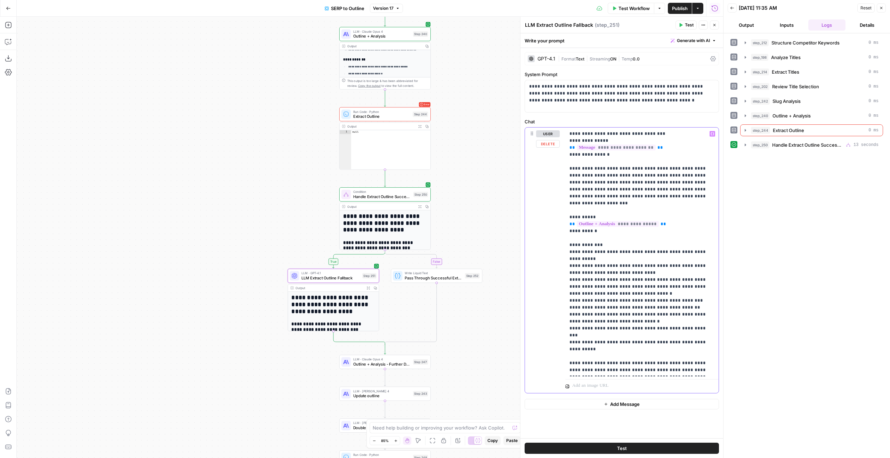
drag, startPoint x: 570, startPoint y: 170, endPoint x: 567, endPoint y: 134, distance: 35.6
click at [567, 134] on div "**********" at bounding box center [641, 252] width 153 height 249
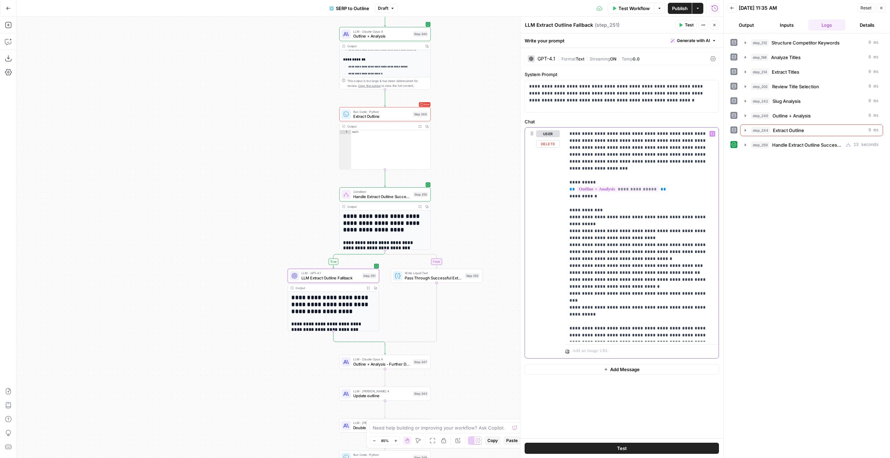
click at [607, 140] on p "**********" at bounding box center [641, 234] width 145 height 209
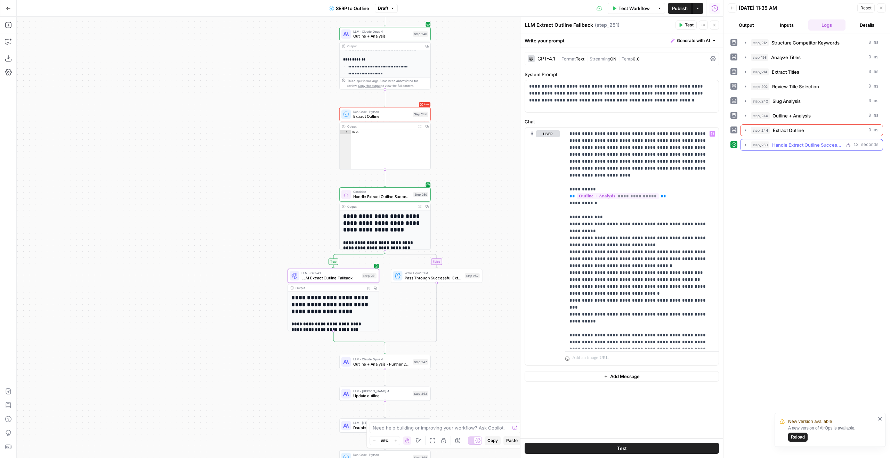
click at [830, 141] on button "step_250 Handle Extract Outline Success or Failure 13 seconds" at bounding box center [811, 144] width 142 height 11
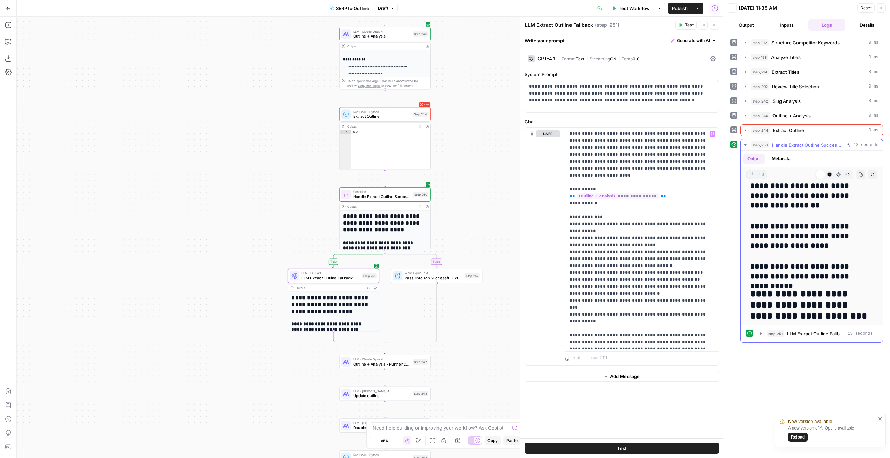
scroll to position [320, 0]
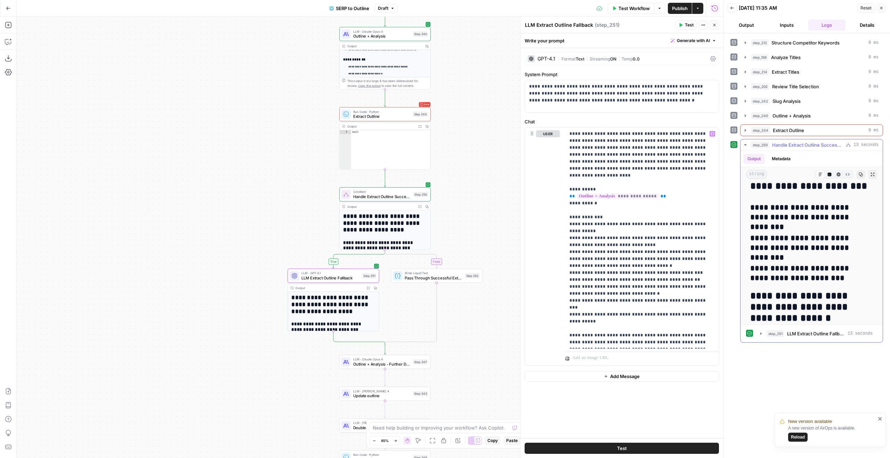
click at [807, 141] on button "step_250 Handle Extract Outline Success or Failure 13 seconds" at bounding box center [811, 144] width 142 height 11
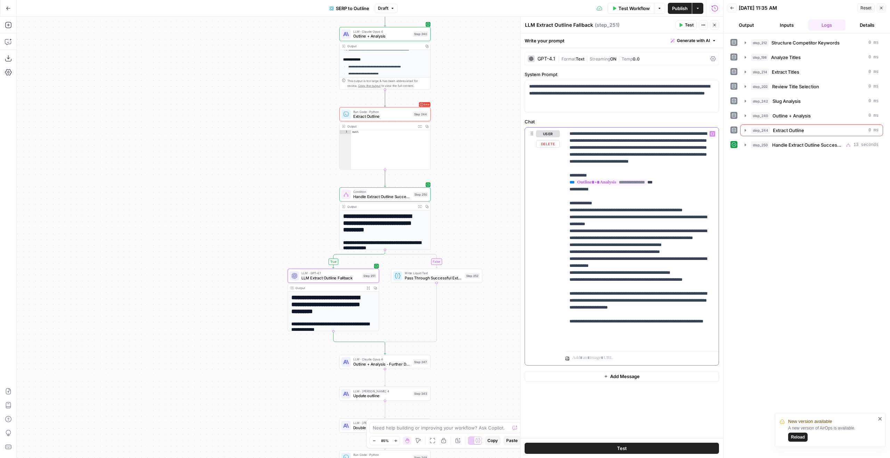
click at [706, 218] on p "**********" at bounding box center [641, 237] width 145 height 215
drag, startPoint x: 707, startPoint y: 218, endPoint x: 604, endPoint y: 216, distance: 102.5
click at [559, 218] on div "**********" at bounding box center [622, 247] width 194 height 238
click at [622, 217] on p "**********" at bounding box center [641, 237] width 145 height 215
drag, startPoint x: 659, startPoint y: 140, endPoint x: 706, endPoint y: 141, distance: 47.3
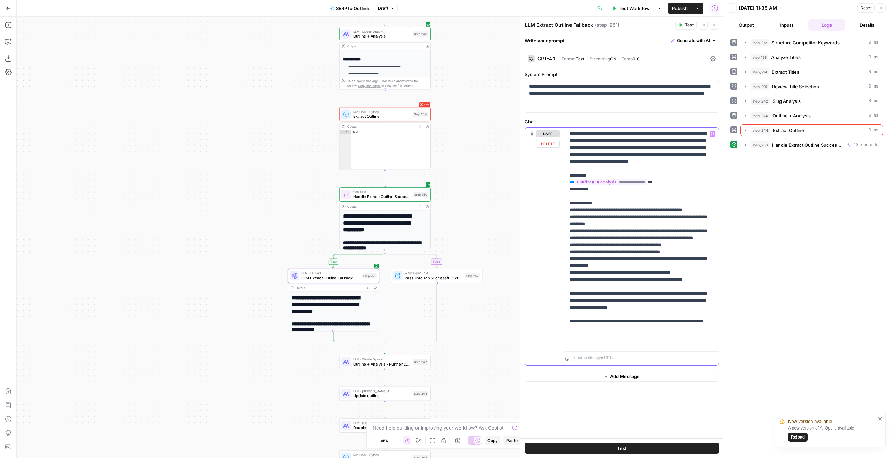
click at [706, 141] on p "**********" at bounding box center [641, 237] width 145 height 215
copy p "**********"
drag, startPoint x: 653, startPoint y: 218, endPoint x: 706, endPoint y: 214, distance: 52.9
click at [706, 214] on p "**********" at bounding box center [641, 237] width 145 height 215
click at [402, 35] on span "Outline + Analysis" at bounding box center [381, 36] width 57 height 6
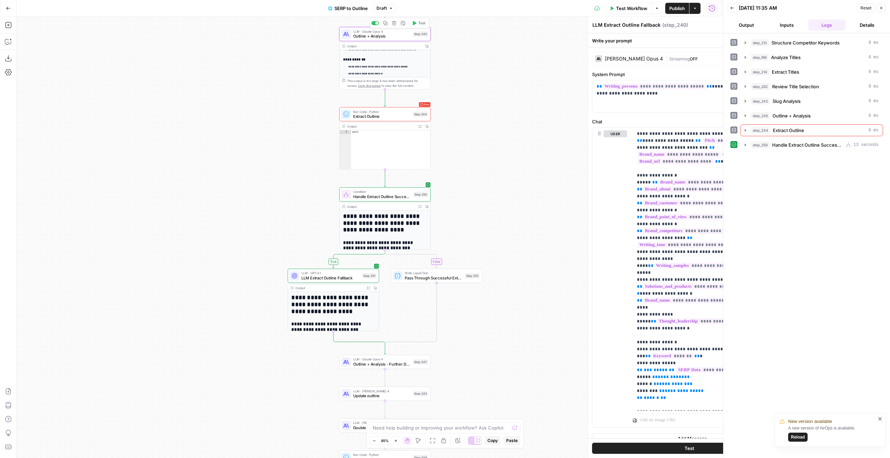
type textarea "Outline + Analysis"
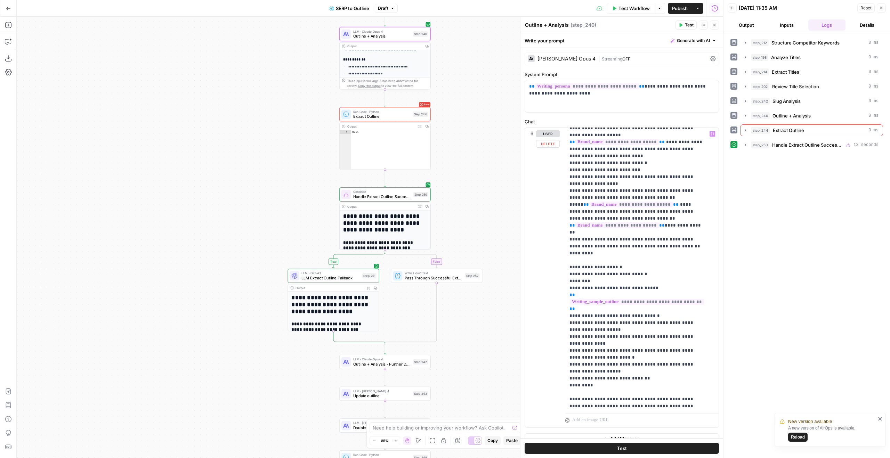
scroll to position [1139, 0]
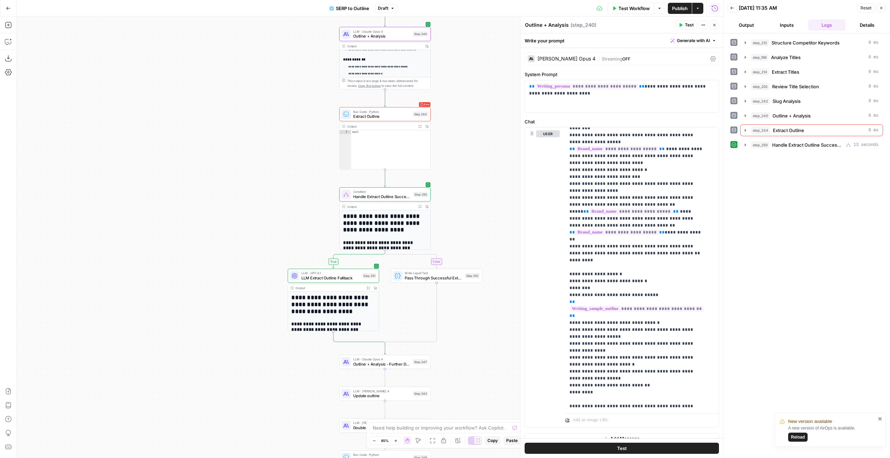
click at [340, 274] on span "LLM · GPT-4.1" at bounding box center [330, 273] width 58 height 5
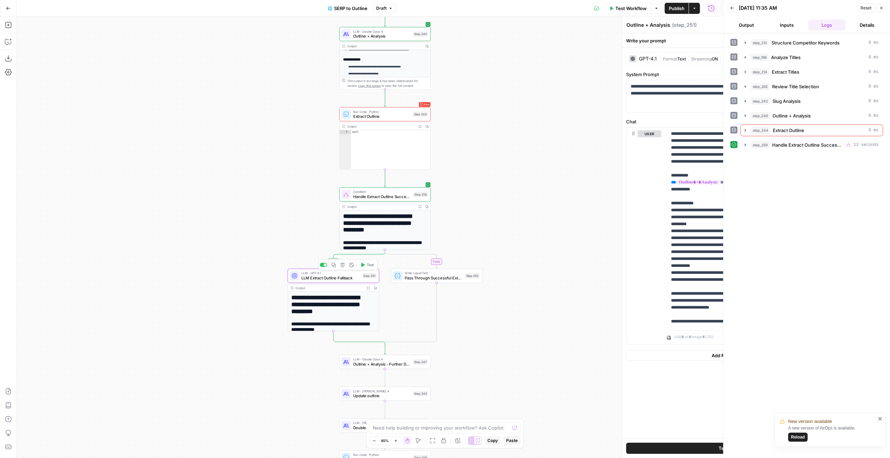
type textarea "LLM Extract Outline Fallback"
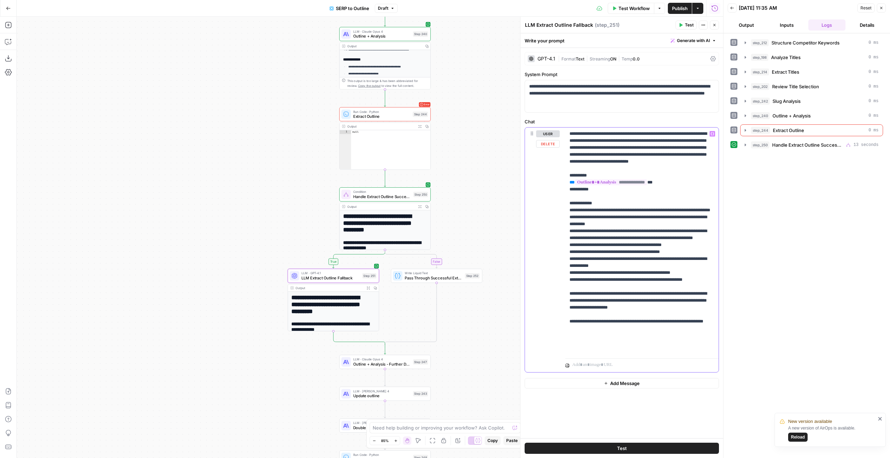
drag, startPoint x: 684, startPoint y: 267, endPoint x: 529, endPoint y: 263, distance: 155.4
click at [529, 263] on div "**********" at bounding box center [622, 250] width 194 height 245
click at [665, 271] on p "**********" at bounding box center [641, 241] width 145 height 222
click at [679, 258] on p "**********" at bounding box center [641, 241] width 145 height 222
drag, startPoint x: 686, startPoint y: 266, endPoint x: 683, endPoint y: 260, distance: 6.1
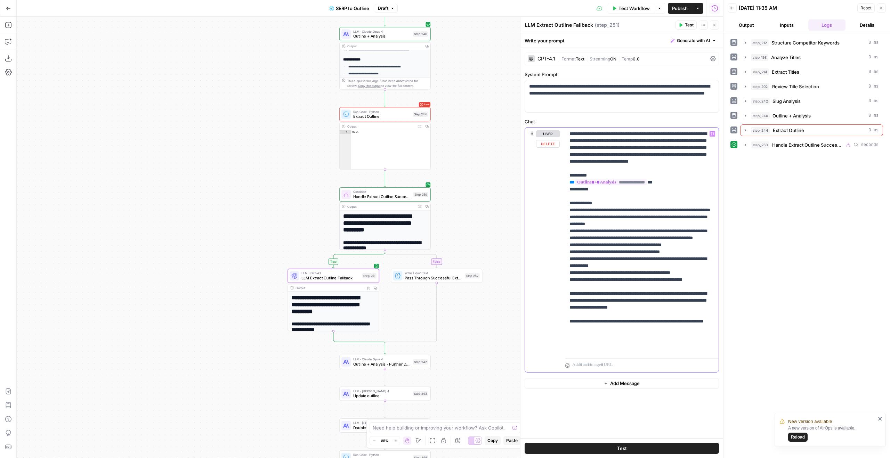
click at [683, 260] on p "**********" at bounding box center [641, 241] width 145 height 222
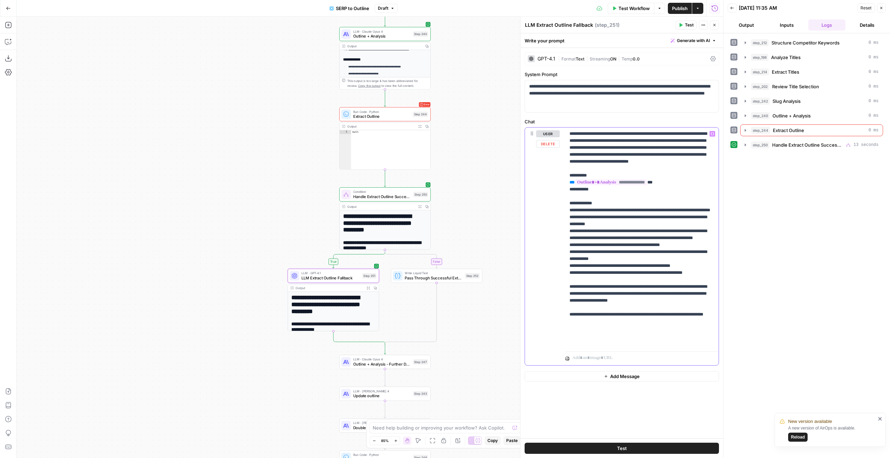
click at [705, 287] on p "**********" at bounding box center [641, 237] width 145 height 215
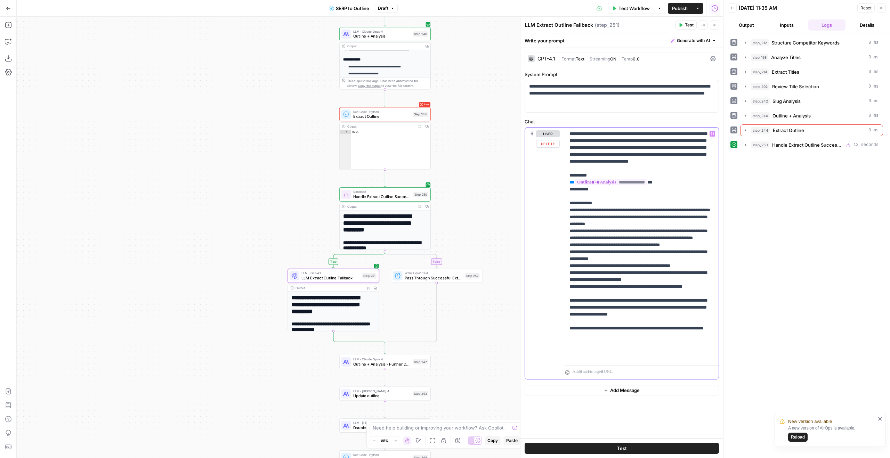
click at [666, 301] on p "**********" at bounding box center [641, 244] width 145 height 229
click at [423, 182] on span "Test" at bounding box center [421, 183] width 7 height 5
click at [794, 146] on span "Handle Extract Outline Success or Failure" at bounding box center [808, 144] width 73 height 7
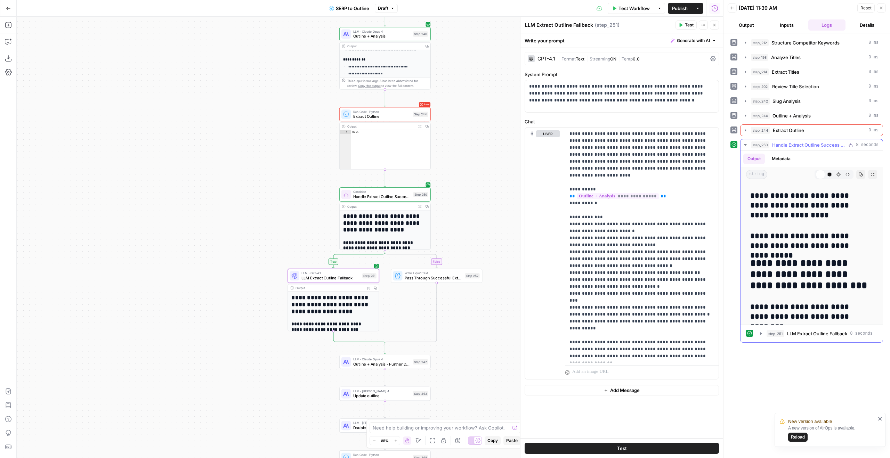
scroll to position [0, 0]
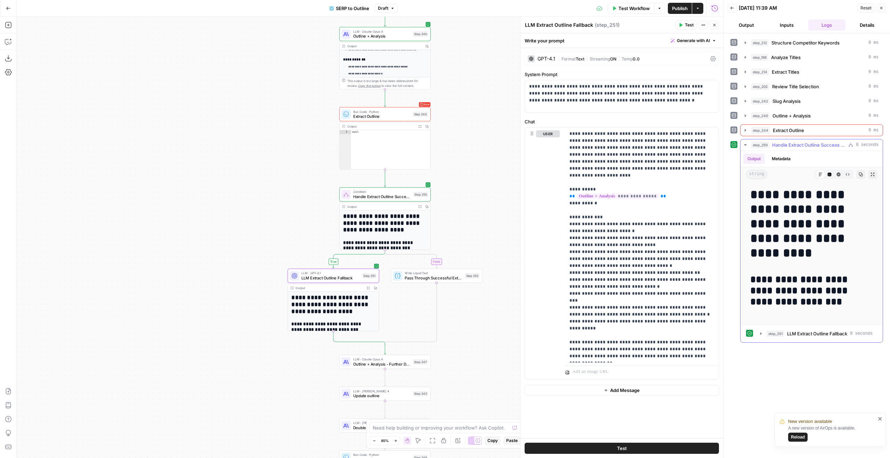
click at [803, 144] on span "Handle Extract Outline Success or Failure" at bounding box center [808, 144] width 73 height 7
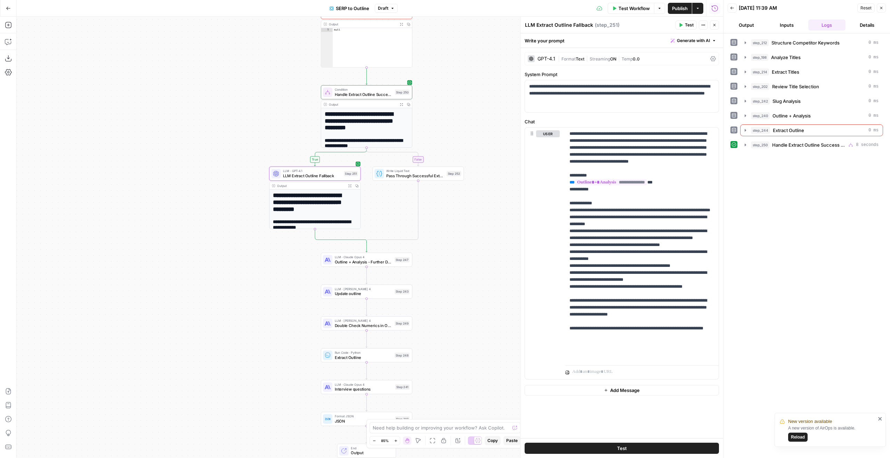
drag, startPoint x: 277, startPoint y: 213, endPoint x: 259, endPoint y: 100, distance: 113.9
click at [259, 100] on div "**********" at bounding box center [370, 237] width 706 height 441
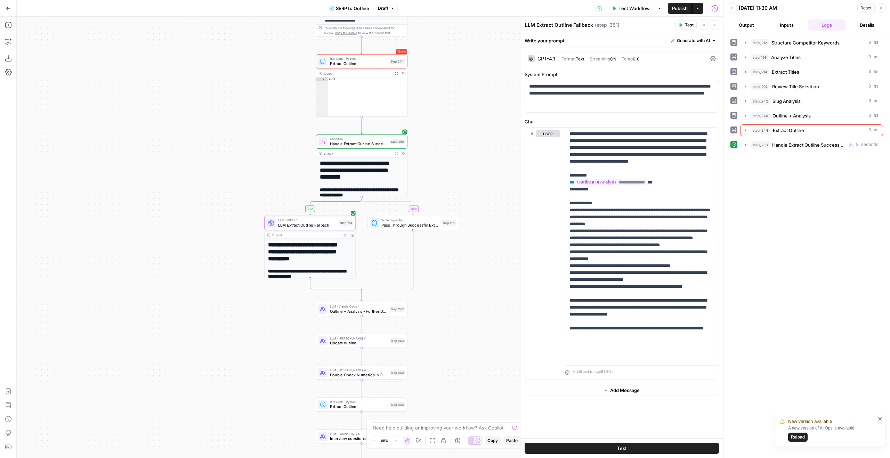
click at [384, 149] on div "**********" at bounding box center [361, 166] width 91 height 63
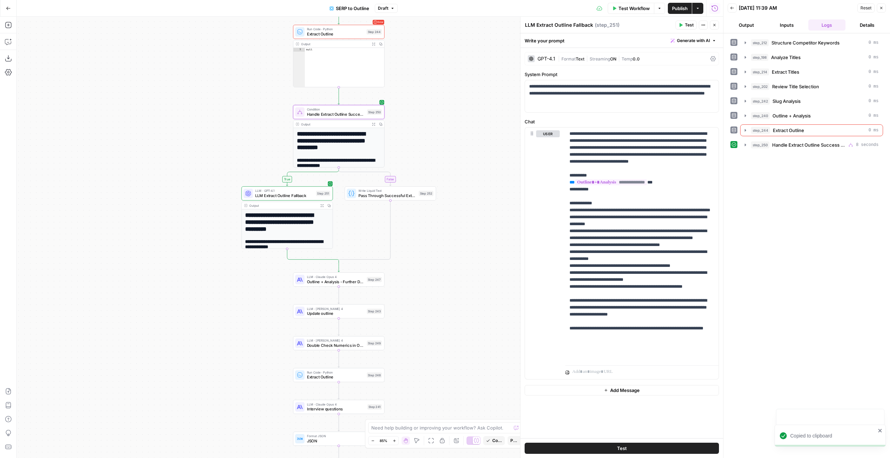
drag, startPoint x: 475, startPoint y: 174, endPoint x: 443, endPoint y: 133, distance: 51.9
click at [443, 133] on div "**********" at bounding box center [370, 237] width 706 height 441
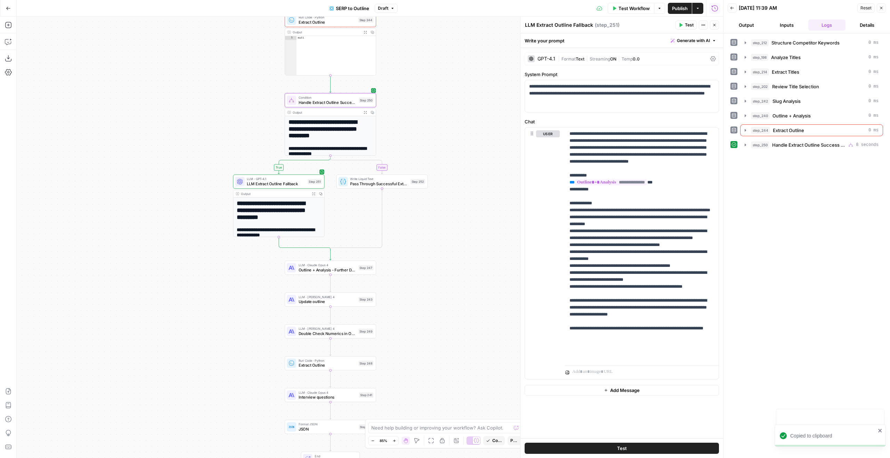
click at [303, 184] on span "LLM Extract Outline Fallback" at bounding box center [276, 184] width 58 height 6
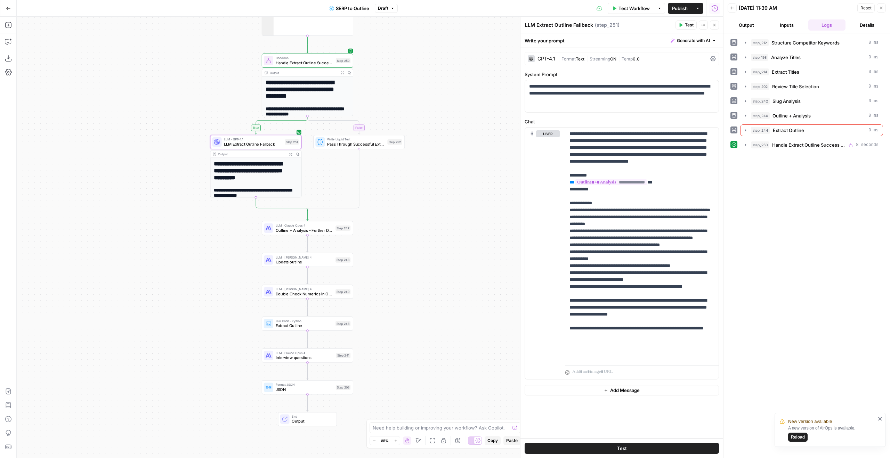
drag, startPoint x: 464, startPoint y: 135, endPoint x: 442, endPoint y: 93, distance: 47.3
click at [441, 95] on div "**********" at bounding box center [370, 237] width 706 height 441
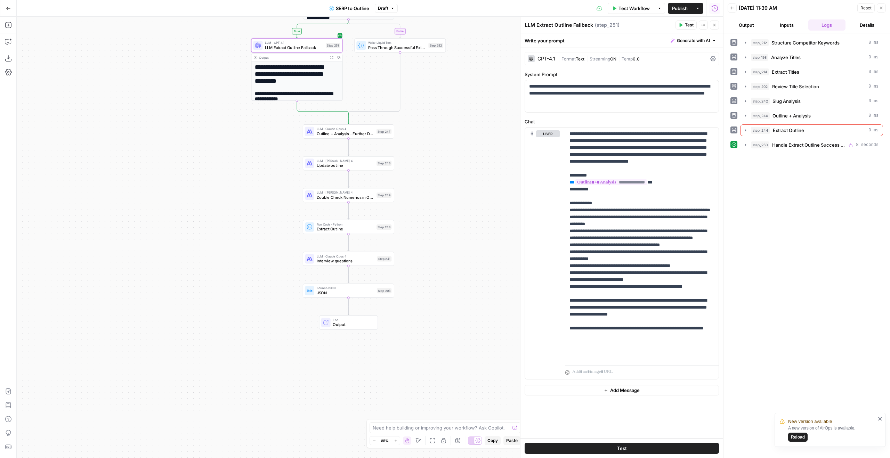
drag, startPoint x: 428, startPoint y: 255, endPoint x: 456, endPoint y: 162, distance: 96.9
click at [468, 156] on div "**********" at bounding box center [370, 237] width 706 height 441
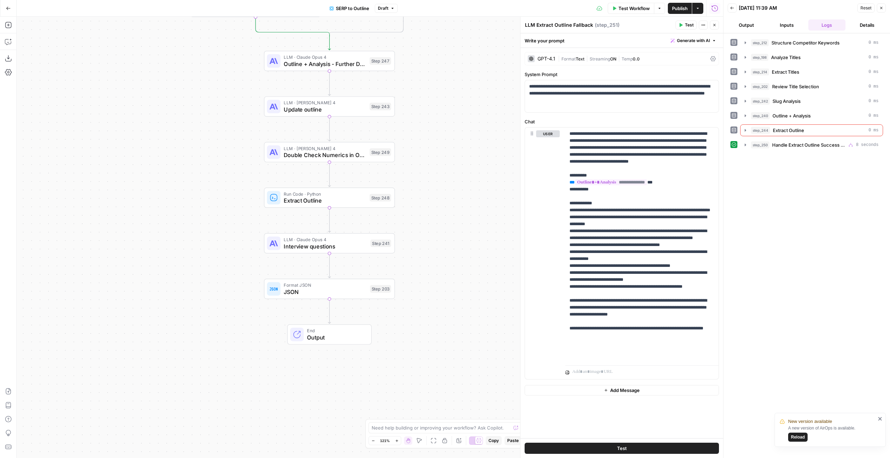
drag, startPoint x: 416, startPoint y: 184, endPoint x: 434, endPoint y: 135, distance: 51.9
click at [432, 138] on div "**********" at bounding box center [370, 237] width 706 height 441
click at [338, 198] on span "Extract Outline" at bounding box center [325, 198] width 82 height 8
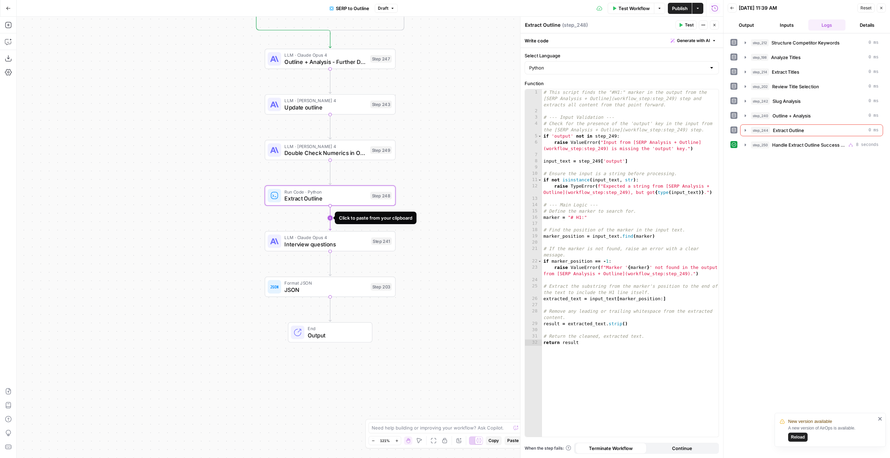
click at [330, 220] on icon "Edge from step_248 to step_241" at bounding box center [330, 218] width 2 height 24
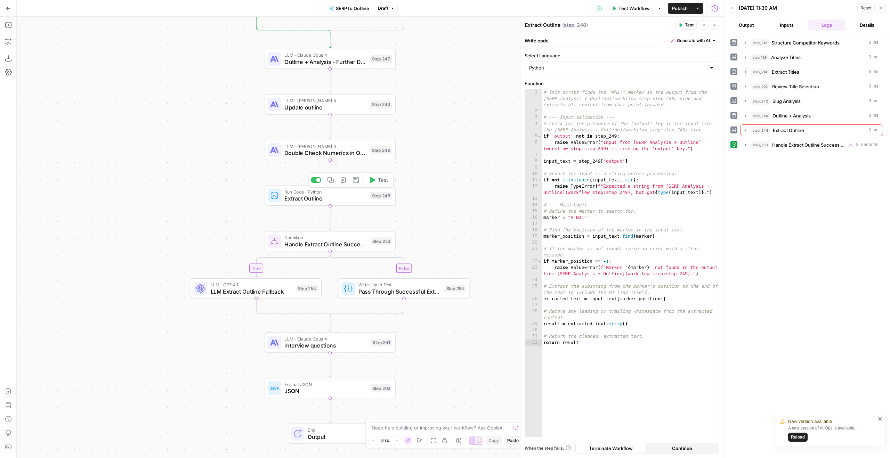
click at [353, 200] on span "Extract Outline" at bounding box center [325, 198] width 82 height 8
click at [316, 238] on span "Condition" at bounding box center [325, 237] width 83 height 7
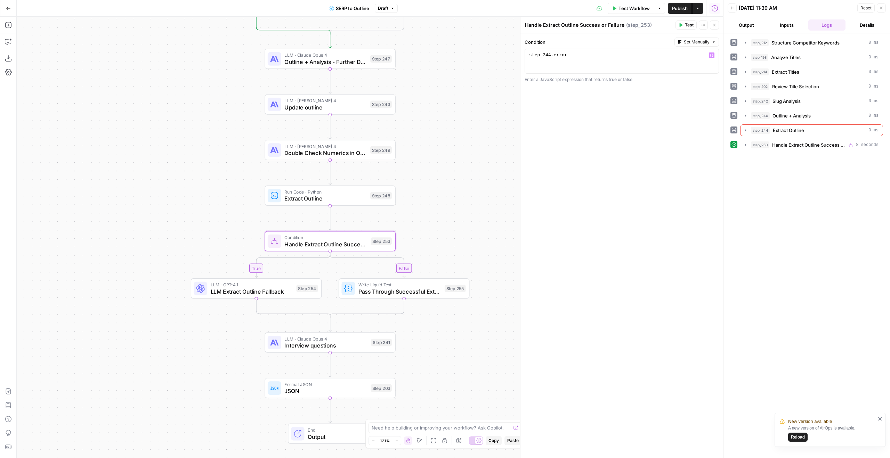
click at [553, 54] on div "step_244 . error" at bounding box center [622, 67] width 188 height 31
type textarea "**********"
click at [391, 187] on div "Run Code · Python Extract Outline Step 248 Copy step Delete step Add Note Test" at bounding box center [329, 196] width 131 height 20
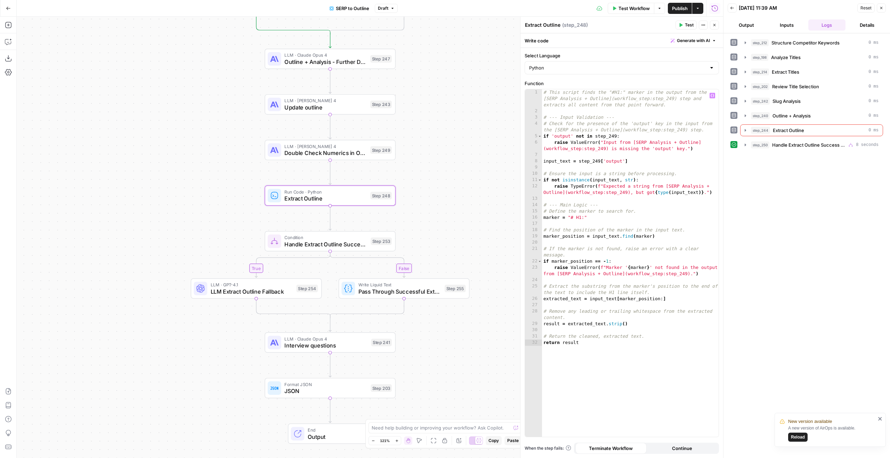
click at [669, 451] on button "Continue" at bounding box center [681, 448] width 71 height 11
click at [879, 418] on icon "close" at bounding box center [879, 418] width 3 height 3
click at [880, 10] on button "Close" at bounding box center [881, 7] width 9 height 9
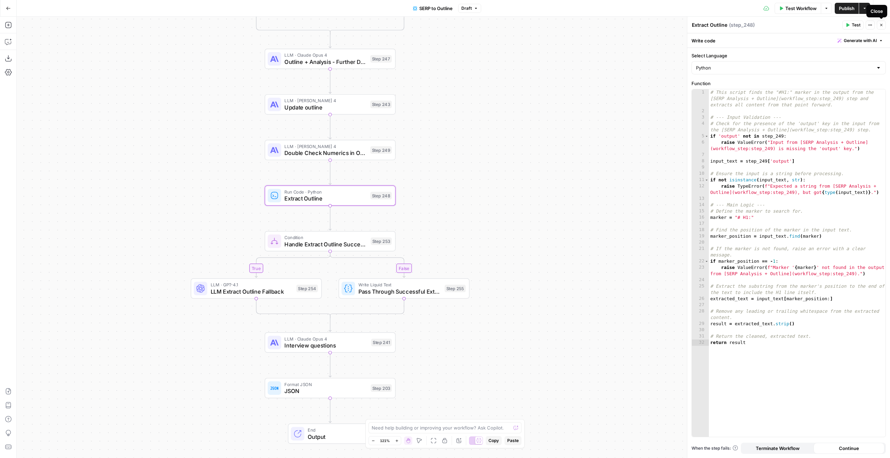
click at [882, 23] on icon "button" at bounding box center [881, 25] width 4 height 4
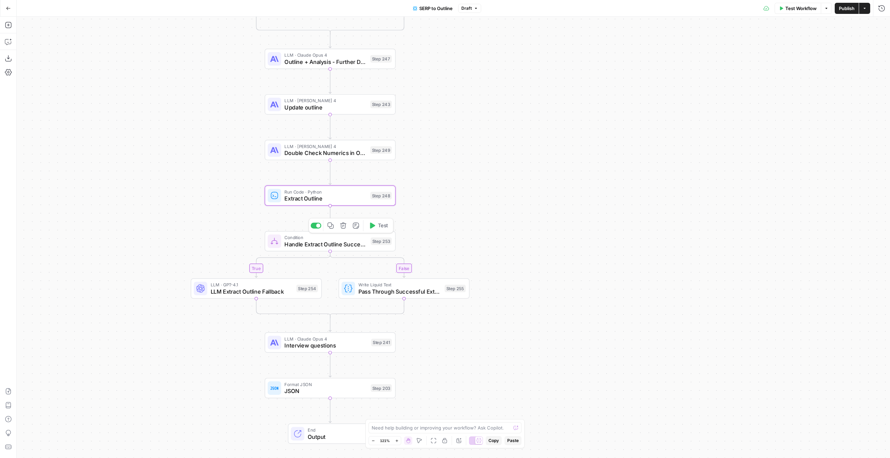
click at [342, 239] on span "Condition" at bounding box center [325, 237] width 83 height 7
click at [275, 283] on span "LLM · GPT-4.1" at bounding box center [252, 284] width 82 height 7
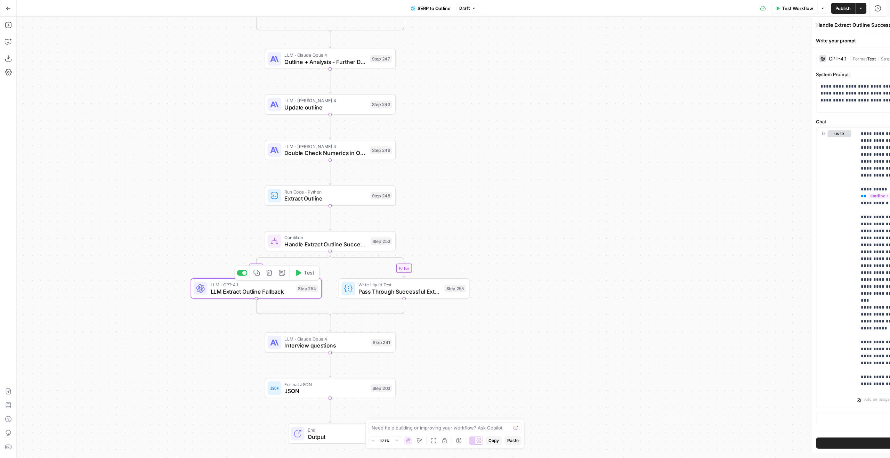
type textarea "LLM Extract Outline Fallback"
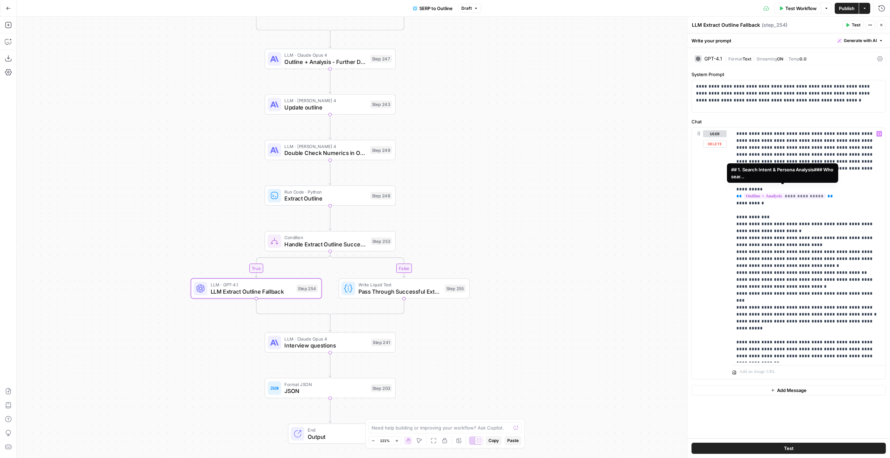
click at [803, 193] on span "**********" at bounding box center [784, 196] width 82 height 6
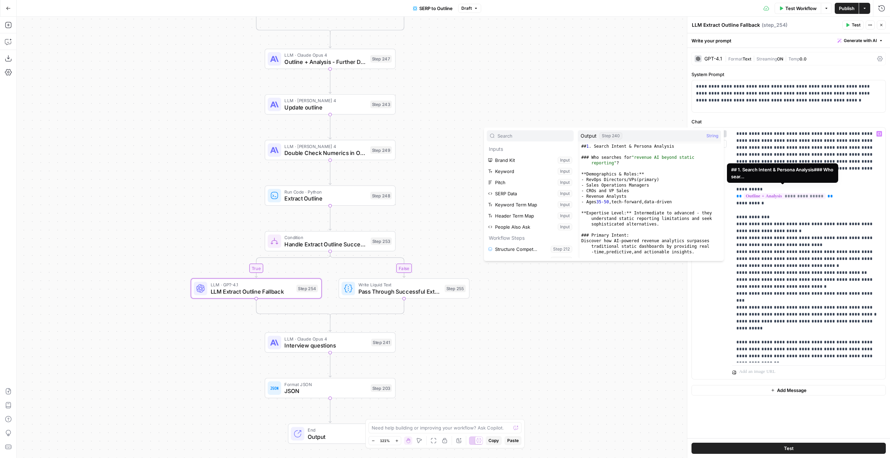
scroll to position [115, 0]
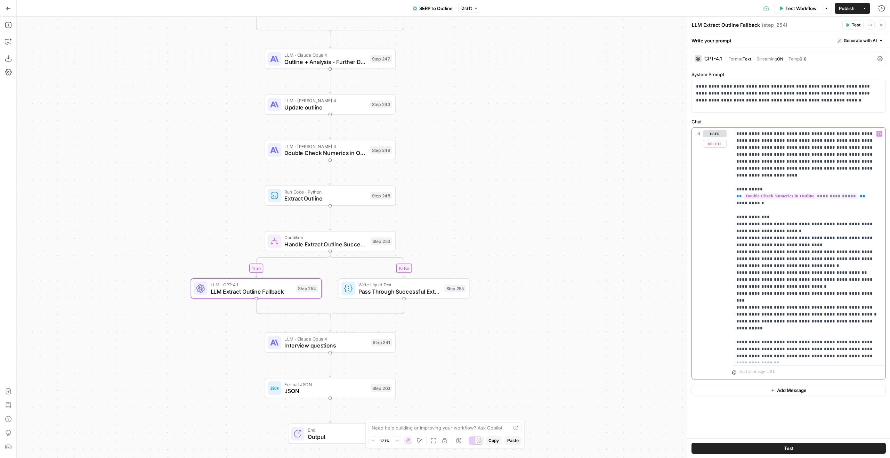
click at [850, 195] on p "**********" at bounding box center [808, 244] width 145 height 229
click at [382, 155] on div "LLM · Claude Sonnet 4 Double Check Numerics in Outline Step 249 Copy step Delet…" at bounding box center [330, 150] width 124 height 14
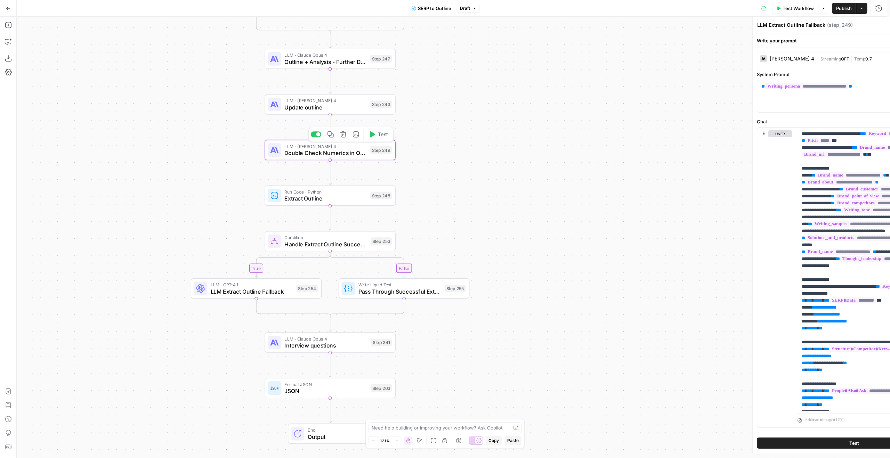
type textarea "Double Check Numerics in Outline"
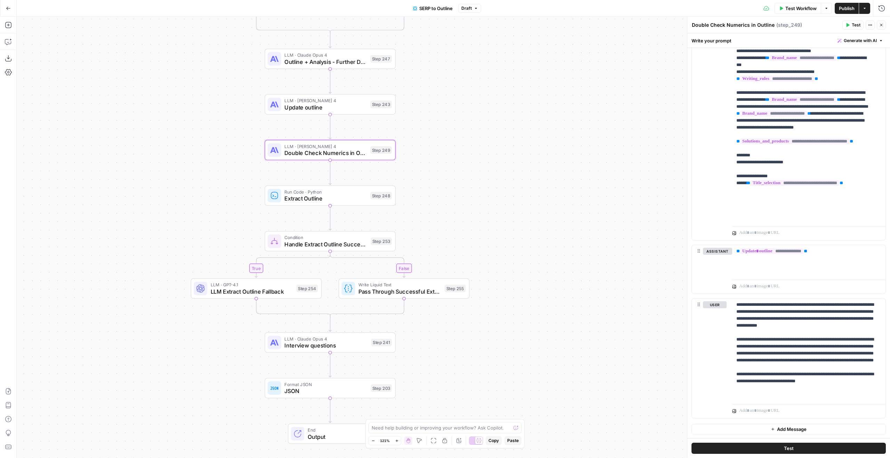
scroll to position [21, 0]
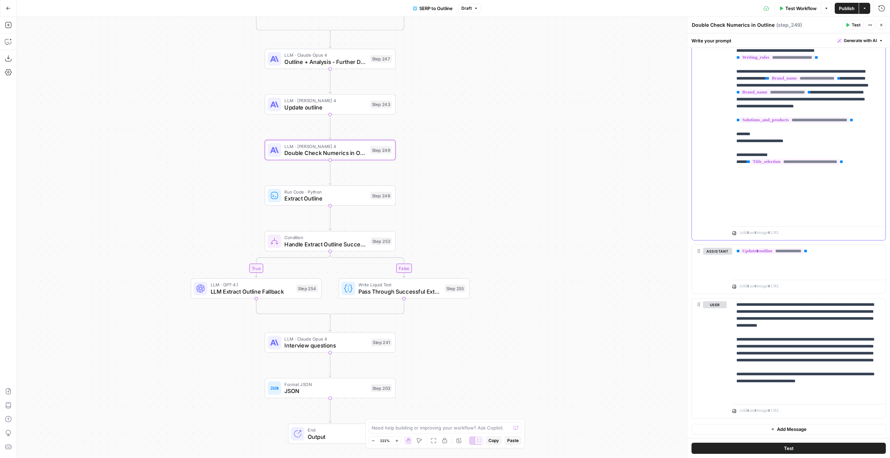
drag, startPoint x: 785, startPoint y: 211, endPoint x: 734, endPoint y: 212, distance: 50.8
click at [734, 212] on div "**********" at bounding box center [806, 82] width 148 height 283
copy p "**********"
click at [284, 295] on span "LLM Extract Outline Fallback" at bounding box center [252, 291] width 82 height 8
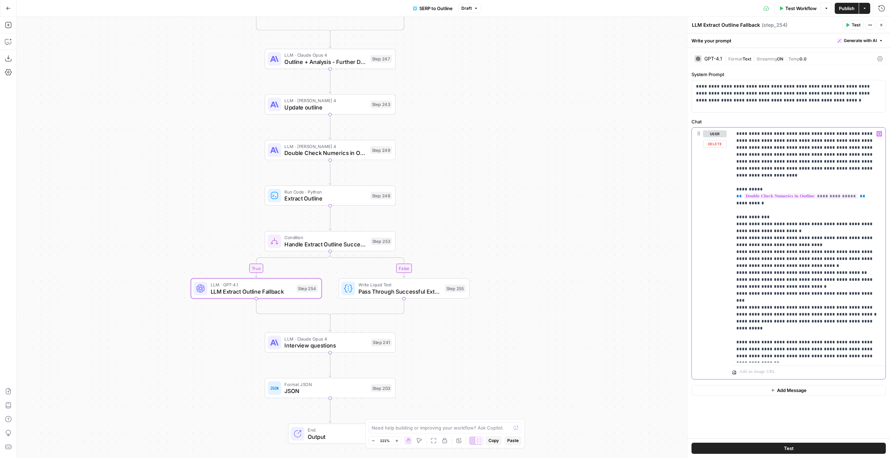
drag, startPoint x: 826, startPoint y: 140, endPoint x: 873, endPoint y: 142, distance: 47.3
click at [873, 142] on p "**********" at bounding box center [808, 244] width 145 height 229
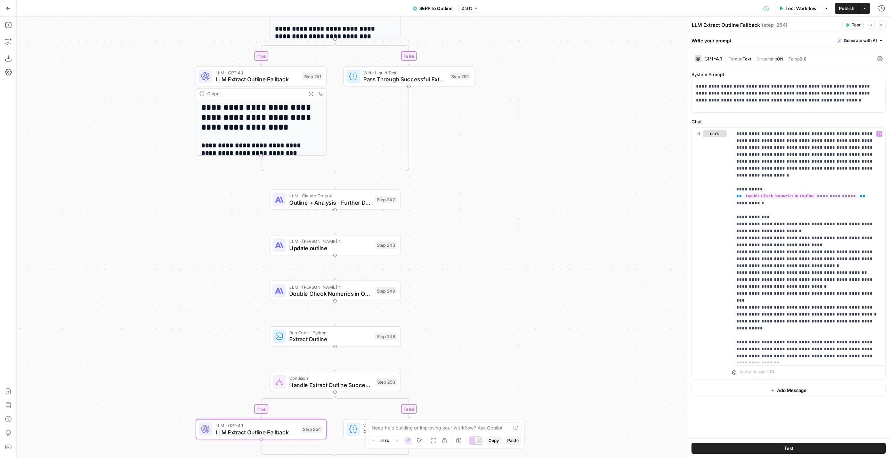
drag, startPoint x: 533, startPoint y: 167, endPoint x: 542, endPoint y: 408, distance: 241.7
click at [550, 430] on div "**********" at bounding box center [453, 237] width 873 height 441
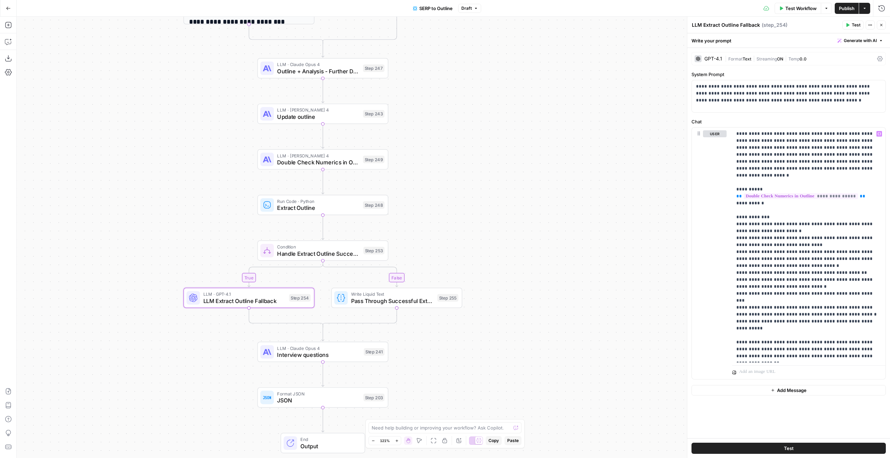
drag, startPoint x: 588, startPoint y: 286, endPoint x: 565, endPoint y: 64, distance: 223.7
click at [565, 64] on div "**********" at bounding box center [453, 237] width 873 height 441
drag, startPoint x: 841, startPoint y: 218, endPoint x: 755, endPoint y: 222, distance: 86.0
click at [755, 222] on p "**********" at bounding box center [808, 244] width 145 height 229
click at [377, 302] on span "Pass Through Successful Extraction" at bounding box center [391, 300] width 83 height 8
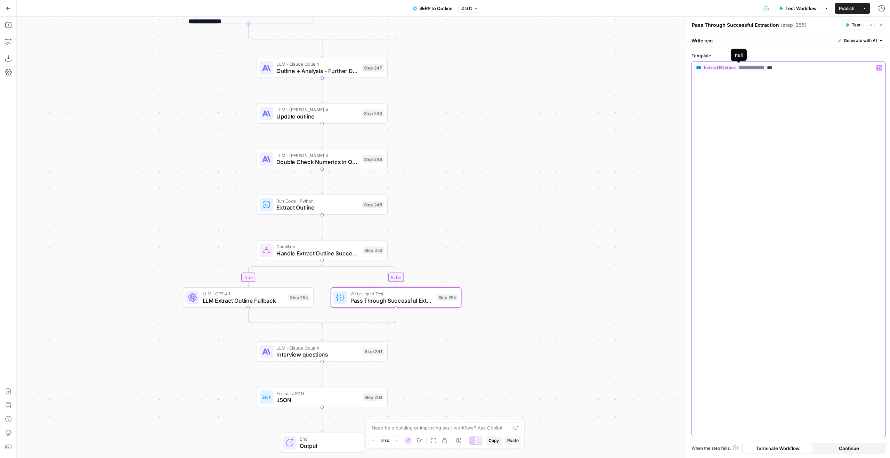
click at [759, 67] on span "**********" at bounding box center [733, 68] width 65 height 6
click at [828, 85] on div "**********" at bounding box center [789, 249] width 194 height 375
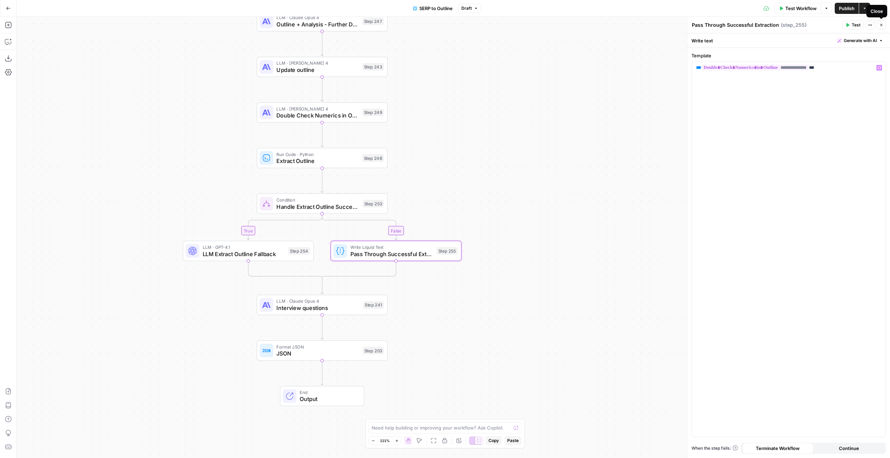
click at [885, 23] on button "Close" at bounding box center [881, 25] width 9 height 9
click at [840, 9] on span "Publish" at bounding box center [847, 8] width 16 height 7
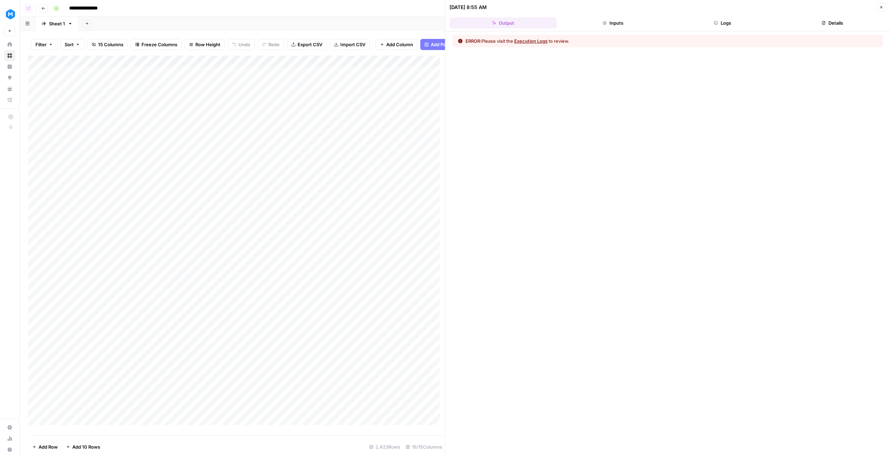
click at [277, 89] on div "Add Column" at bounding box center [236, 243] width 417 height 375
click at [276, 101] on div "Add Column" at bounding box center [236, 243] width 417 height 375
click at [879, 10] on button "Close" at bounding box center [881, 7] width 9 height 9
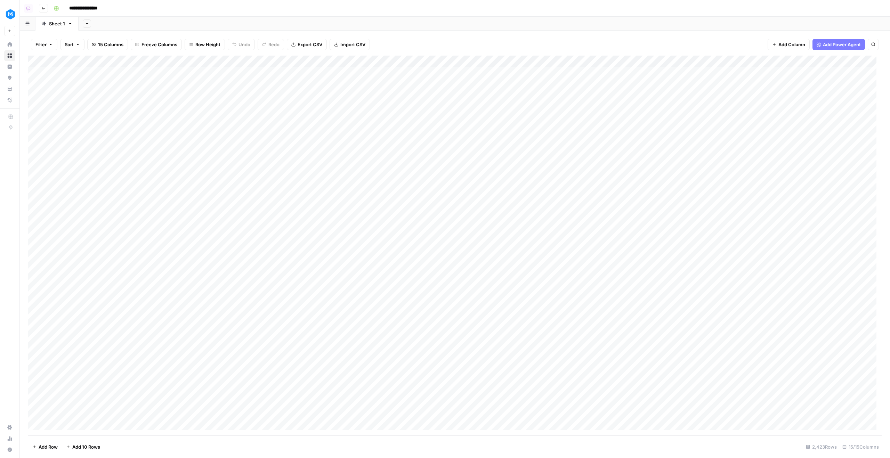
click at [400, 72] on div "Add Column" at bounding box center [454, 246] width 853 height 380
click at [333, 82] on div "Add Column" at bounding box center [454, 246] width 853 height 380
click at [426, 85] on div "Add Column" at bounding box center [454, 246] width 853 height 380
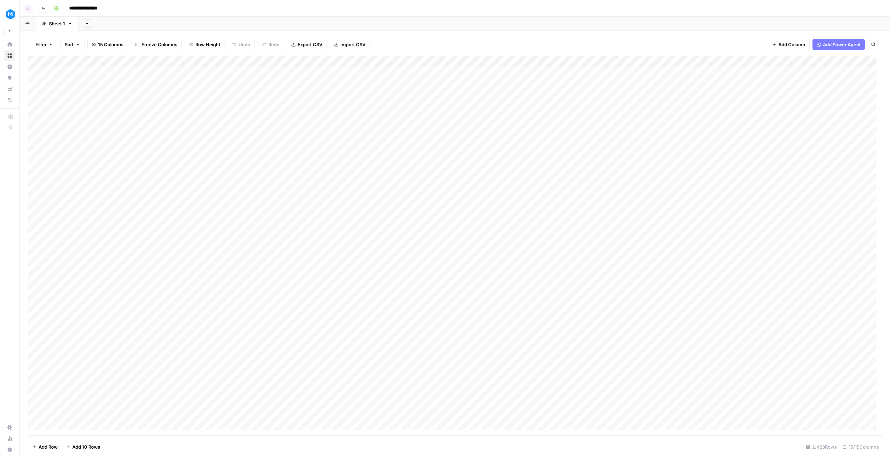
click at [426, 85] on div "Add Column" at bounding box center [454, 246] width 853 height 380
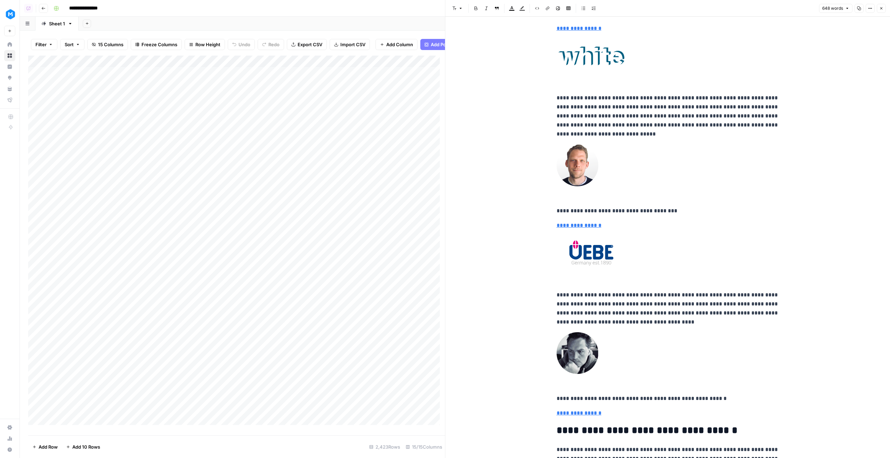
scroll to position [3957, 0]
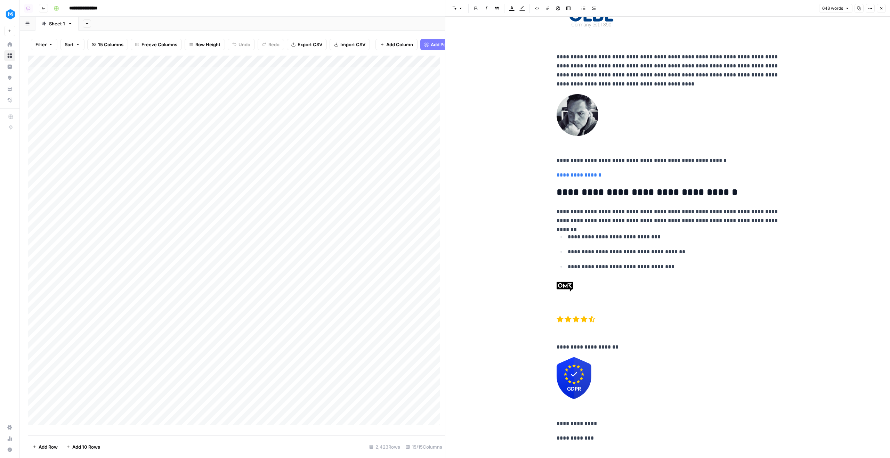
click at [884, 10] on button "Close" at bounding box center [881, 8] width 9 height 9
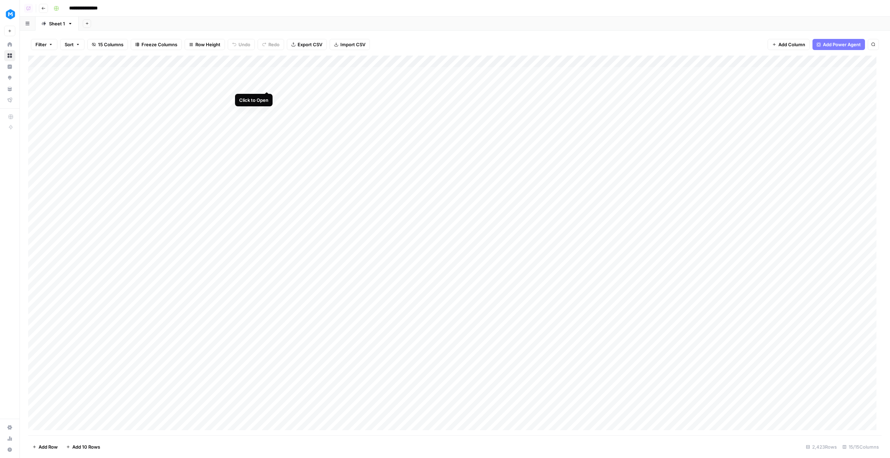
click at [269, 83] on div "Add Column" at bounding box center [454, 246] width 853 height 380
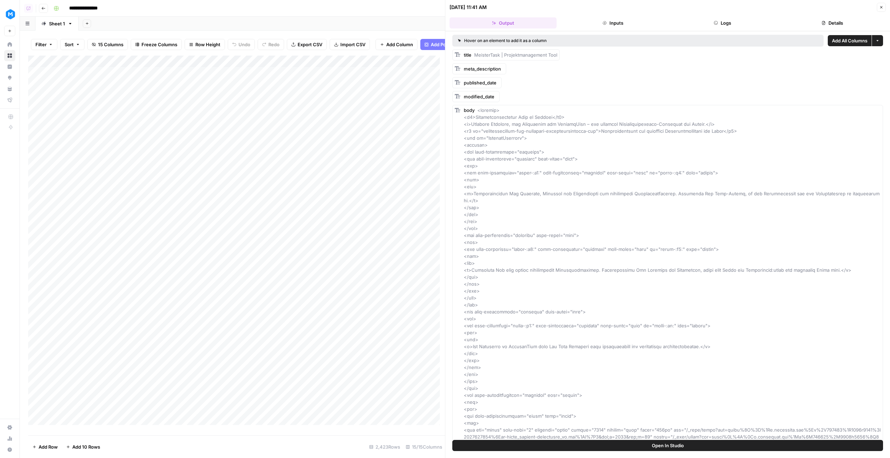
click at [717, 22] on icon "button" at bounding box center [715, 22] width 3 height 3
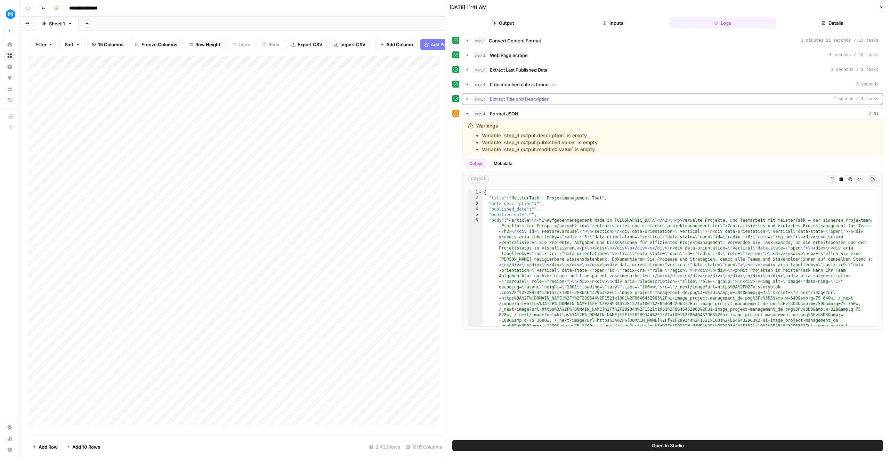
click at [561, 97] on div "step_3 Extract Title and Description 1 second / 1 tasks" at bounding box center [676, 99] width 406 height 7
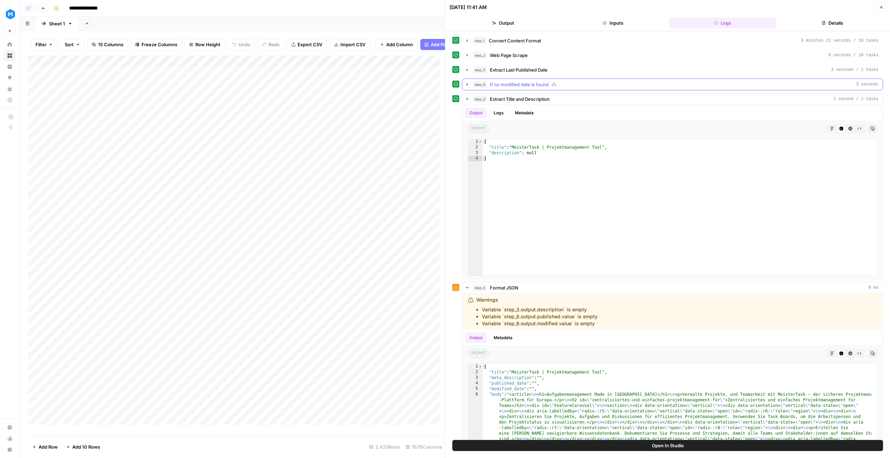
click at [561, 86] on div "step_6 If no modified date is found 3 seconds" at bounding box center [676, 84] width 406 height 7
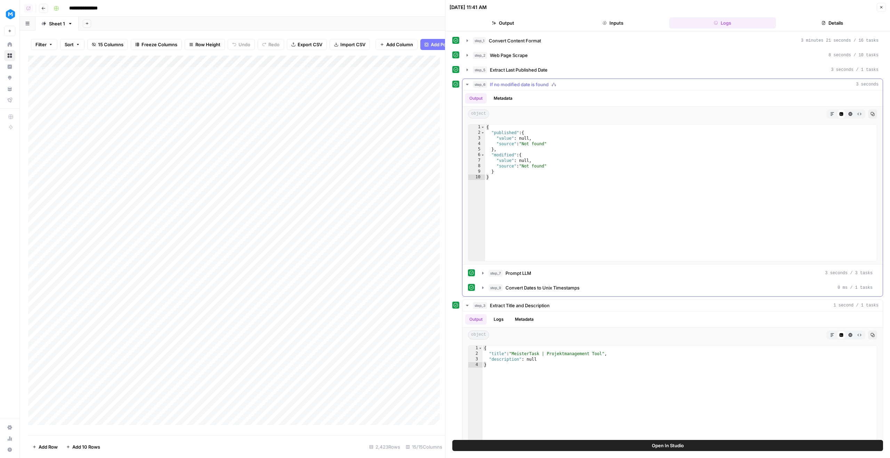
click at [561, 86] on div "step_6 If no modified date is found 3 seconds" at bounding box center [676, 84] width 406 height 7
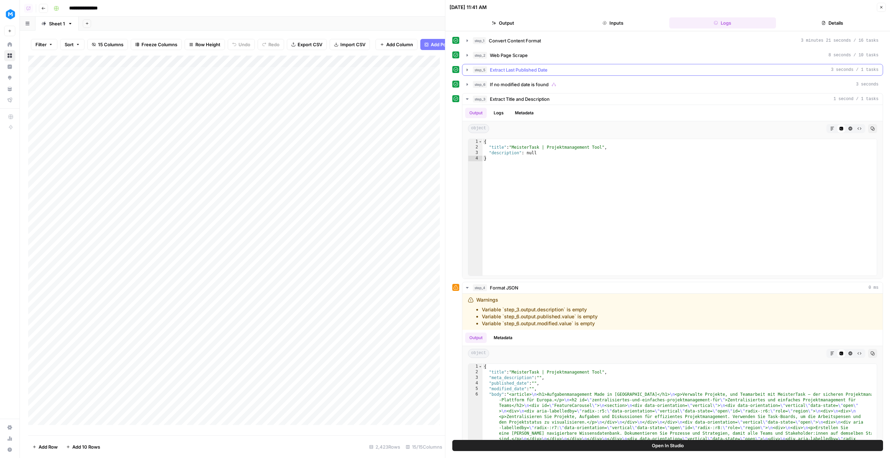
click at [560, 72] on div "step_5 Extract Last Published Date 3 seconds / 1 tasks" at bounding box center [676, 69] width 406 height 7
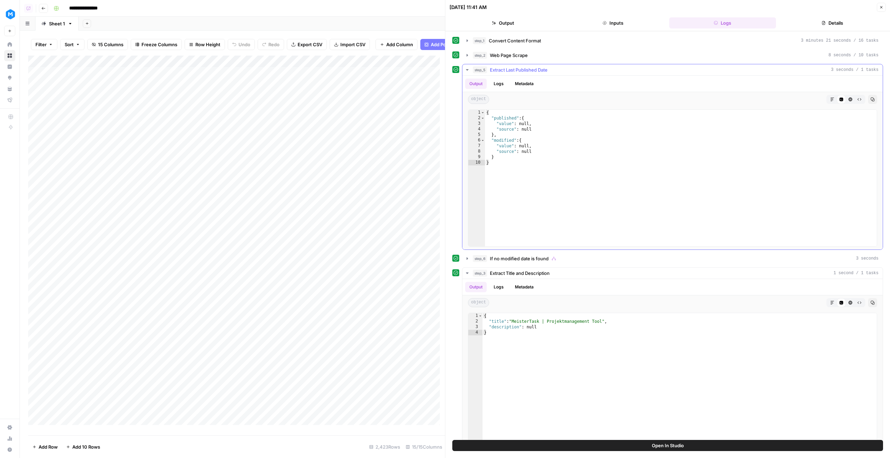
click at [560, 72] on div "step_5 Extract Last Published Date 3 seconds / 1 tasks" at bounding box center [676, 69] width 406 height 7
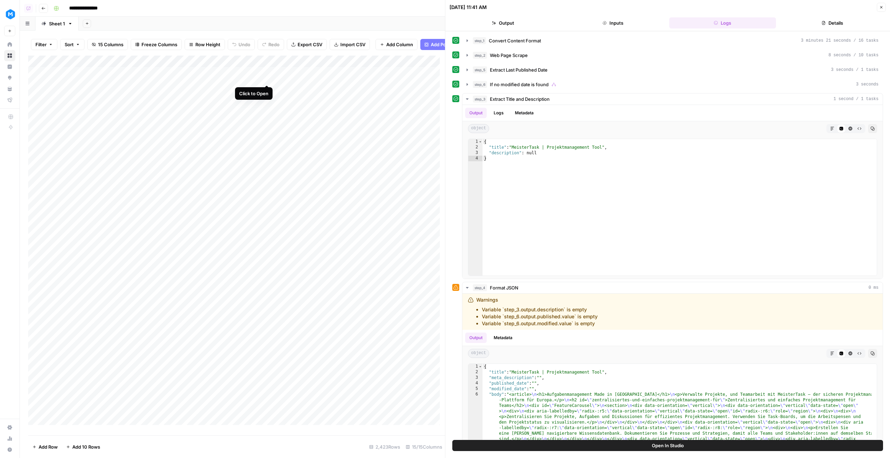
click at [268, 76] on div "Add Column" at bounding box center [236, 243] width 417 height 375
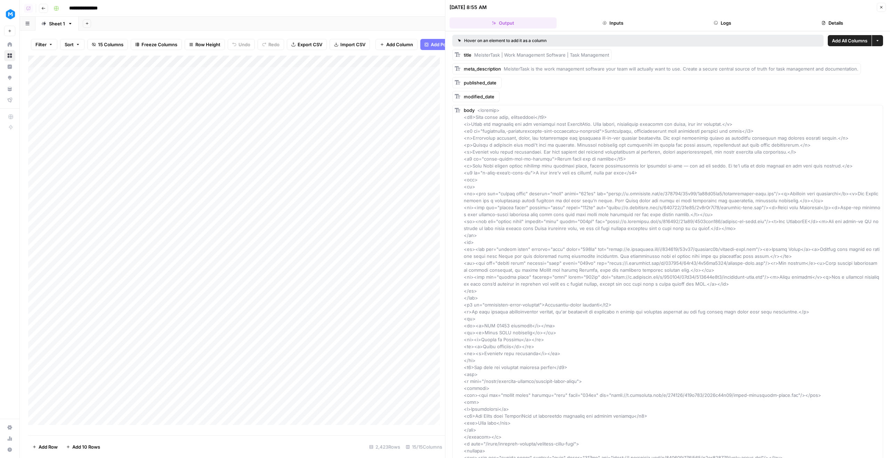
click at [747, 18] on button "Logs" at bounding box center [722, 22] width 107 height 11
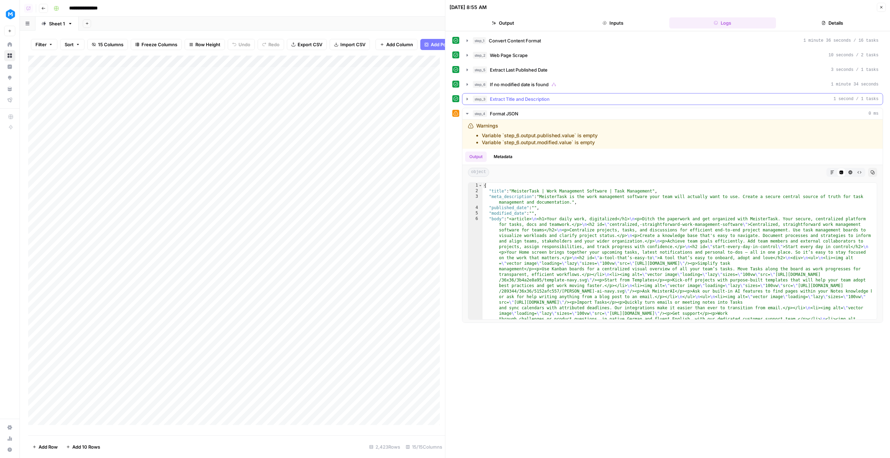
click at [511, 97] on span "Extract Title and Description" at bounding box center [520, 99] width 60 height 7
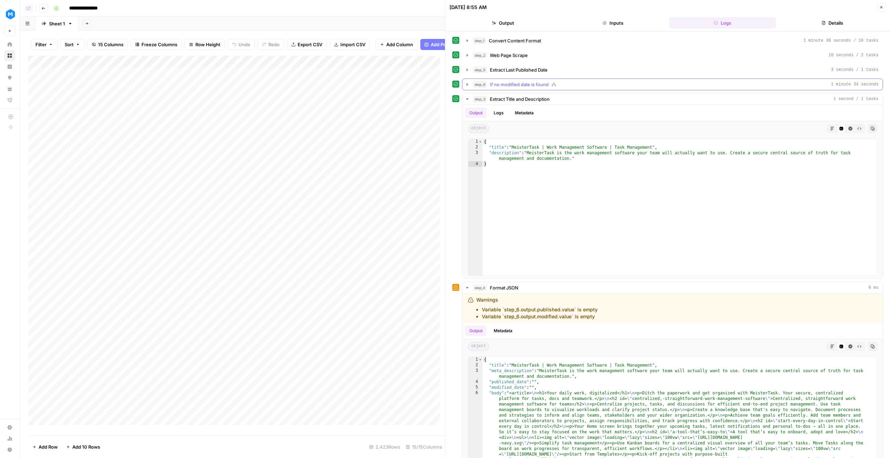
click at [506, 82] on span "If no modified date is found" at bounding box center [519, 84] width 59 height 7
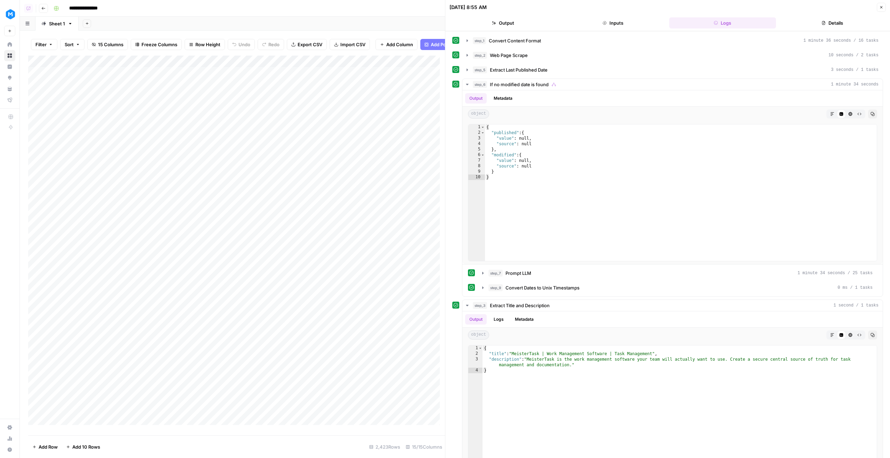
click at [222, 63] on div "Add Column" at bounding box center [236, 243] width 417 height 375
click at [222, 134] on span "Edit Workflow" at bounding box center [227, 134] width 61 height 7
click at [882, 8] on icon "button" at bounding box center [881, 7] width 4 height 4
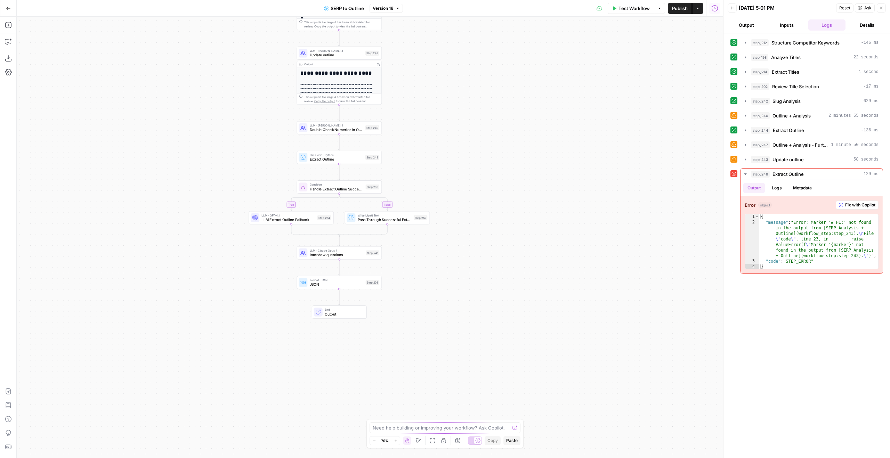
drag, startPoint x: 453, startPoint y: 179, endPoint x: 468, endPoint y: 82, distance: 98.1
click at [474, 81] on div "true false true false Workflow Set Inputs Inputs Run Code · JavaScript Structur…" at bounding box center [370, 237] width 706 height 441
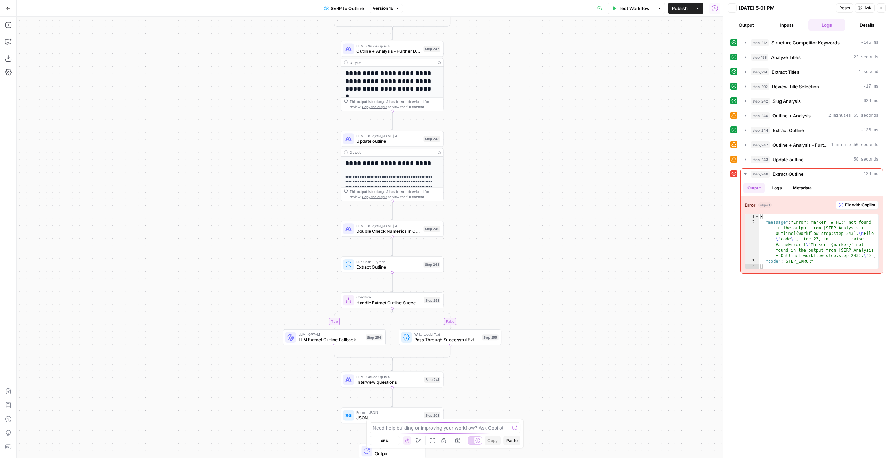
drag, startPoint x: 447, startPoint y: 96, endPoint x: 470, endPoint y: 239, distance: 145.7
click at [502, 243] on div "true false true false Workflow Set Inputs Inputs Run Code · JavaScript Structur…" at bounding box center [370, 237] width 706 height 441
click at [429, 255] on span "Test" at bounding box center [433, 255] width 8 height 6
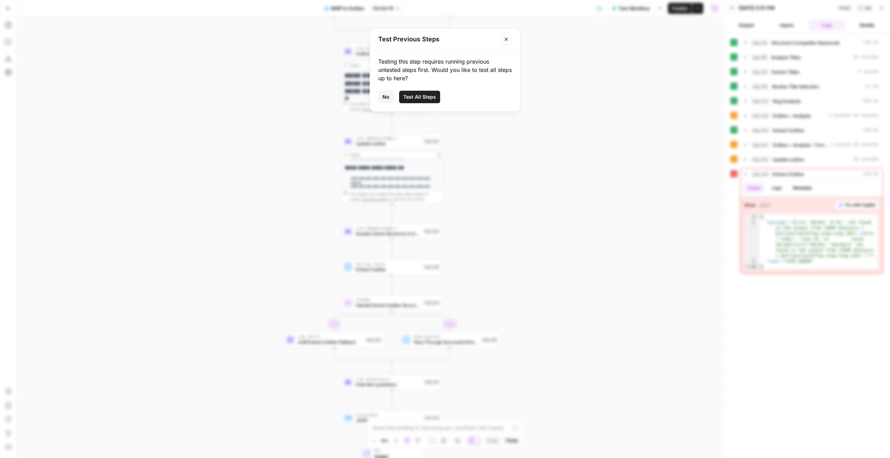
click at [415, 95] on span "Test All Steps" at bounding box center [419, 96] width 33 height 7
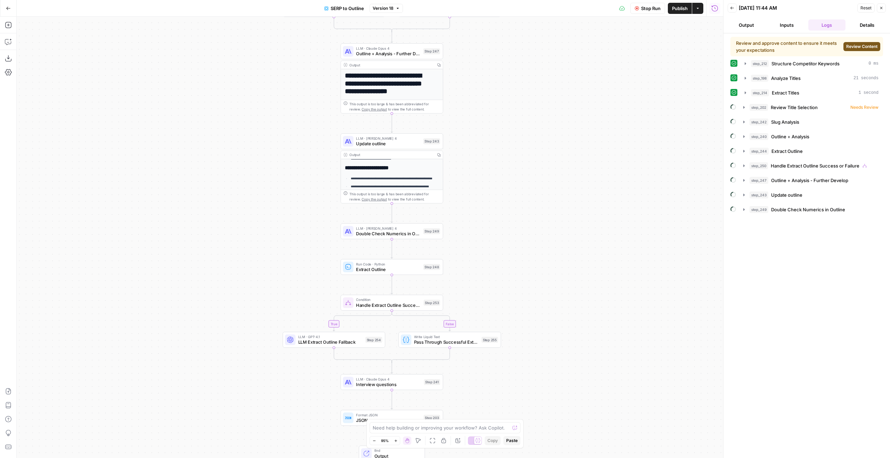
click at [865, 42] on button "Review Content" at bounding box center [861, 46] width 37 height 9
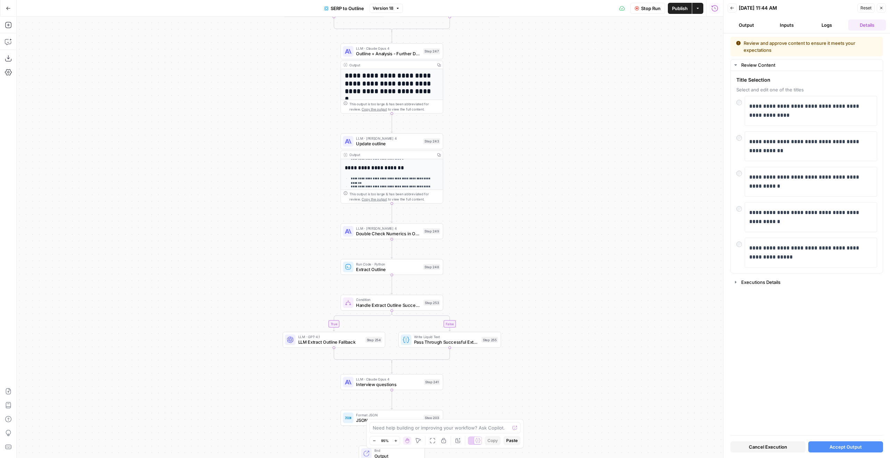
click at [847, 448] on span "Accept Output" at bounding box center [845, 446] width 32 height 7
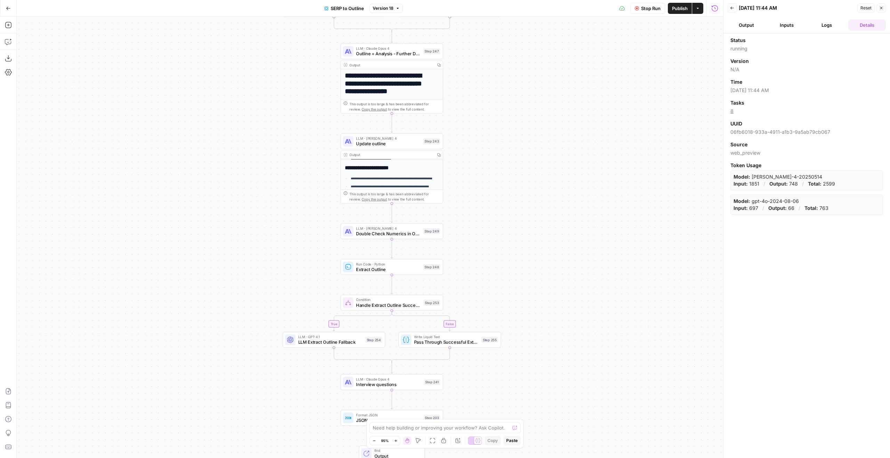
click at [825, 22] on button "Logs" at bounding box center [827, 24] width 38 height 11
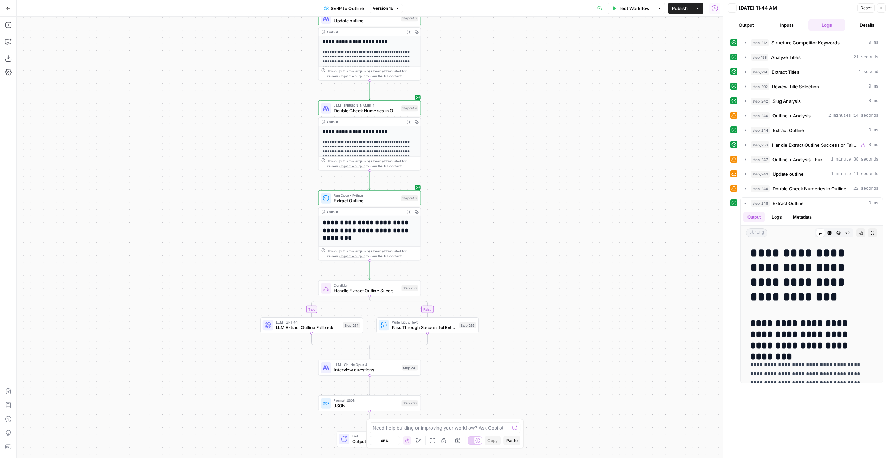
drag, startPoint x: 563, startPoint y: 217, endPoint x: 551, endPoint y: 40, distance: 177.3
click at [551, 40] on div "true false true false Workflow Set Inputs Inputs Run Code · JavaScript Structur…" at bounding box center [370, 237] width 706 height 441
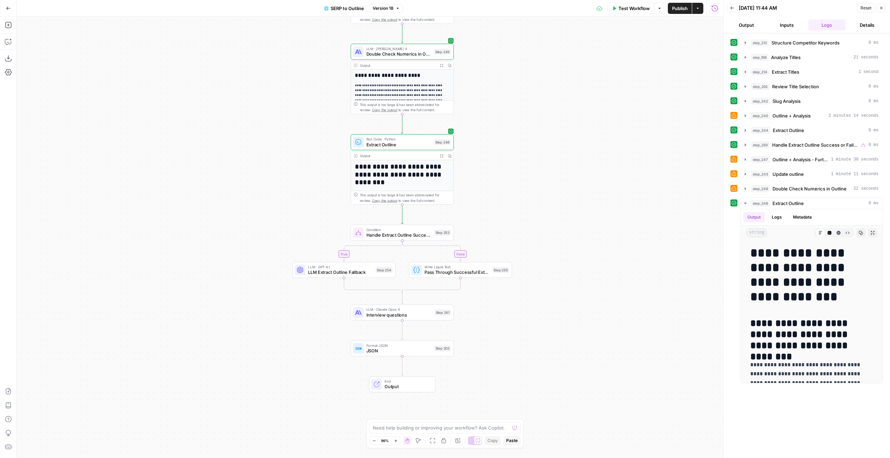
drag, startPoint x: 474, startPoint y: 237, endPoint x: 502, endPoint y: 165, distance: 77.3
click at [502, 166] on div "true false true false Workflow Set Inputs Inputs Run Code · JavaScript Structur…" at bounding box center [370, 237] width 706 height 441
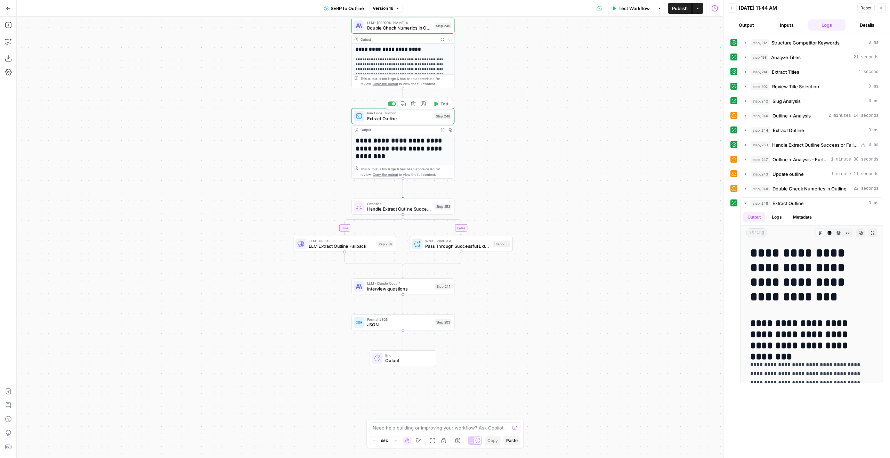
click at [427, 118] on span "Extract Outline" at bounding box center [399, 118] width 65 height 7
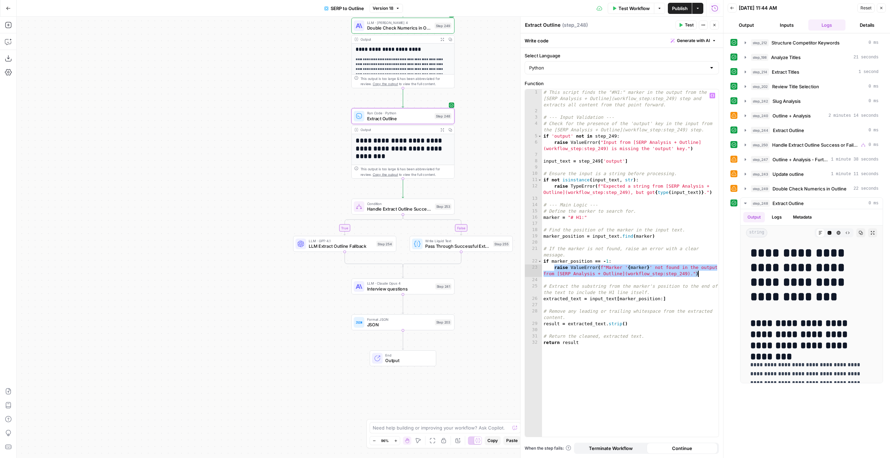
drag, startPoint x: 554, startPoint y: 268, endPoint x: 703, endPoint y: 276, distance: 149.3
click at [703, 276] on div "# This script finds the "#H1:" marker in the output from the [SERP Analysis + O…" at bounding box center [630, 275] width 177 height 373
type textarea "**********"
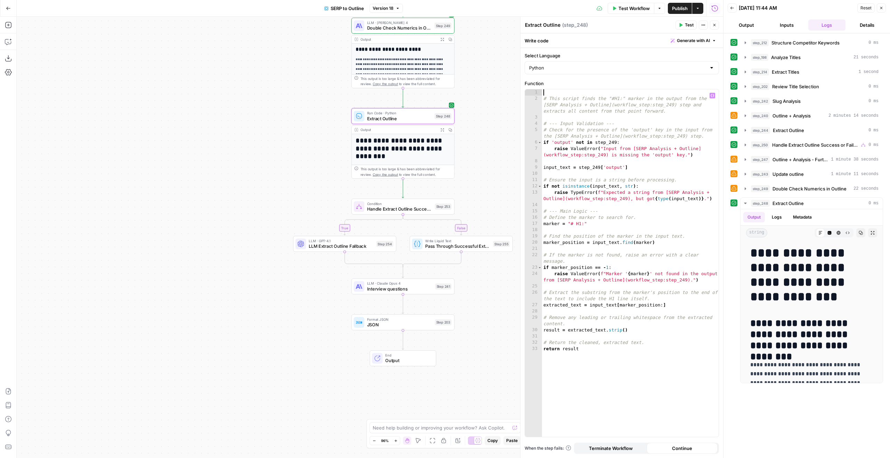
paste textarea "**********"
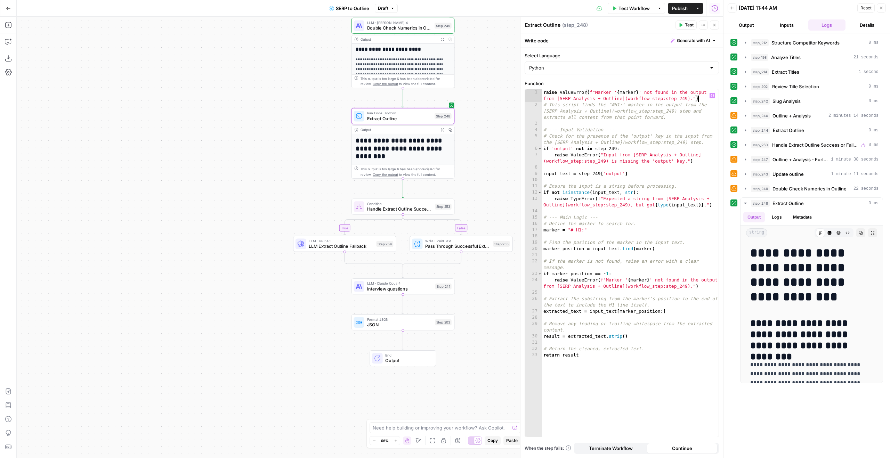
type textarea "**********"
click at [684, 27] on button "Test" at bounding box center [685, 25] width 21 height 9
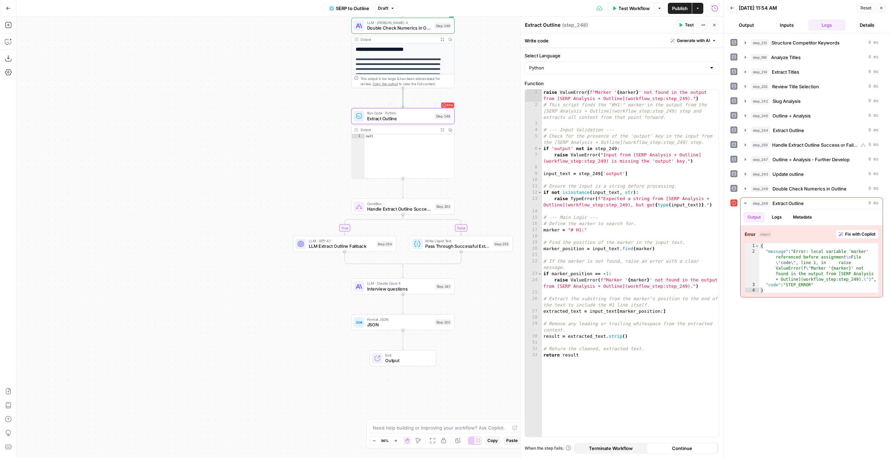
click at [425, 117] on span "Extract Outline" at bounding box center [399, 118] width 65 height 7
click at [714, 23] on icon "button" at bounding box center [714, 25] width 4 height 4
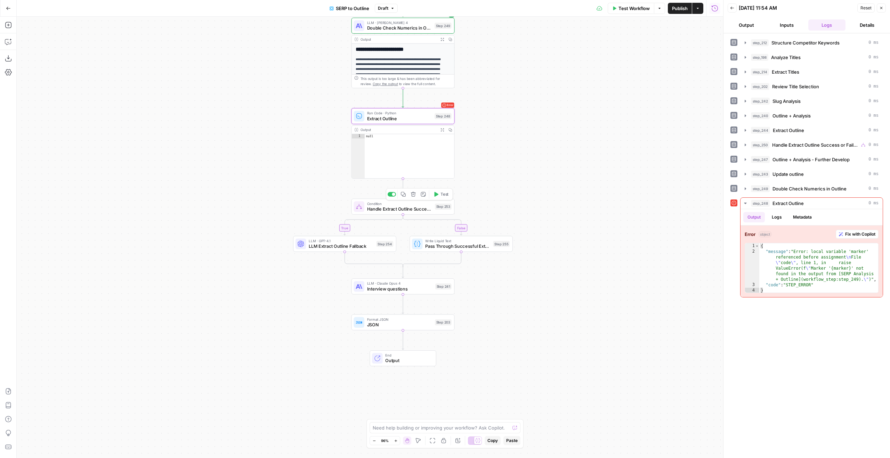
click at [443, 196] on span "Test" at bounding box center [444, 195] width 8 height 6
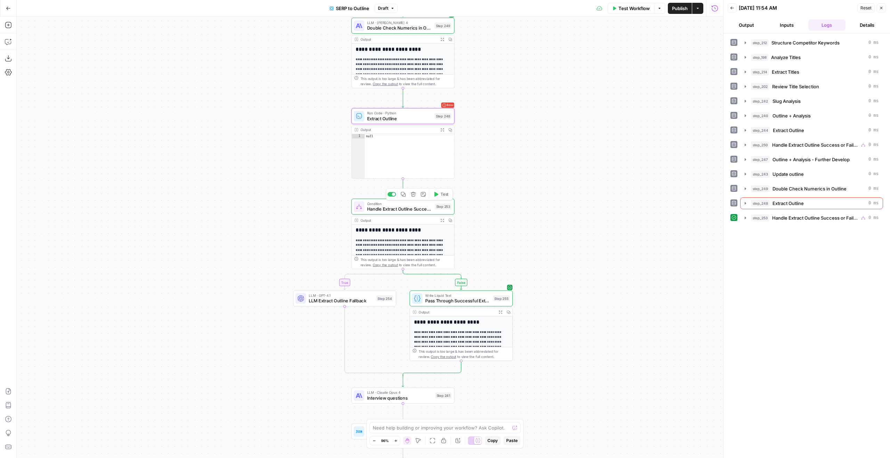
click at [447, 198] on button "Test" at bounding box center [440, 194] width 21 height 9
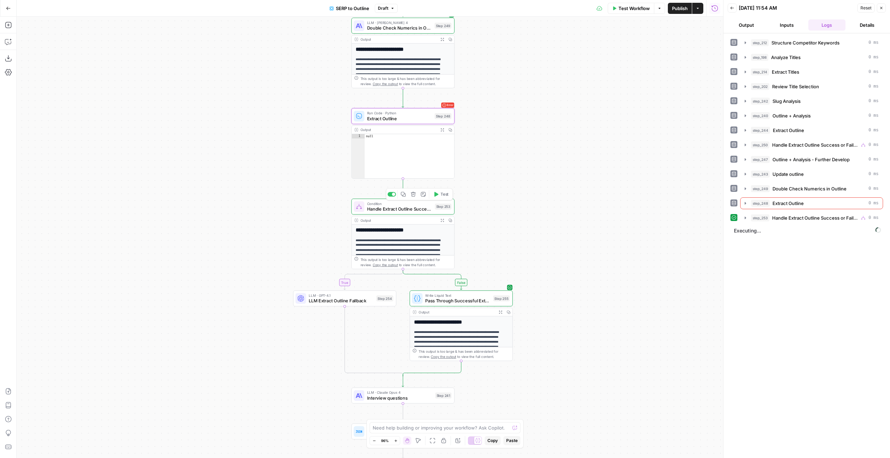
click at [434, 206] on div "Condition Handle Extract Outline Success or Failure Step 253 Copy step Delete s…" at bounding box center [402, 206] width 98 height 11
click at [551, 55] on div "step_249 . error" at bounding box center [622, 67] width 188 height 31
type textarea "**********"
click at [689, 26] on span "Test" at bounding box center [689, 25] width 9 height 6
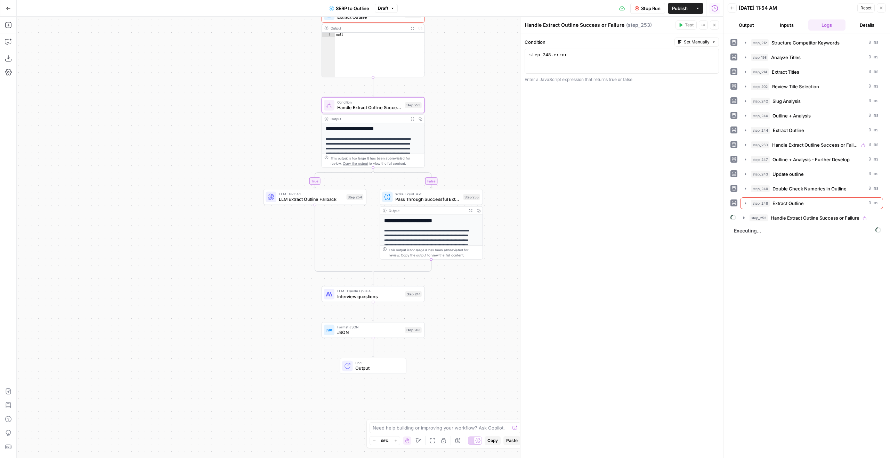
drag, startPoint x: 506, startPoint y: 184, endPoint x: 478, endPoint y: 123, distance: 66.7
click at [477, 101] on div "true false true false Workflow Set Inputs Inputs Run Code · JavaScript Structur…" at bounding box center [370, 237] width 706 height 441
click at [413, 295] on div "Step 241" at bounding box center [413, 293] width 16 height 6
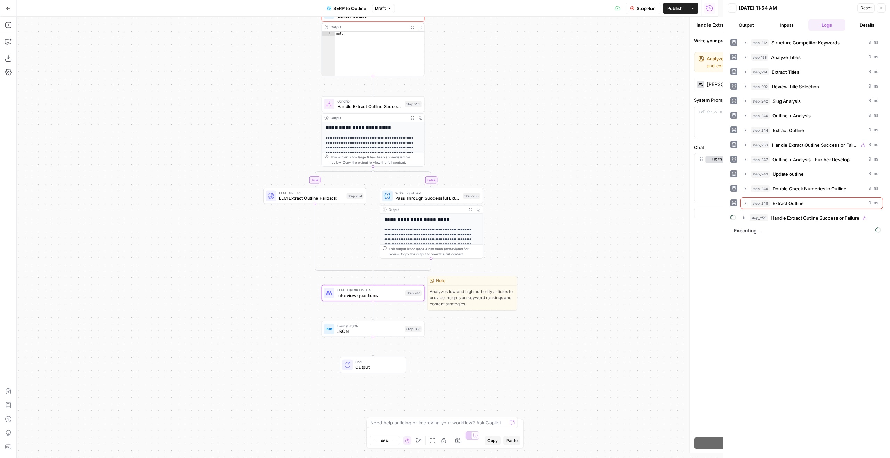
type textarea "Interview questions"
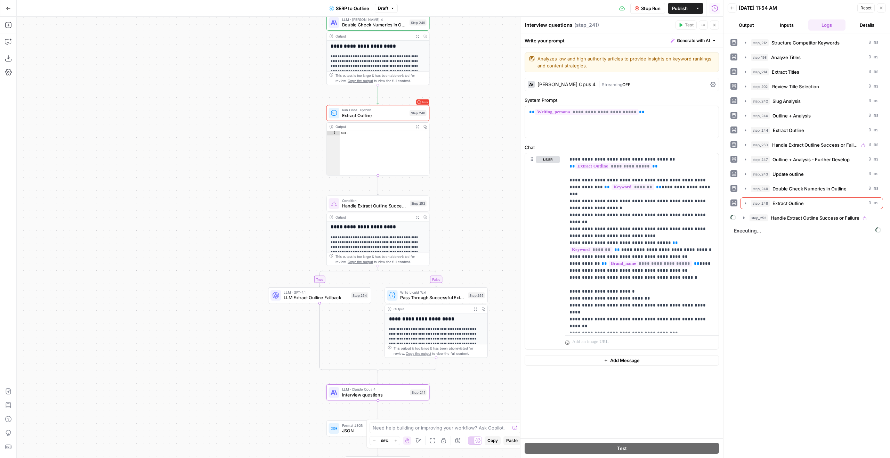
drag, startPoint x: 487, startPoint y: 139, endPoint x: 492, endPoint y: 239, distance: 99.5
click at [492, 239] on div "true false true false Workflow Set Inputs Inputs Run Code · JavaScript Structur…" at bounding box center [370, 237] width 706 height 441
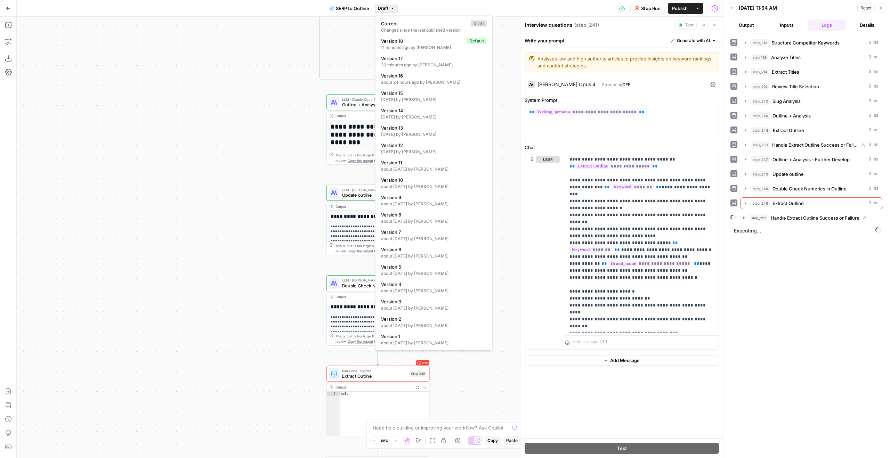
click at [388, 10] on span "Draft" at bounding box center [383, 8] width 10 height 6
click at [716, 26] on icon "button" at bounding box center [714, 25] width 4 height 4
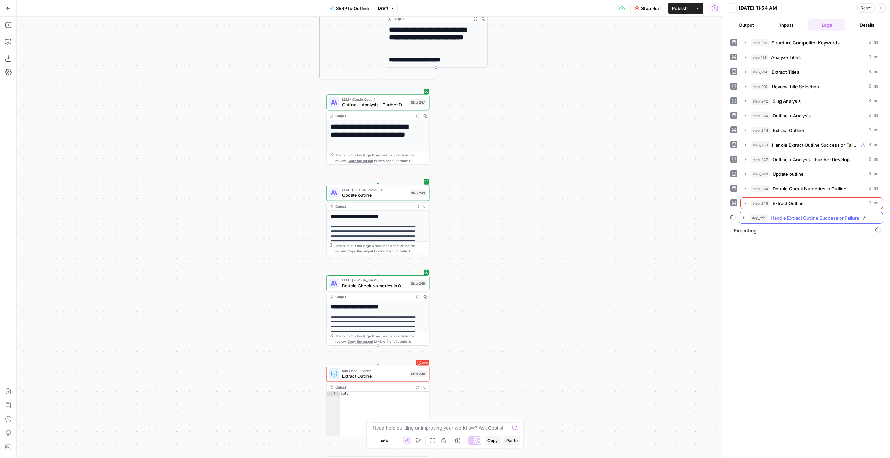
click at [825, 222] on button "step_253 Handle Extract Outline Success or Failure" at bounding box center [811, 217] width 144 height 11
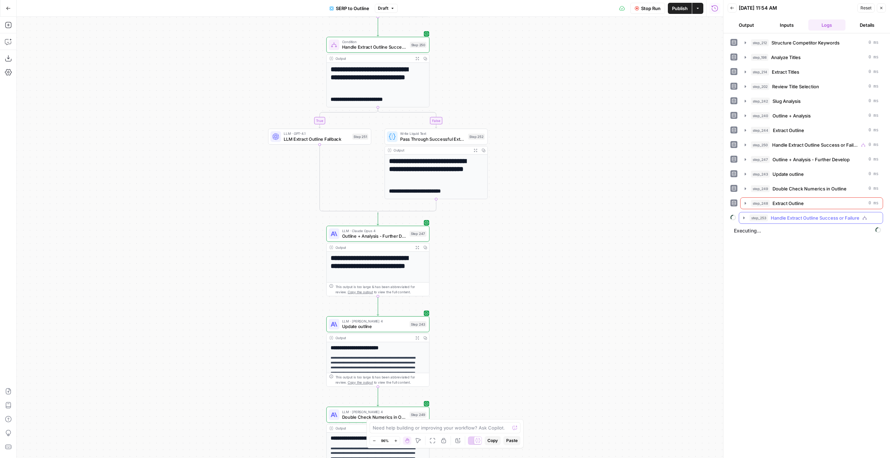
click at [861, 218] on div "step_253 Handle Extract Outline Success or Failure" at bounding box center [813, 217] width 129 height 7
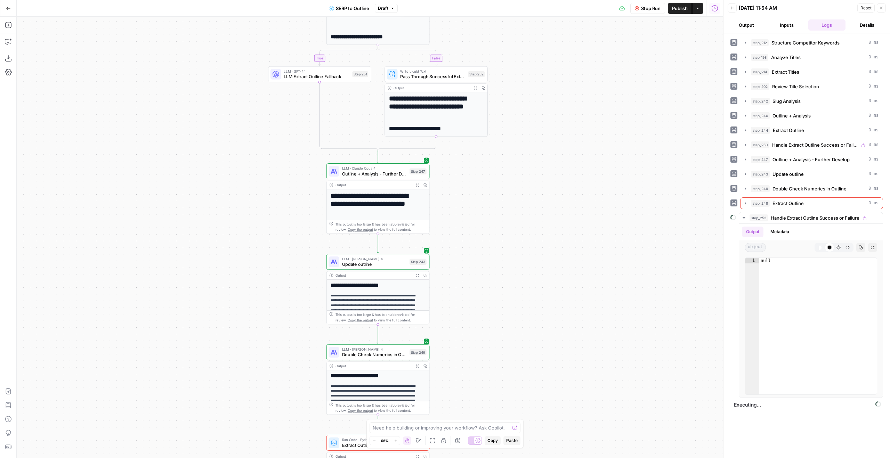
click at [397, 172] on span "Outline + Analysis - Further Develop" at bounding box center [374, 173] width 65 height 7
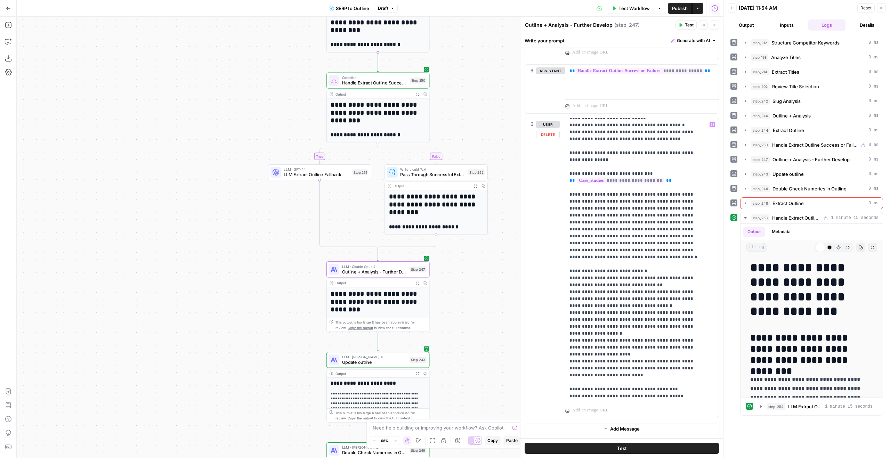
scroll to position [132, 0]
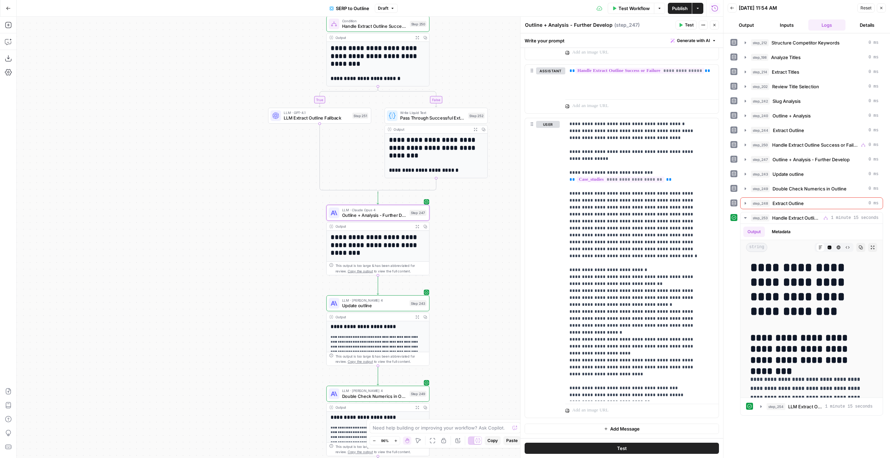
click at [401, 302] on span "Update outline" at bounding box center [374, 305] width 65 height 7
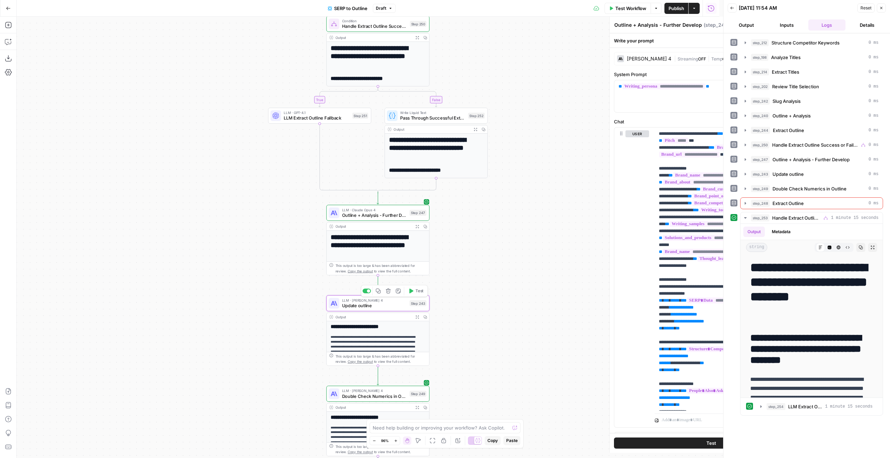
type textarea "Update outline"
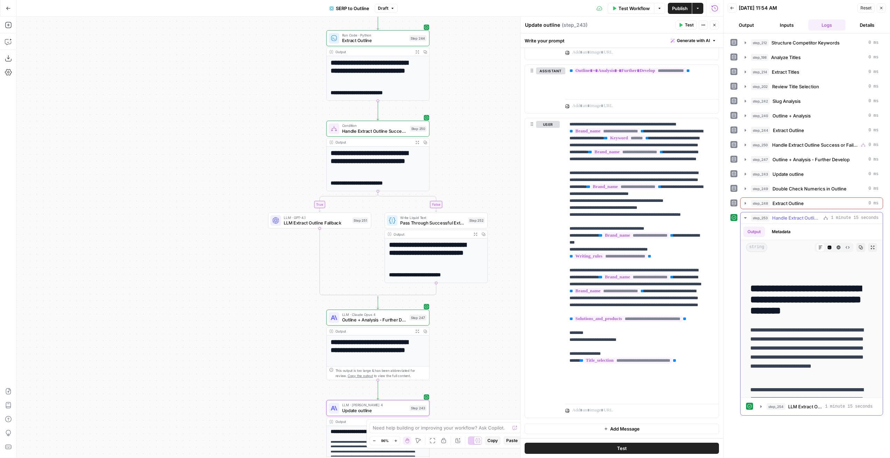
scroll to position [50, 0]
click at [797, 413] on div "**********" at bounding box center [811, 320] width 142 height 192
click at [820, 403] on button "step_254 LLM Extract Outline Fallback 1 minute 15 seconds" at bounding box center [816, 406] width 121 height 11
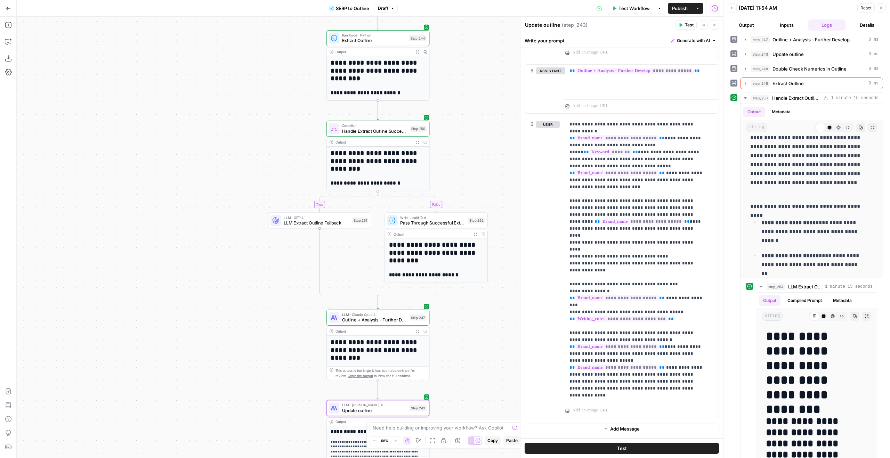
scroll to position [135, 0]
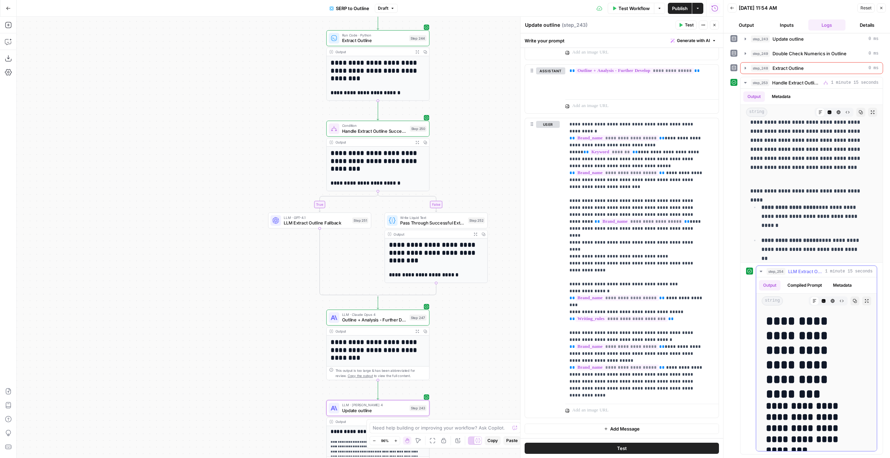
click at [853, 301] on icon "button" at bounding box center [855, 301] width 4 height 4
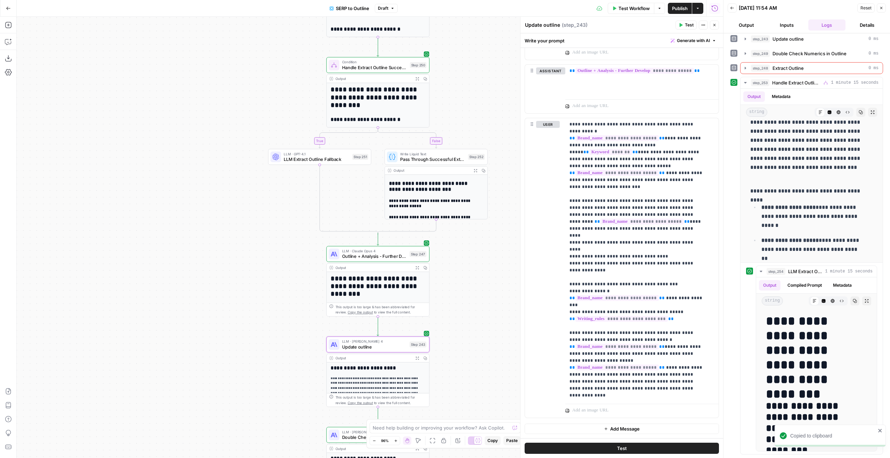
scroll to position [65, 0]
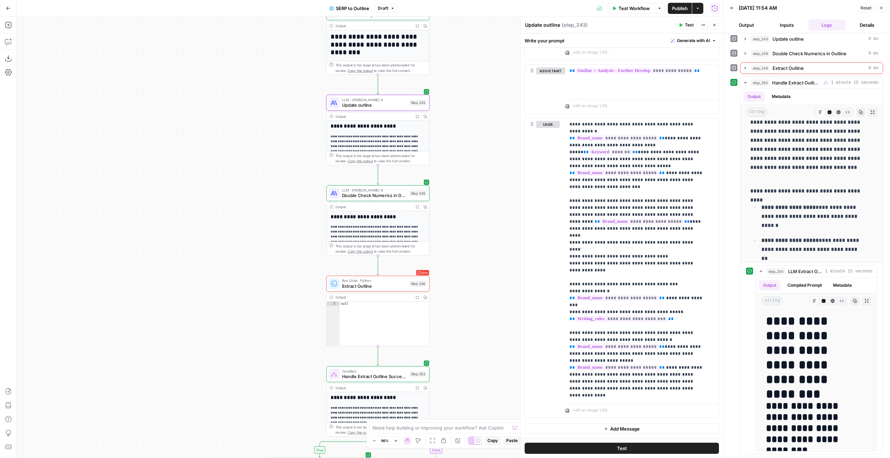
click at [391, 290] on div "Error Run Code · Python Extract Outline Step 248 Copy step Delete step Add Note…" at bounding box center [377, 284] width 103 height 16
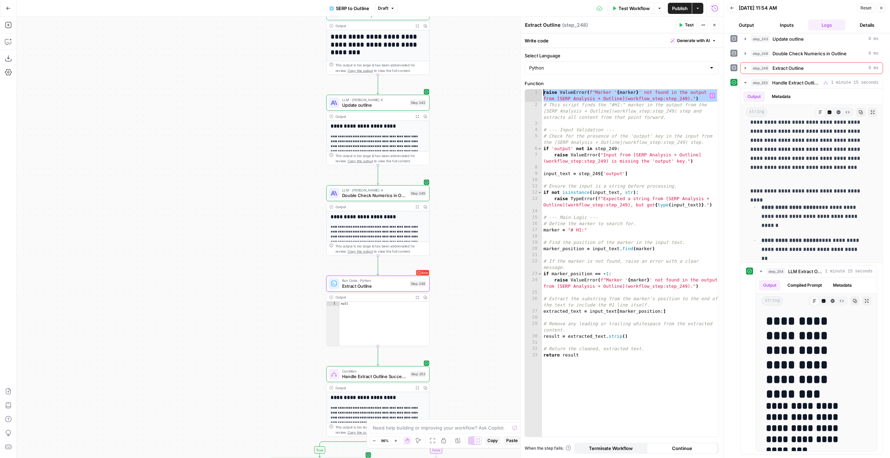
drag, startPoint x: 544, startPoint y: 105, endPoint x: 527, endPoint y: 70, distance: 39.3
click at [0, 0] on form "**********" at bounding box center [0, 0] width 0 height 0
type textarea "**********"
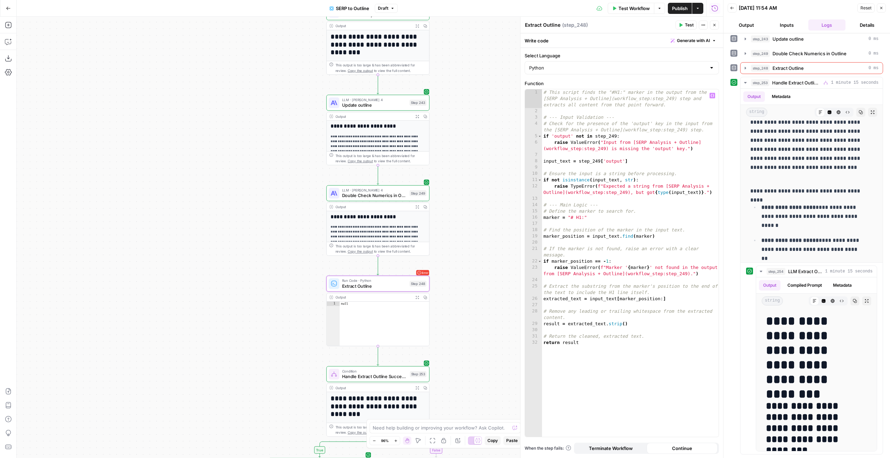
click at [678, 24] on button "Test" at bounding box center [685, 25] width 21 height 9
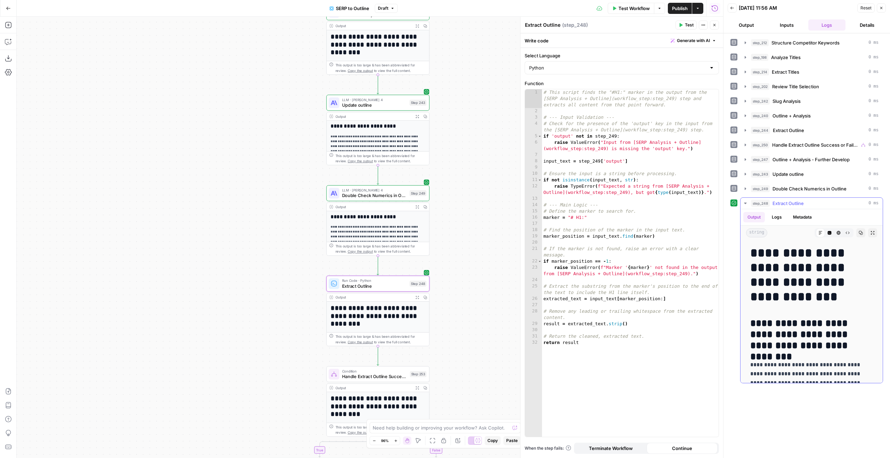
click at [858, 233] on icon "button" at bounding box center [860, 233] width 4 height 4
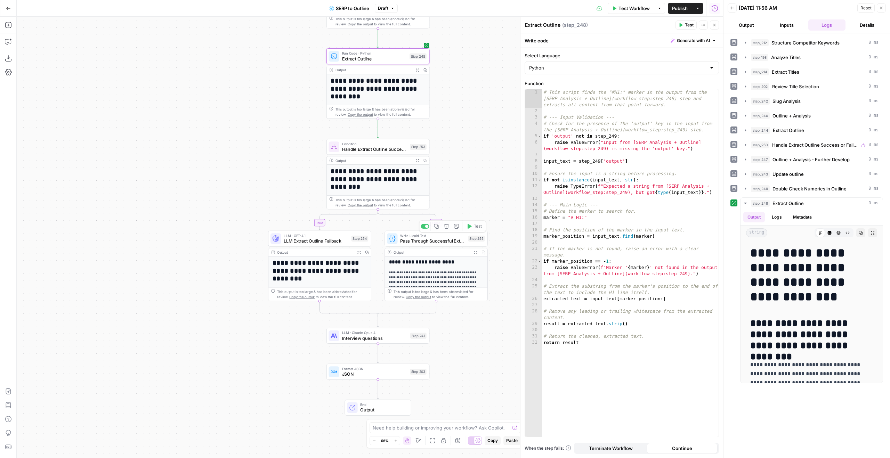
click at [350, 245] on div "LLM · GPT-4.1 LLM Extract Outline Fallback Step 254 Copy step Delete step Add N…" at bounding box center [319, 239] width 103 height 16
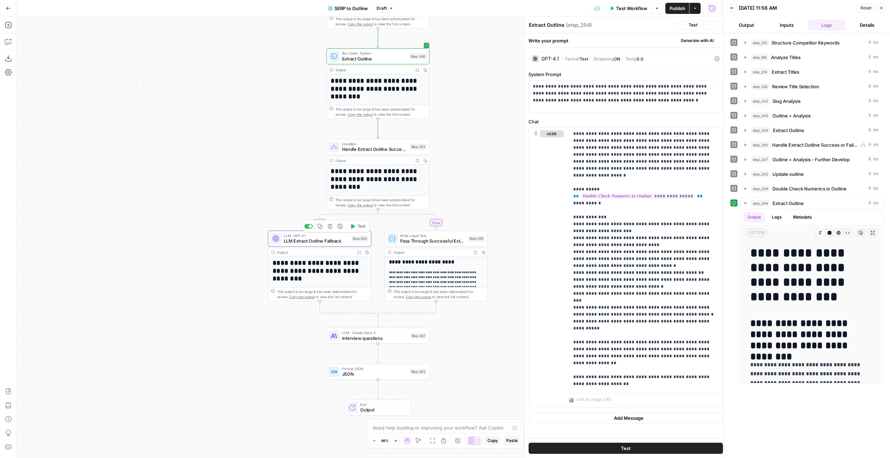
type textarea "LLM Extract Outline Fallback"
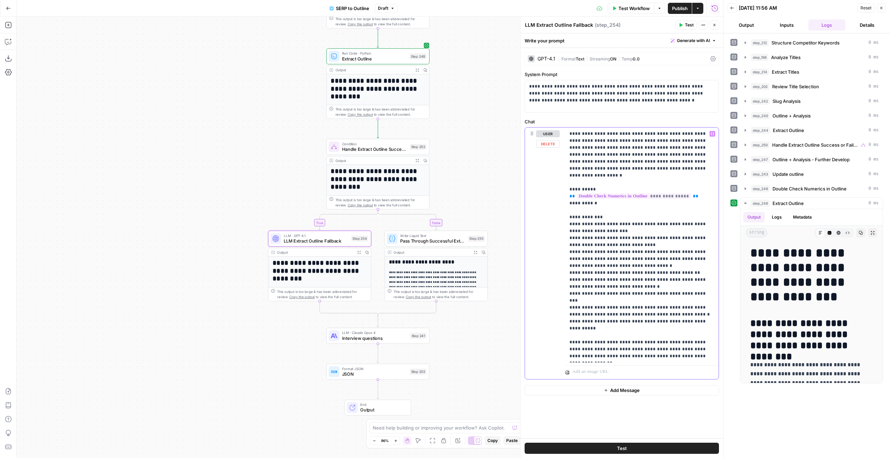
click at [686, 262] on p "**********" at bounding box center [641, 244] width 145 height 229
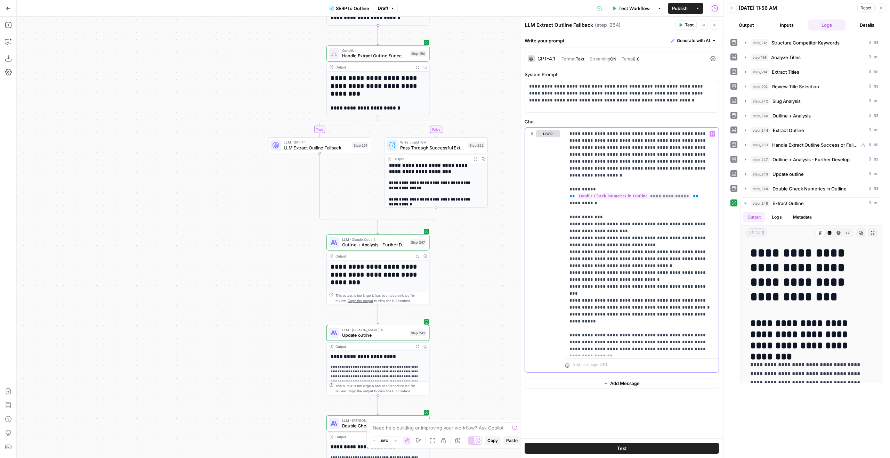
scroll to position [0, 0]
click at [347, 145] on span "LLM Extract Outline Fallback" at bounding box center [317, 147] width 66 height 7
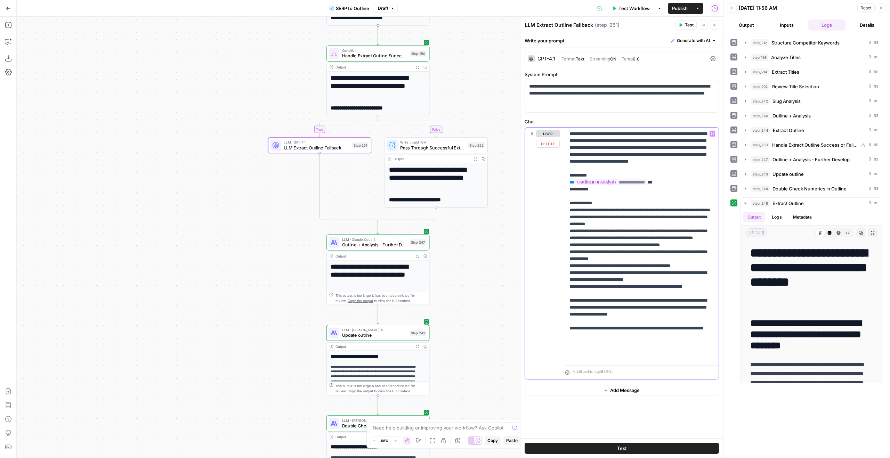
drag, startPoint x: 695, startPoint y: 266, endPoint x: 693, endPoint y: 262, distance: 4.4
click at [693, 262] on p "**********" at bounding box center [641, 244] width 145 height 229
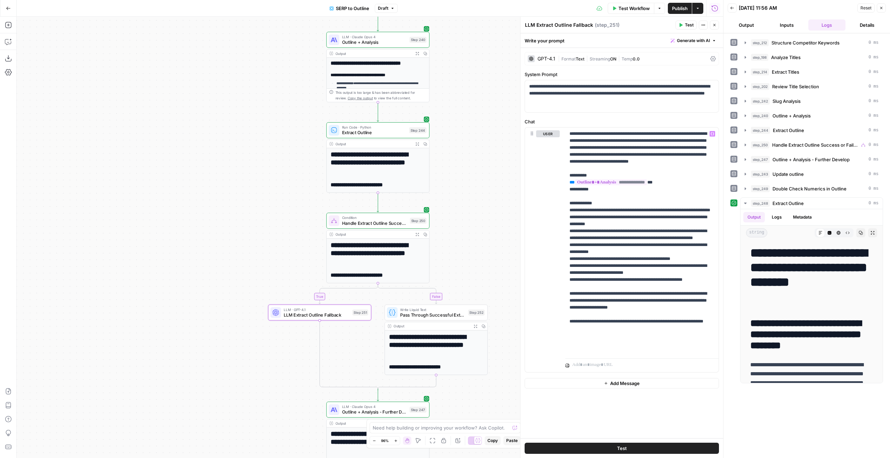
click at [451, 308] on span "Write Liquid Text" at bounding box center [432, 309] width 65 height 5
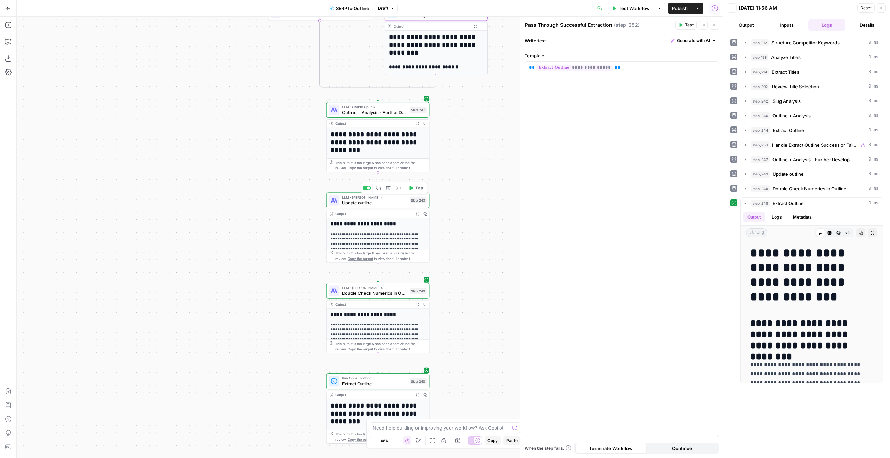
click at [409, 205] on div "LLM · Claude Sonnet 4 Update outline Step 243 Copy step Delete step Add Note Te…" at bounding box center [377, 200] width 98 height 11
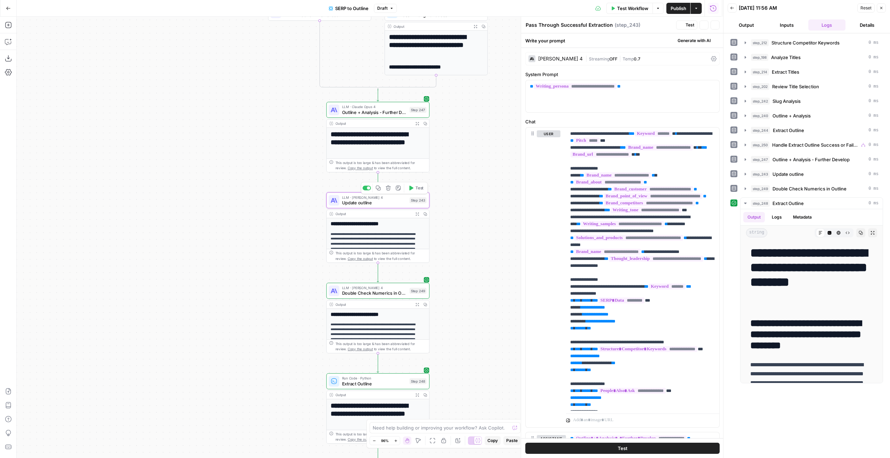
type textarea "Update outline"
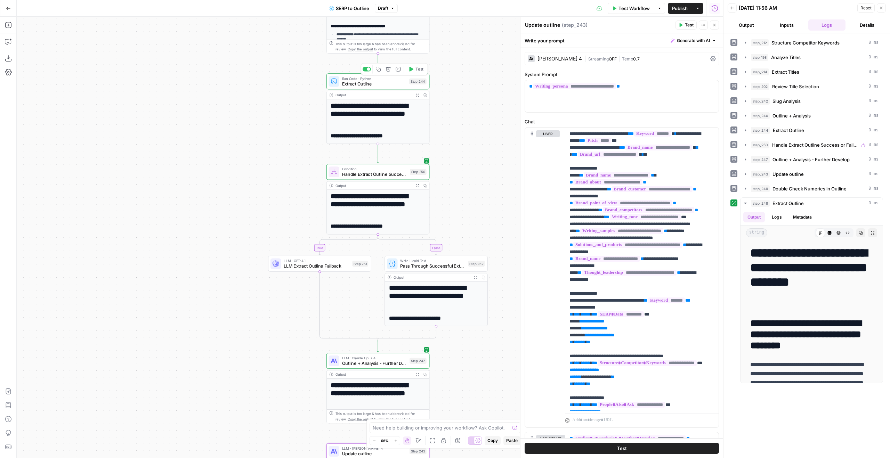
click at [367, 68] on div at bounding box center [368, 68] width 3 height 3
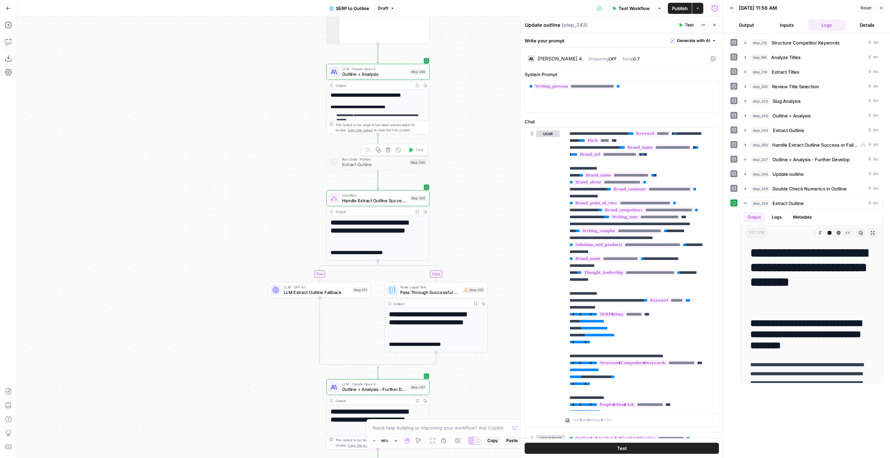
click at [366, 152] on div at bounding box center [367, 150] width 8 height 5
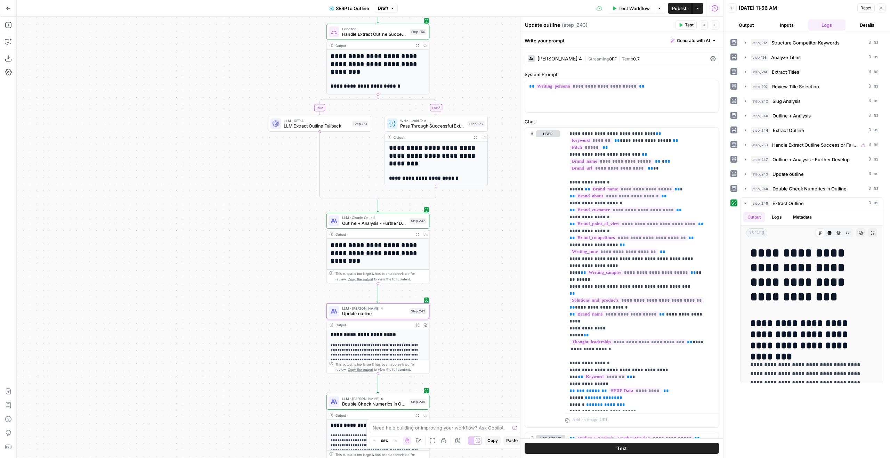
scroll to position [141, 0]
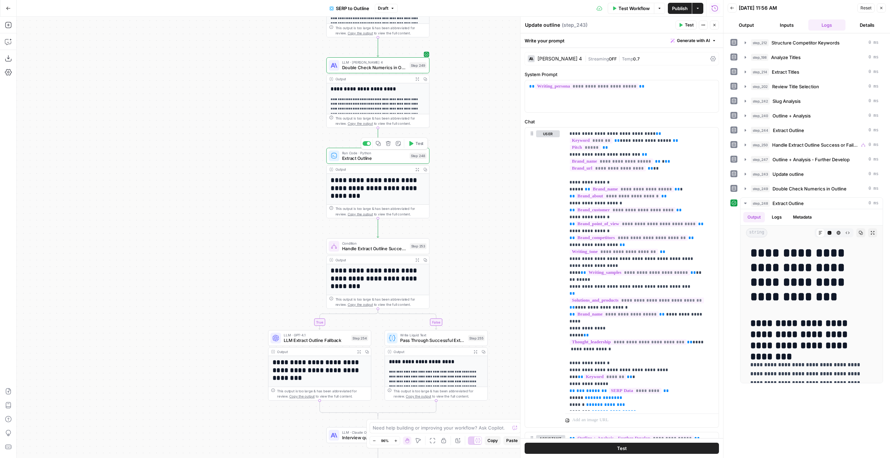
click at [368, 145] on div at bounding box center [368, 143] width 3 height 3
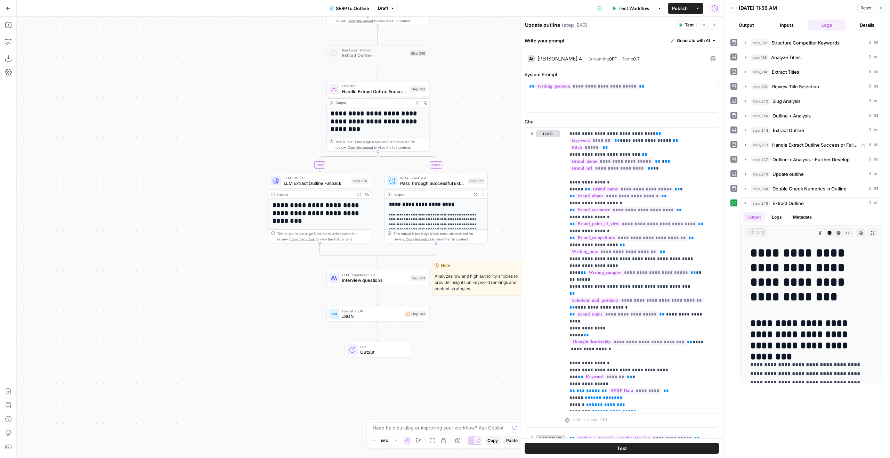
click at [418, 283] on div "LLM · Claude Opus 4 Interview questions Step 241 Copy step Delete step Edit Not…" at bounding box center [377, 277] width 98 height 11
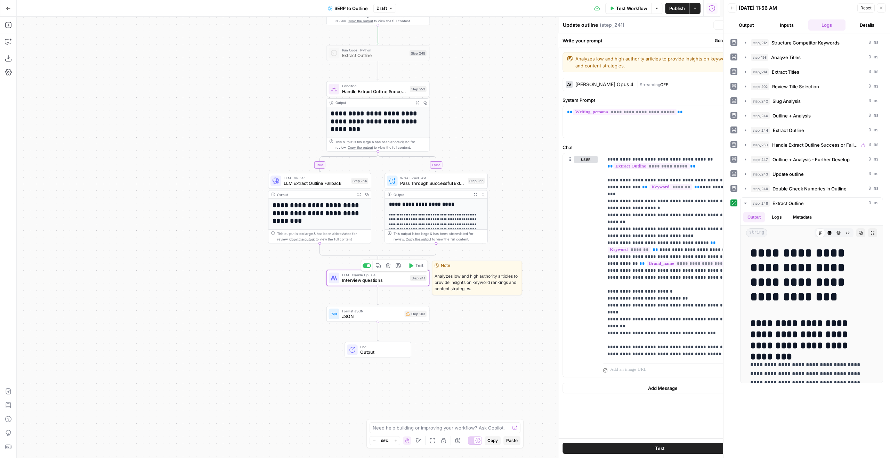
type textarea "Interview questions"
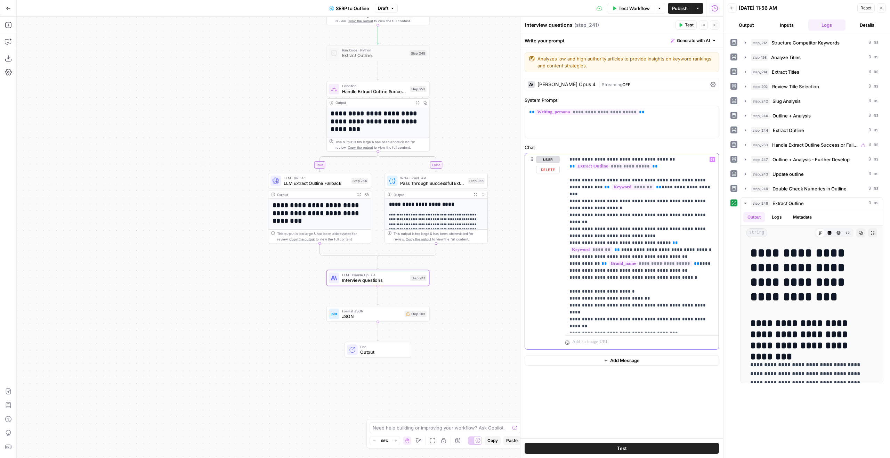
click at [666, 162] on p "**********" at bounding box center [641, 243] width 145 height 174
click at [663, 166] on p "**********" at bounding box center [641, 243] width 145 height 174
click at [633, 168] on span "**********" at bounding box center [613, 166] width 76 height 6
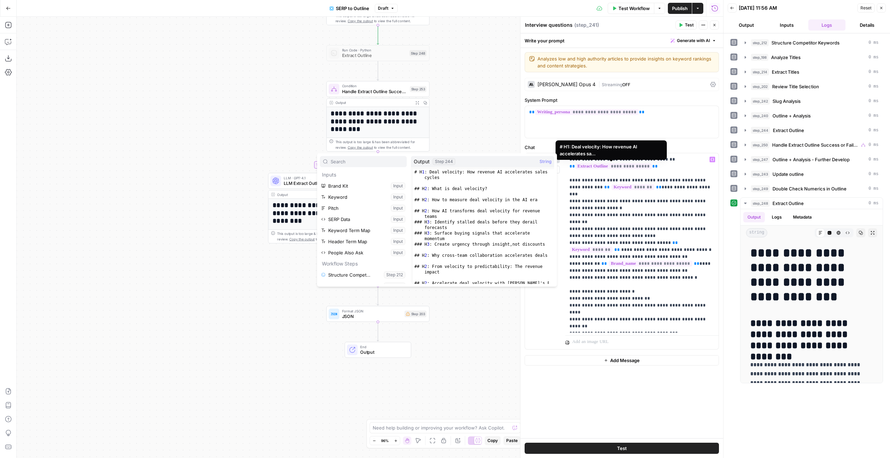
scroll to position [126, 0]
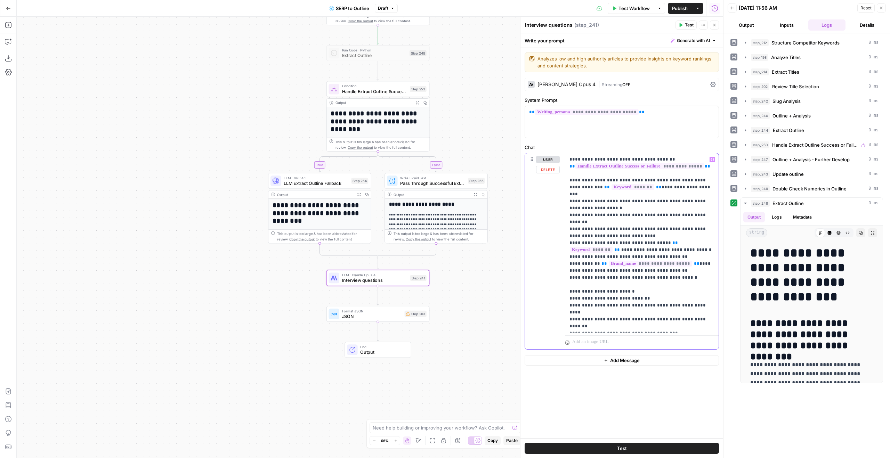
drag, startPoint x: 699, startPoint y: 164, endPoint x: 553, endPoint y: 168, distance: 146.0
click at [553, 168] on div "**********" at bounding box center [622, 251] width 194 height 196
copy p "**********"
click at [399, 317] on span "JSON" at bounding box center [372, 316] width 60 height 7
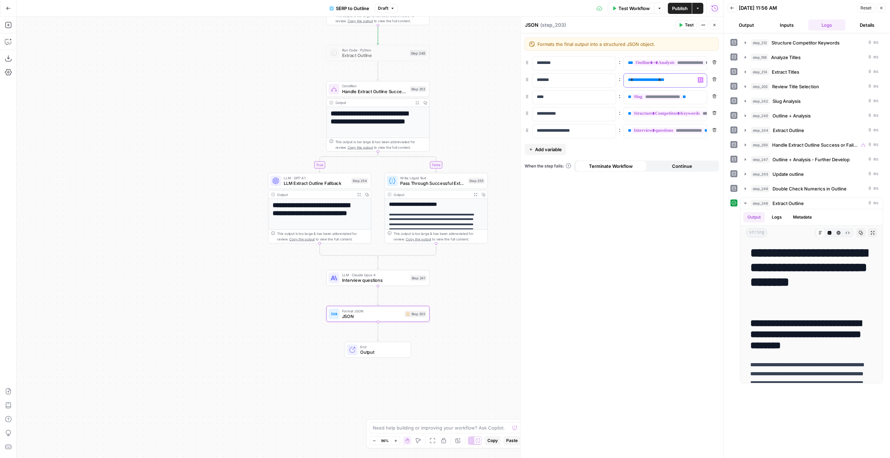
click at [681, 81] on p "**********" at bounding box center [665, 79] width 75 height 7
click at [715, 28] on button "Close" at bounding box center [714, 25] width 9 height 9
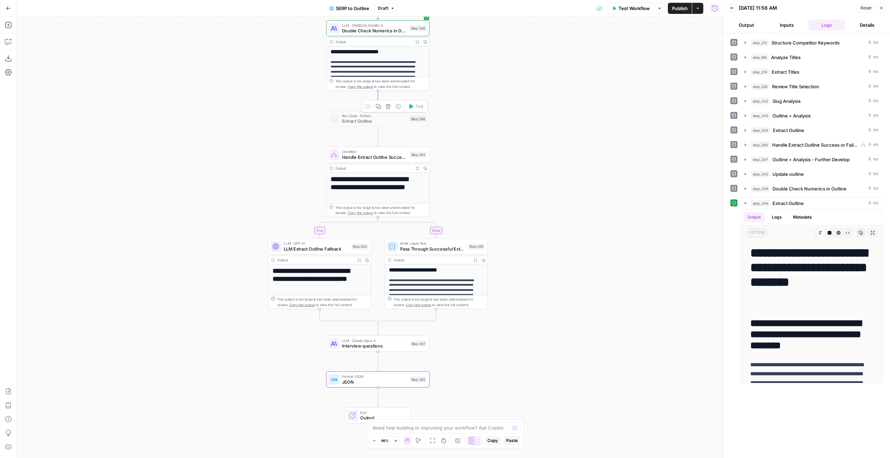
click at [370, 109] on div "Copy step Delete step Add Note Test" at bounding box center [394, 106] width 67 height 12
click at [366, 107] on div at bounding box center [367, 106] width 8 height 5
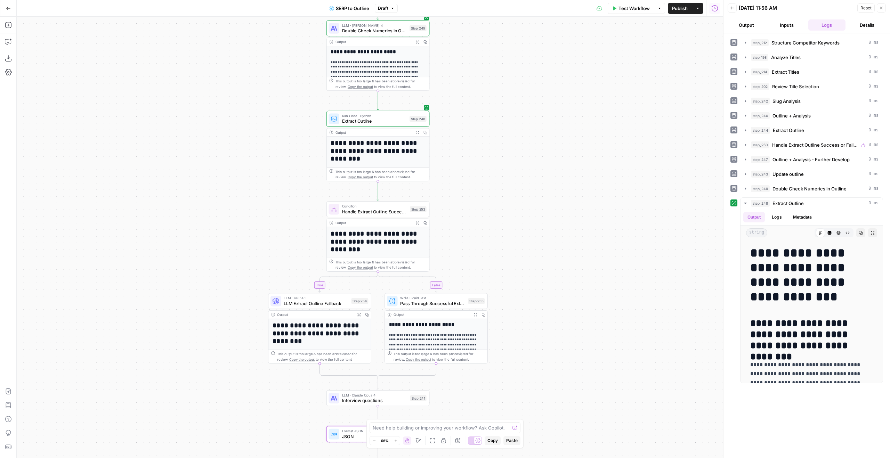
click at [881, 10] on button "Close" at bounding box center [881, 7] width 9 height 9
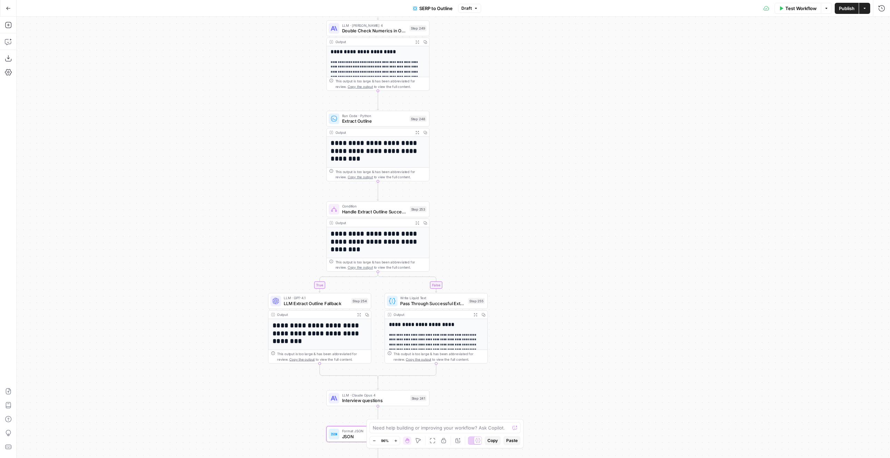
click at [841, 7] on span "Publish" at bounding box center [847, 8] width 16 height 7
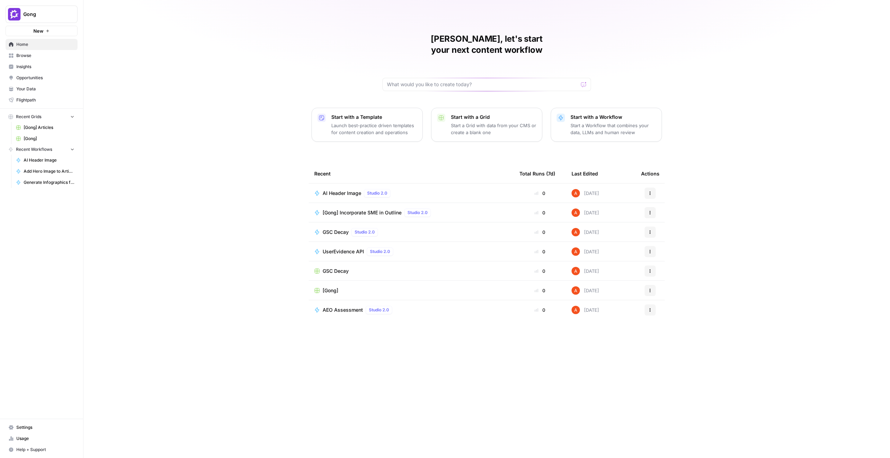
click at [38, 52] on span "Browse" at bounding box center [45, 55] width 58 height 6
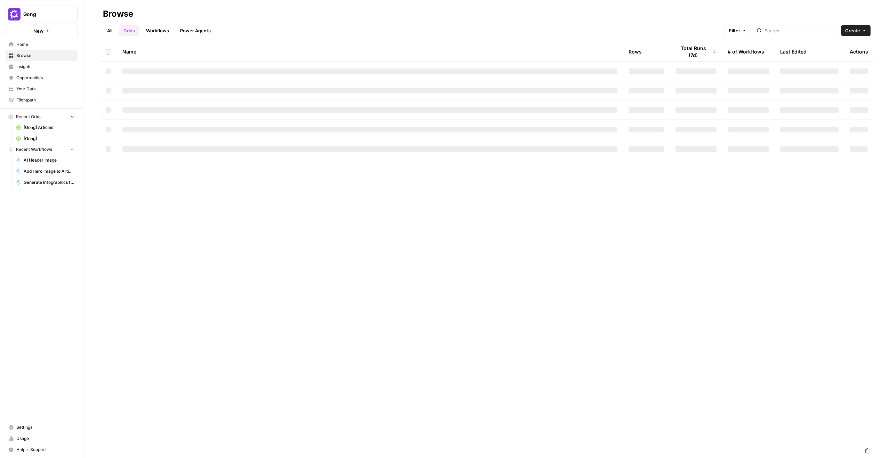
click at [173, 24] on div "All Grids Workflows Power Agents Filter Create" at bounding box center [486, 27] width 767 height 17
click at [162, 30] on link "Workflows" at bounding box center [157, 30] width 31 height 11
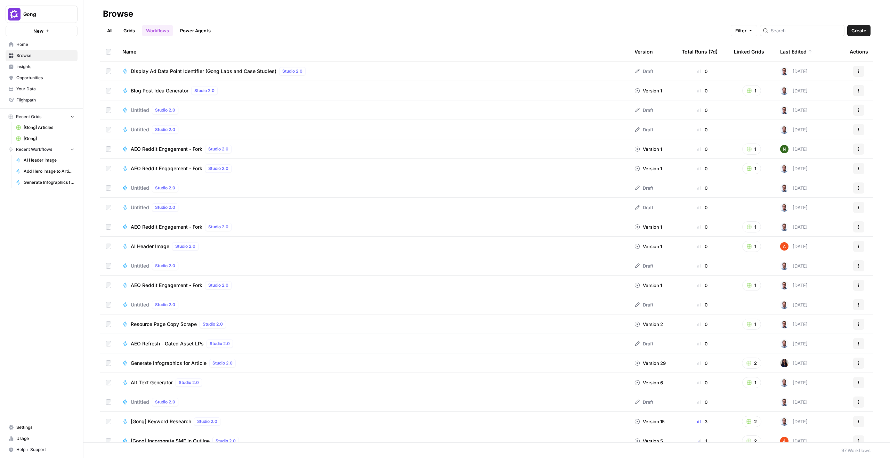
click at [857, 31] on span "Create" at bounding box center [858, 30] width 15 height 7
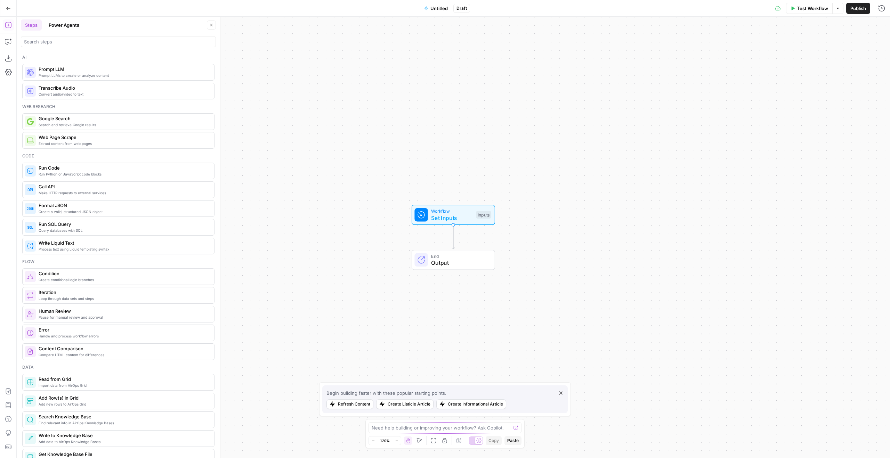
click at [426, 6] on icon "button" at bounding box center [426, 8] width 4 height 4
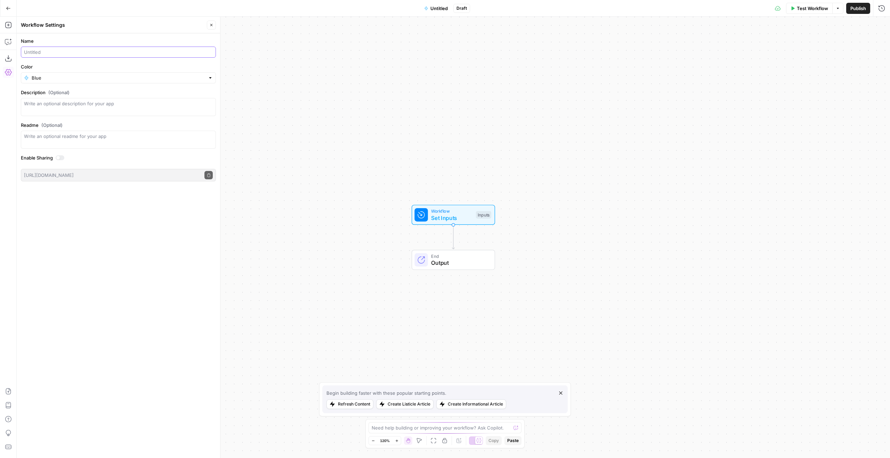
click at [62, 54] on input "Name" at bounding box center [118, 52] width 189 height 7
type input "[Gong] Google Drive Export"
click at [213, 27] on button "Close" at bounding box center [211, 25] width 9 height 9
click at [6, 4] on button "Go Back" at bounding box center [8, 8] width 13 height 13
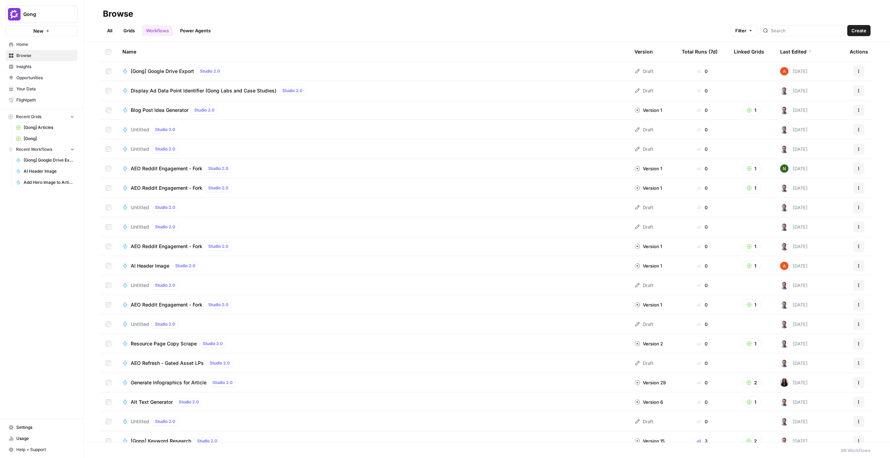
click at [45, 90] on span "Your Data" at bounding box center [45, 89] width 58 height 6
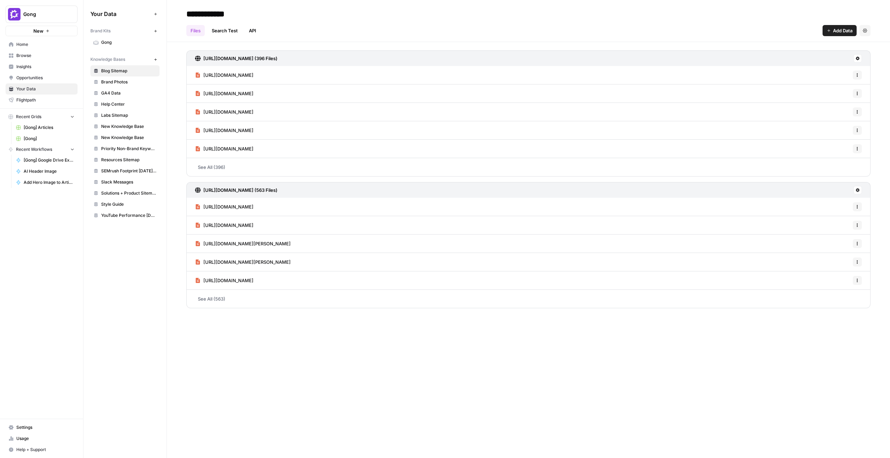
click at [44, 426] on span "Settings" at bounding box center [45, 427] width 58 height 6
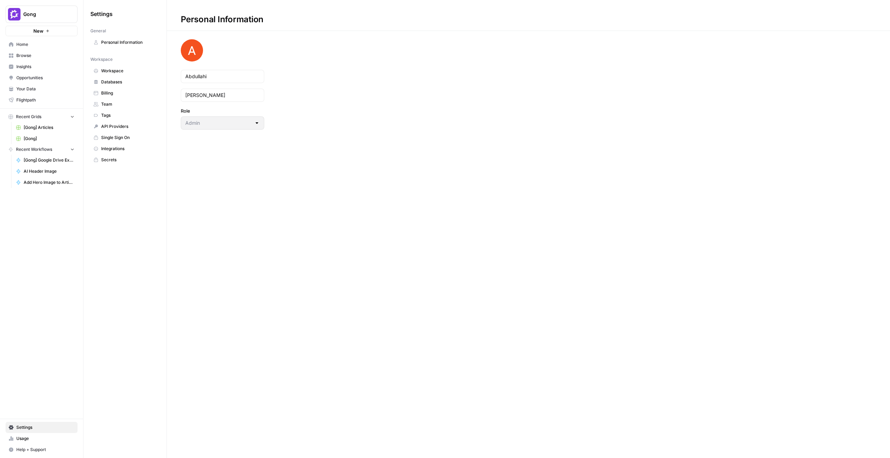
click at [127, 148] on span "Integrations" at bounding box center [128, 149] width 55 height 6
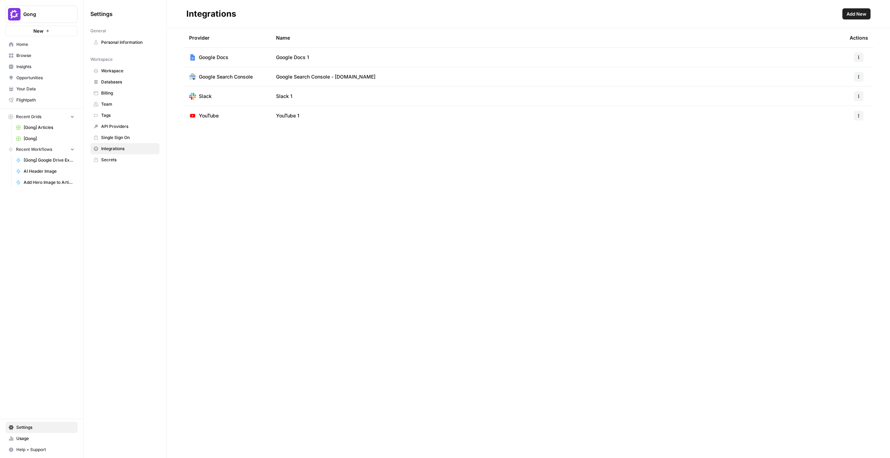
click at [61, 46] on span "Home" at bounding box center [45, 44] width 58 height 6
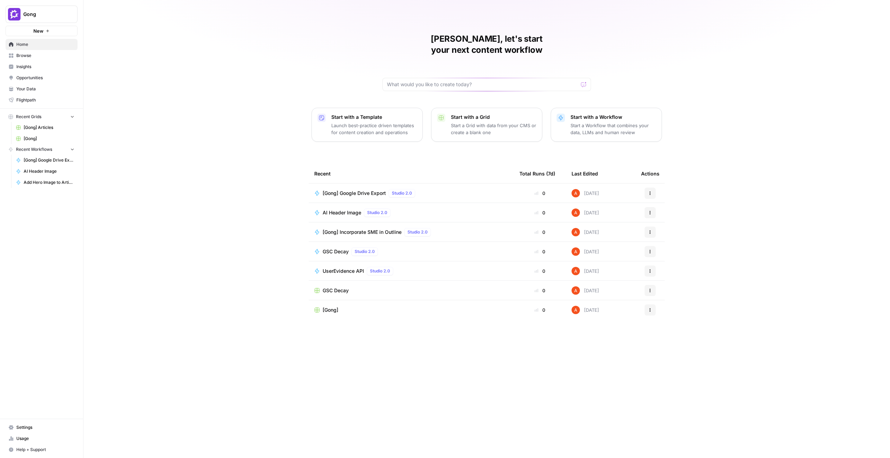
click at [356, 190] on span "[Gong] Google Drive Export" at bounding box center [354, 193] width 63 height 7
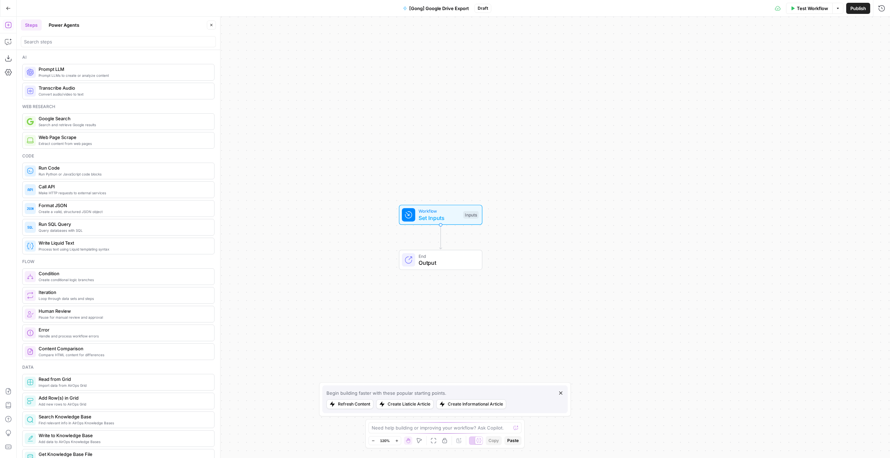
click at [444, 8] on span "[Gong] Google Drive Export" at bounding box center [439, 8] width 60 height 7
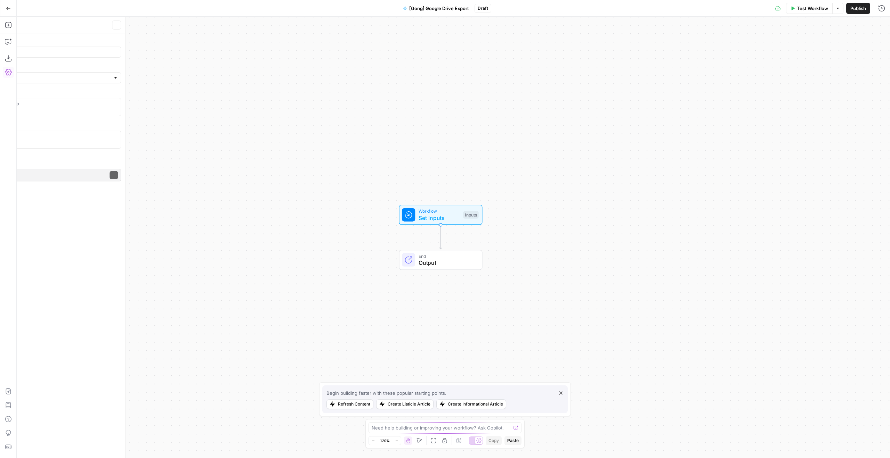
click at [444, 8] on span "[Gong] Google Drive Export" at bounding box center [439, 8] width 60 height 7
click at [441, 9] on span "[Gong] Google Drive Export" at bounding box center [439, 8] width 60 height 7
click at [64, 48] on div "[Gong] Google Drive Export" at bounding box center [118, 52] width 195 height 11
click at [63, 50] on input "[Gong] Google Drive Export" at bounding box center [118, 52] width 189 height 7
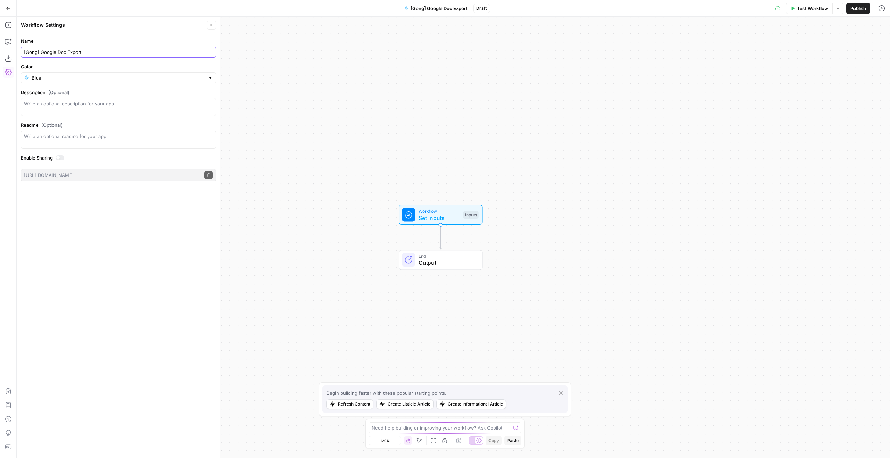
type input "[Gong] Google Doc Export"
click at [213, 23] on button "Close" at bounding box center [211, 25] width 9 height 9
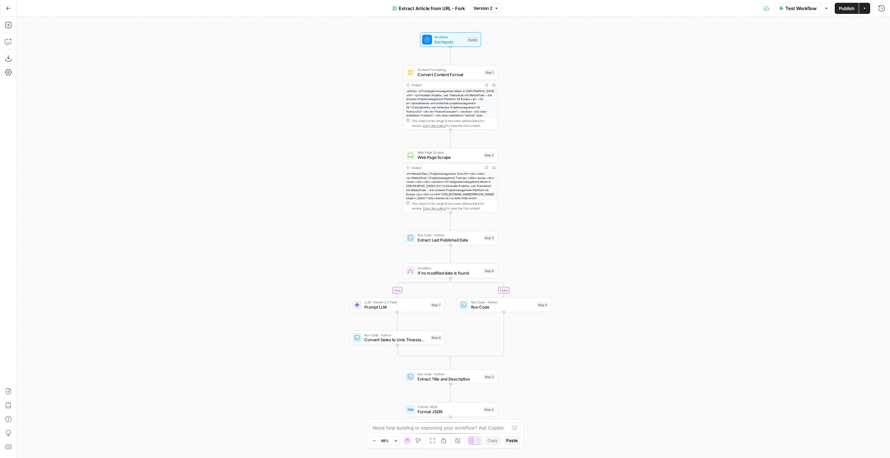
drag, startPoint x: 581, startPoint y: 202, endPoint x: 547, endPoint y: 123, distance: 86.7
click at [548, 128] on div "true false Workflow Set Inputs Inputs Content Processing Convert Content Format…" at bounding box center [453, 237] width 873 height 441
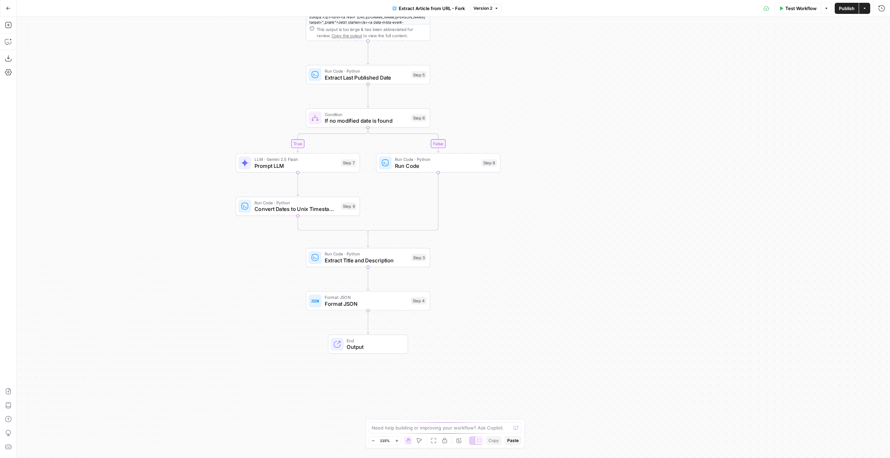
drag, startPoint x: 546, startPoint y: 190, endPoint x: 536, endPoint y: 86, distance: 104.4
click at [536, 86] on div "true false Workflow Set Inputs Inputs Content Processing Convert Content Format…" at bounding box center [453, 237] width 873 height 441
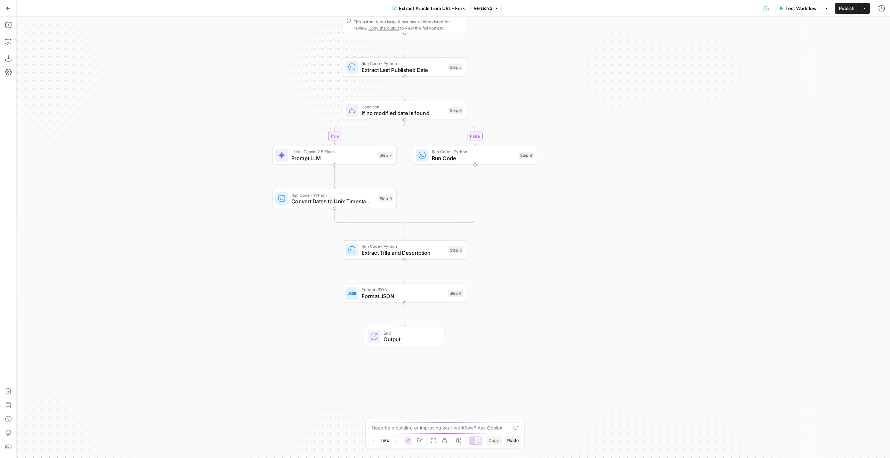
drag, startPoint x: 501, startPoint y: 84, endPoint x: 529, endPoint y: 75, distance: 30.0
click at [529, 75] on div "true false Workflow Set Inputs Inputs Content Processing Convert Content Format…" at bounding box center [453, 237] width 873 height 441
click at [364, 247] on span "Run Code · Python" at bounding box center [402, 246] width 83 height 6
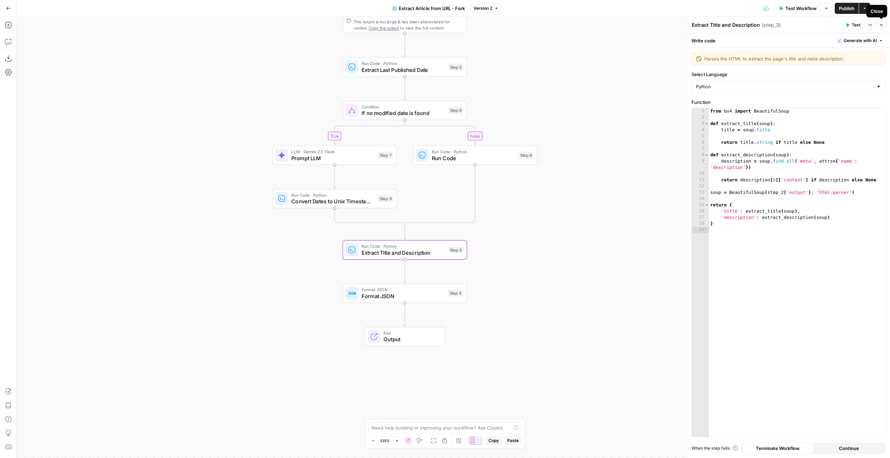
click at [884, 23] on button "Close" at bounding box center [881, 25] width 9 height 9
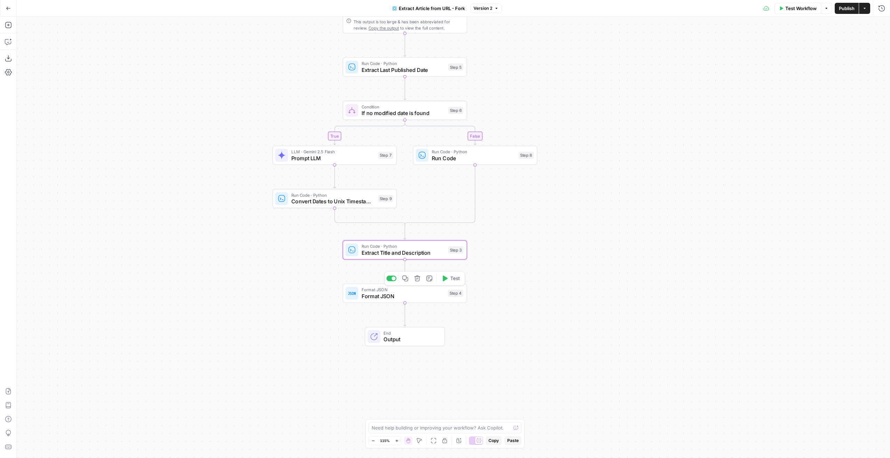
click at [462, 255] on div "Run Code · Python Extract Title and Description Step 3 Copy step Delete step Ed…" at bounding box center [404, 250] width 118 height 14
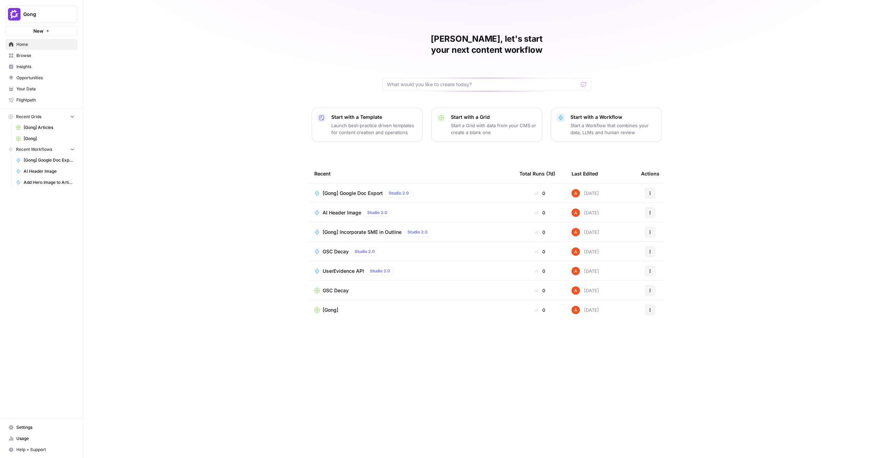
click at [57, 56] on span "Browse" at bounding box center [45, 55] width 58 height 6
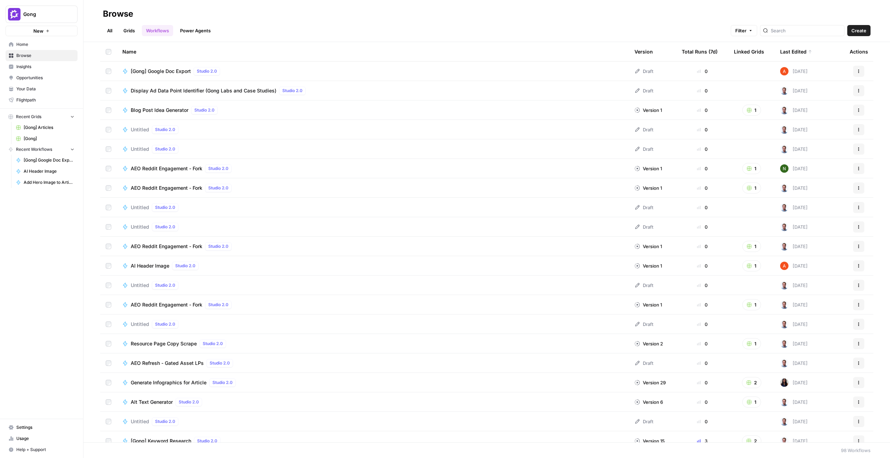
click at [127, 30] on link "Grids" at bounding box center [129, 30] width 20 height 11
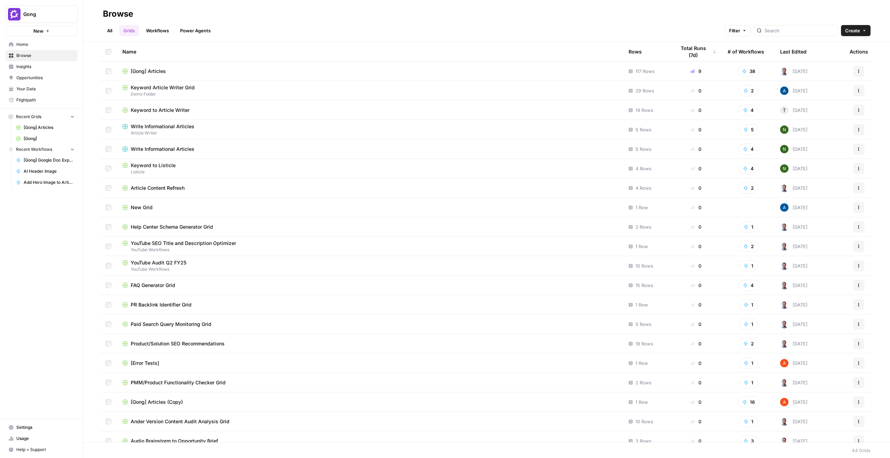
click at [152, 70] on span "[Gong] Articles" at bounding box center [148, 71] width 35 height 7
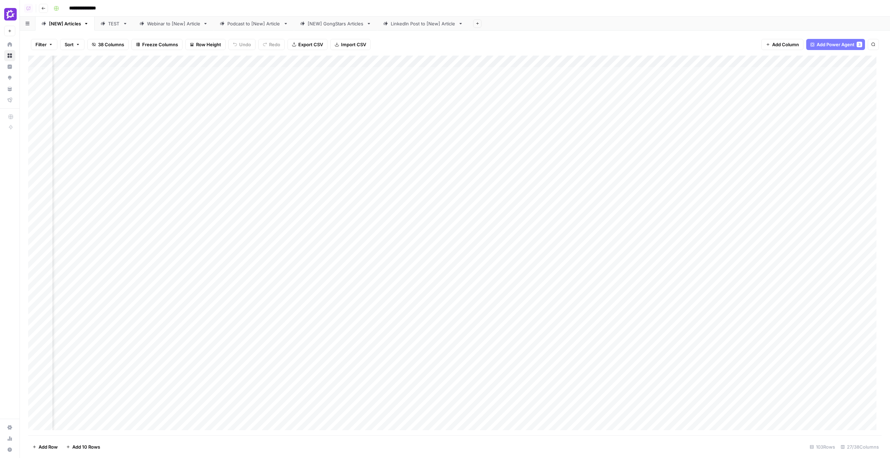
scroll to position [0, 537]
click at [559, 222] on div "Add Column" at bounding box center [454, 246] width 853 height 380
click at [559, 254] on div "Add Column" at bounding box center [454, 246] width 853 height 380
click at [529, 58] on div "Add Column" at bounding box center [454, 246] width 853 height 380
click at [600, 5] on div "**********" at bounding box center [467, 8] width 832 height 11
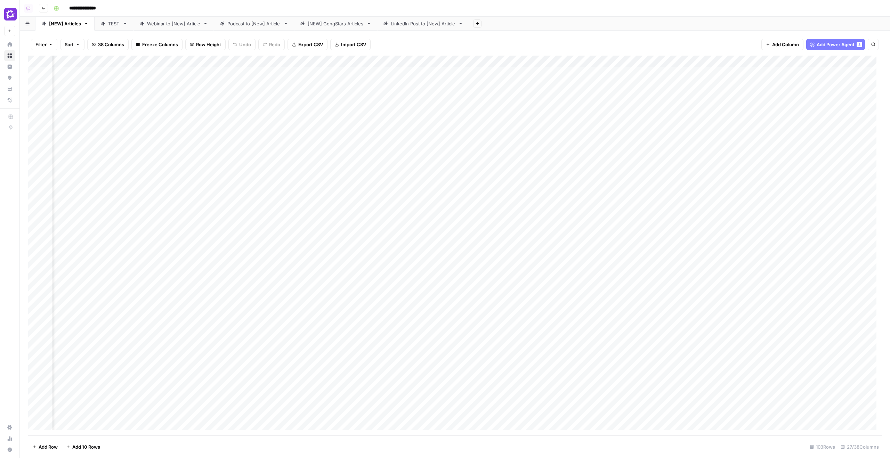
click at [539, 64] on div "Add Column" at bounding box center [454, 246] width 853 height 380
click at [605, 24] on div "Add Sheet" at bounding box center [679, 24] width 421 height 14
